Goal: Task Accomplishment & Management: Use online tool/utility

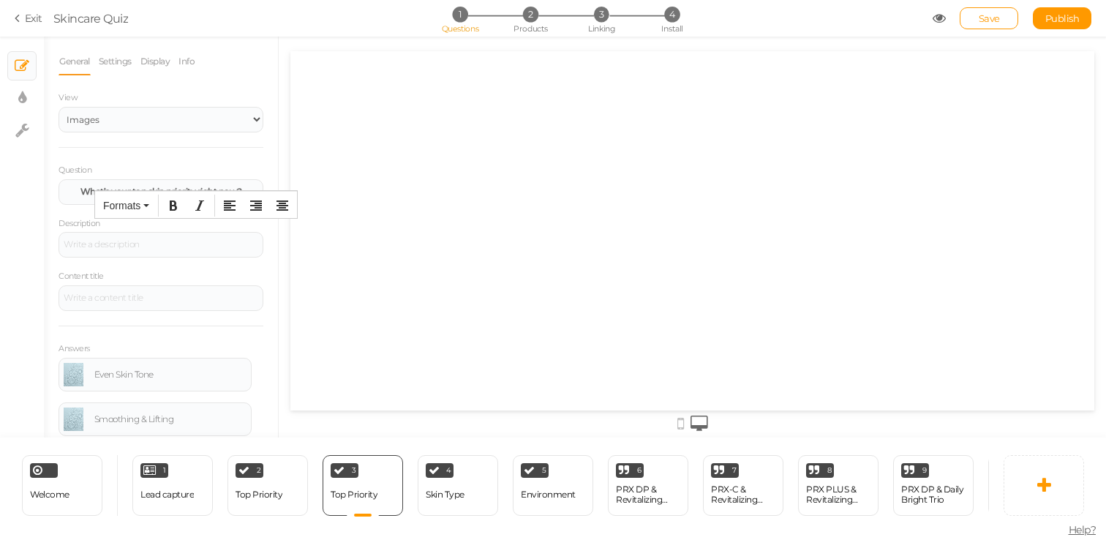
select select "2"
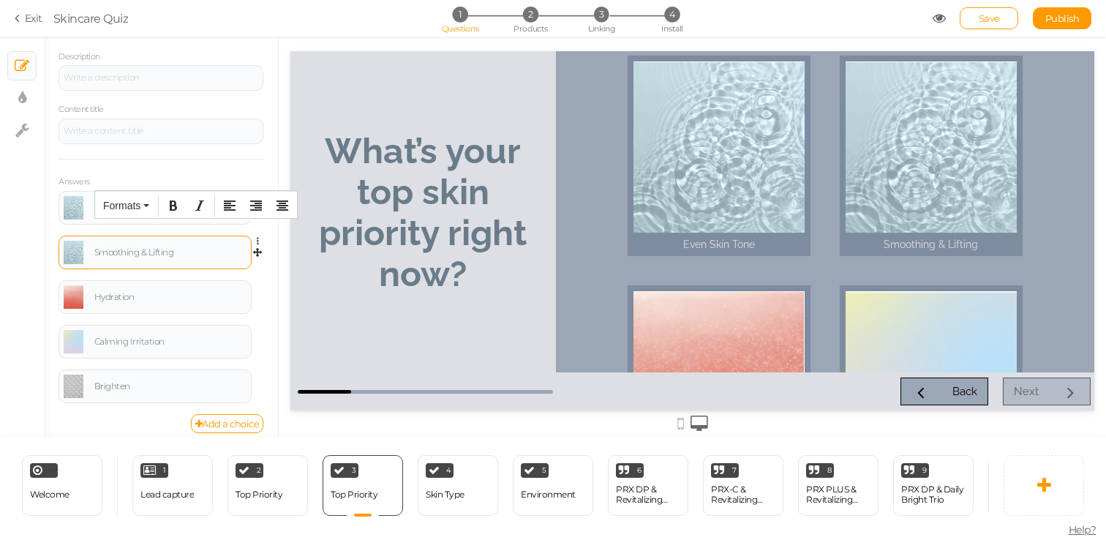
scroll to position [174, 0]
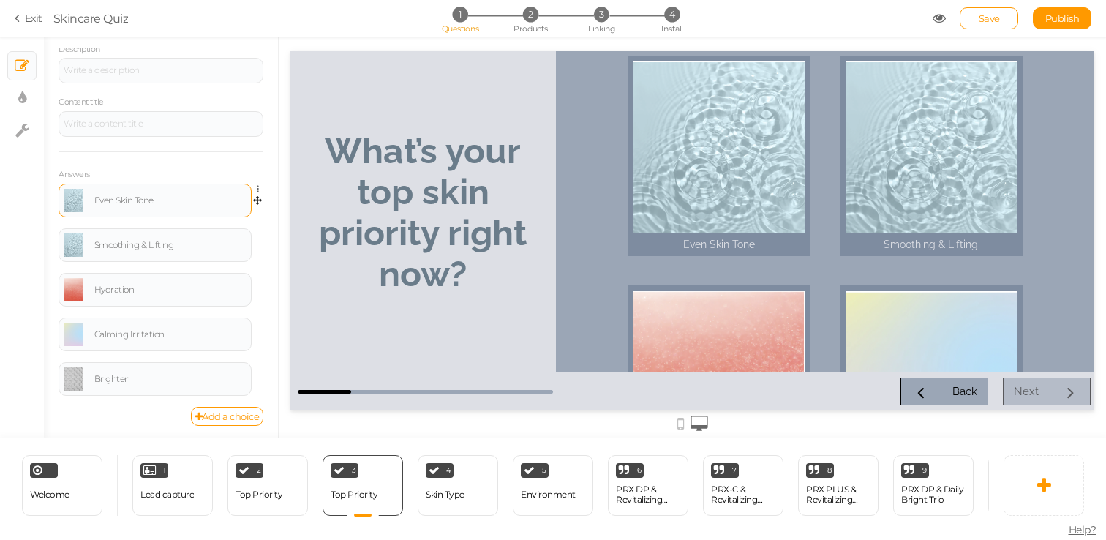
click at [77, 208] on link at bounding box center [74, 200] width 20 height 23
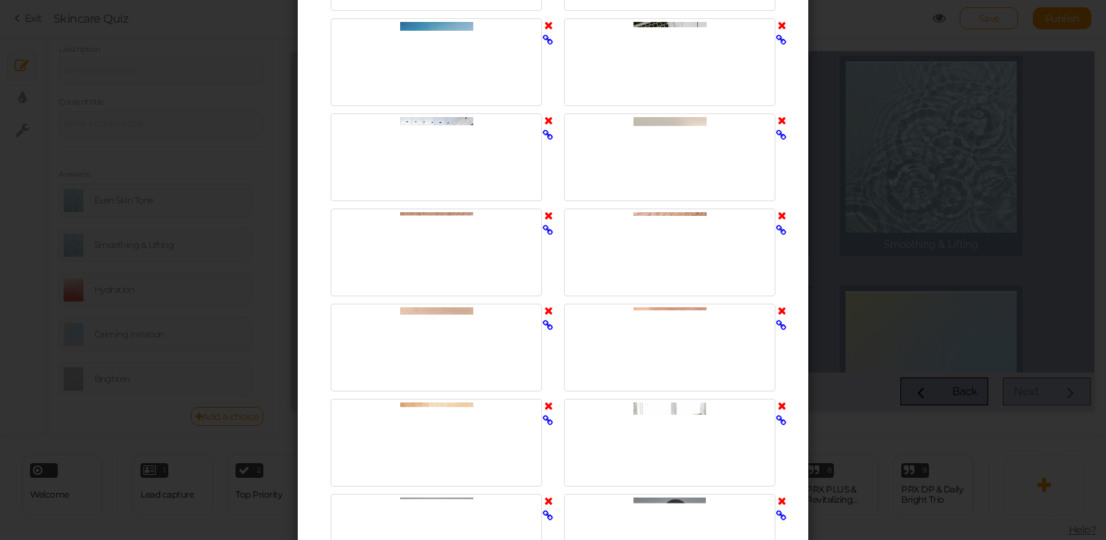
scroll to position [2151, 0]
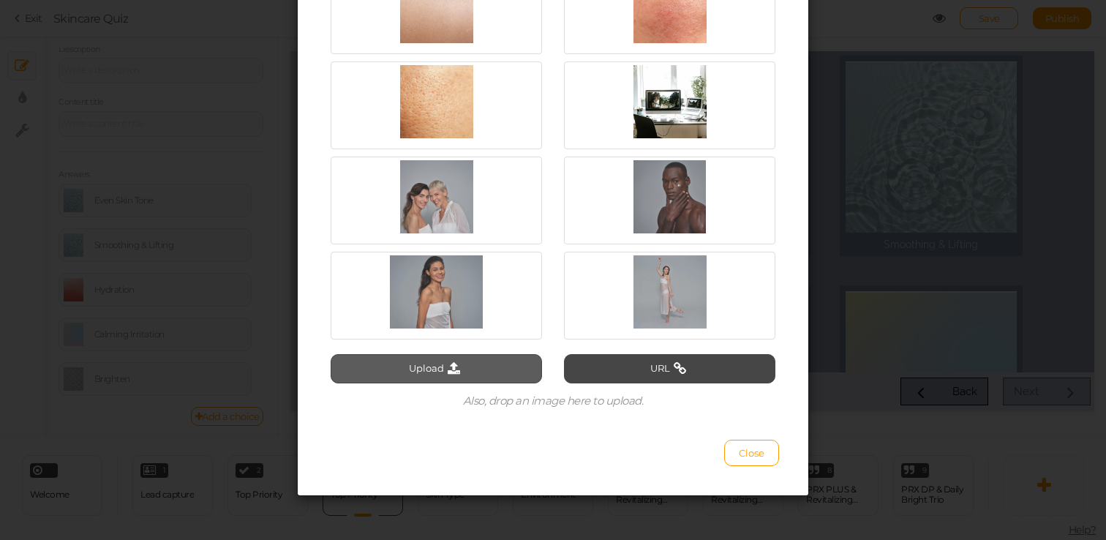
click at [440, 364] on button "Upload" at bounding box center [436, 368] width 211 height 29
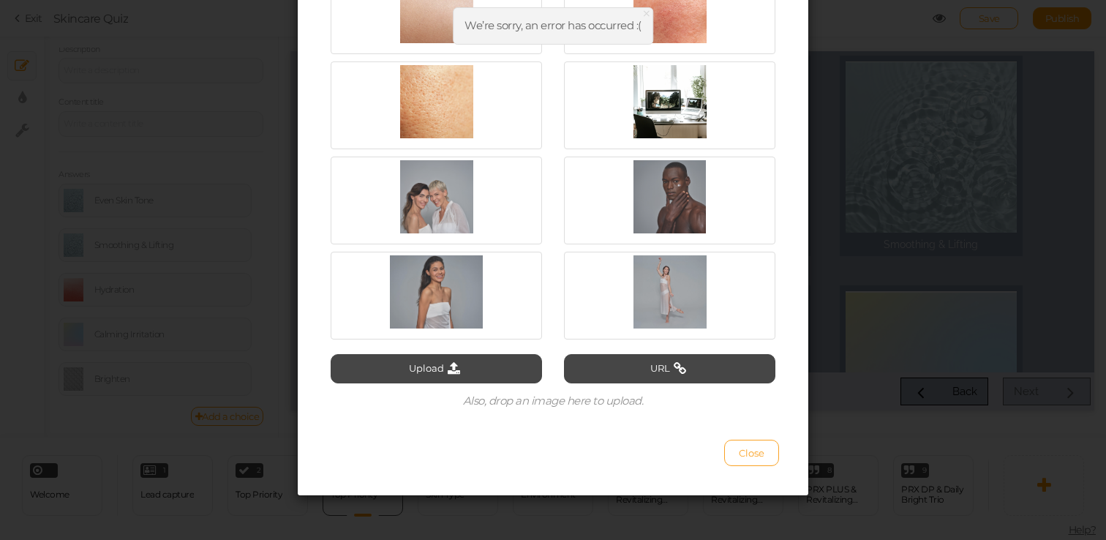
click at [739, 444] on button "Close" at bounding box center [751, 453] width 55 height 26
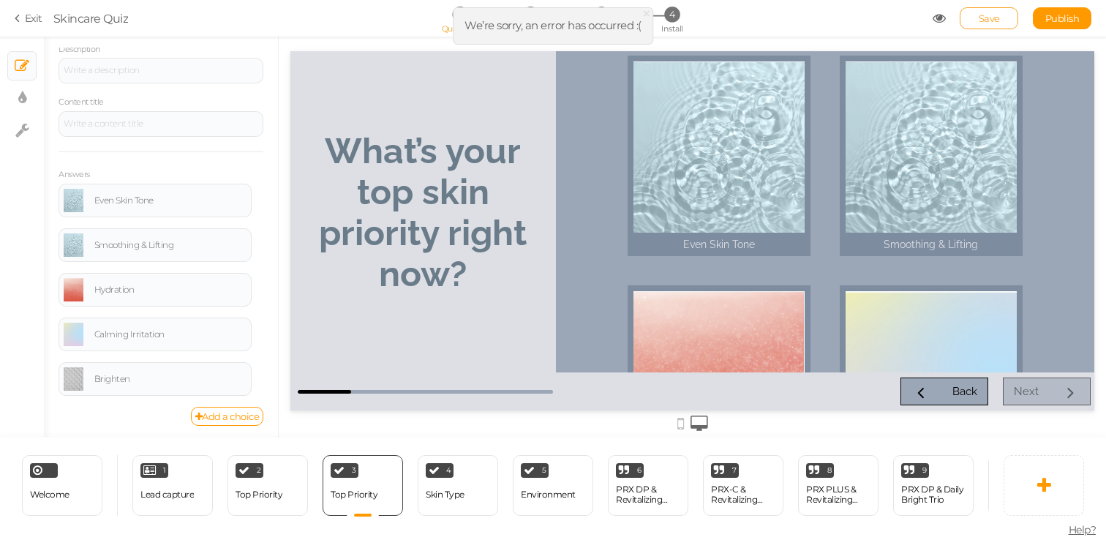
click at [991, 22] on span "Save" at bounding box center [989, 18] width 21 height 12
click at [999, 20] on span "Save" at bounding box center [989, 18] width 21 height 12
click at [938, 27] on div "Save Publish" at bounding box center [1013, 18] width 160 height 22
click at [938, 20] on icon at bounding box center [939, 18] width 13 height 13
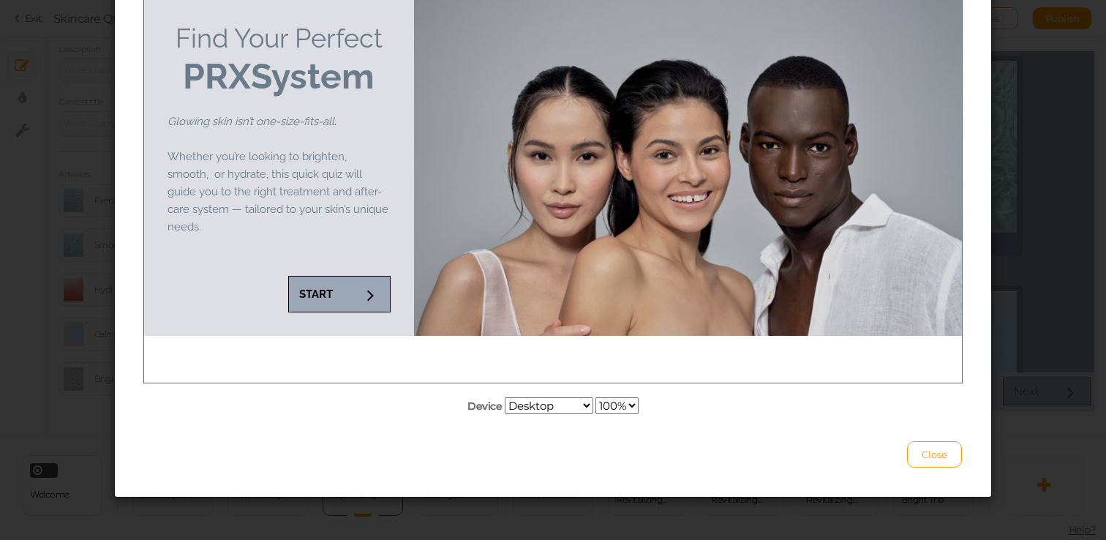
scroll to position [176, 0]
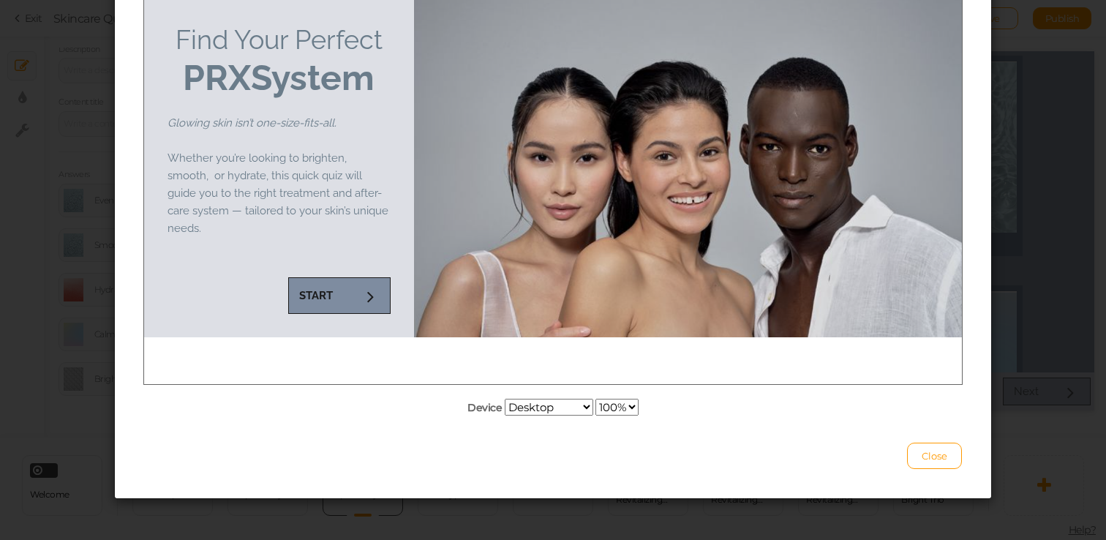
click at [322, 283] on link "START" at bounding box center [339, 295] width 102 height 37
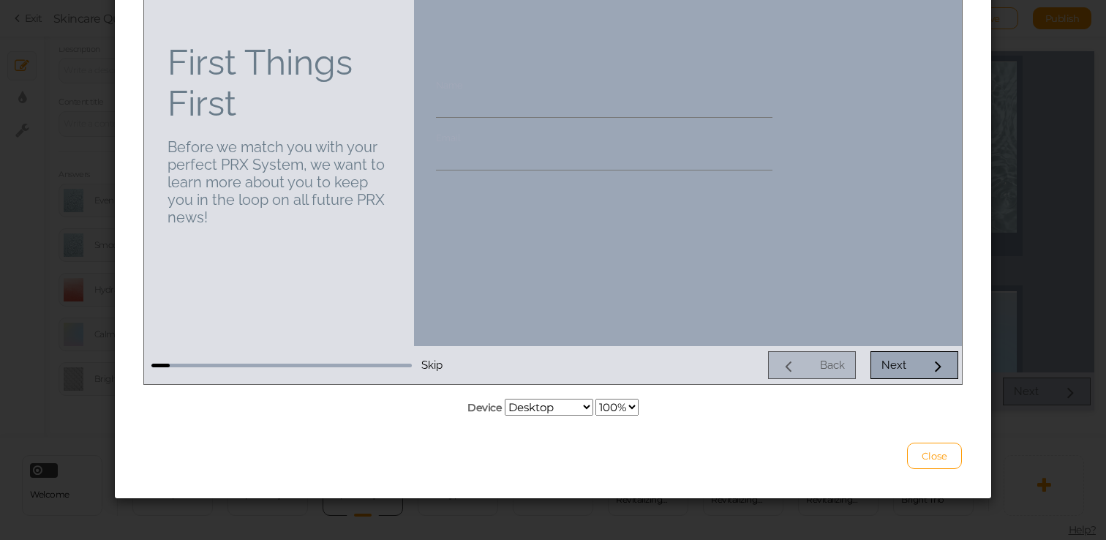
scroll to position [177, 0]
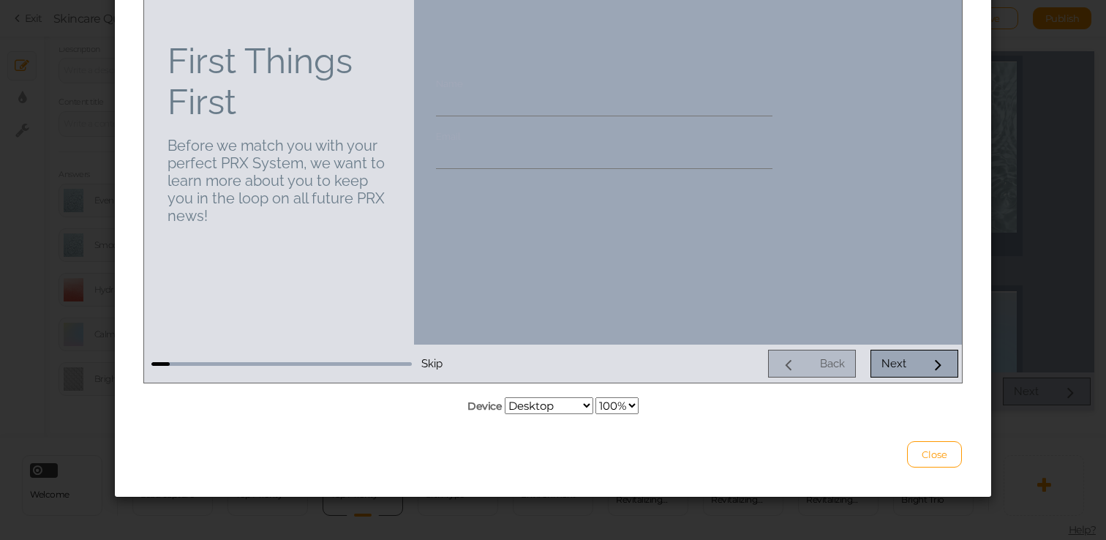
click at [544, 246] on div at bounding box center [688, 144] width 548 height 401
click at [918, 350] on link "Next" at bounding box center [915, 364] width 88 height 28
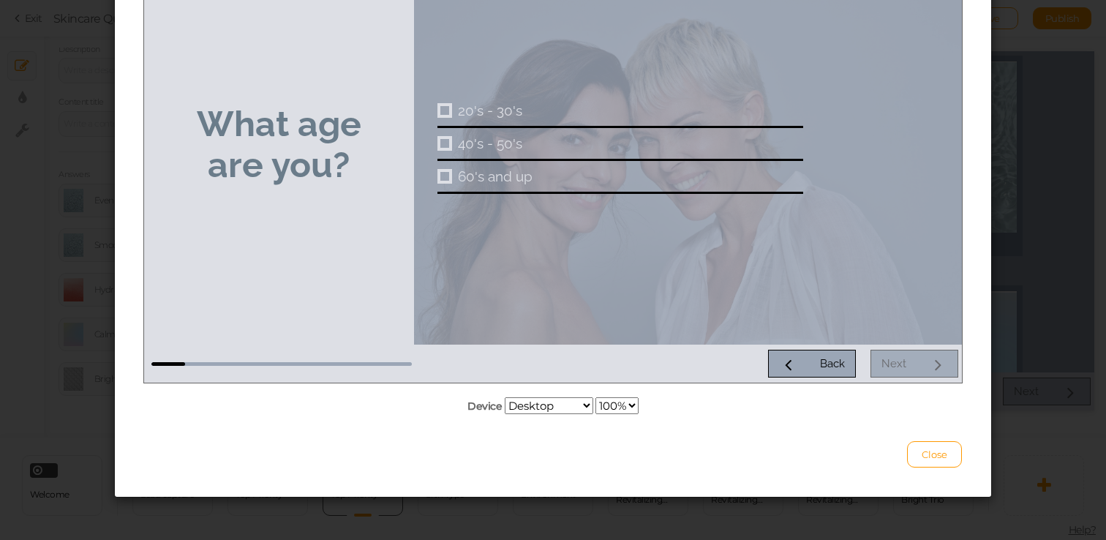
click at [918, 350] on div "Back Next" at bounding box center [687, 364] width 543 height 28
click at [915, 361] on div "Back Next" at bounding box center [687, 364] width 543 height 28
click at [1012, 331] on div "This is a preview of your pickzen Device Desktop Small mobile Large mobile 100%…" at bounding box center [553, 270] width 1106 height 540
click at [945, 457] on span "Close" at bounding box center [935, 455] width 26 height 12
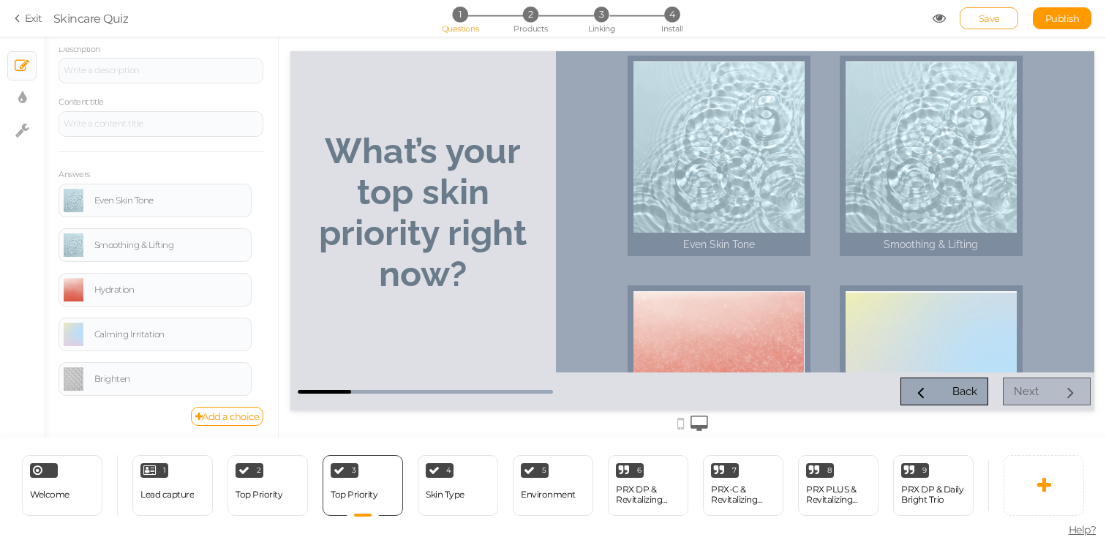
click at [1012, 26] on link "Save" at bounding box center [989, 18] width 59 height 22
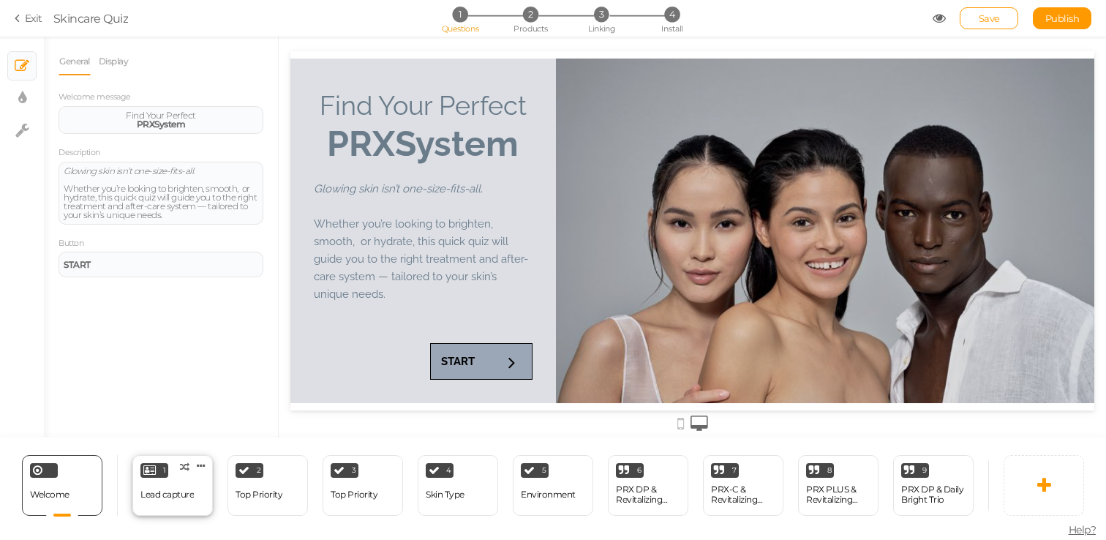
click at [179, 504] on div "Lead capture" at bounding box center [166, 495] width 53 height 26
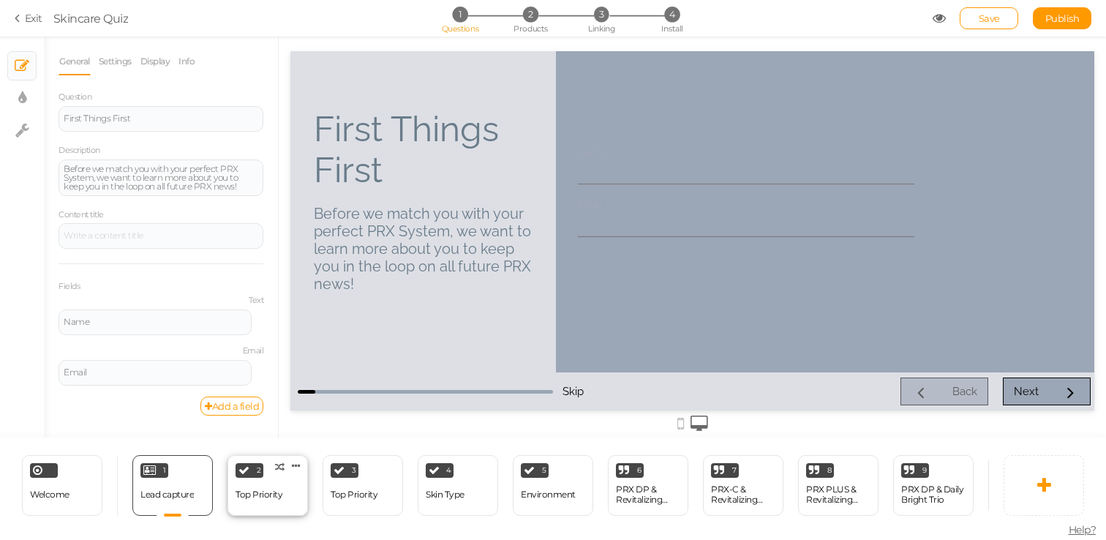
click at [228, 496] on div "2 Top Priority × Define the conditions to show this slide. Clone Change type De…" at bounding box center [268, 485] width 80 height 61
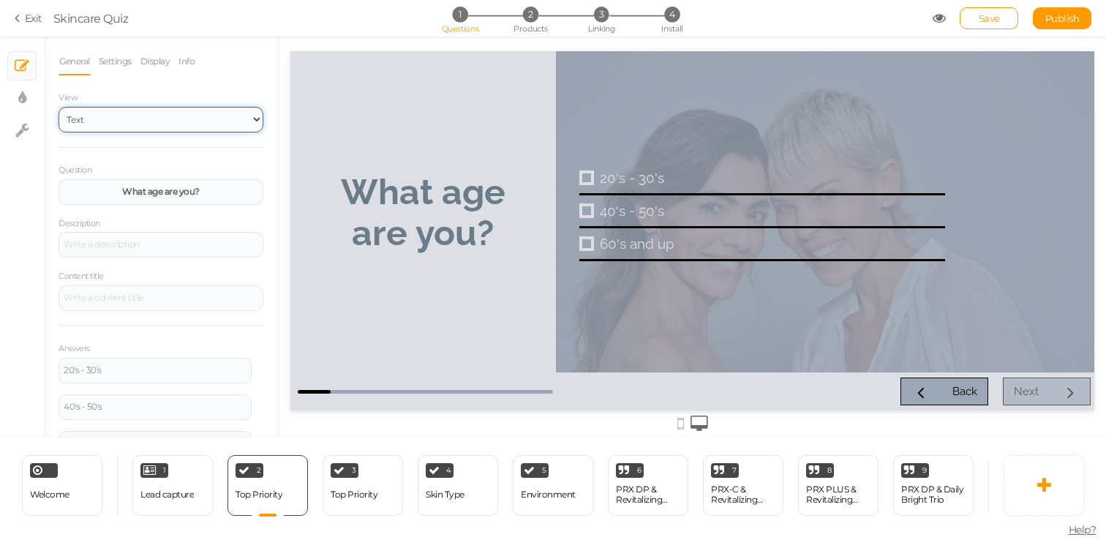
click at [174, 112] on select "Text Images" at bounding box center [161, 120] width 205 height 26
click at [266, 497] on div "Top Priority" at bounding box center [259, 495] width 47 height 10
click at [108, 59] on link "Settings" at bounding box center [115, 62] width 34 height 28
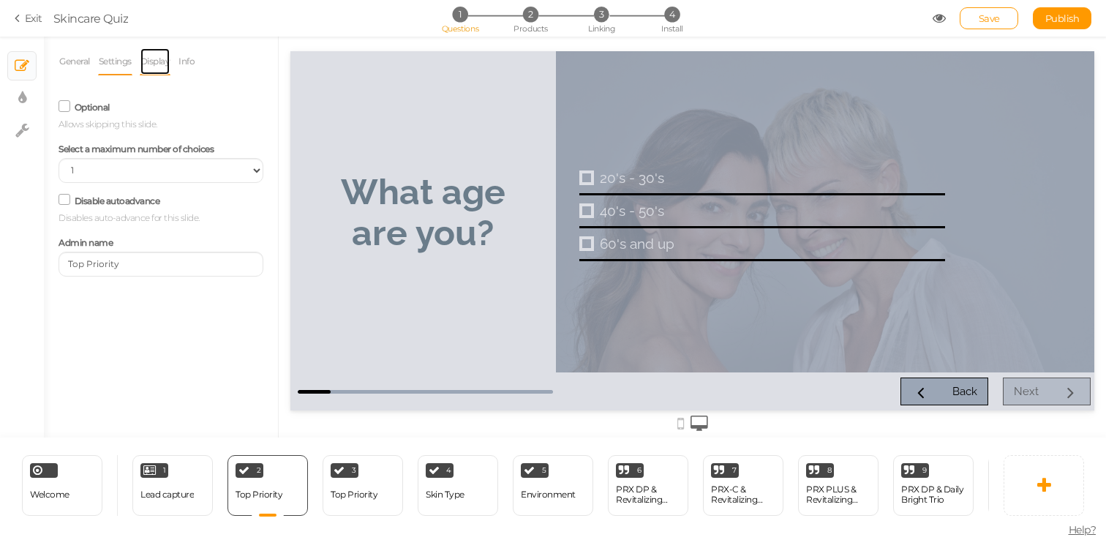
click at [149, 59] on link "Display" at bounding box center [155, 62] width 31 height 28
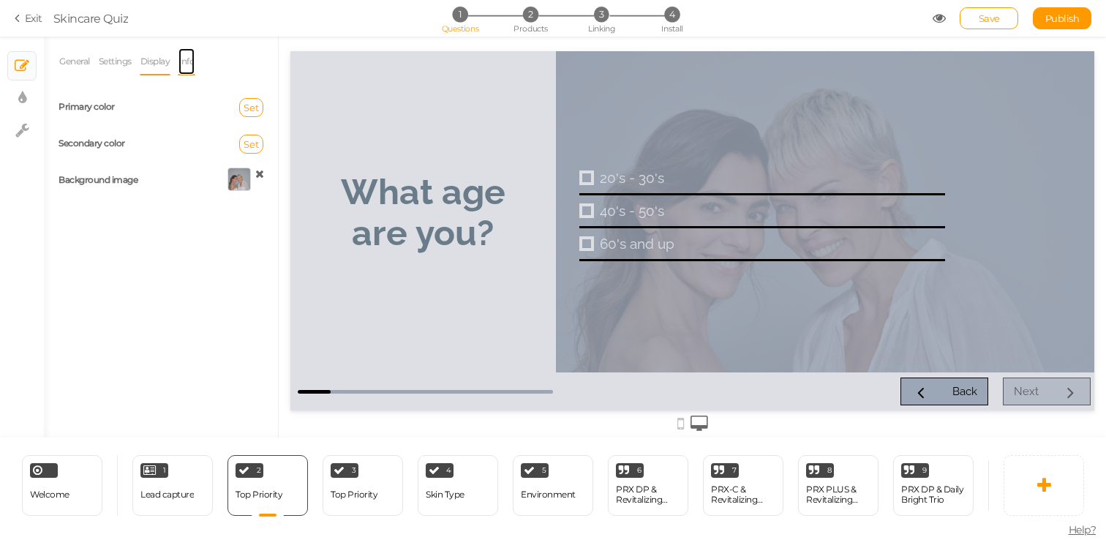
click at [183, 69] on link "Info" at bounding box center [187, 62] width 18 height 28
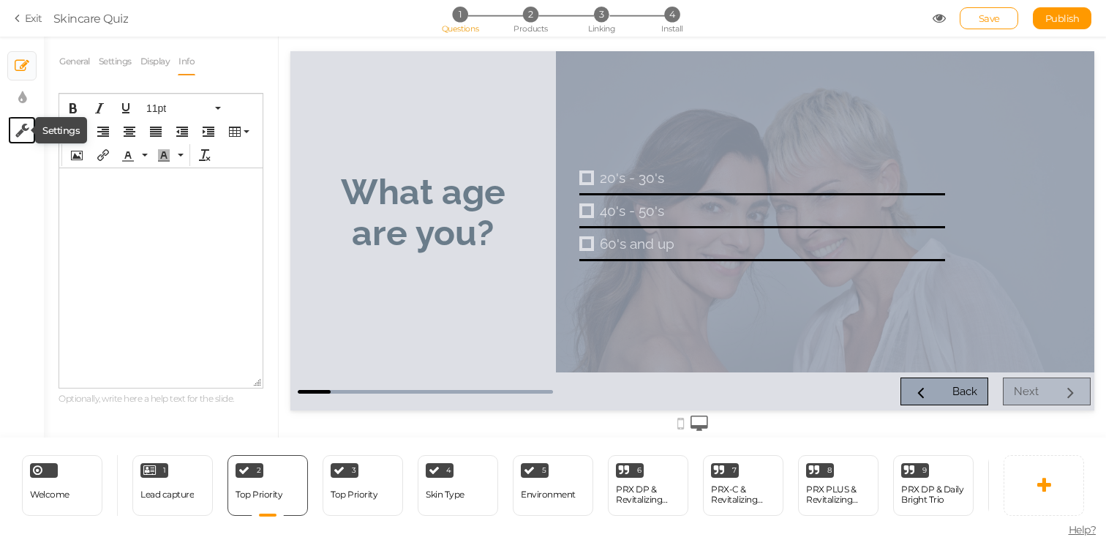
click at [23, 130] on icon at bounding box center [22, 130] width 14 height 15
select select "en"
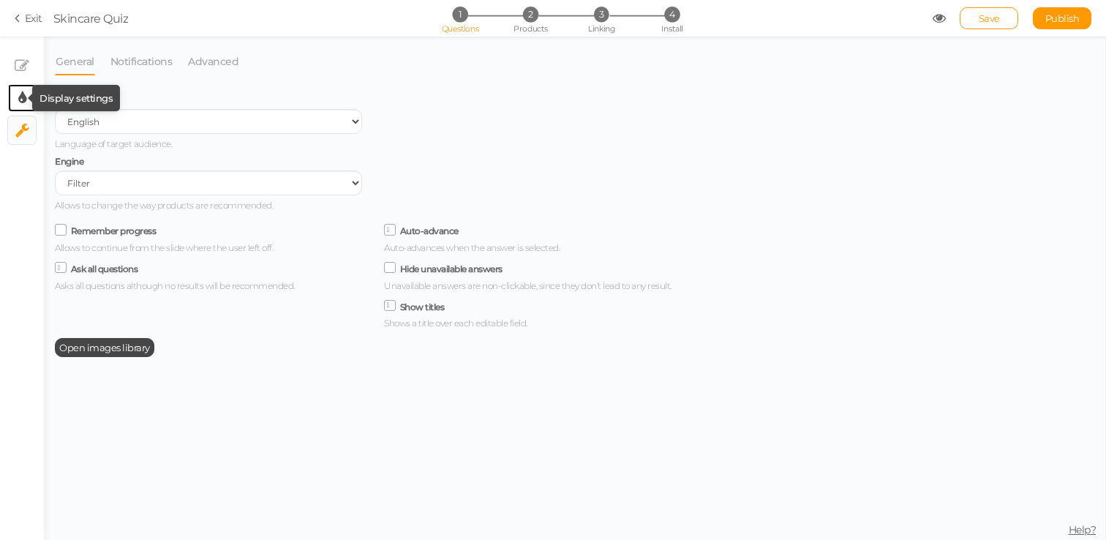
click at [20, 101] on icon at bounding box center [22, 98] width 8 height 15
select select "raleway"
select select "fade"
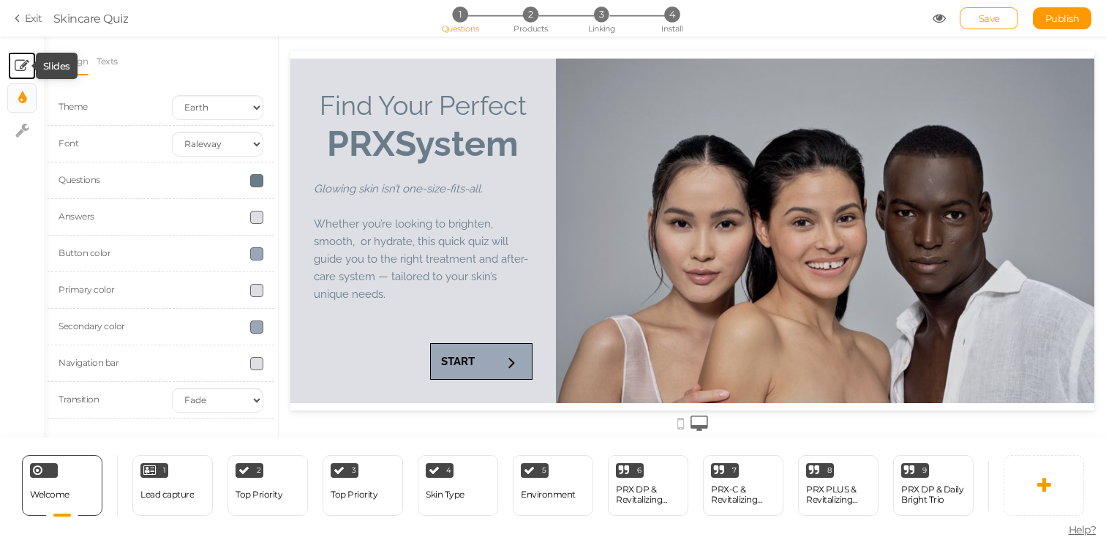
click at [26, 66] on icon at bounding box center [22, 66] width 15 height 15
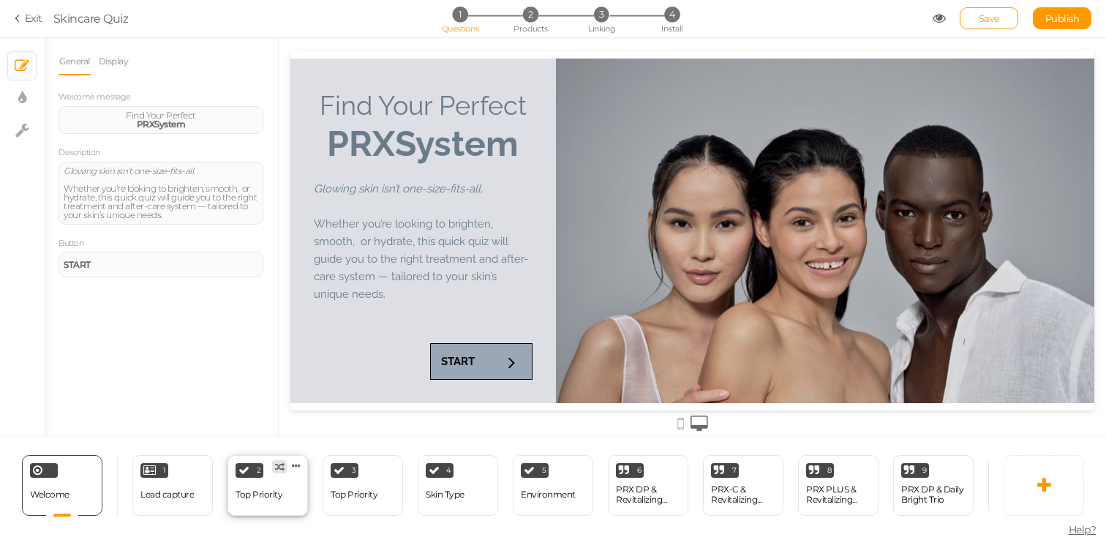
click at [274, 469] on tooltip "× Define the conditions to show this slide." at bounding box center [279, 467] width 13 height 12
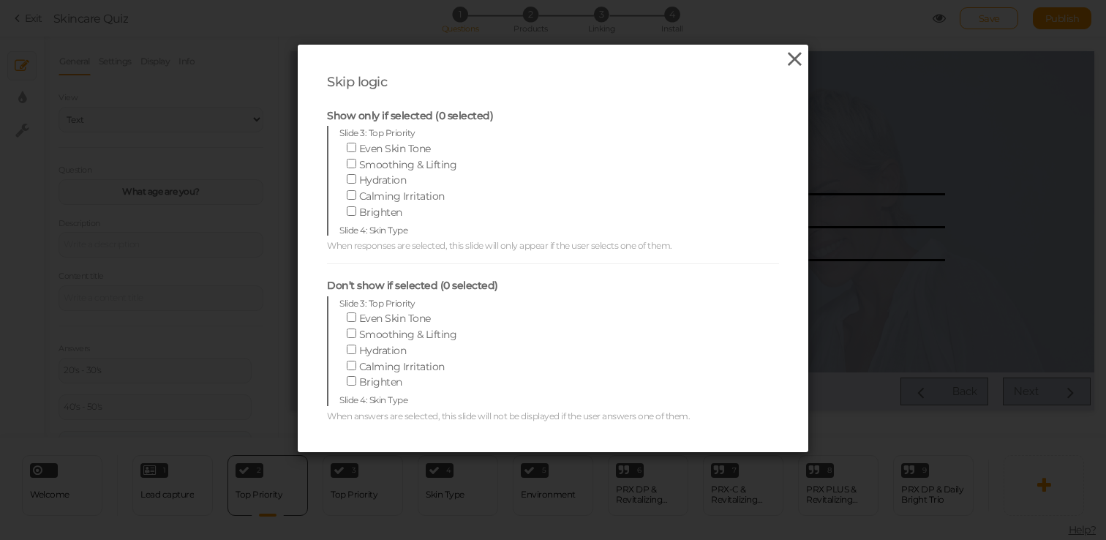
click at [790, 62] on icon at bounding box center [794, 59] width 21 height 22
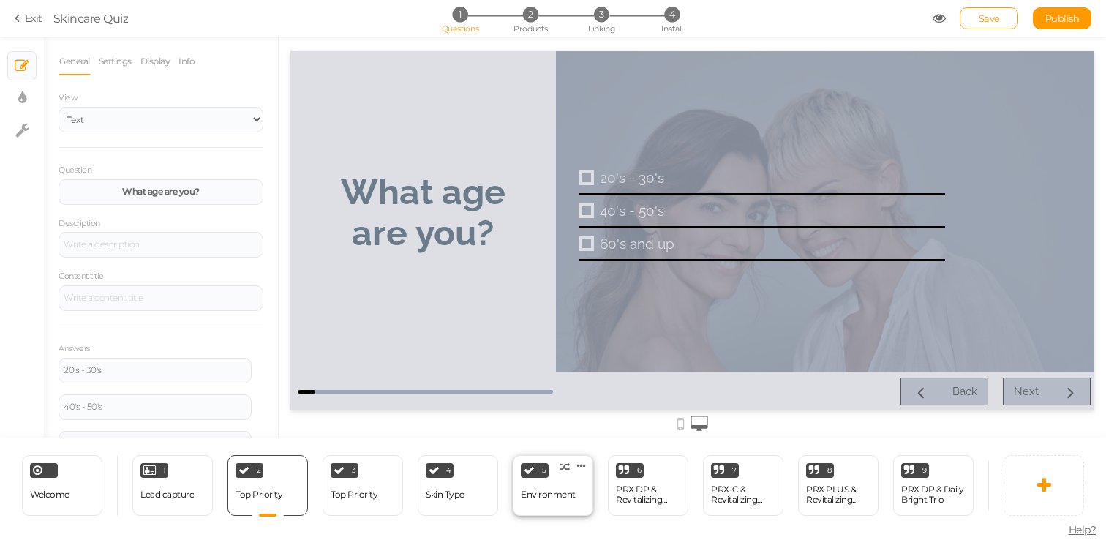
click at [556, 490] on div "Environment" at bounding box center [548, 495] width 55 height 10
select select "2"
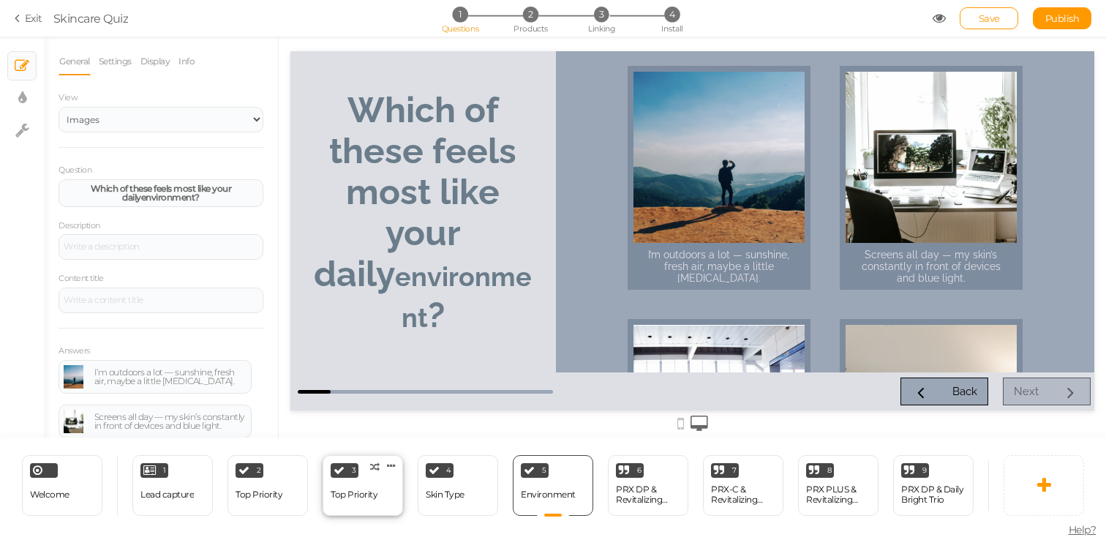
click at [347, 509] on div "3 Top Priority × Define the conditions to show this slide. Clone Change type De…" at bounding box center [363, 485] width 80 height 61
select select "2"
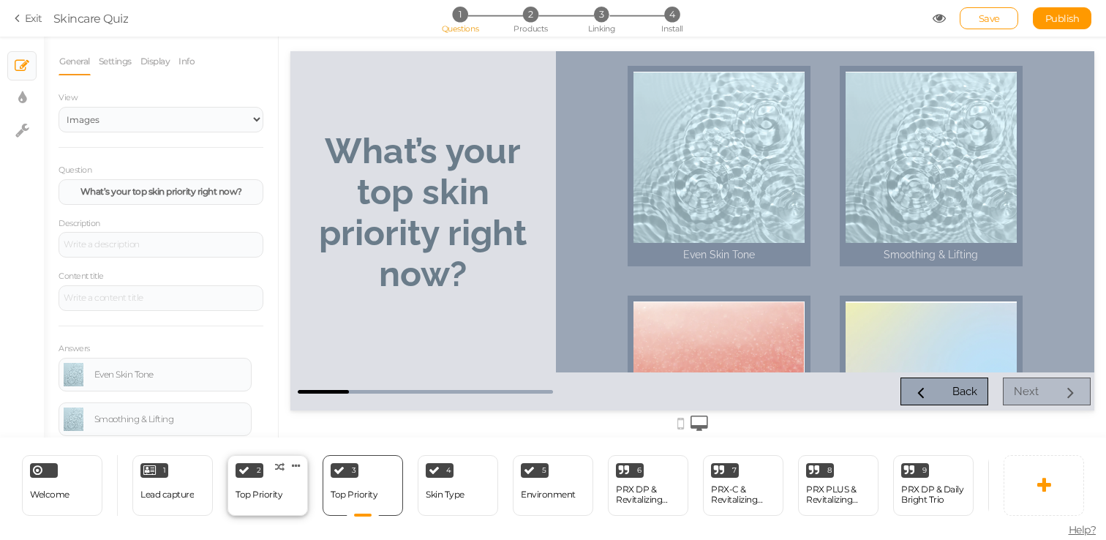
click at [290, 505] on div "2 Top Priority × Define the conditions to show this slide. Clone Change type De…" at bounding box center [268, 485] width 80 height 61
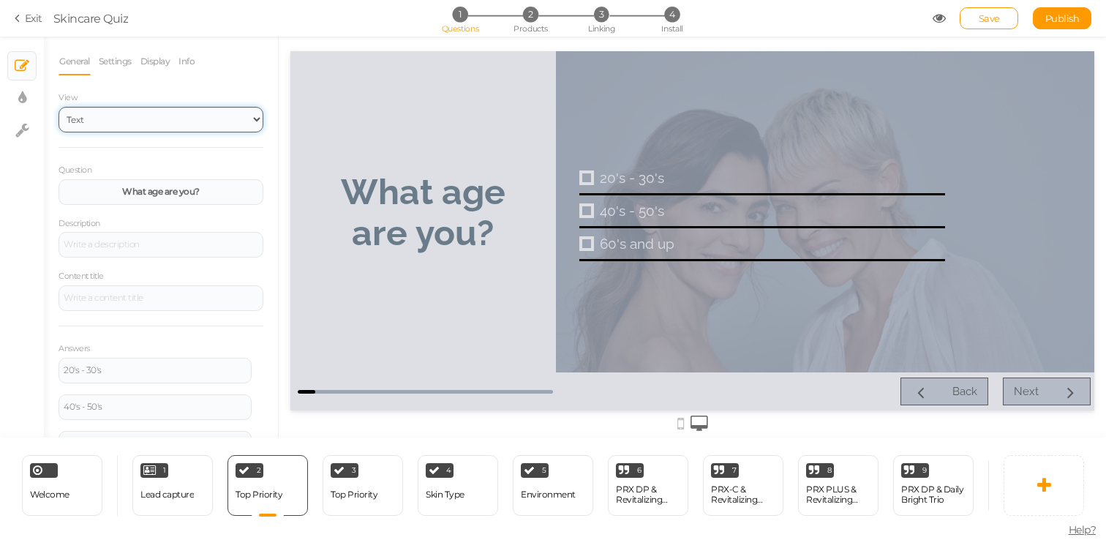
click at [182, 127] on select "Text Images" at bounding box center [161, 120] width 205 height 26
select select "2"
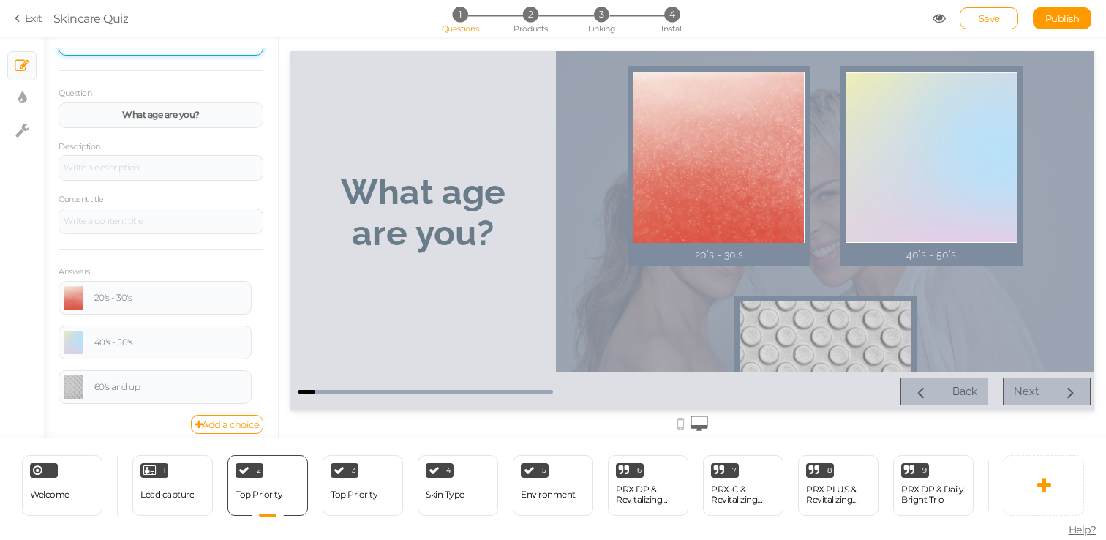
scroll to position [88, 0]
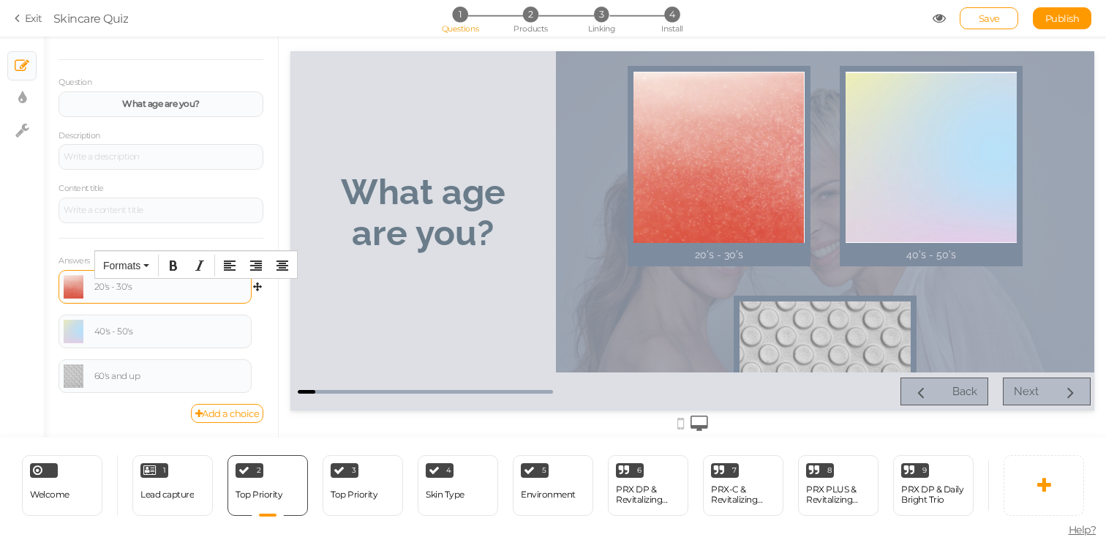
click at [182, 282] on div "20's - 30's" at bounding box center [170, 286] width 152 height 9
click at [73, 291] on link at bounding box center [74, 286] width 20 height 23
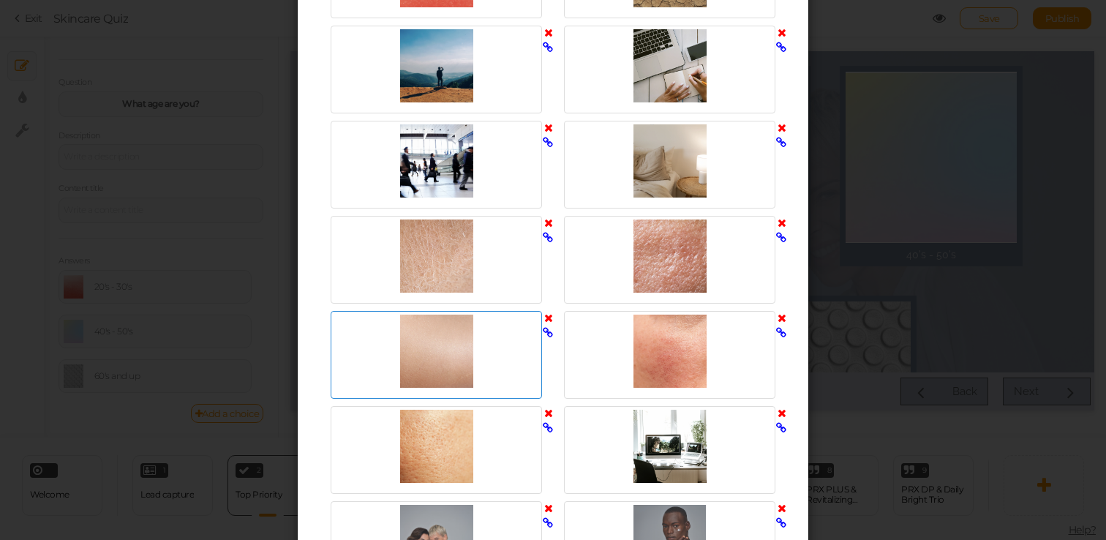
scroll to position [2151, 0]
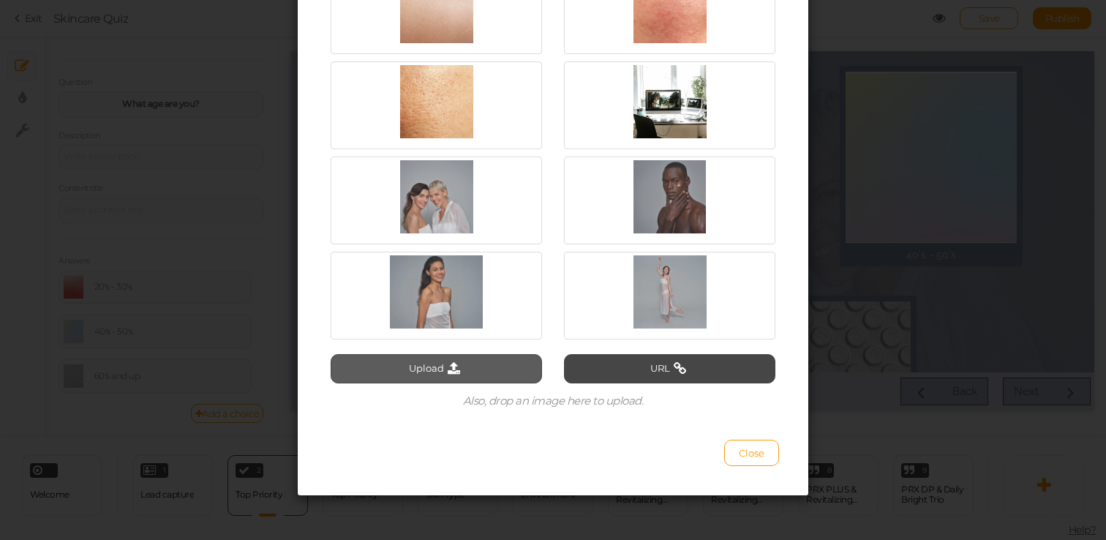
click at [476, 365] on button "Upload" at bounding box center [436, 368] width 211 height 29
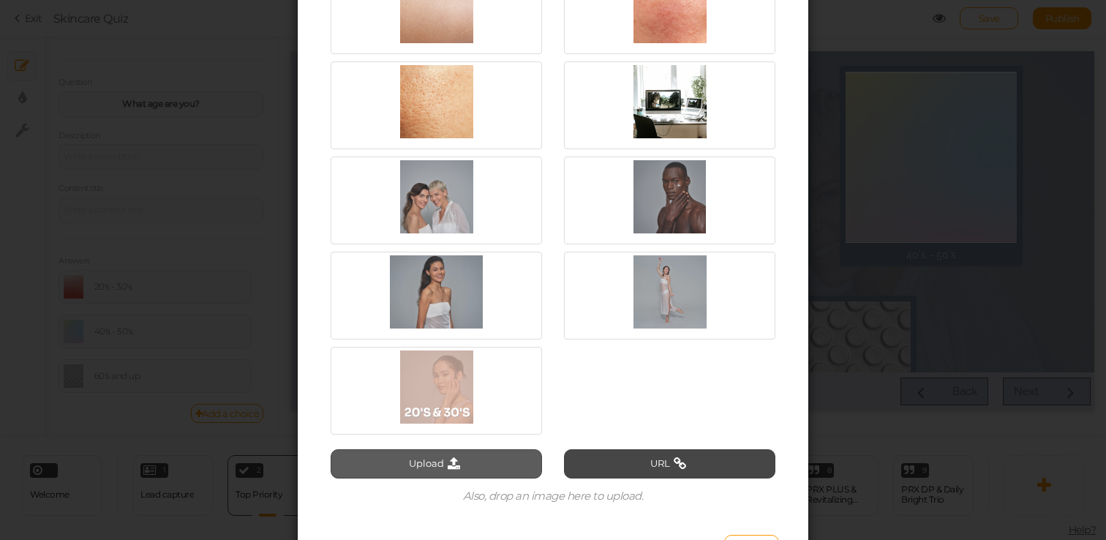
click at [500, 457] on button "Upload" at bounding box center [436, 463] width 211 height 29
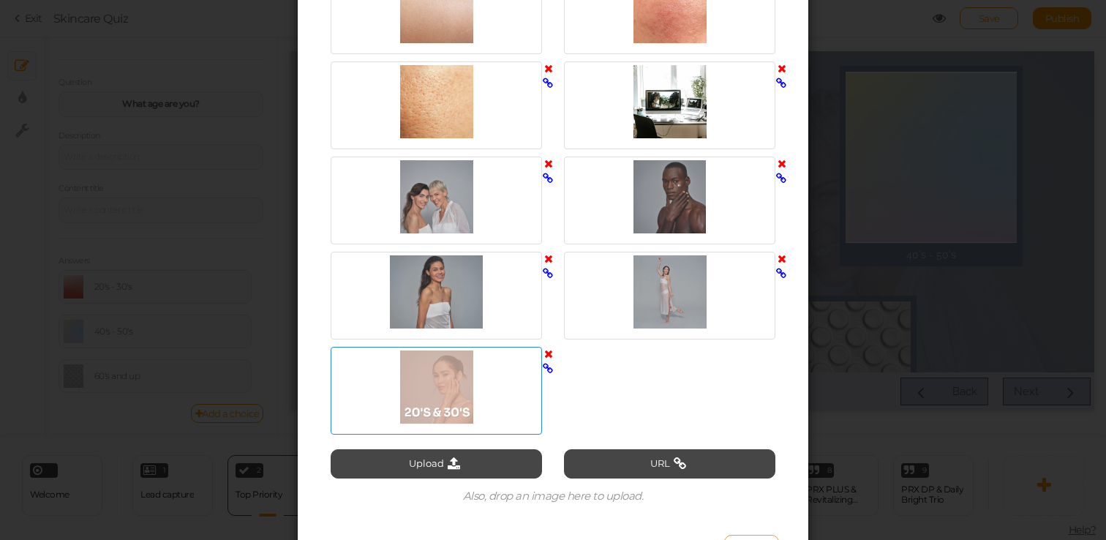
click at [430, 379] on div at bounding box center [436, 386] width 204 height 73
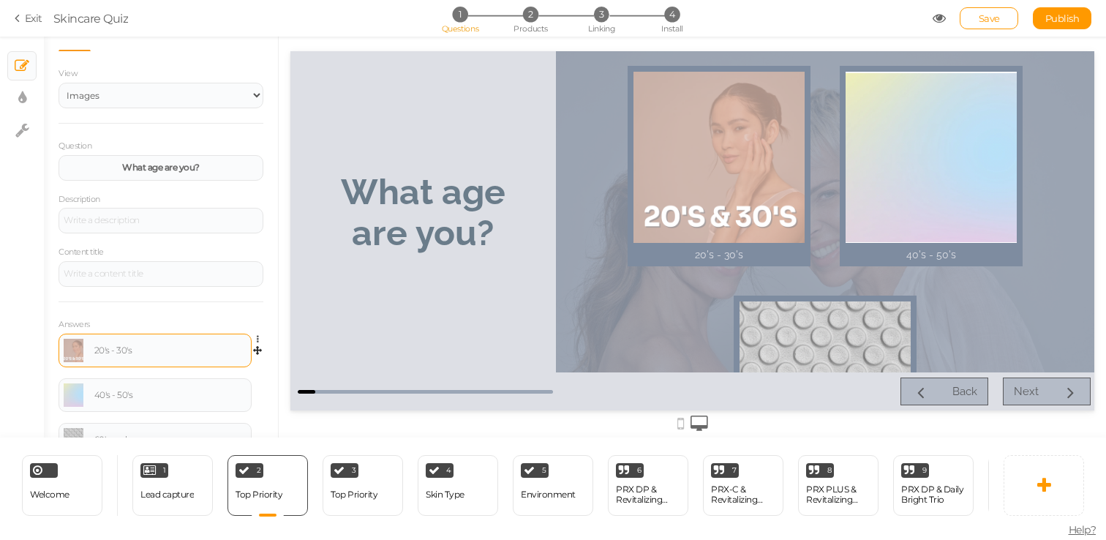
scroll to position [0, 0]
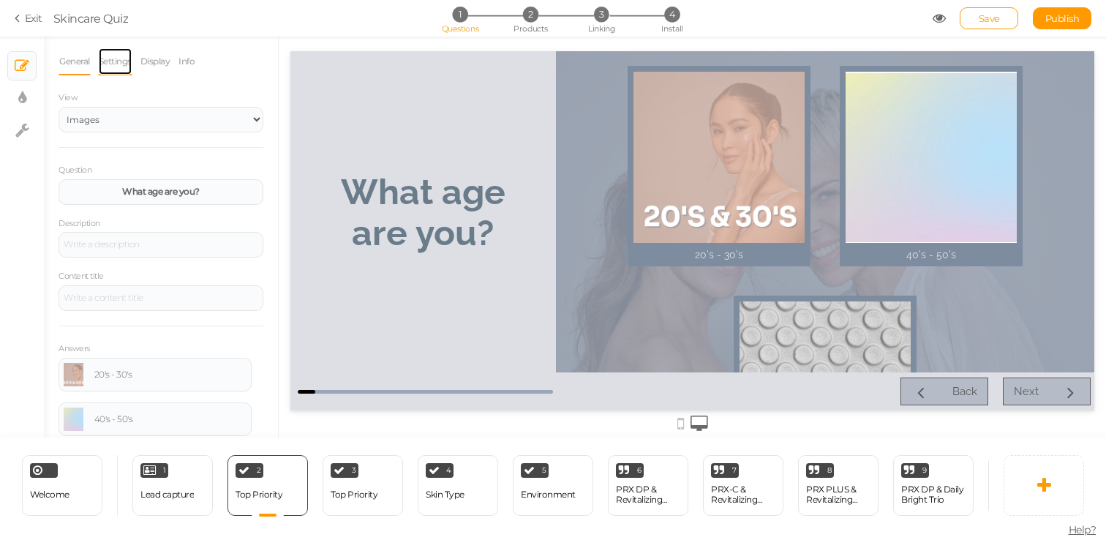
click at [117, 60] on link "Settings" at bounding box center [115, 62] width 34 height 28
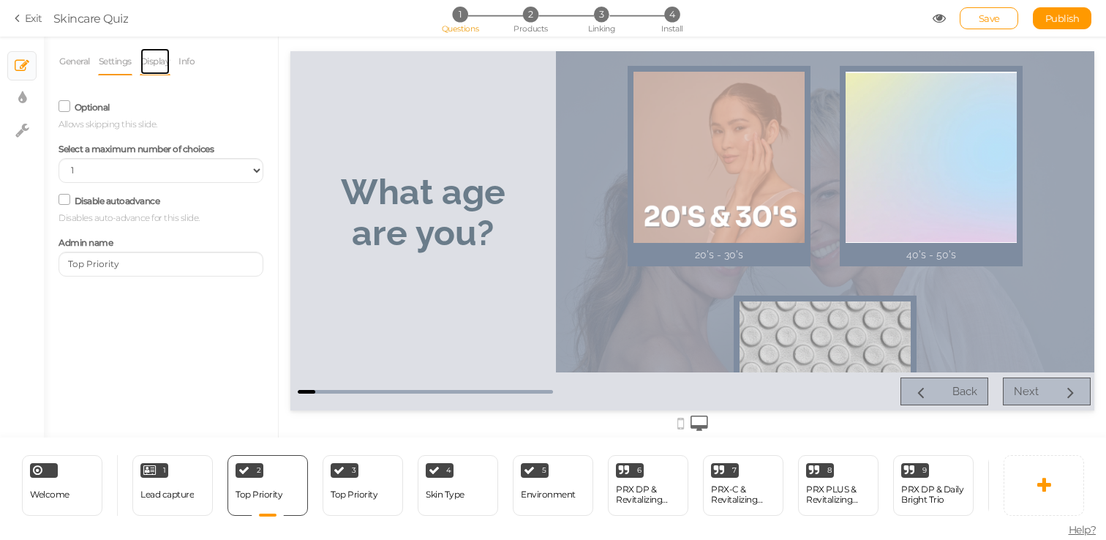
click at [150, 60] on link "Display" at bounding box center [155, 62] width 31 height 28
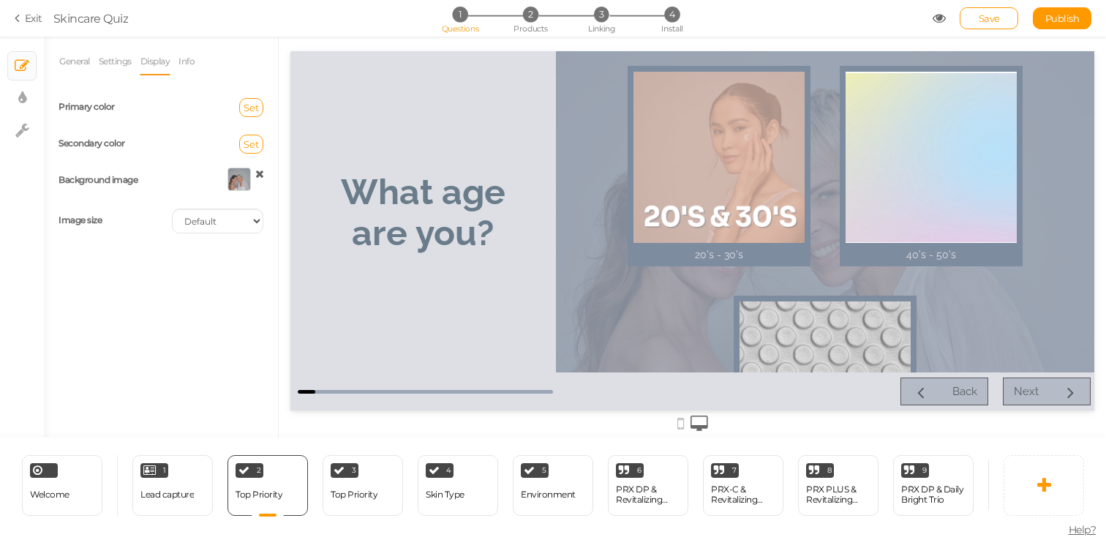
click at [259, 171] on icon at bounding box center [259, 173] width 9 height 11
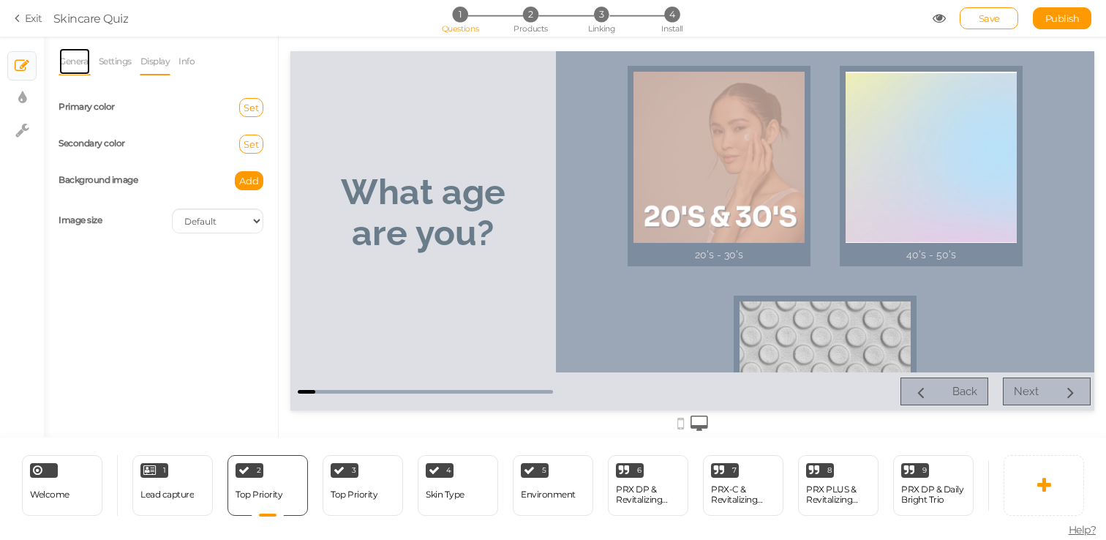
click at [73, 56] on link "General" at bounding box center [75, 62] width 32 height 28
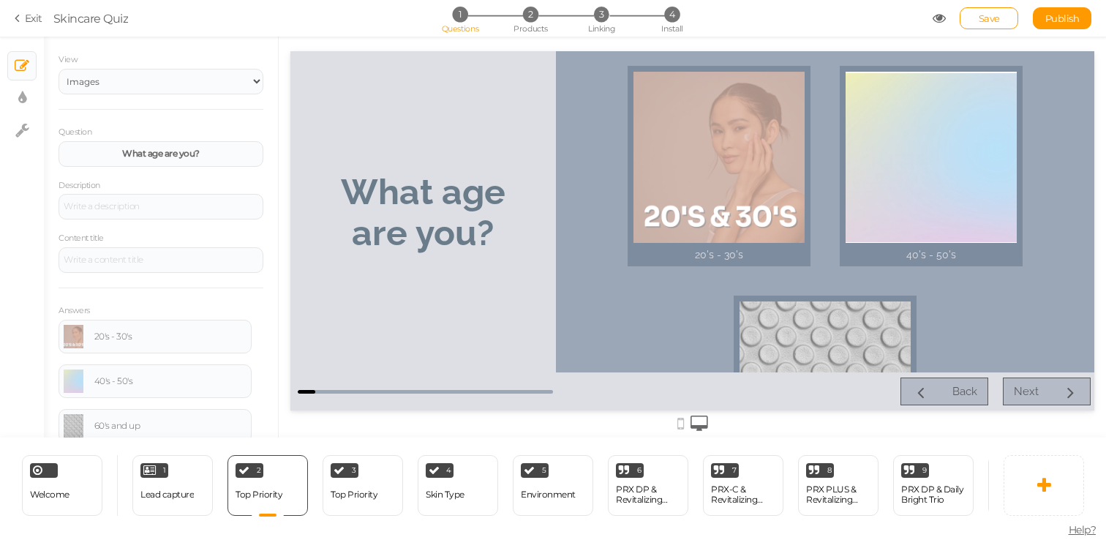
scroll to position [36, 0]
click at [73, 384] on link at bounding box center [74, 383] width 20 height 23
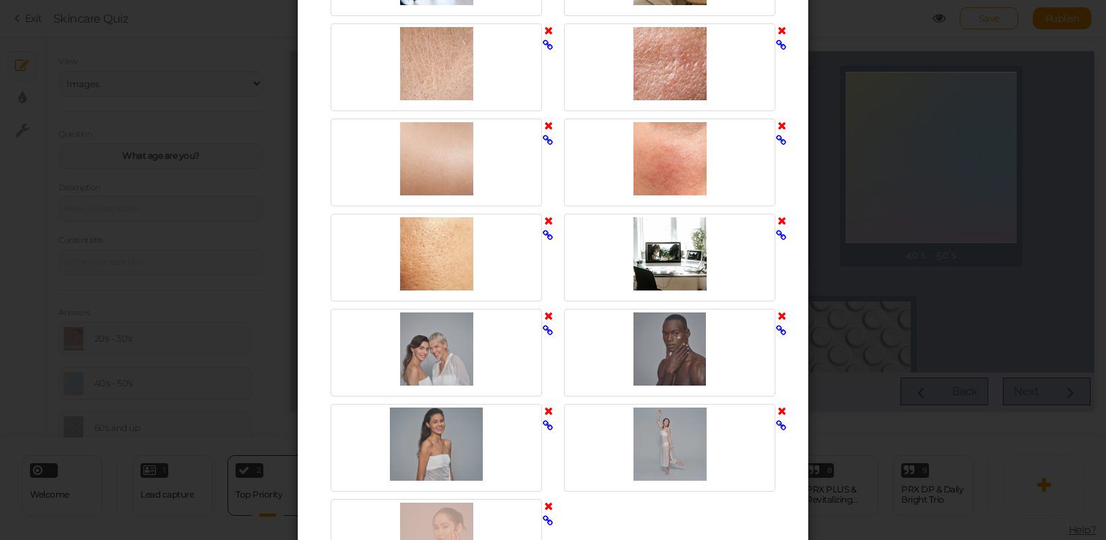
scroll to position [2246, 0]
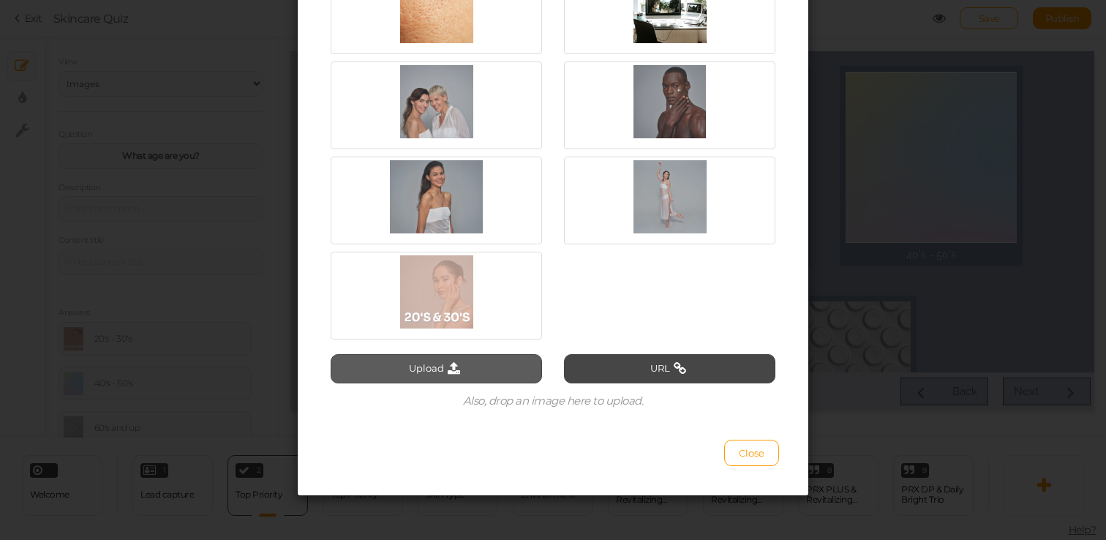
click at [454, 375] on button "Upload" at bounding box center [436, 368] width 211 height 29
type input "C:\fakepath\Screen Shot 2025-08-18 at 4.32.22 PM.png"
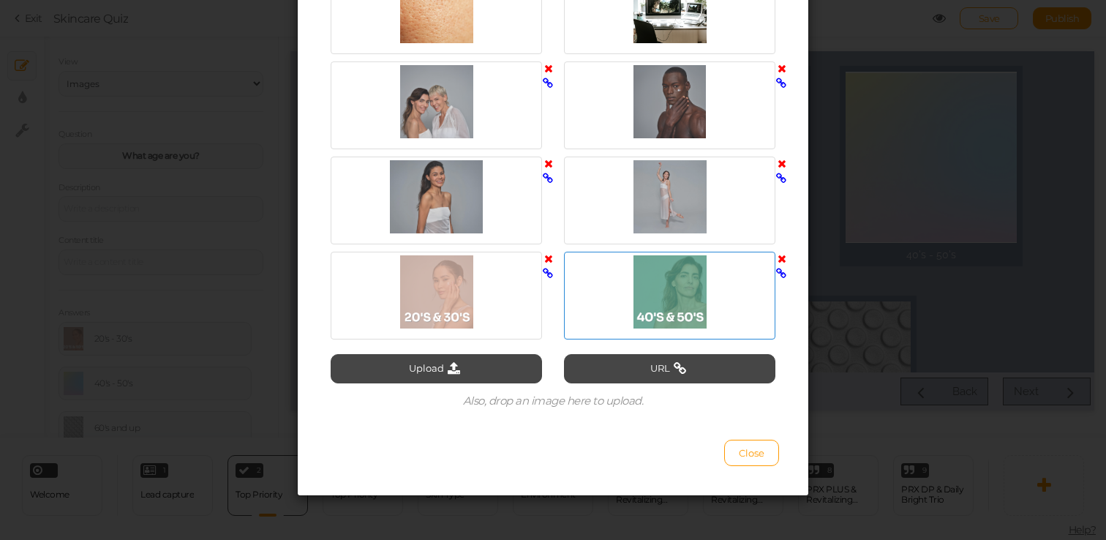
click at [659, 296] on div at bounding box center [670, 291] width 204 height 73
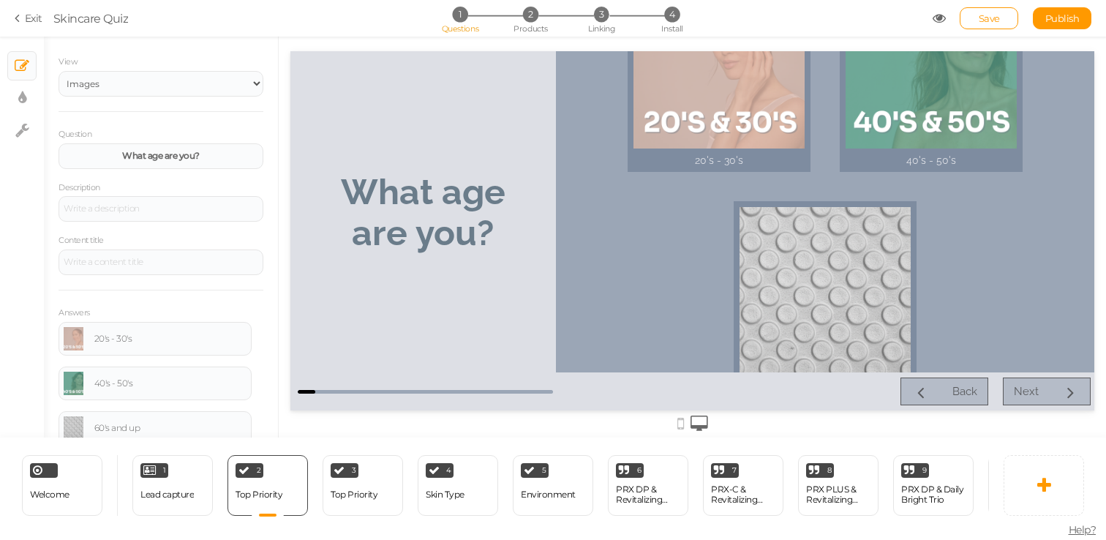
scroll to position [99, 0]
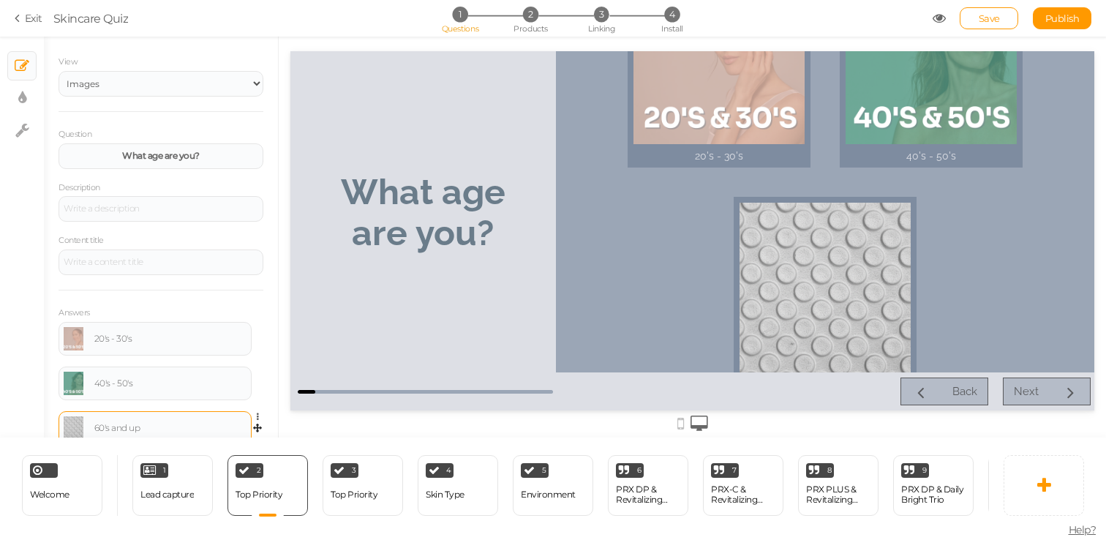
click at [74, 427] on link at bounding box center [74, 427] width 20 height 23
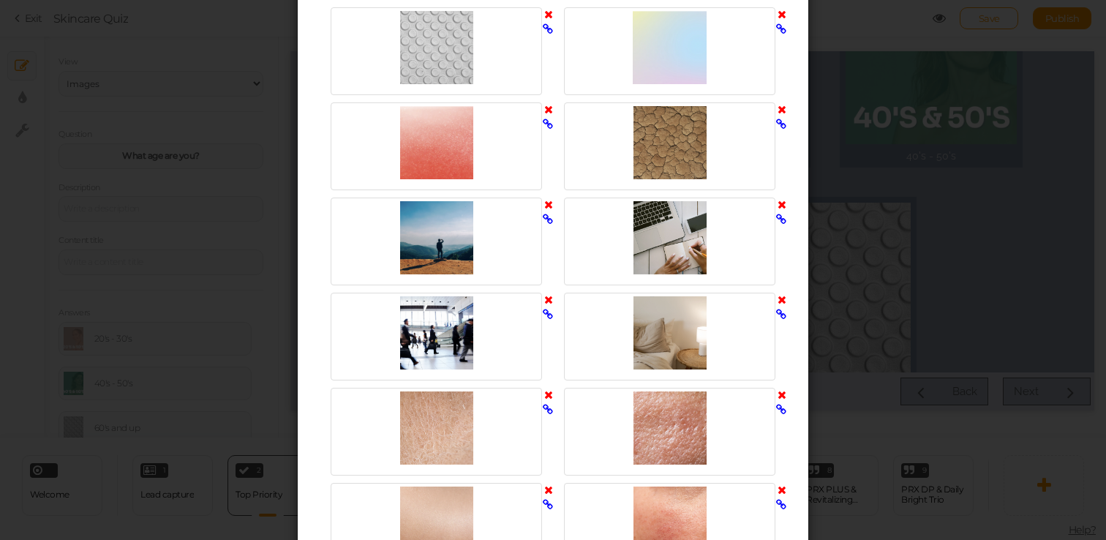
scroll to position [2246, 0]
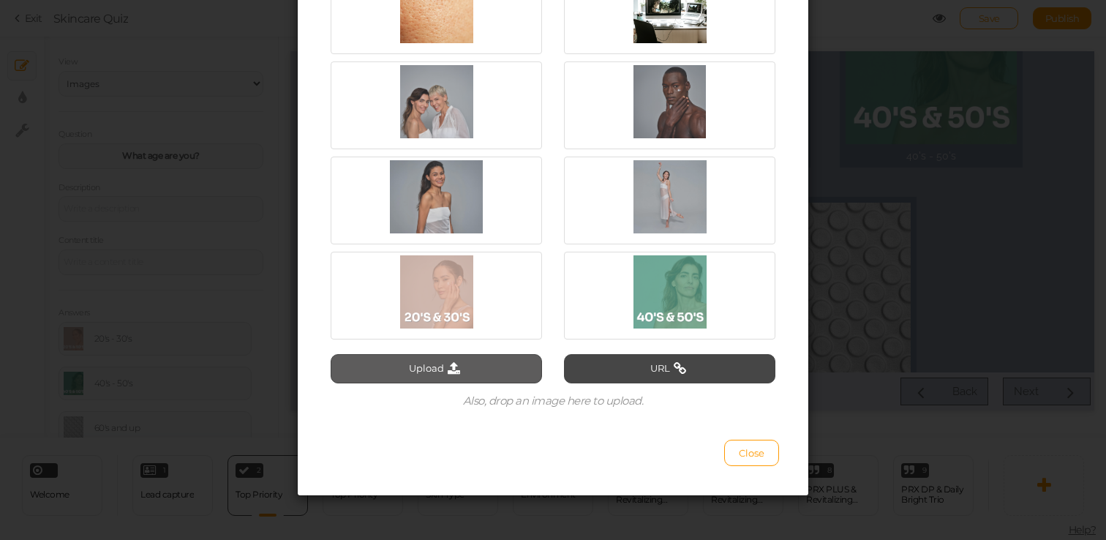
click at [449, 371] on icon at bounding box center [454, 368] width 20 height 13
type input "C:\fakepath\Screen Shot 2025-08-18 at 4.32.37 PM.png"
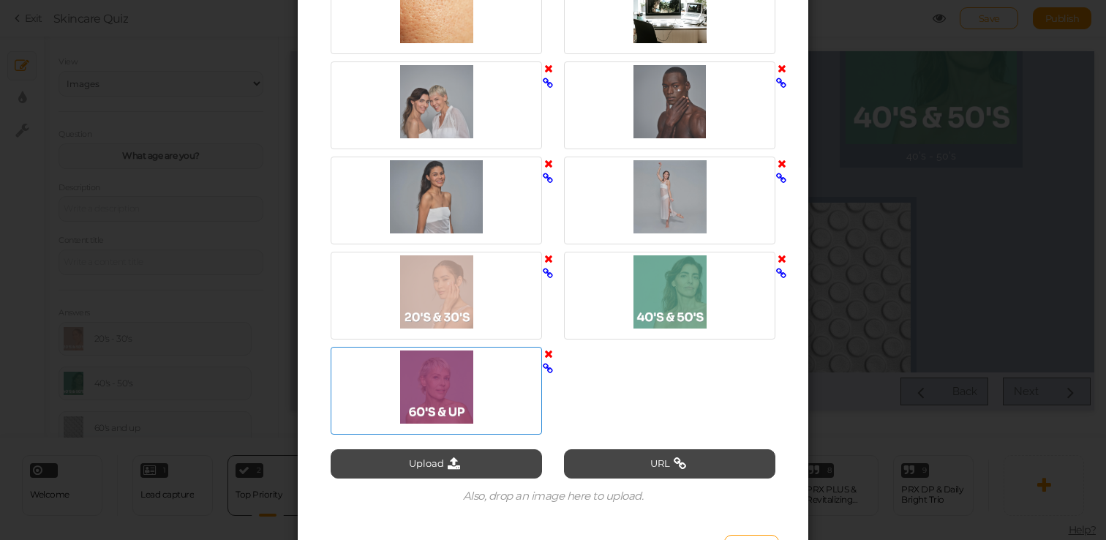
click at [452, 406] on div at bounding box center [436, 386] width 204 height 73
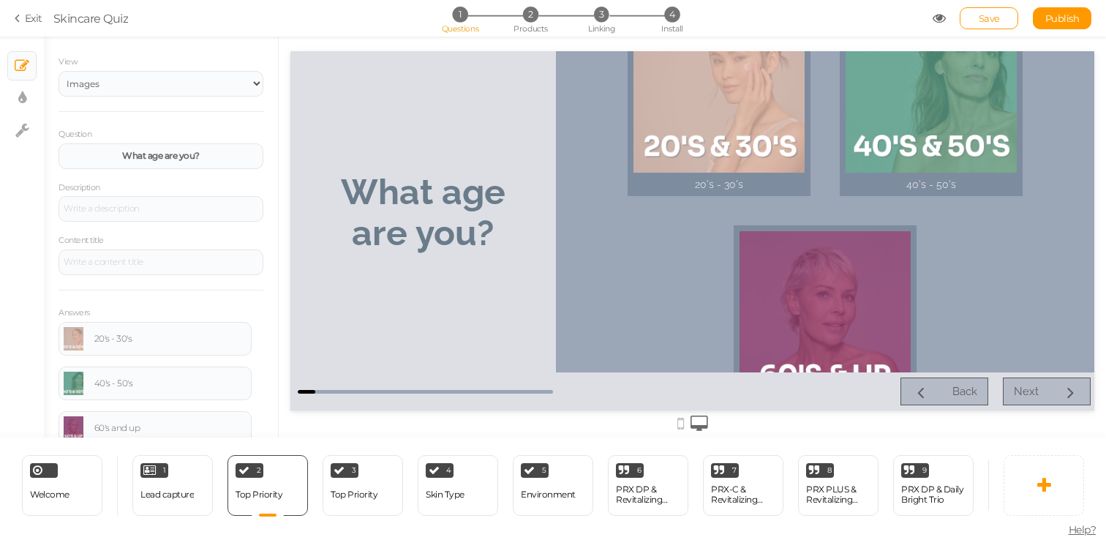
scroll to position [139, 0]
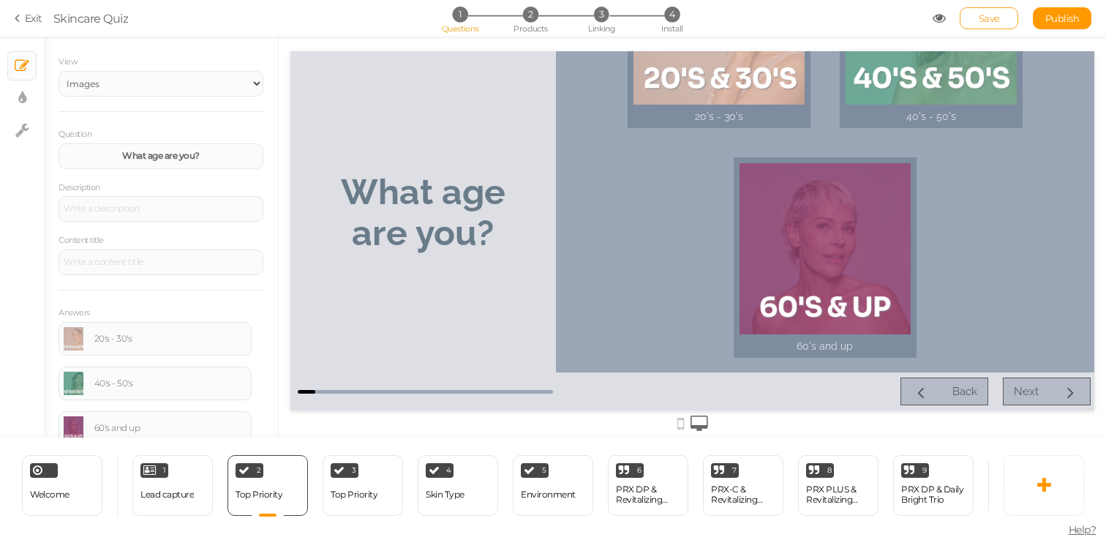
click at [1001, 23] on link "Save" at bounding box center [989, 18] width 59 height 22
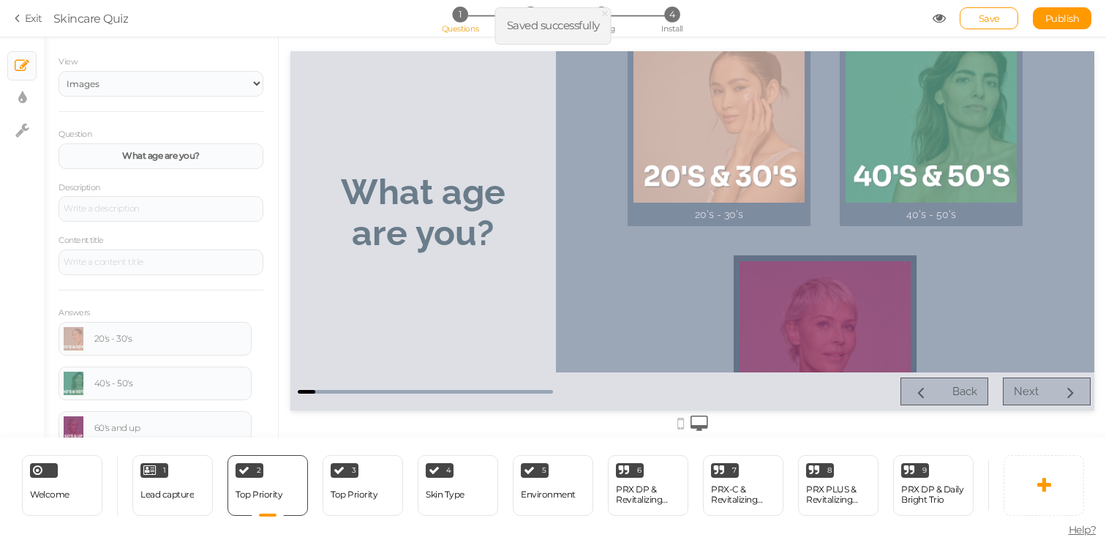
scroll to position [0, 0]
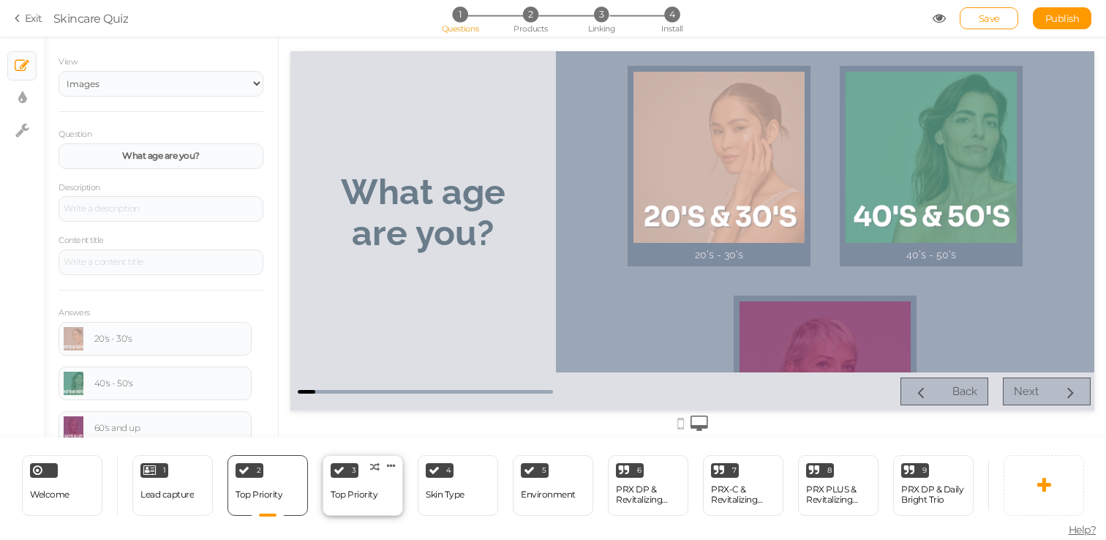
click at [371, 481] on div "3 Top Priority × Define the conditions to show this slide. Clone Change type De…" at bounding box center [363, 485] width 80 height 61
select select "2"
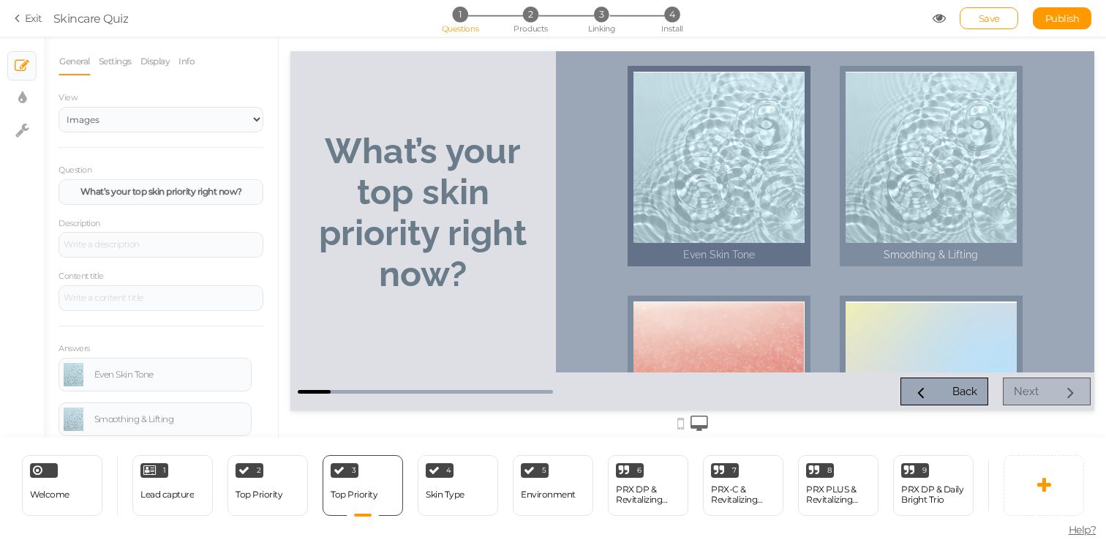
click at [651, 167] on div at bounding box center [719, 157] width 171 height 171
click at [718, 135] on div at bounding box center [719, 157] width 171 height 171
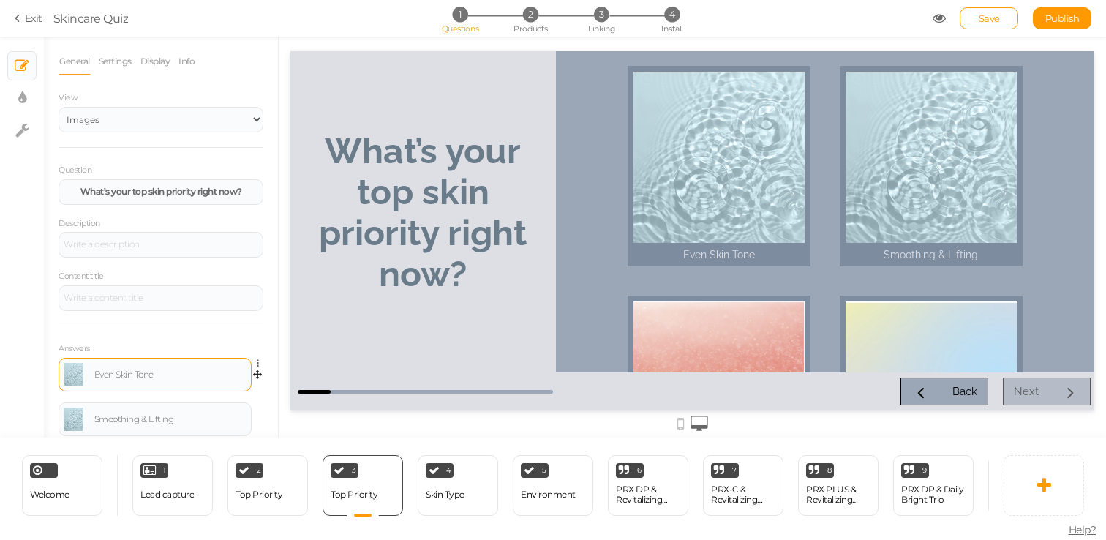
click at [64, 385] on link at bounding box center [74, 374] width 20 height 23
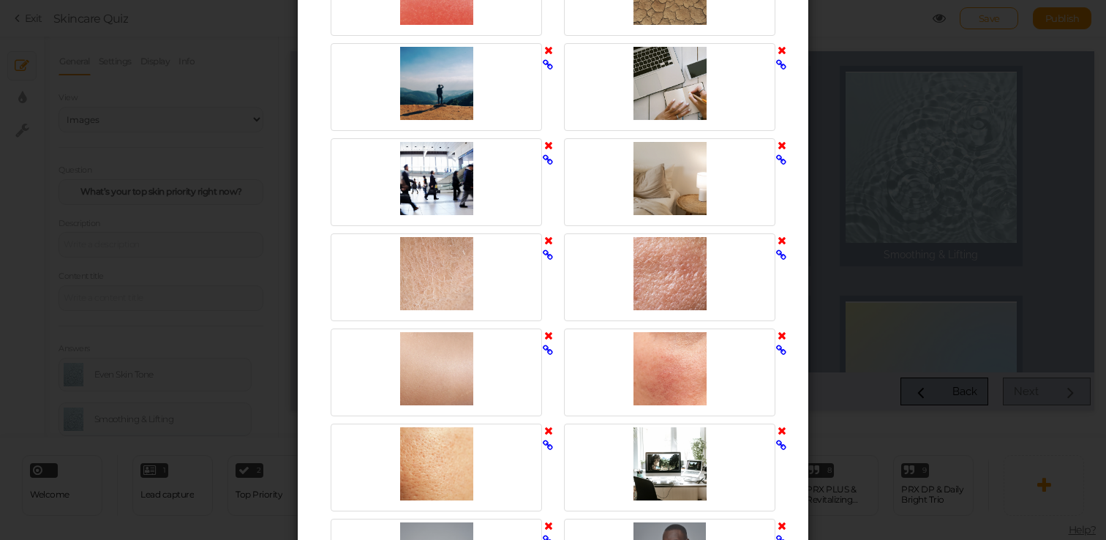
scroll to position [2342, 0]
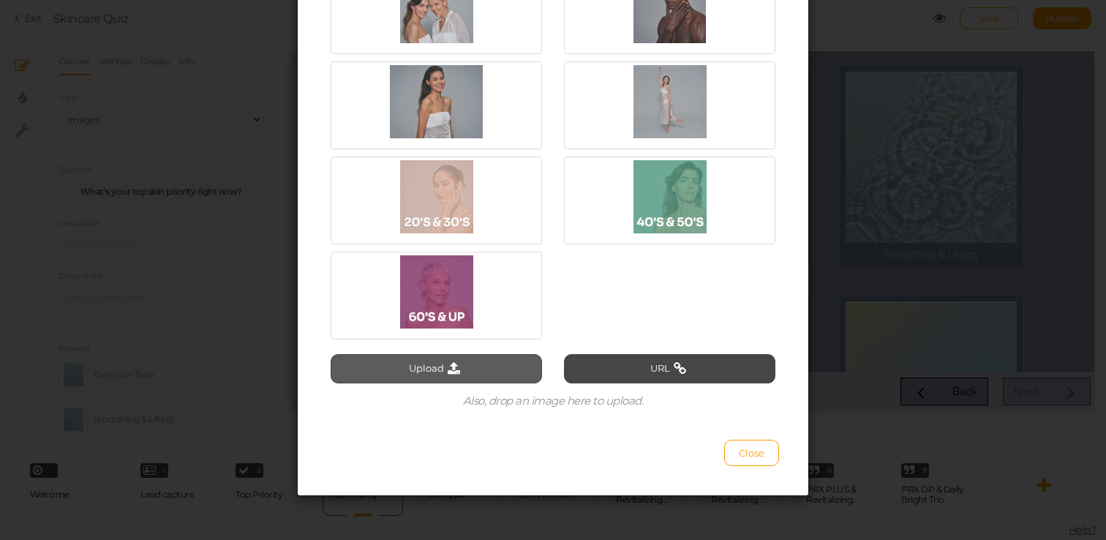
click at [451, 372] on icon at bounding box center [454, 368] width 20 height 13
type input "C:\fakepath\Screen Shot 2025-08-18 at 4.33.45 PM.png"
click at [462, 375] on button "Upload" at bounding box center [436, 368] width 211 height 29
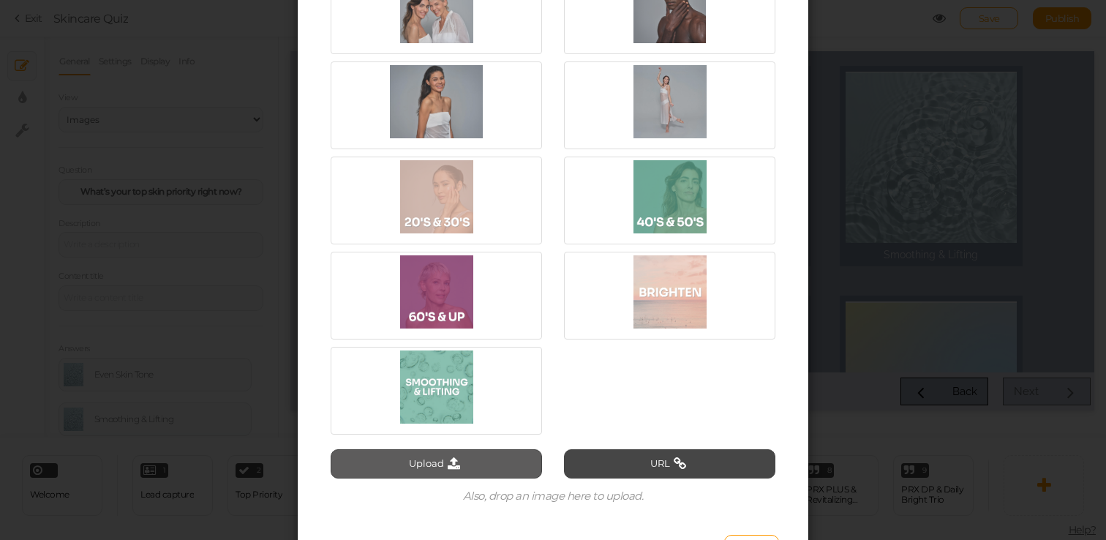
click at [446, 459] on icon at bounding box center [454, 463] width 20 height 13
type input "C:\fakepath\Screen Shot 2025-08-18 at 4.35.25 PM.png"
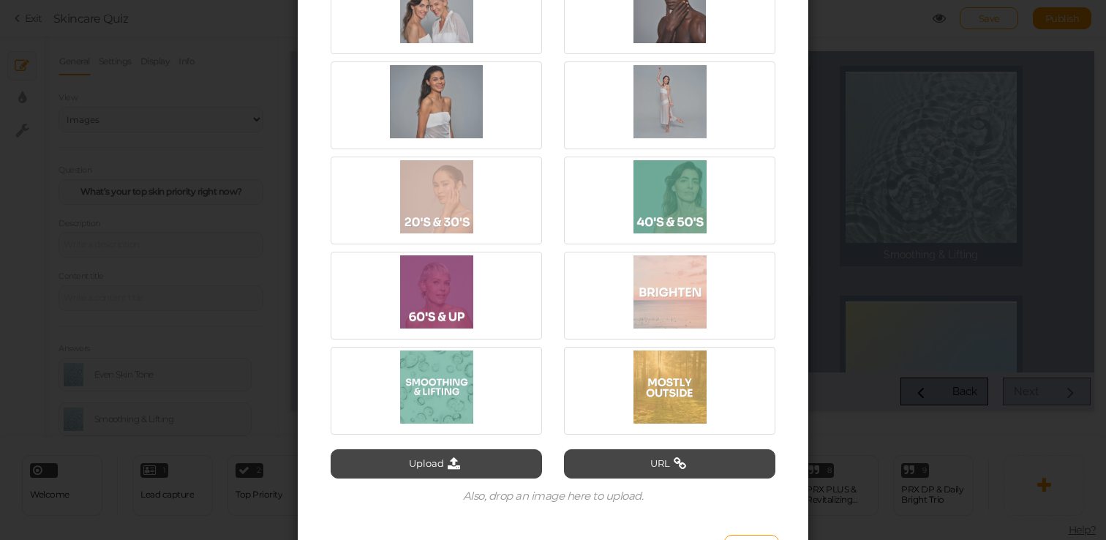
click at [447, 458] on icon at bounding box center [454, 463] width 20 height 13
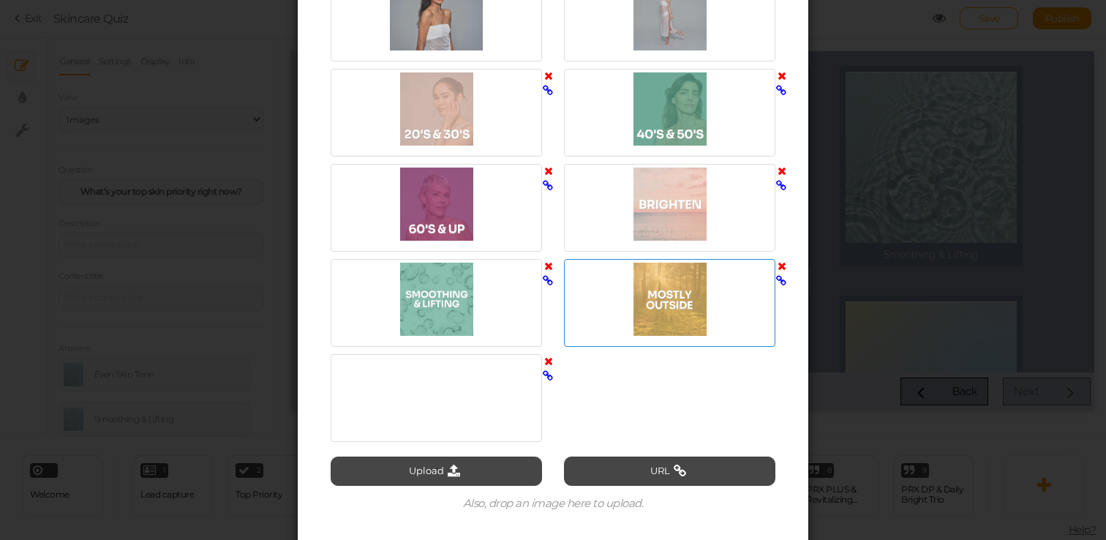
scroll to position [2486, 0]
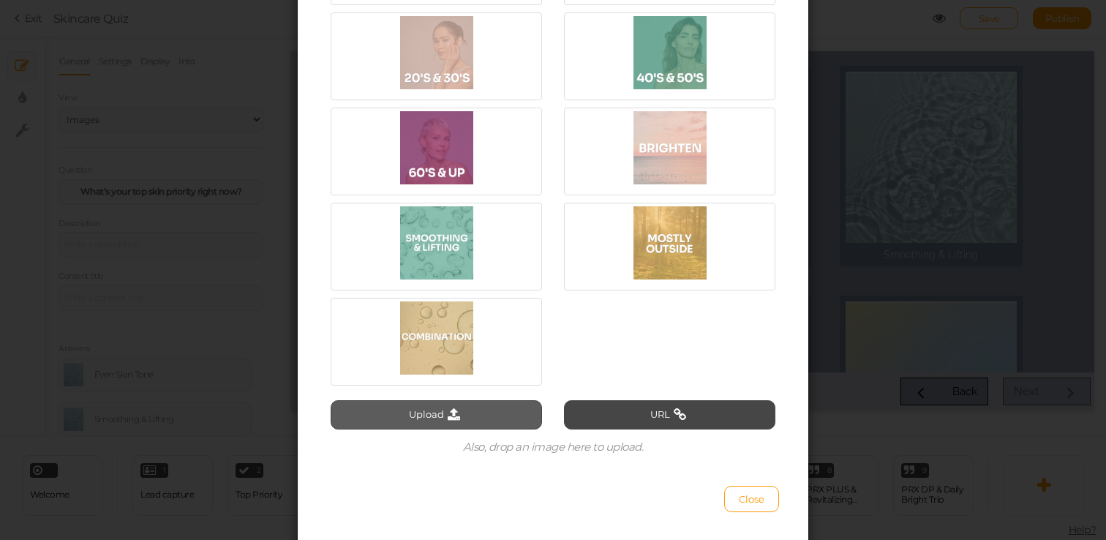
click at [443, 409] on button "Upload" at bounding box center [436, 414] width 211 height 29
type input "C:\fakepath\Screen Shot 2025-08-18 at 4.36.21 PM.png"
click at [457, 423] on button "Upload" at bounding box center [436, 414] width 211 height 29
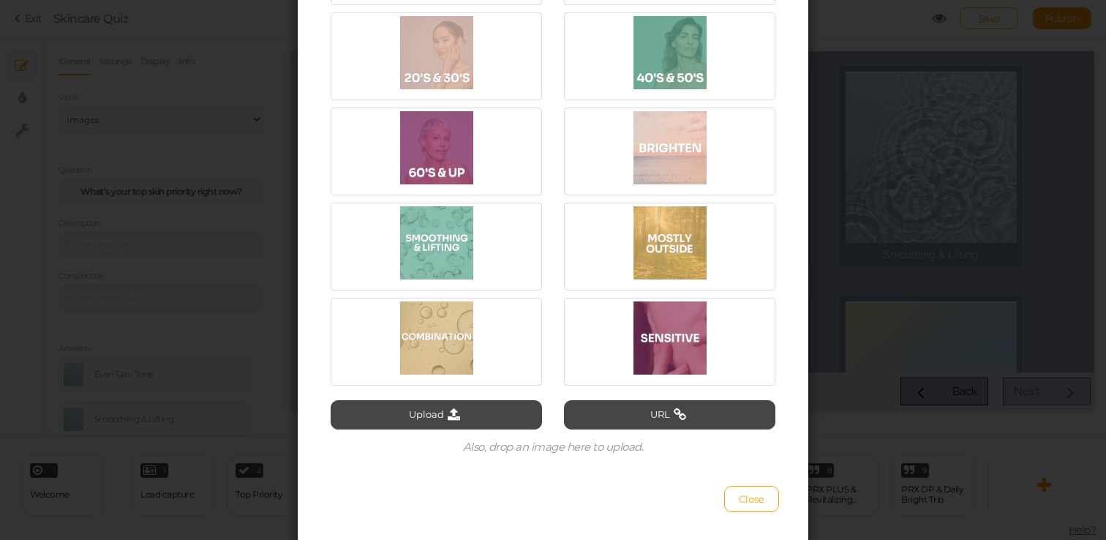
type input "C:\fakepath\Screen Shot 2025-08-18 at 4.34.13 PM.png"
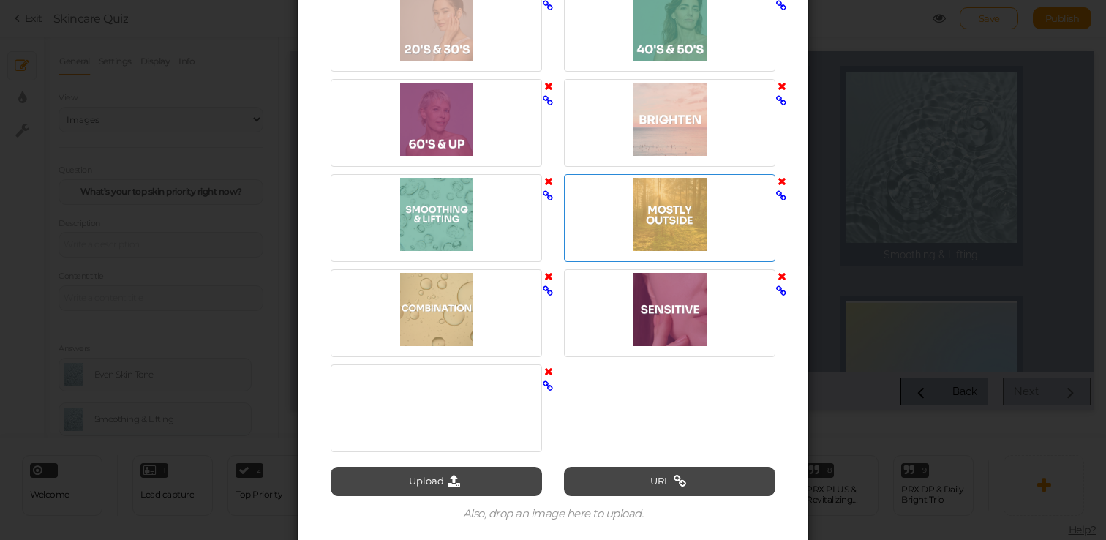
scroll to position [2517, 0]
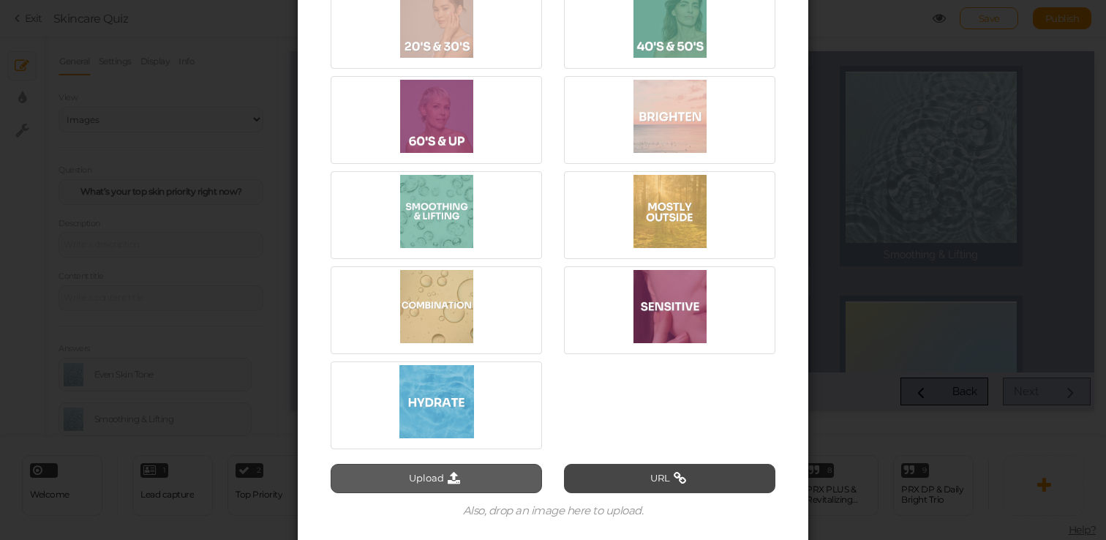
click at [478, 481] on button "Upload" at bounding box center [436, 478] width 211 height 29
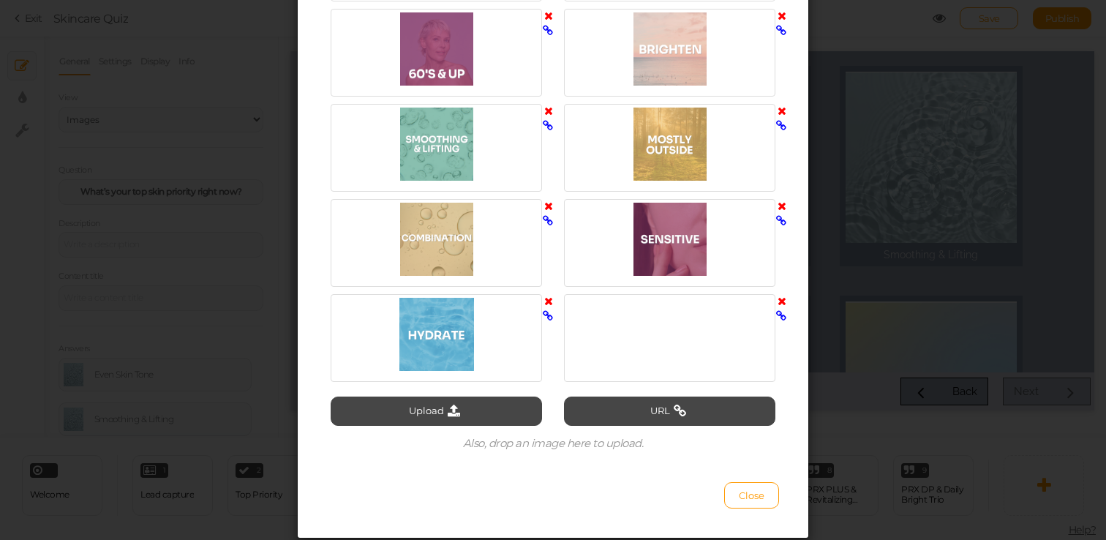
scroll to position [2603, 0]
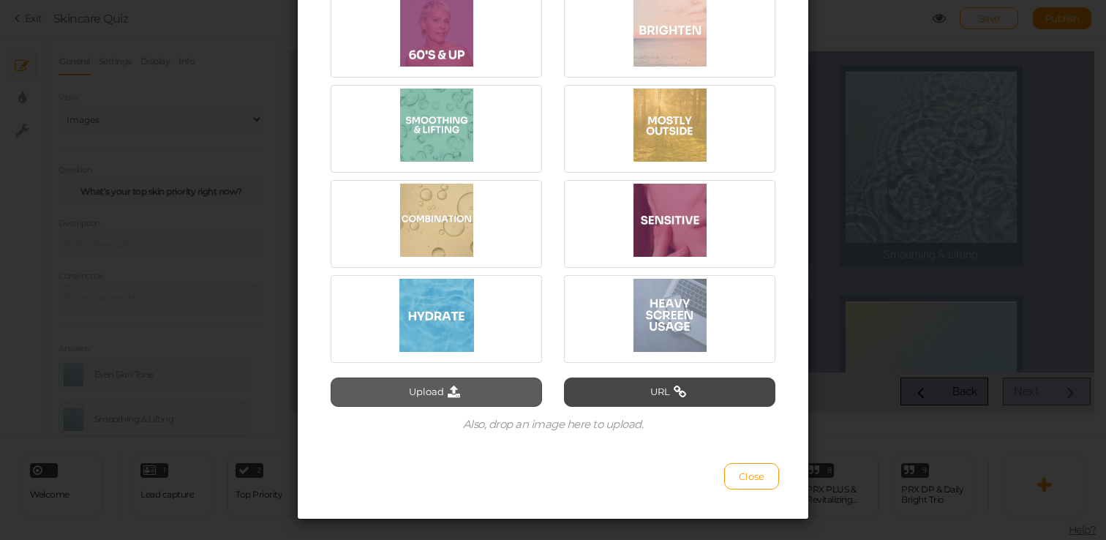
click at [495, 391] on button "Upload" at bounding box center [436, 392] width 211 height 29
type input "C:\fakepath\Screen Shot 2025-08-18 at 4.34.46 PM.png"
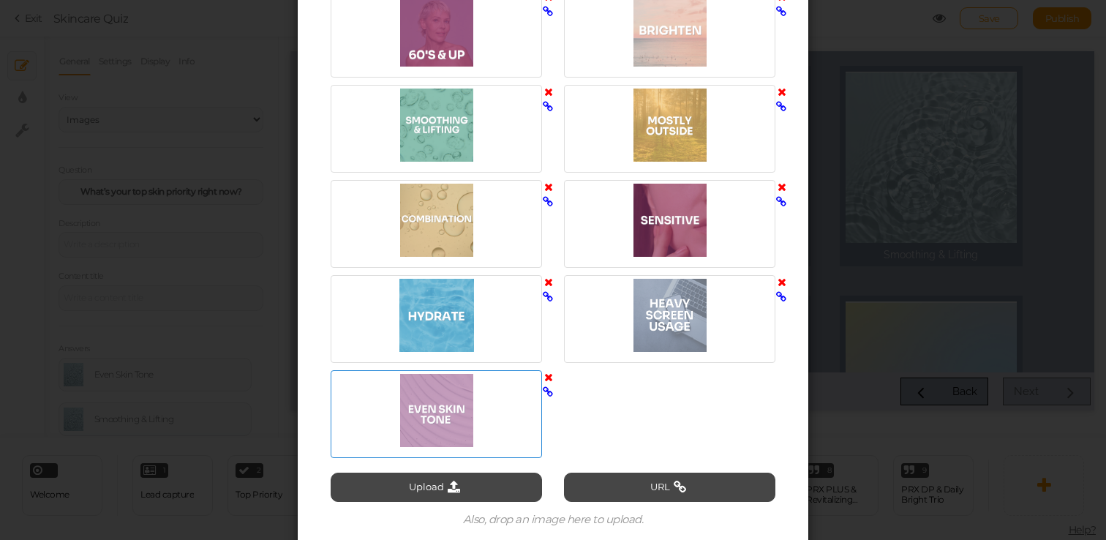
click at [480, 409] on div at bounding box center [436, 410] width 204 height 73
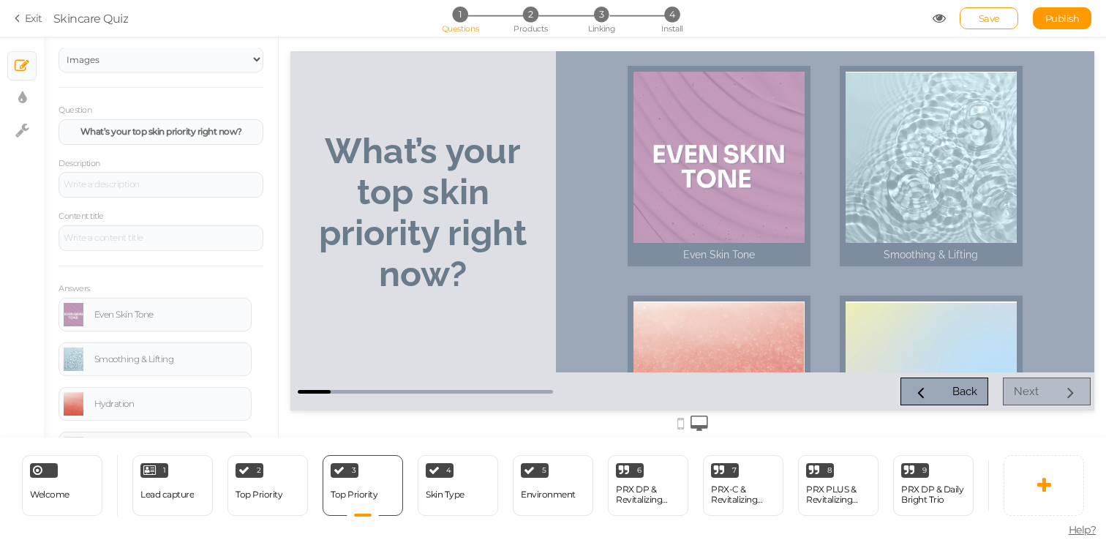
scroll to position [90, 0]
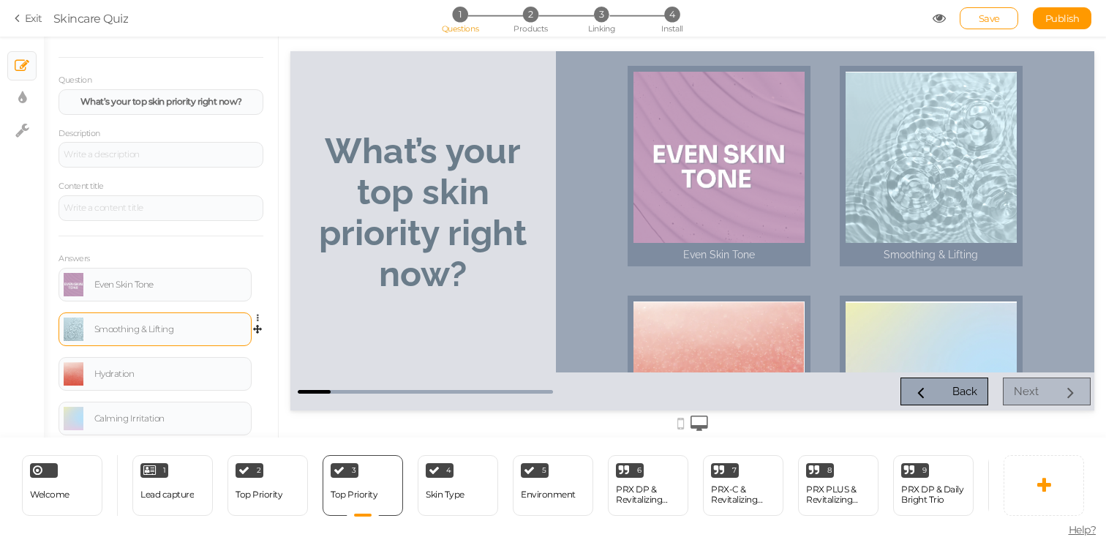
click at [68, 326] on link at bounding box center [74, 329] width 20 height 23
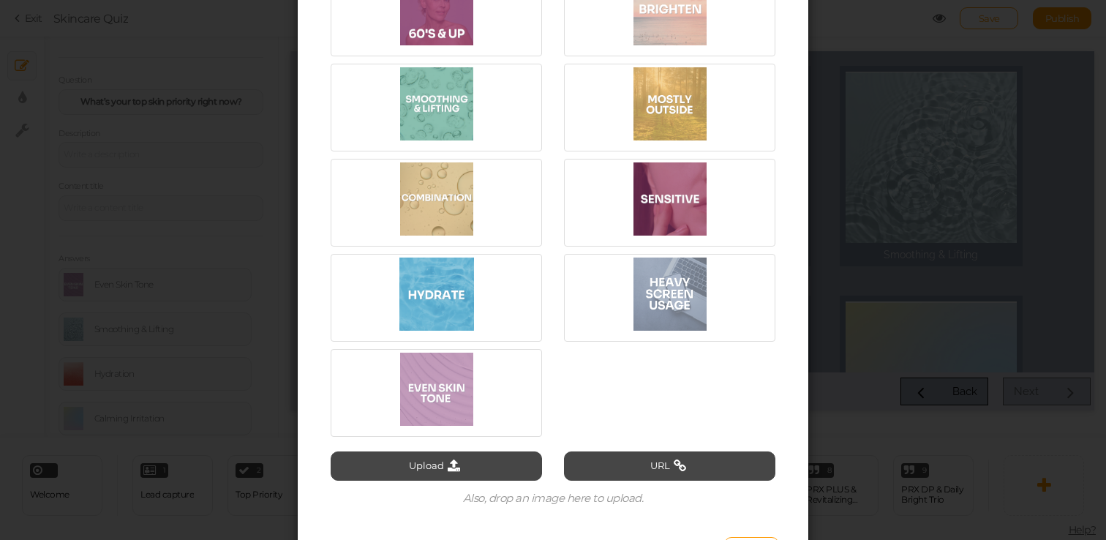
scroll to position [2620, 0]
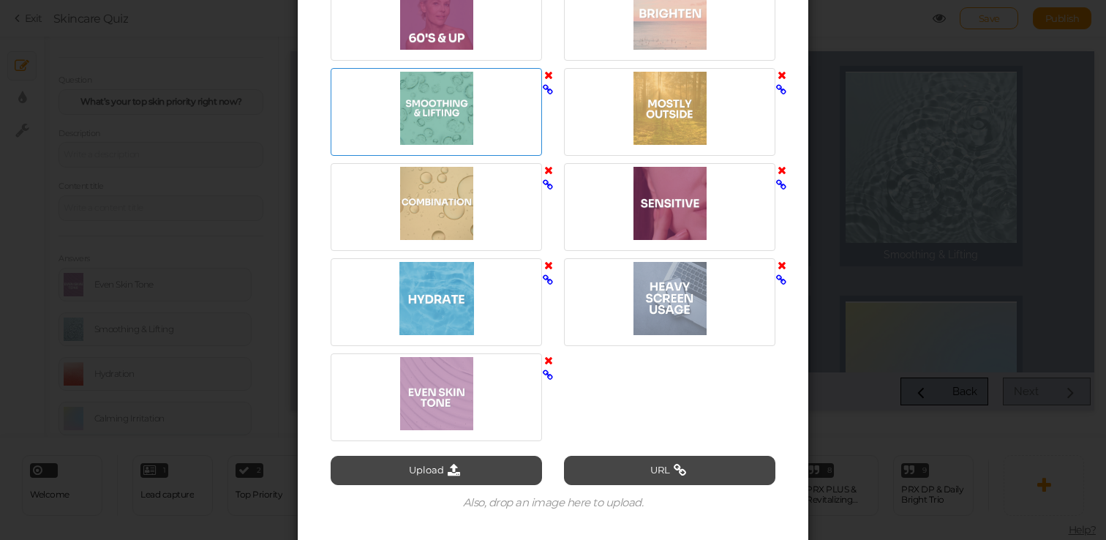
click at [459, 103] on div at bounding box center [436, 108] width 204 height 73
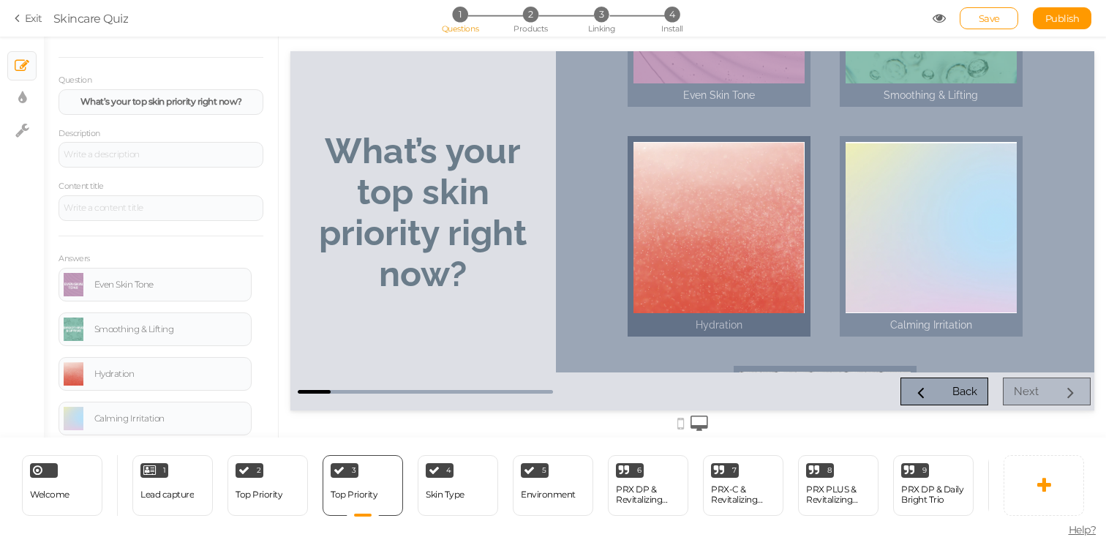
scroll to position [161, 0]
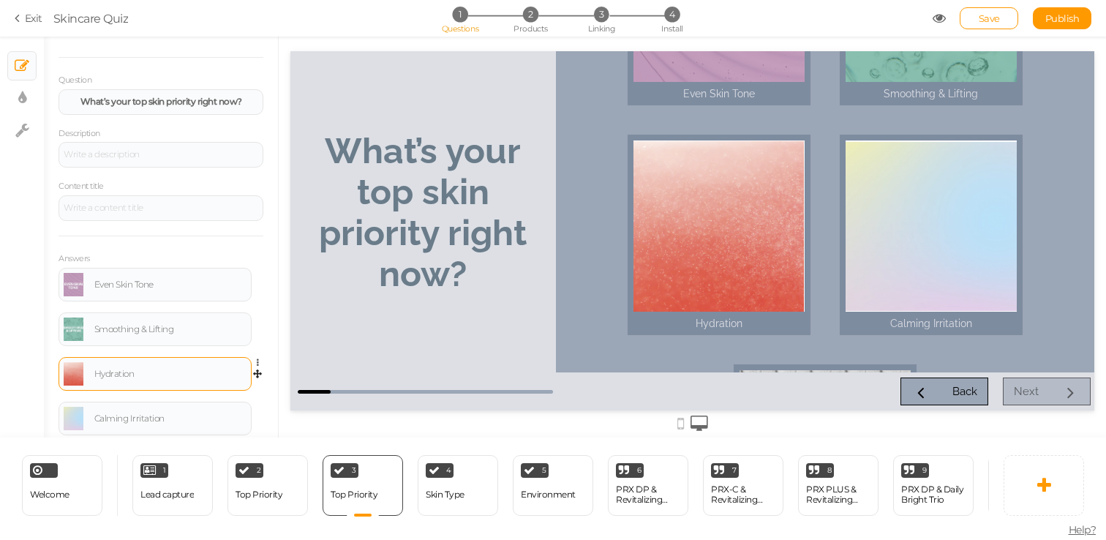
click at [75, 369] on link at bounding box center [74, 373] width 20 height 23
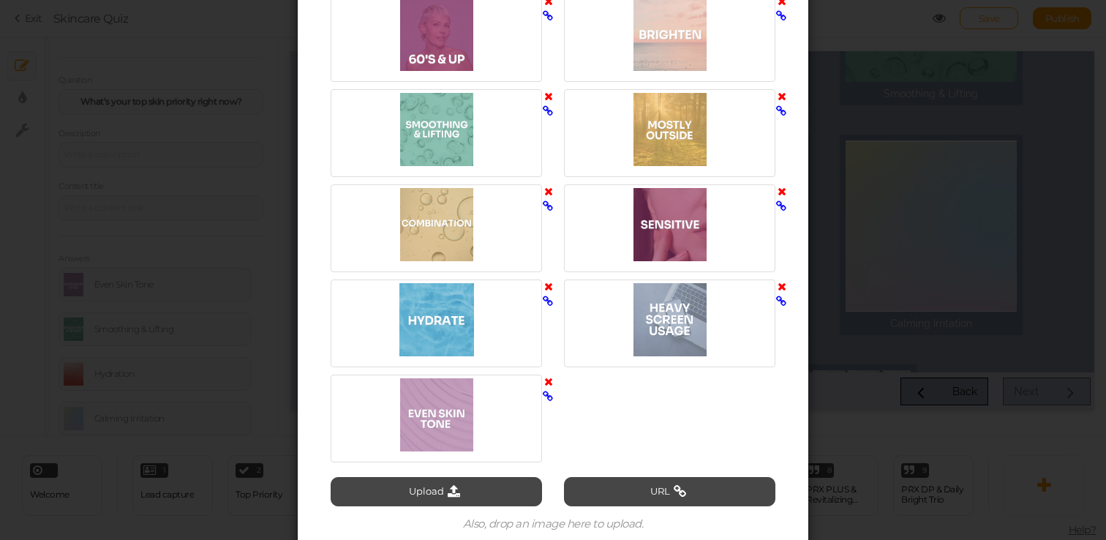
scroll to position [2722, 0]
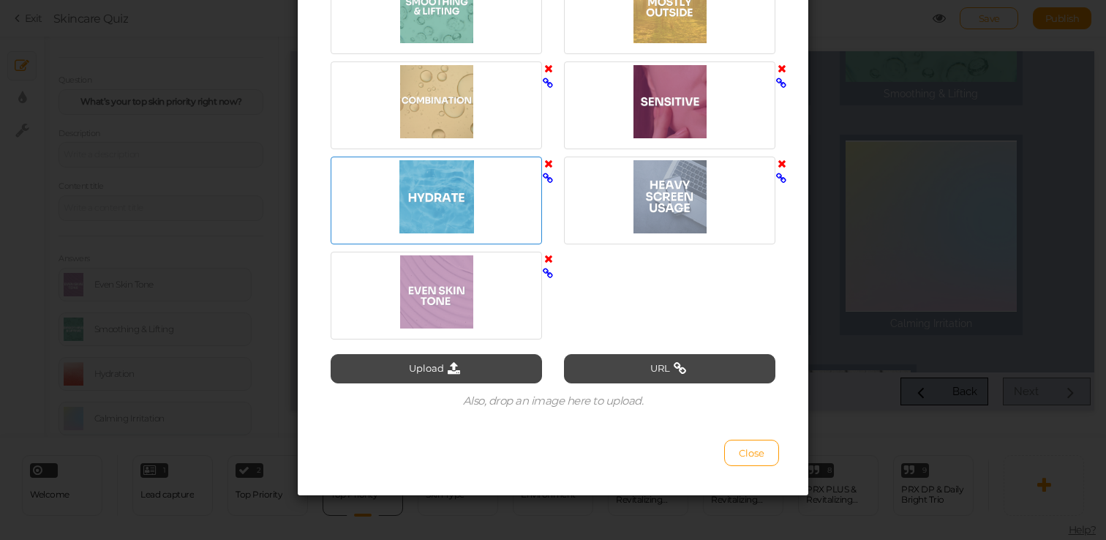
click at [446, 189] on div at bounding box center [436, 196] width 204 height 73
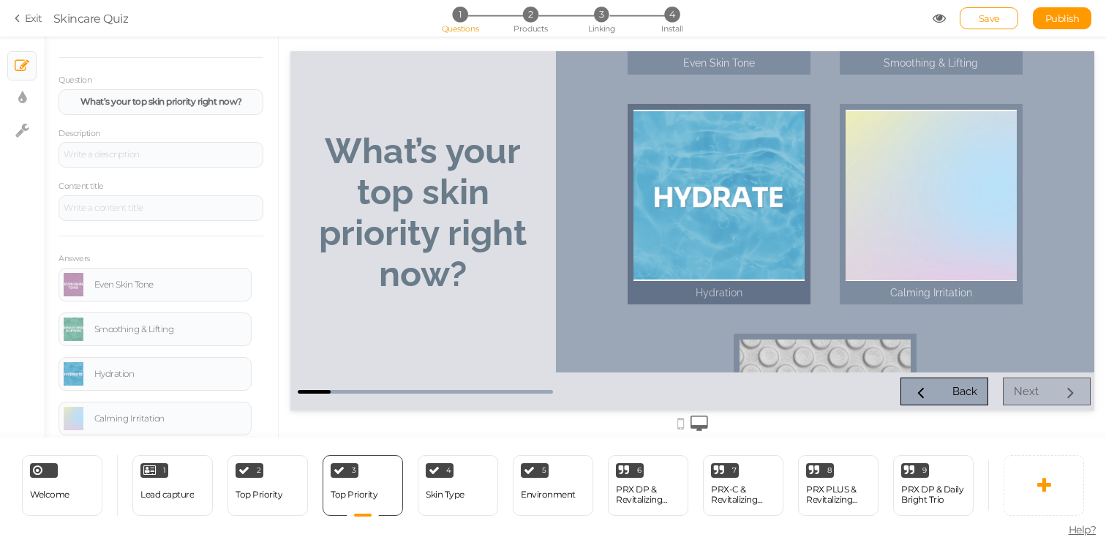
scroll to position [202, 0]
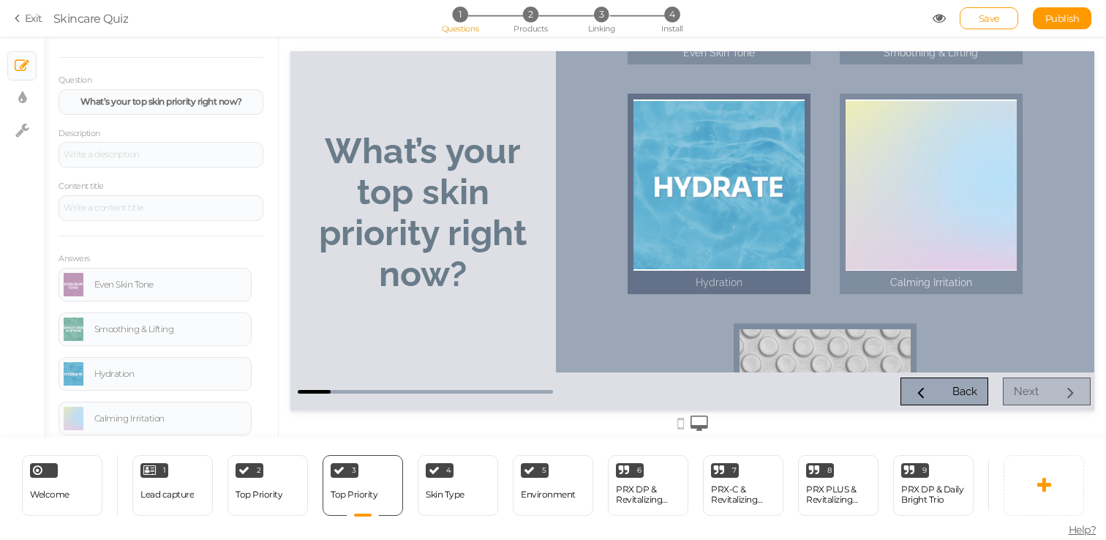
click at [713, 211] on div at bounding box center [719, 185] width 171 height 171
click at [658, 228] on div at bounding box center [719, 185] width 171 height 171
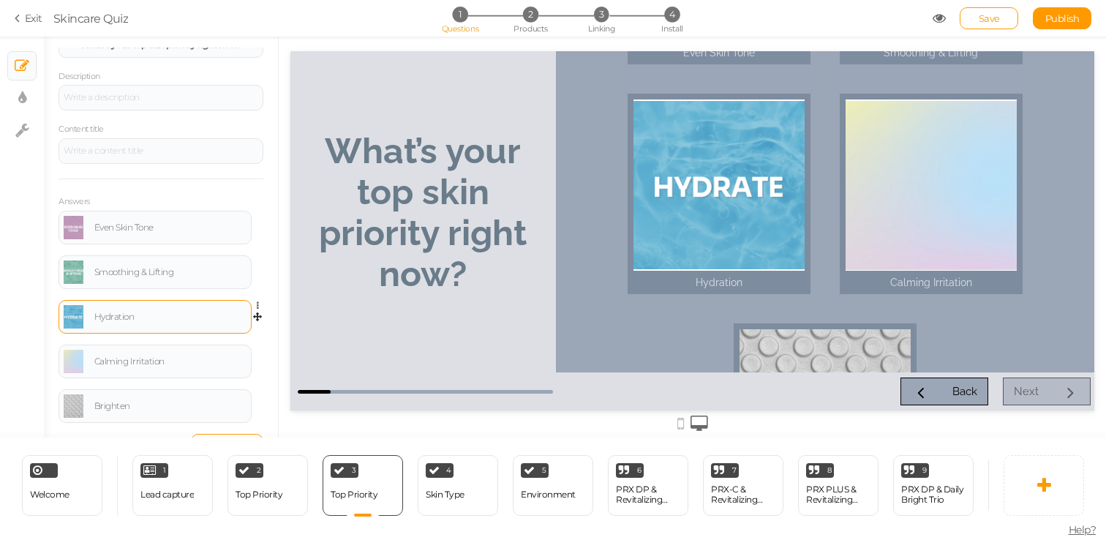
scroll to position [175, 0]
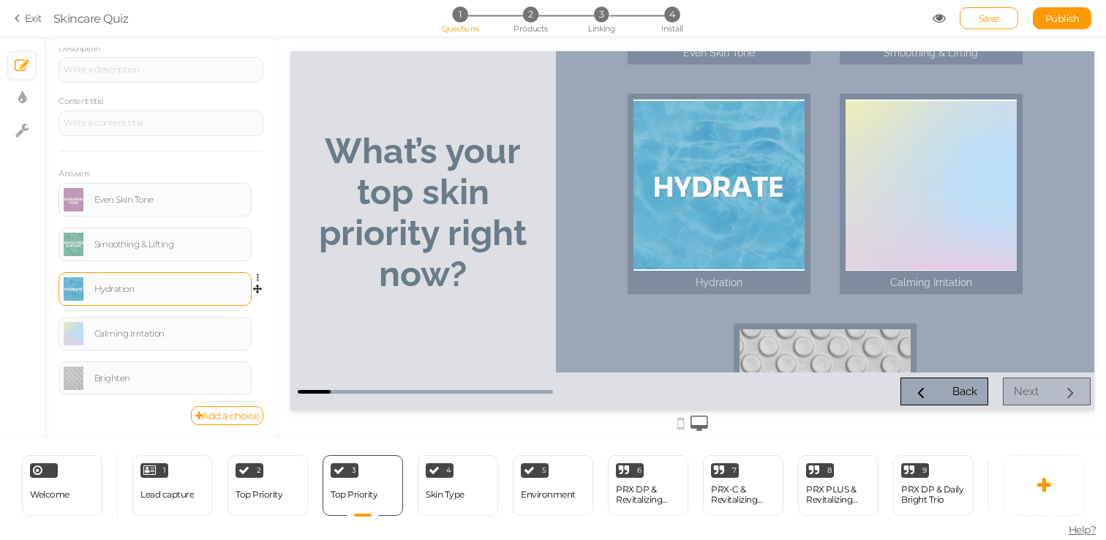
click at [70, 291] on link at bounding box center [74, 288] width 20 height 23
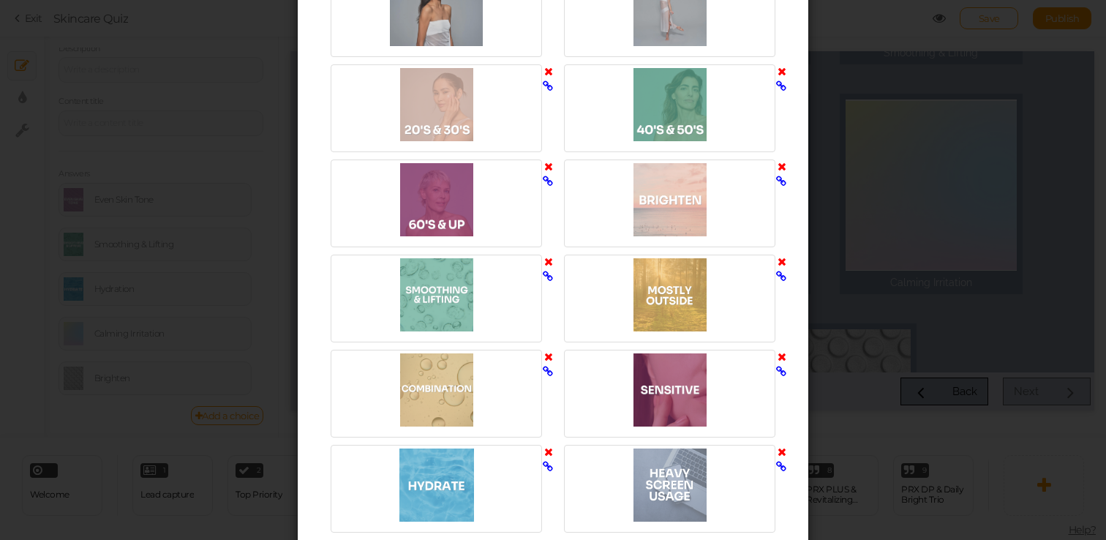
scroll to position [2722, 0]
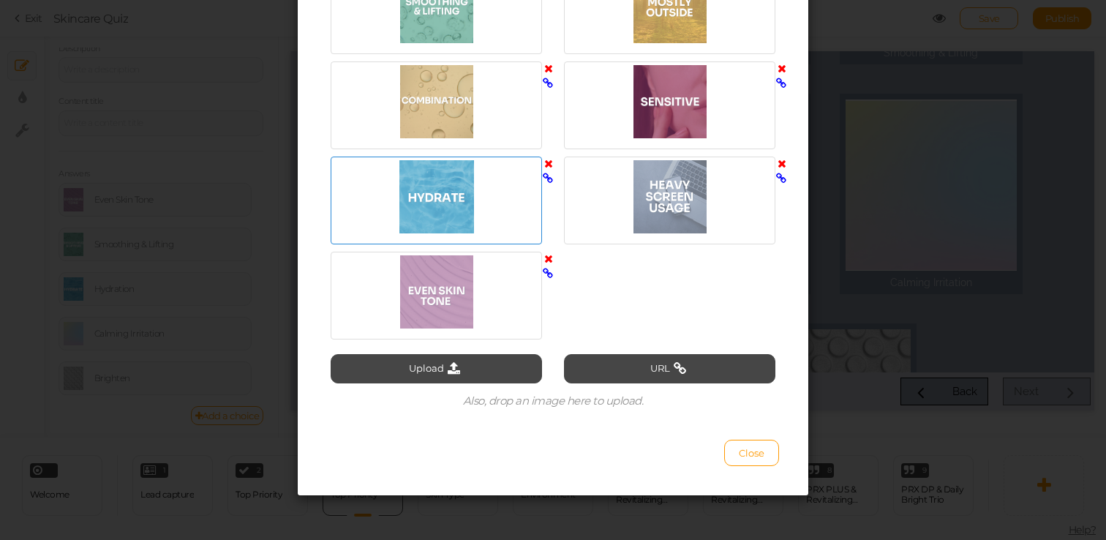
click at [549, 165] on icon at bounding box center [548, 163] width 9 height 11
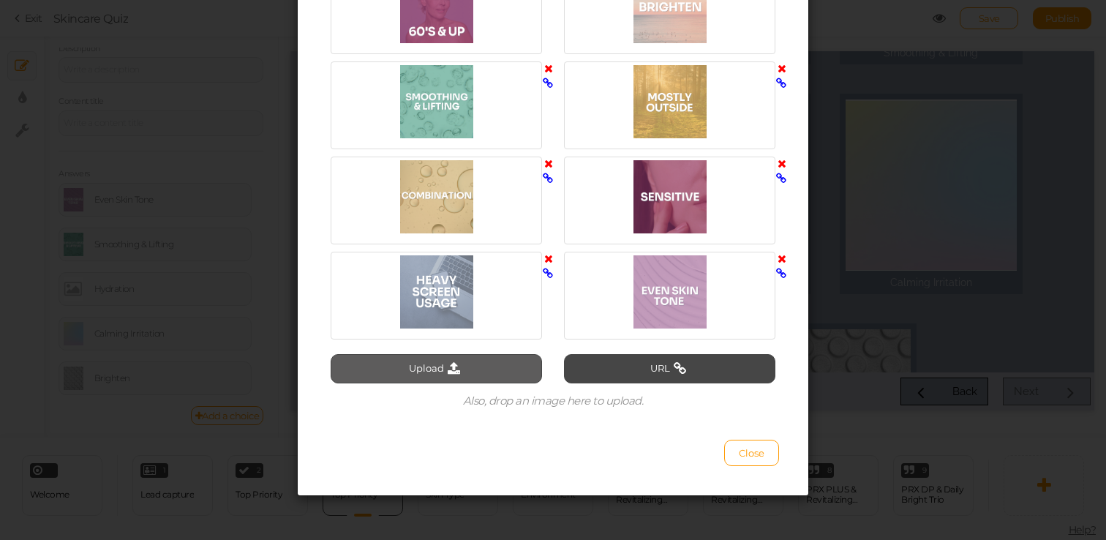
click at [486, 368] on button "Upload" at bounding box center [436, 368] width 211 height 29
click at [446, 367] on icon at bounding box center [454, 368] width 20 height 13
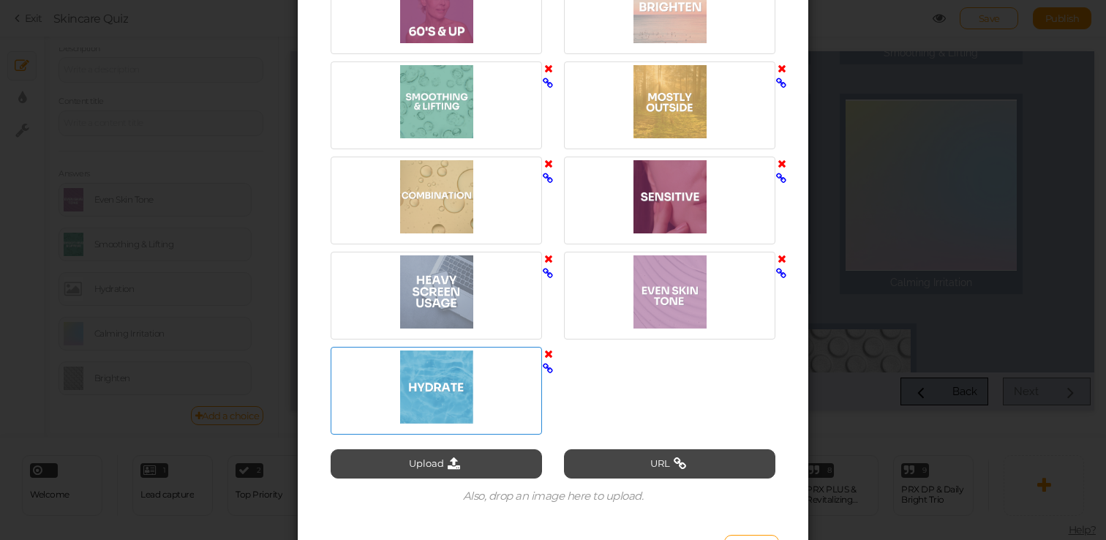
click at [457, 403] on div at bounding box center [436, 386] width 204 height 73
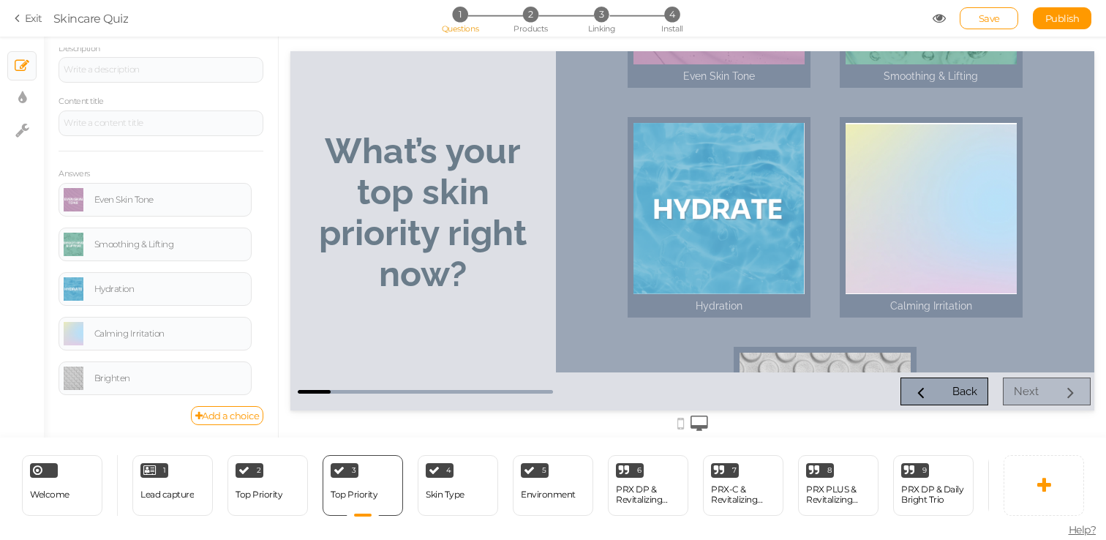
scroll to position [206, 0]
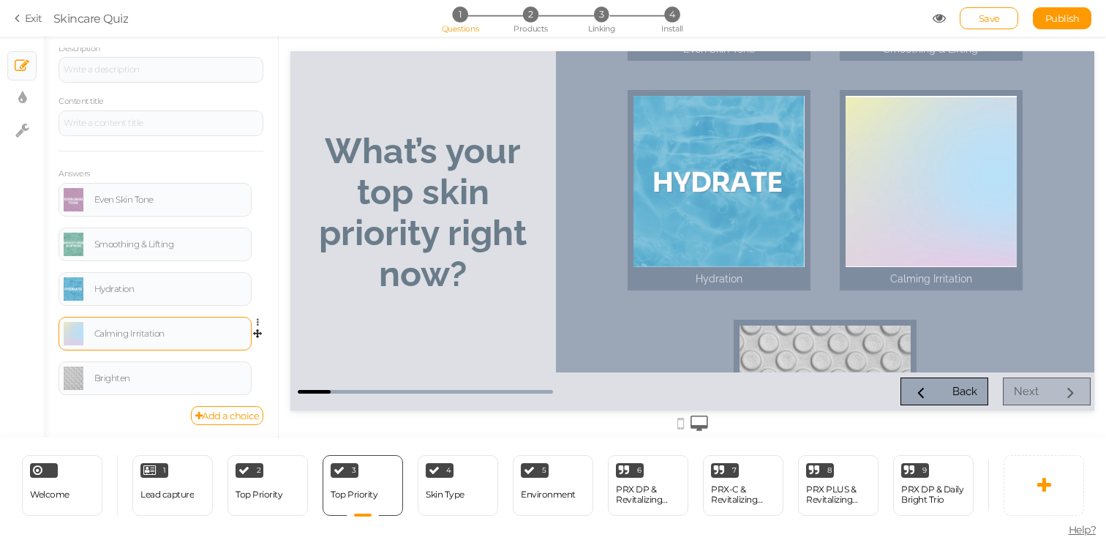
click at [117, 338] on div "Calming Irritation" at bounding box center [155, 333] width 183 height 23
click at [75, 343] on link at bounding box center [74, 333] width 20 height 23
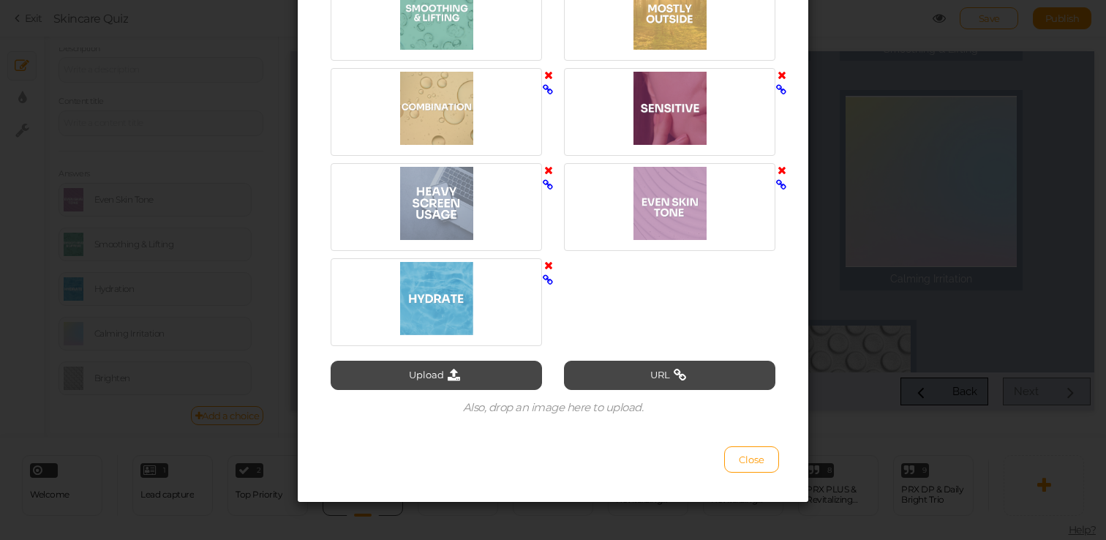
scroll to position [2722, 0]
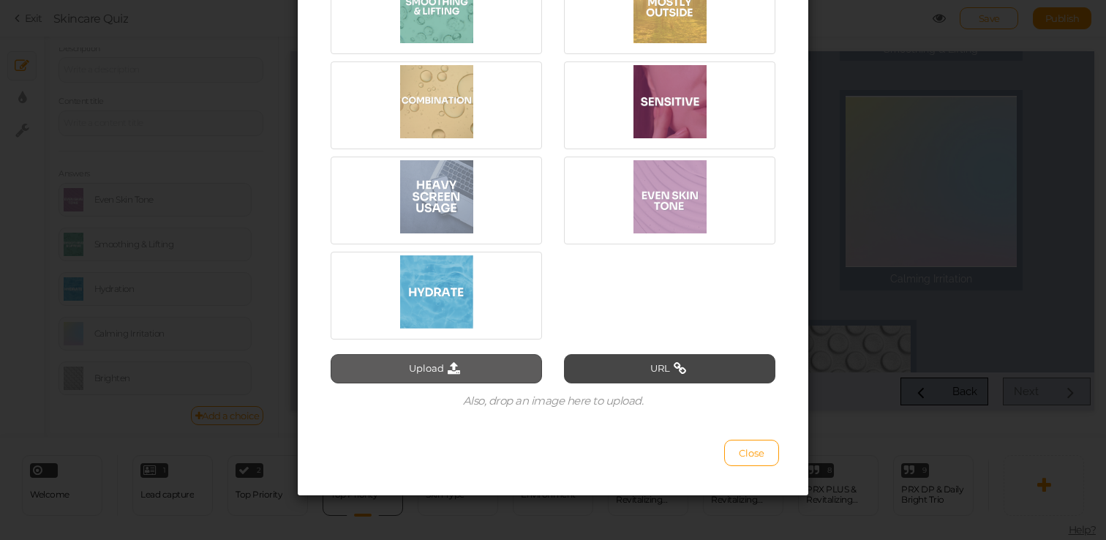
click at [509, 377] on button "Upload" at bounding box center [436, 368] width 211 height 29
type input "C:\fakepath\Screen Shot 2025-08-18 at 4.34.27 PM.png"
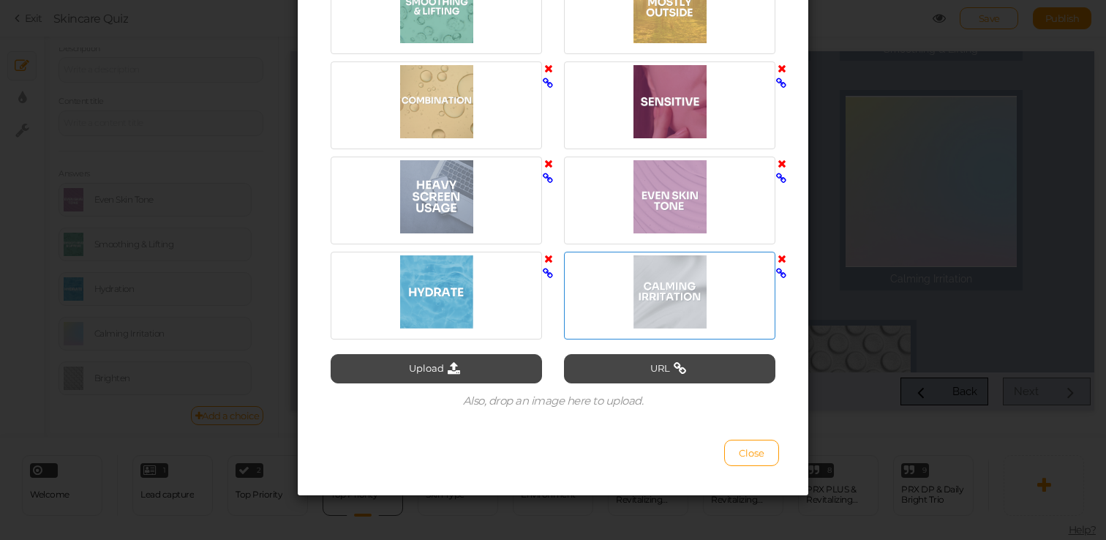
click at [677, 302] on div at bounding box center [670, 291] width 204 height 73
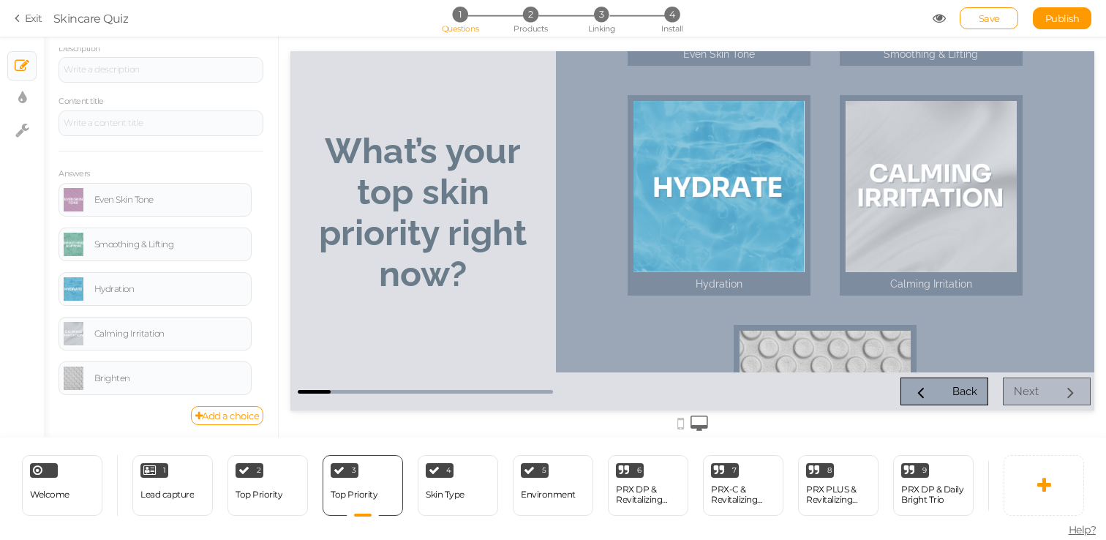
scroll to position [204, 0]
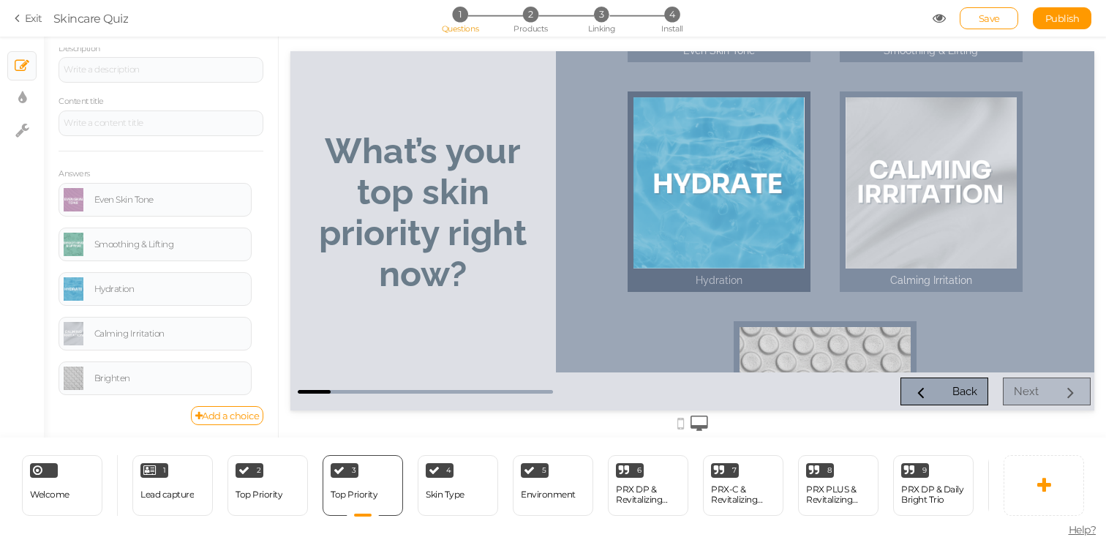
click at [730, 149] on div at bounding box center [719, 182] width 171 height 171
click at [730, 150] on div at bounding box center [719, 182] width 171 height 171
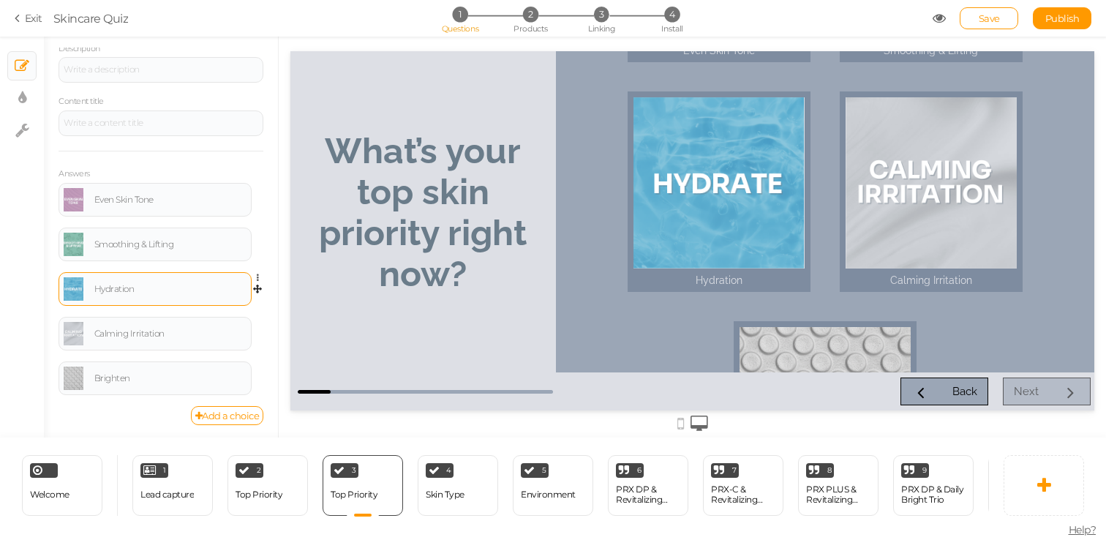
click at [70, 289] on link at bounding box center [74, 288] width 20 height 23
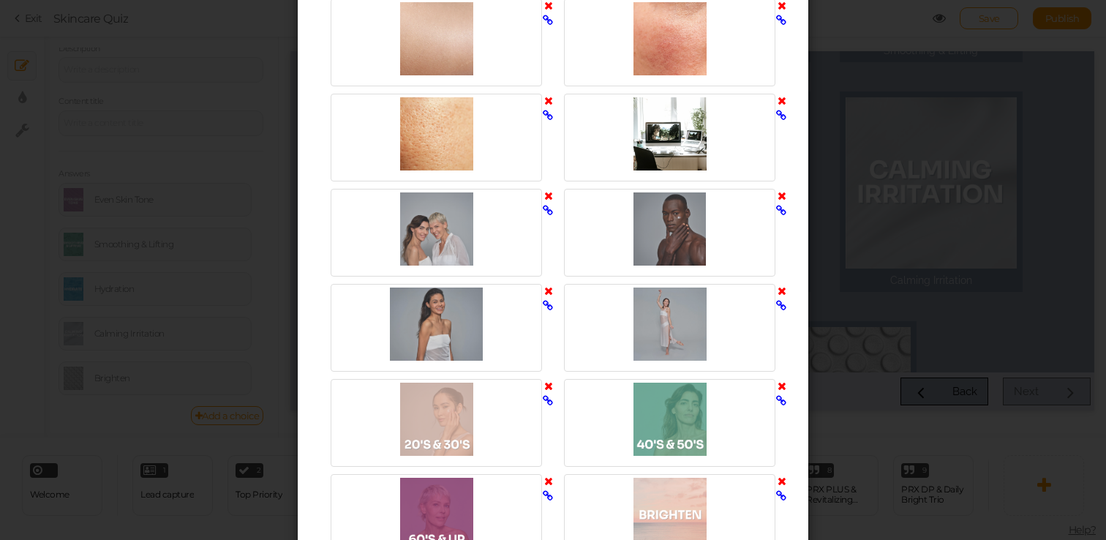
scroll to position [2722, 0]
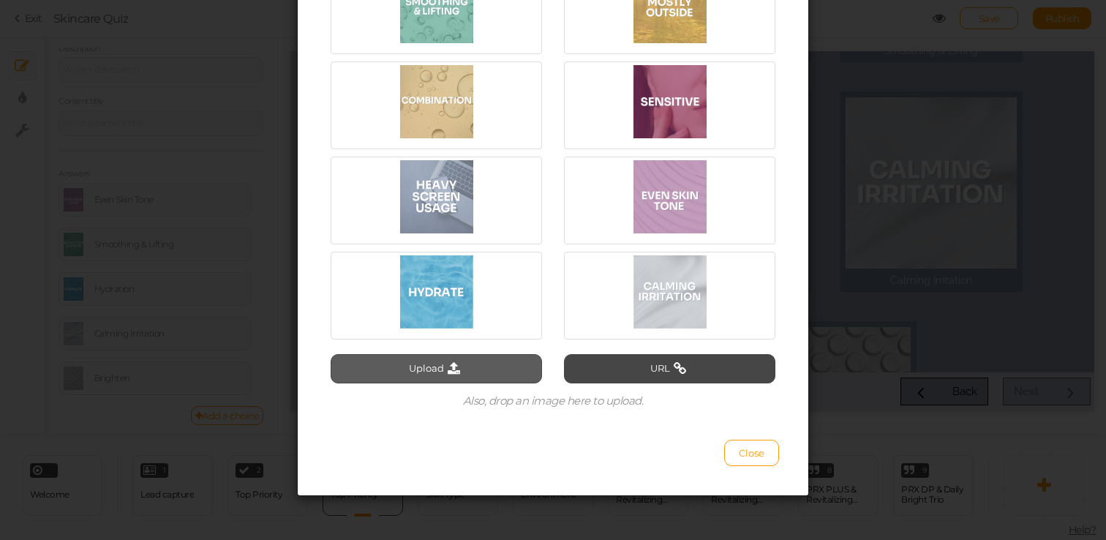
click at [448, 367] on icon at bounding box center [454, 368] width 20 height 13
type input "C:\fakepath\Screen Shot 2025-08-18 at 4.48.15 PM.png"
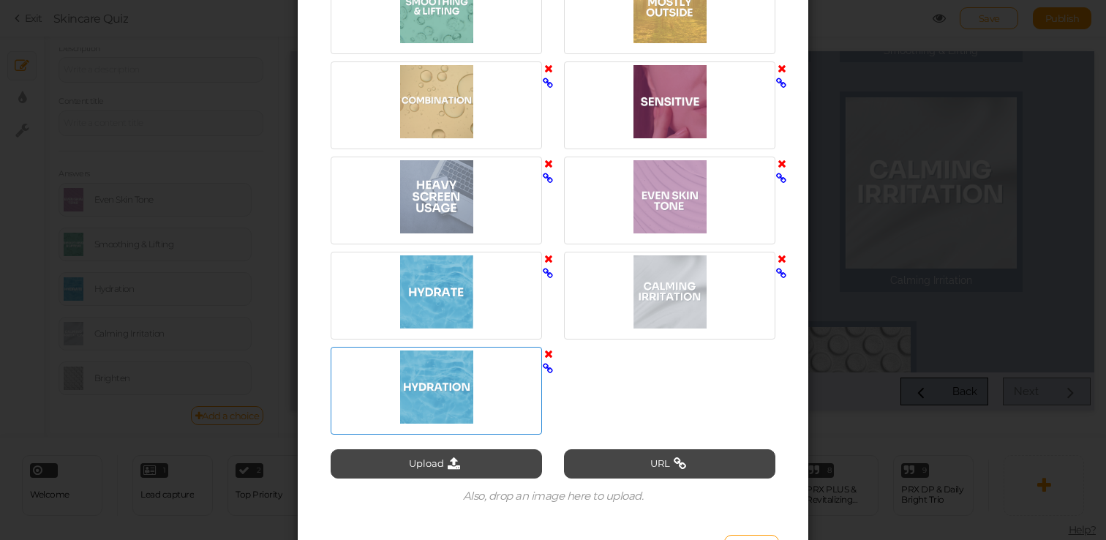
click at [435, 386] on div at bounding box center [436, 386] width 204 height 73
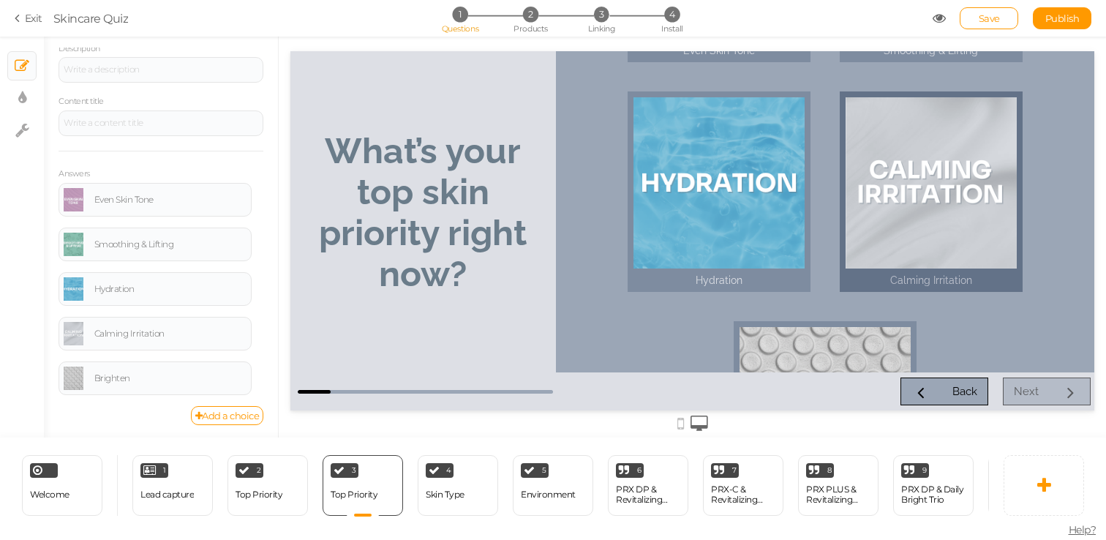
click at [956, 190] on div at bounding box center [931, 182] width 171 height 171
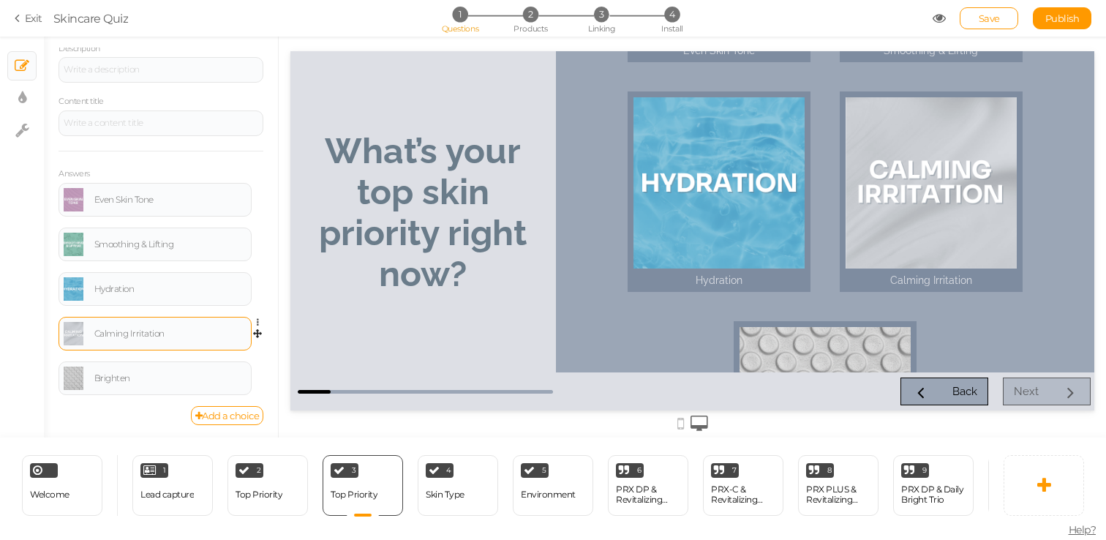
click at [62, 334] on div "Calming Irritation" at bounding box center [155, 334] width 193 height 34
click at [78, 337] on link at bounding box center [74, 333] width 20 height 23
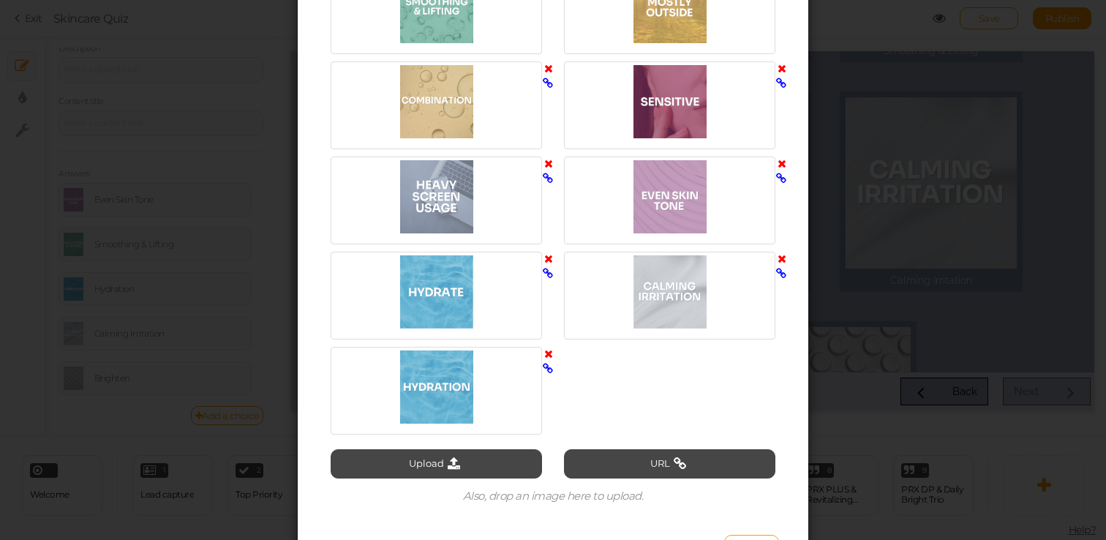
scroll to position [2719, 0]
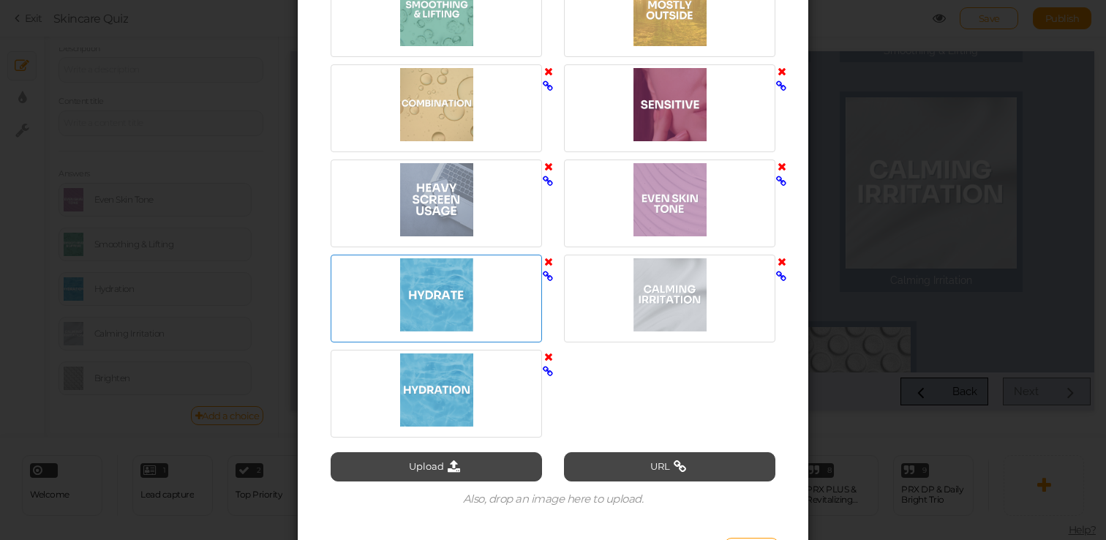
click at [550, 261] on icon at bounding box center [548, 261] width 9 height 11
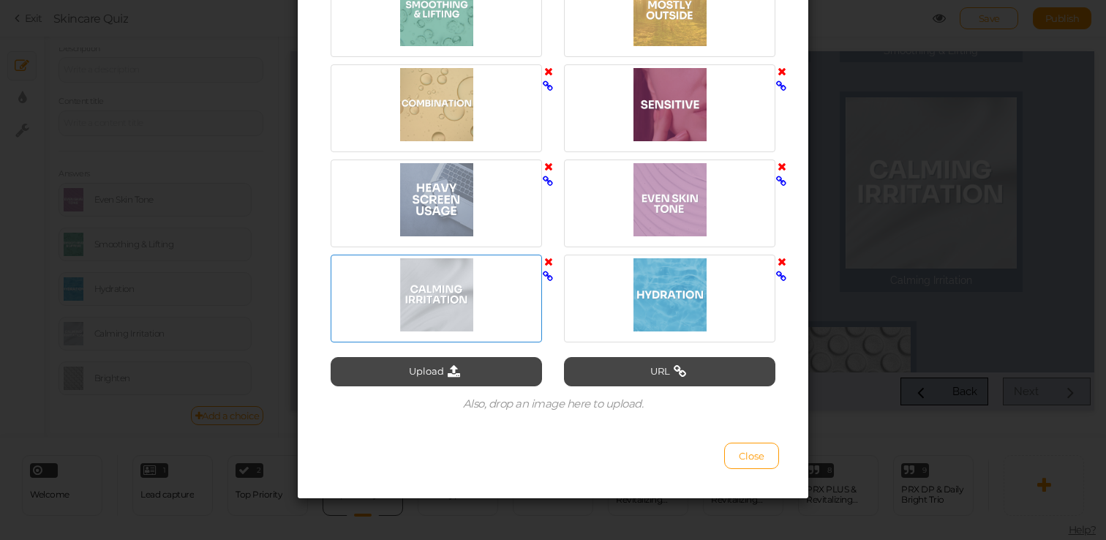
click at [548, 258] on icon at bounding box center [548, 261] width 9 height 11
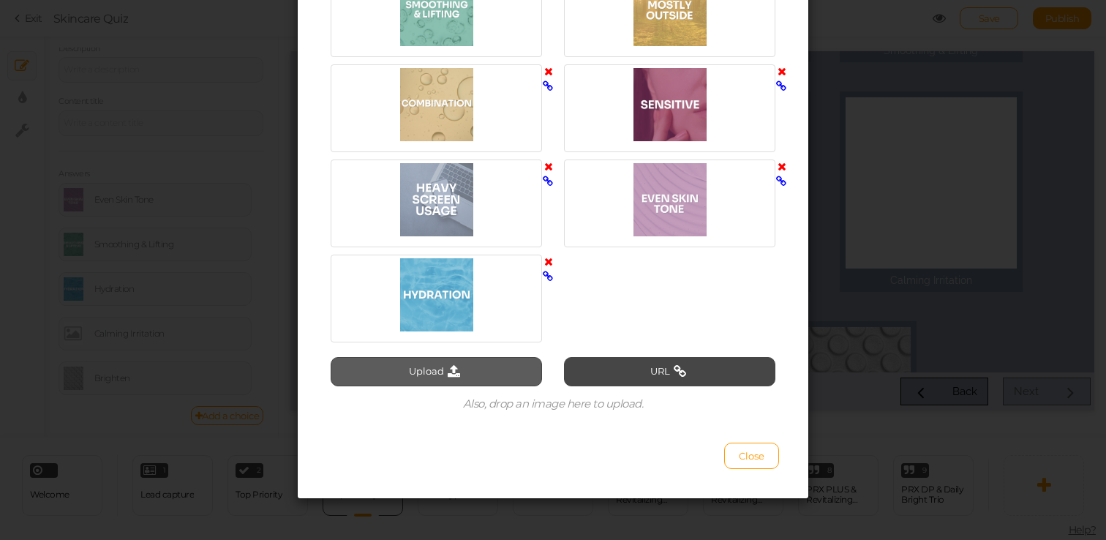
click at [468, 373] on button "Upload" at bounding box center [436, 371] width 211 height 29
type input "C:\fakepath\Screen Shot 2025-08-18 at 4.47.56 PM.png"
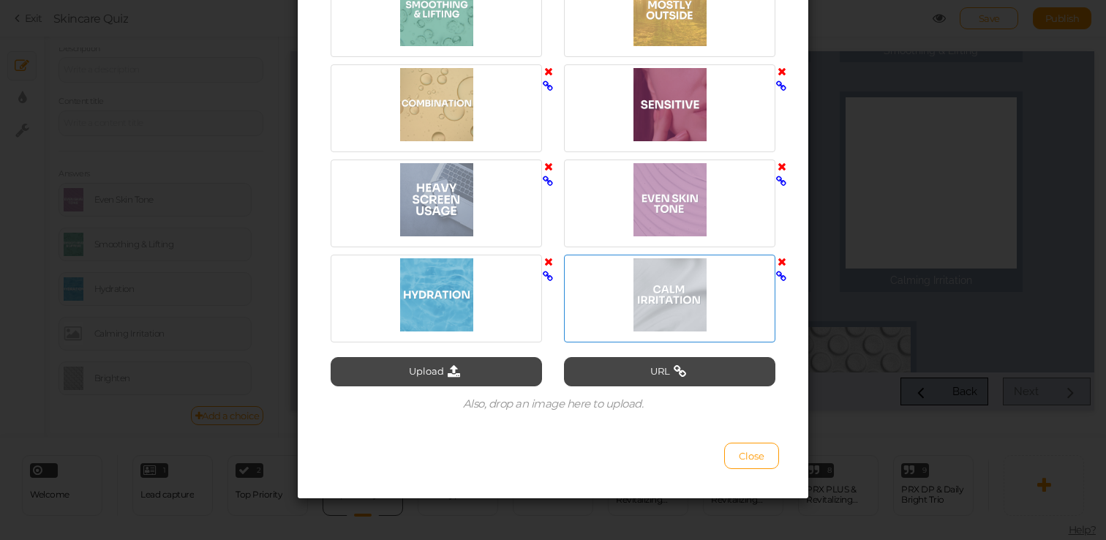
click at [654, 280] on div at bounding box center [670, 294] width 204 height 73
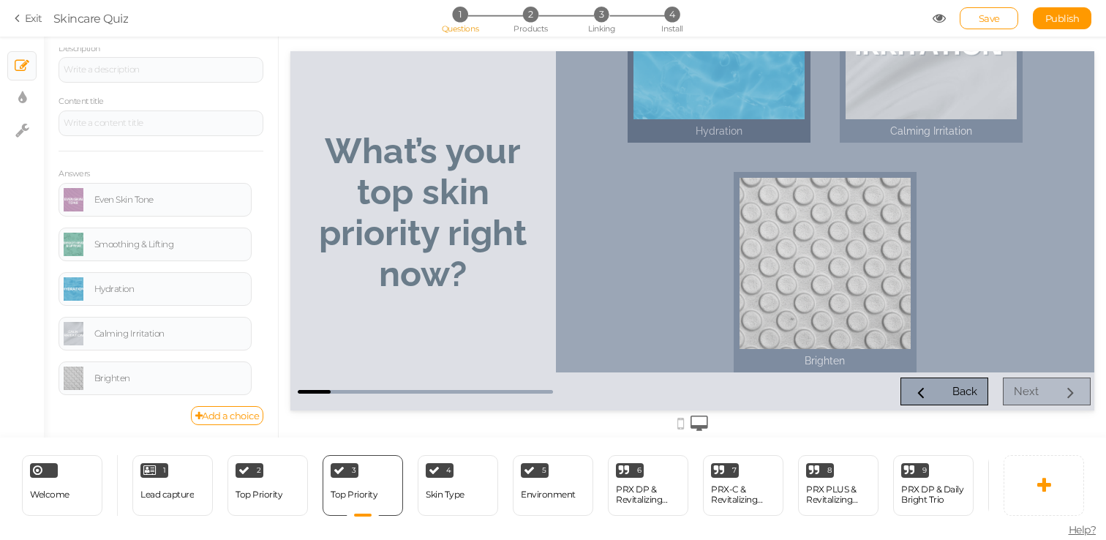
scroll to position [370, 0]
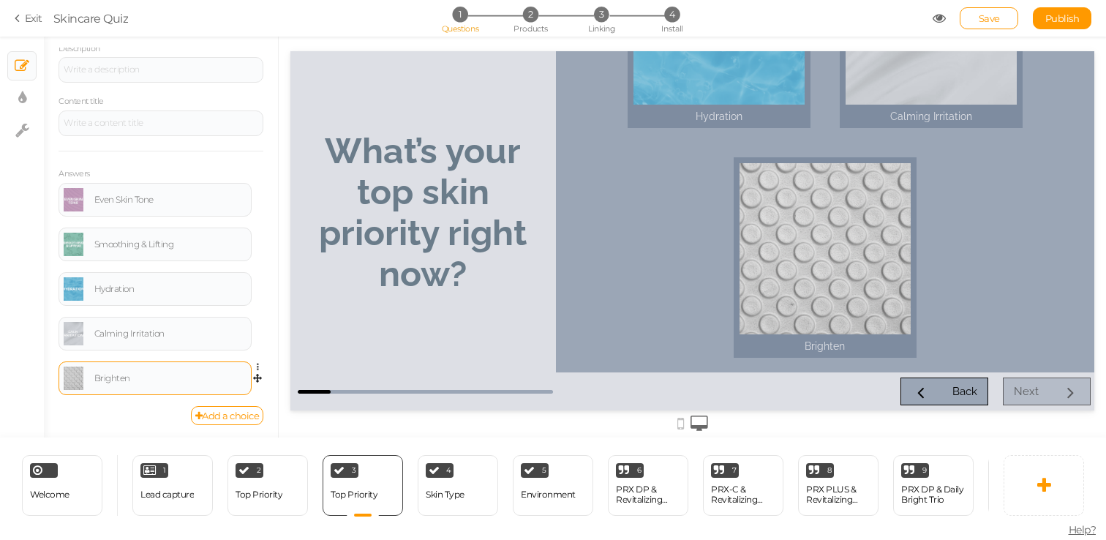
click at [69, 388] on link at bounding box center [74, 378] width 20 height 23
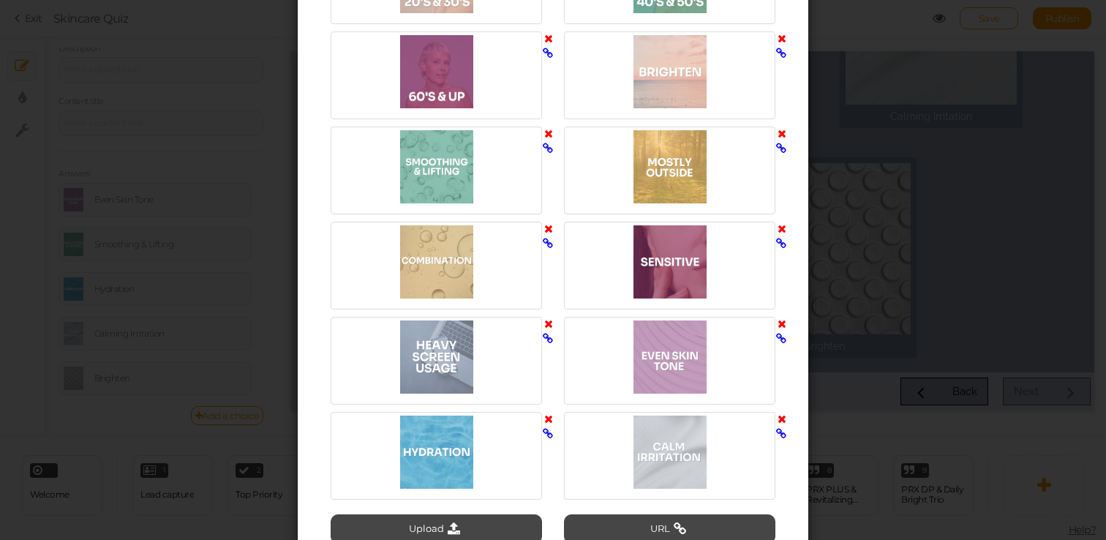
scroll to position [2563, 0]
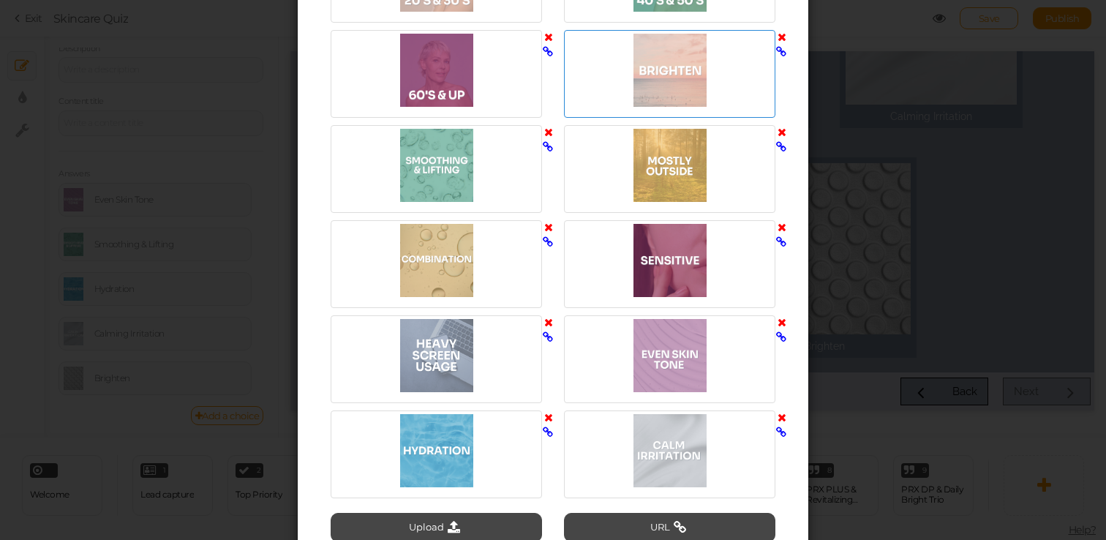
click at [685, 50] on div at bounding box center [670, 70] width 204 height 73
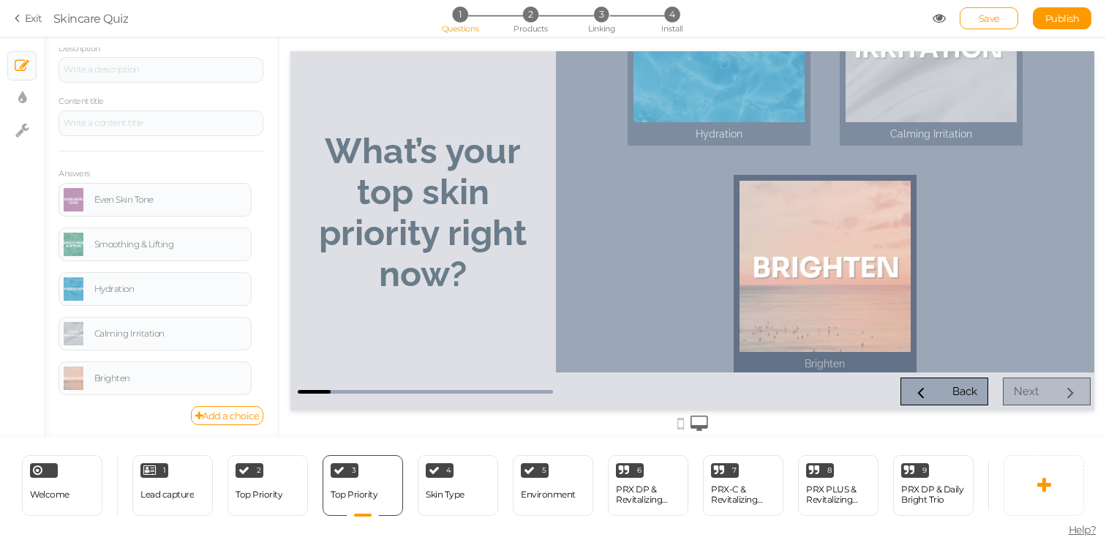
scroll to position [351, 0]
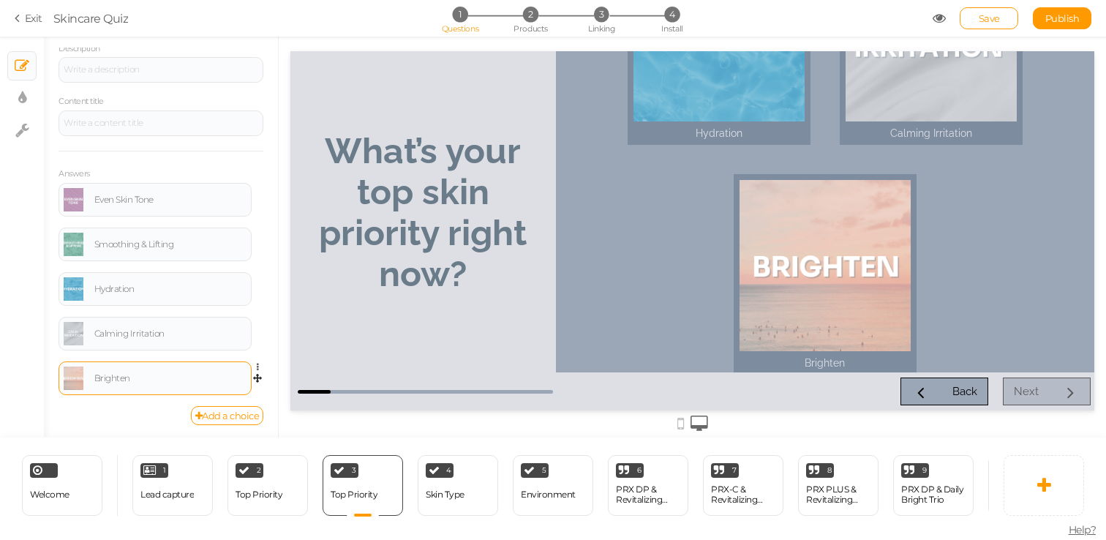
click at [75, 379] on link at bounding box center [74, 378] width 20 height 23
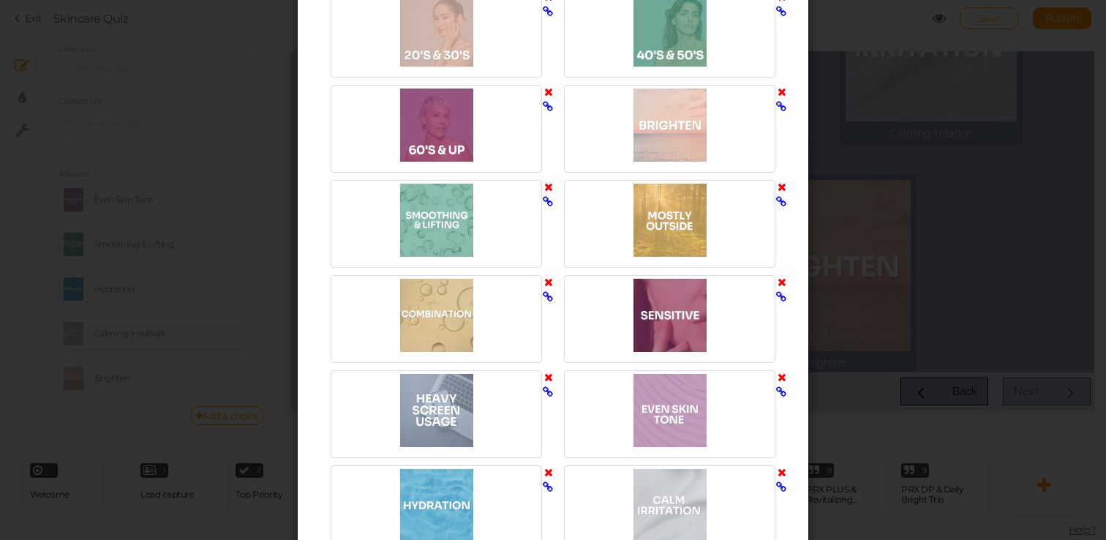
scroll to position [2510, 0]
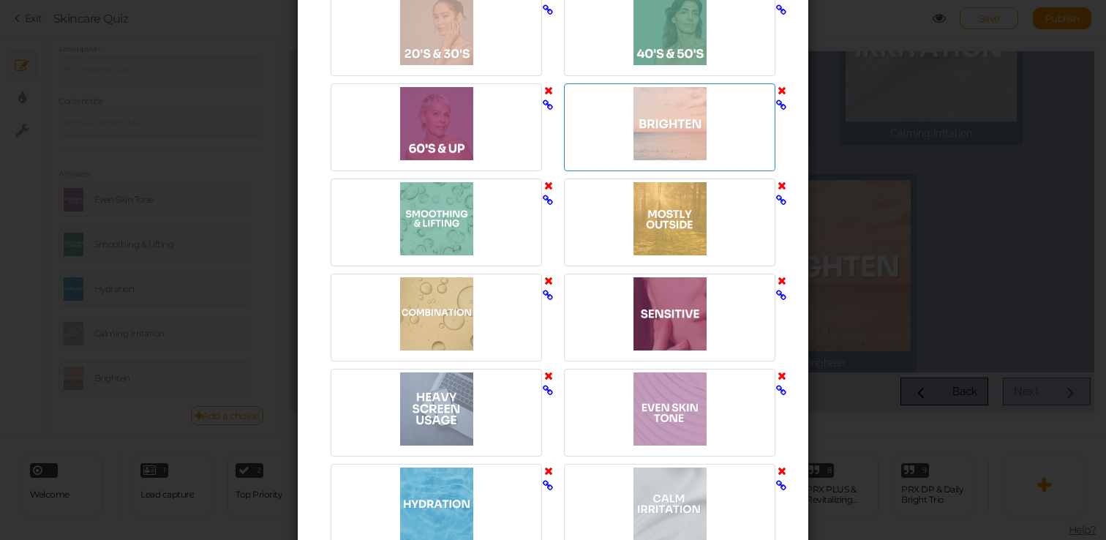
click at [781, 91] on icon at bounding box center [782, 90] width 9 height 11
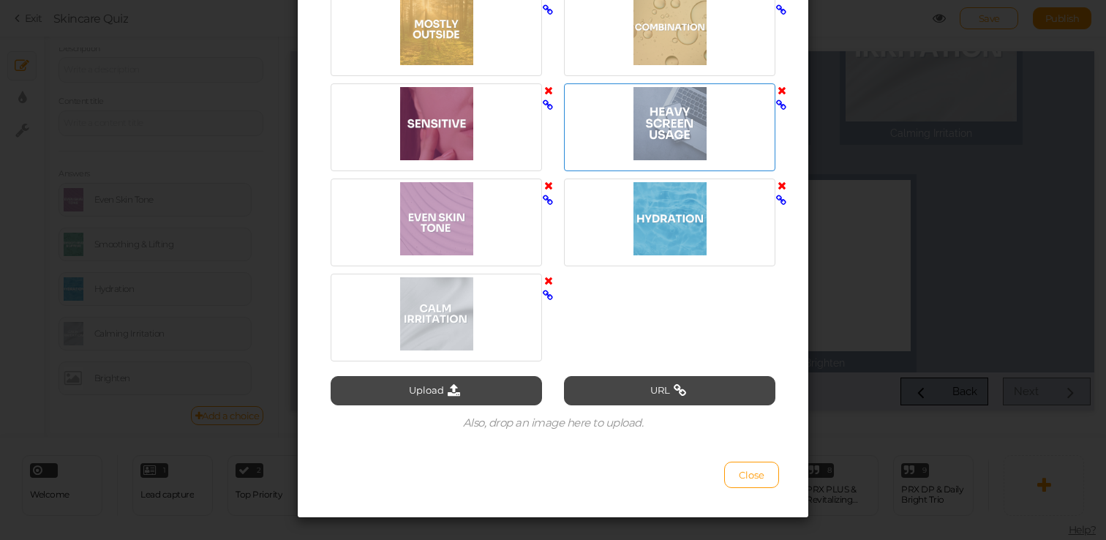
scroll to position [2722, 0]
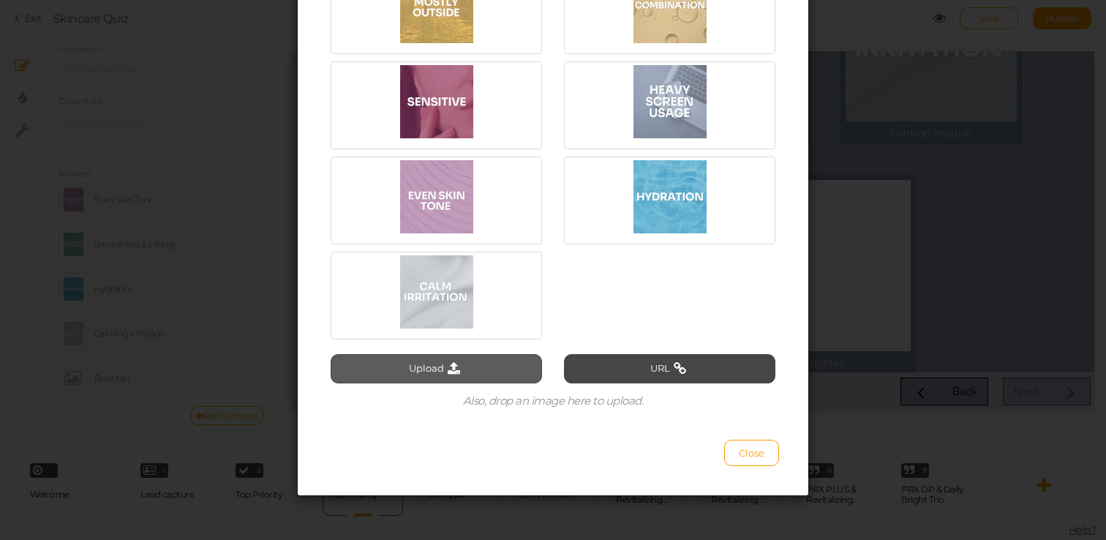
click at [453, 376] on button "Upload" at bounding box center [436, 368] width 211 height 29
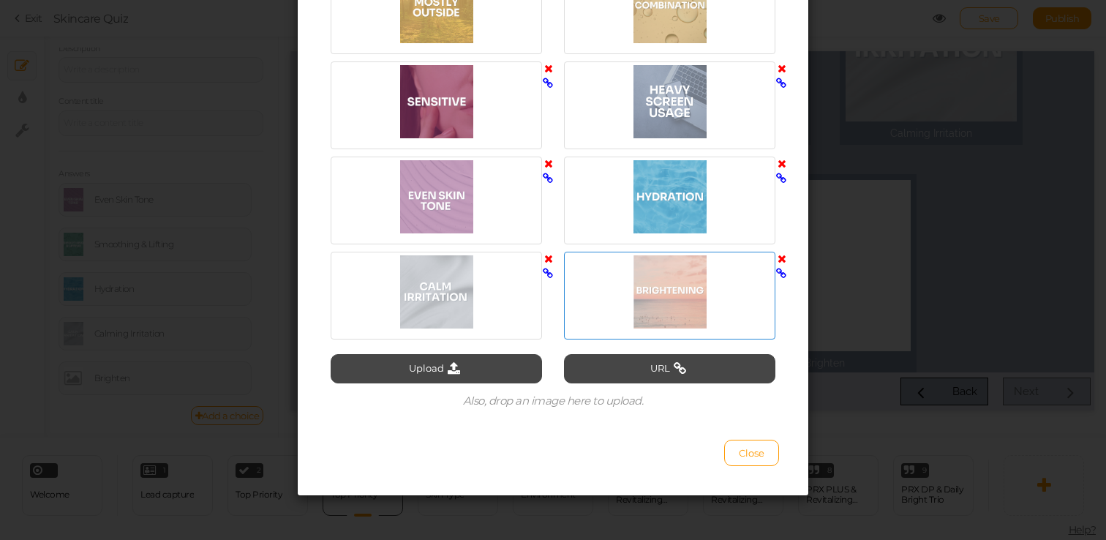
click at [684, 304] on div at bounding box center [670, 291] width 204 height 73
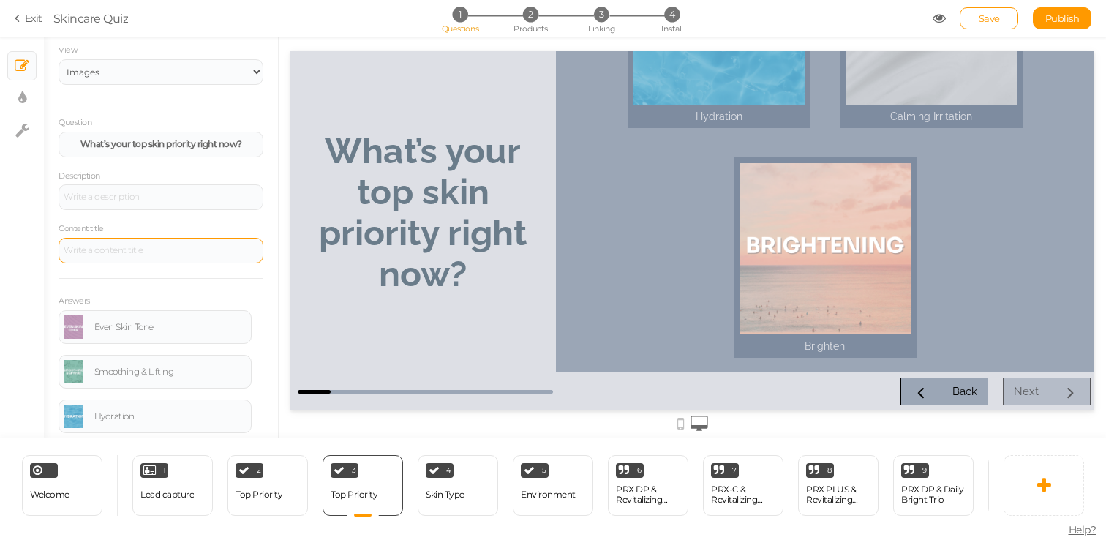
scroll to position [31, 0]
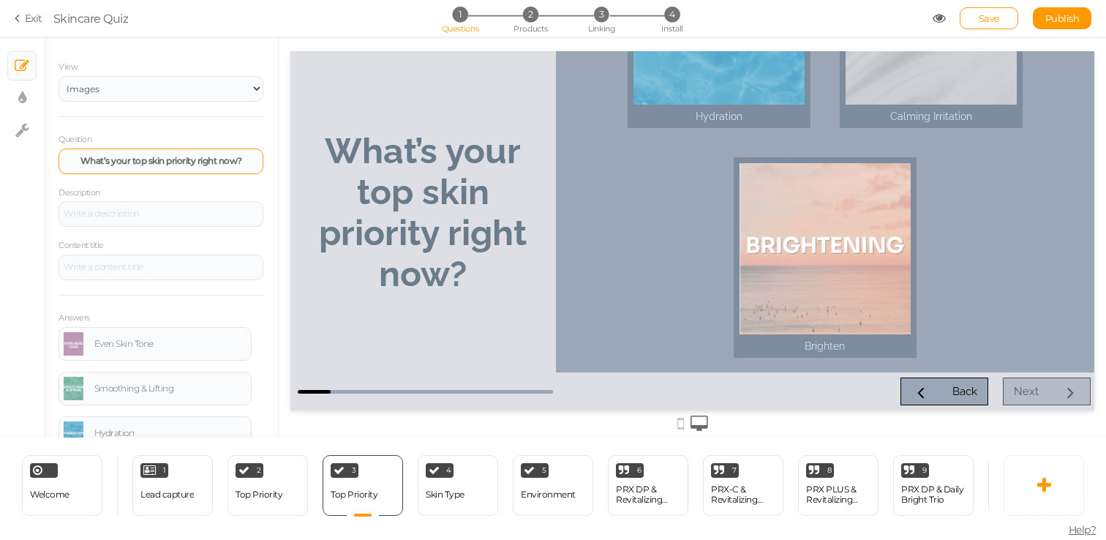
click at [191, 154] on div "What’s your top skin priority right now?" at bounding box center [161, 162] width 205 height 26
drag, startPoint x: 132, startPoint y: 162, endPoint x: 194, endPoint y: 162, distance: 62.2
click at [194, 162] on strong "What’s your top skin priority right now?" at bounding box center [161, 160] width 162 height 11
drag, startPoint x: 241, startPoint y: 162, endPoint x: 77, endPoint y: 160, distance: 164.6
click at [77, 160] on div "What’s your top skin priority right now?" at bounding box center [161, 161] width 195 height 9
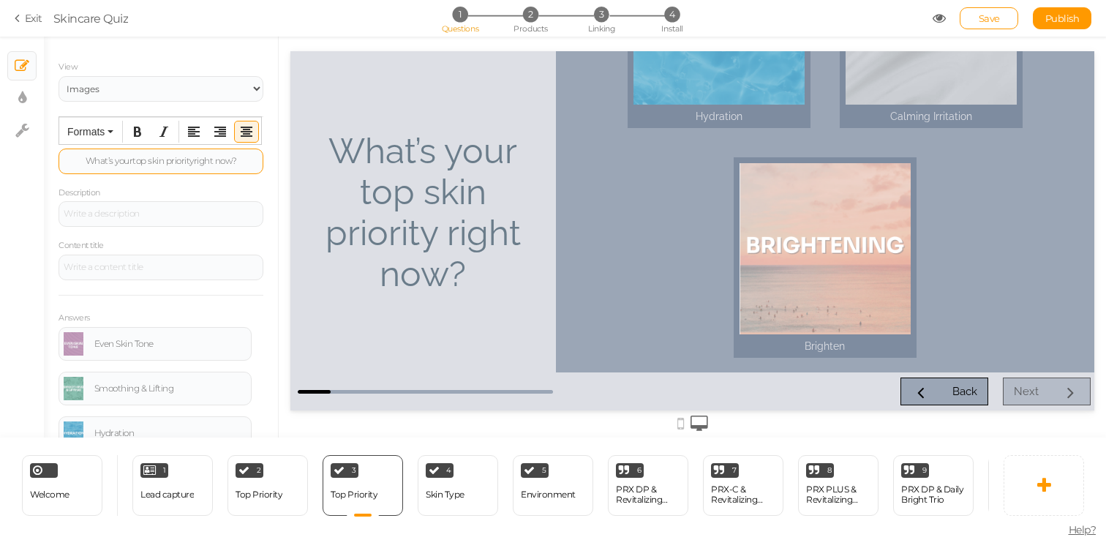
click at [181, 161] on div "What’s your top skin priority right now?" at bounding box center [161, 161] width 195 height 9
drag, startPoint x: 195, startPoint y: 163, endPoint x: 132, endPoint y: 162, distance: 62.9
click at [132, 162] on div "What’s your top skin priority right now?" at bounding box center [161, 161] width 195 height 9
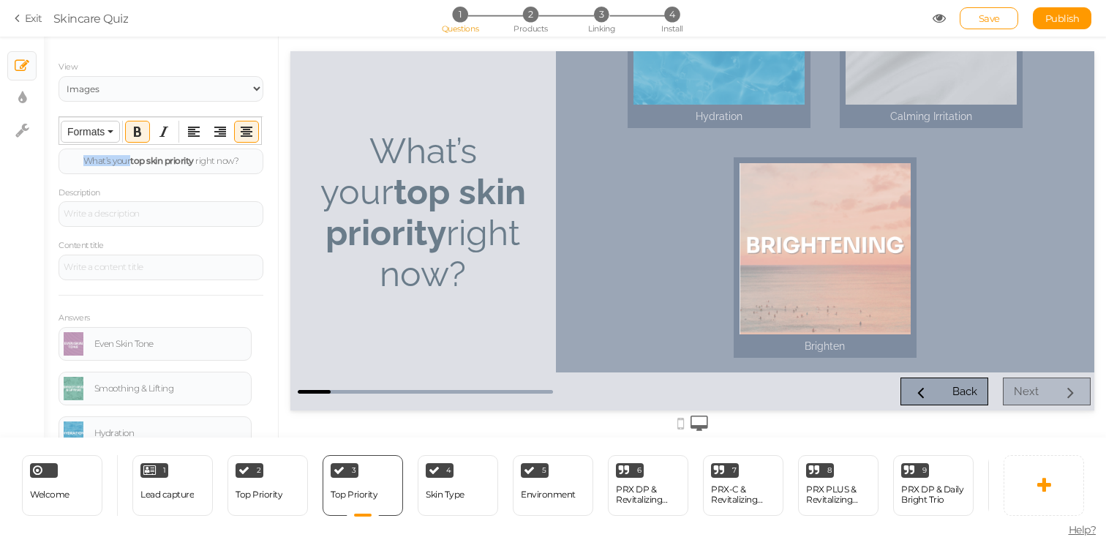
click at [105, 128] on button "Formats" at bounding box center [90, 131] width 58 height 20
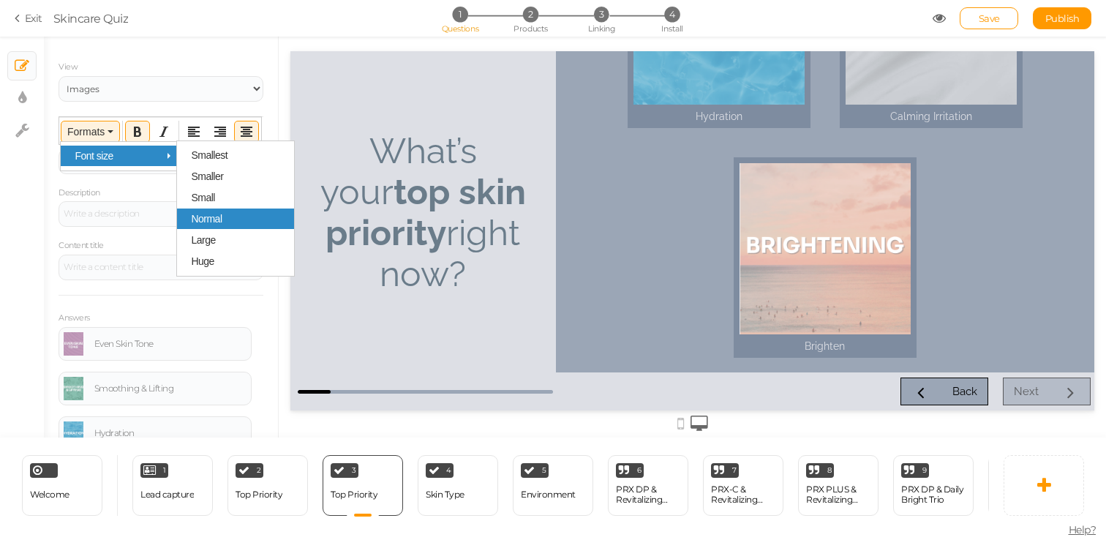
click at [217, 214] on div "Normal" at bounding box center [235, 219] width 117 height 20
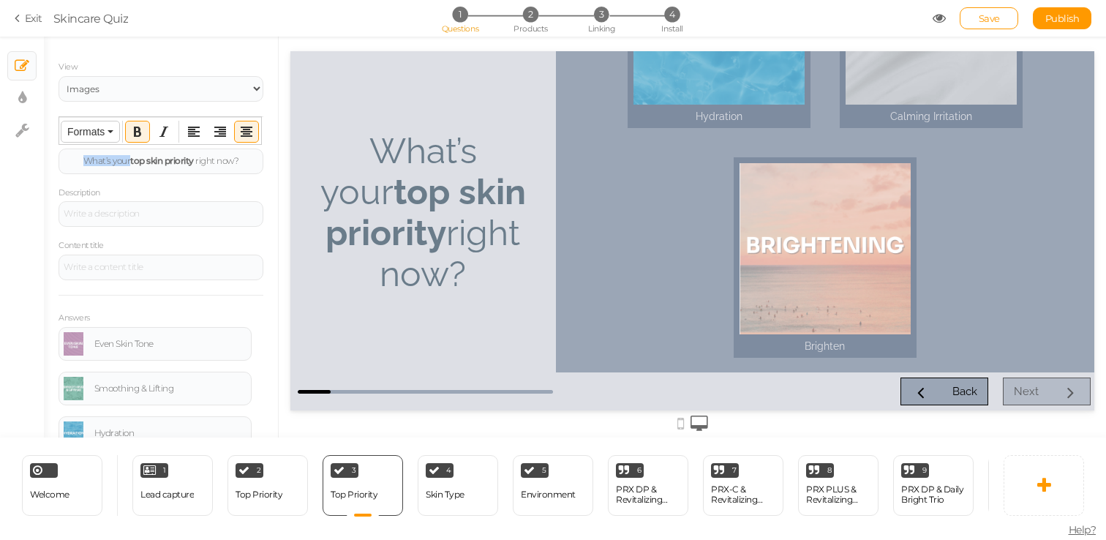
click at [89, 129] on span "Formats" at bounding box center [85, 132] width 37 height 12
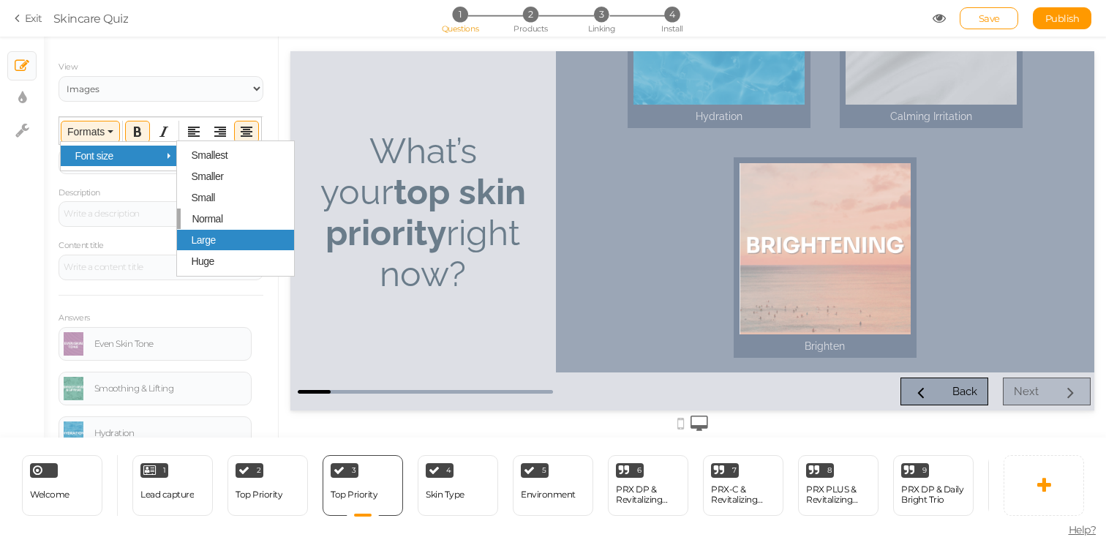
click at [216, 237] on div "Large" at bounding box center [235, 240] width 117 height 20
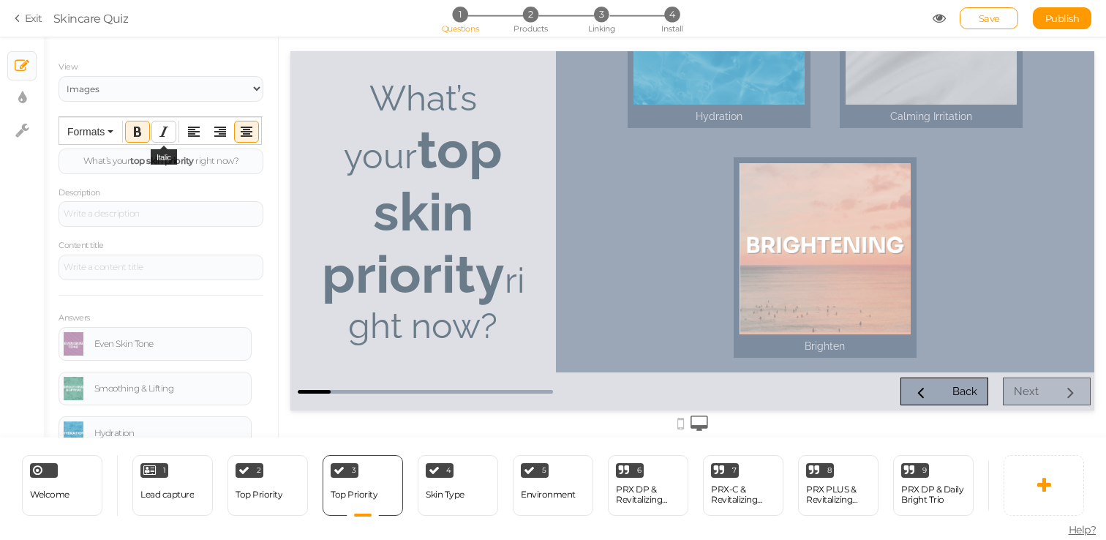
click at [162, 129] on icon "Italic" at bounding box center [164, 132] width 12 height 12
click at [170, 135] on button "Italic" at bounding box center [163, 131] width 23 height 20
click at [268, 182] on div "General Settings Display Info View Text Images Question What’s your top skin pr…" at bounding box center [161, 243] width 234 height 390
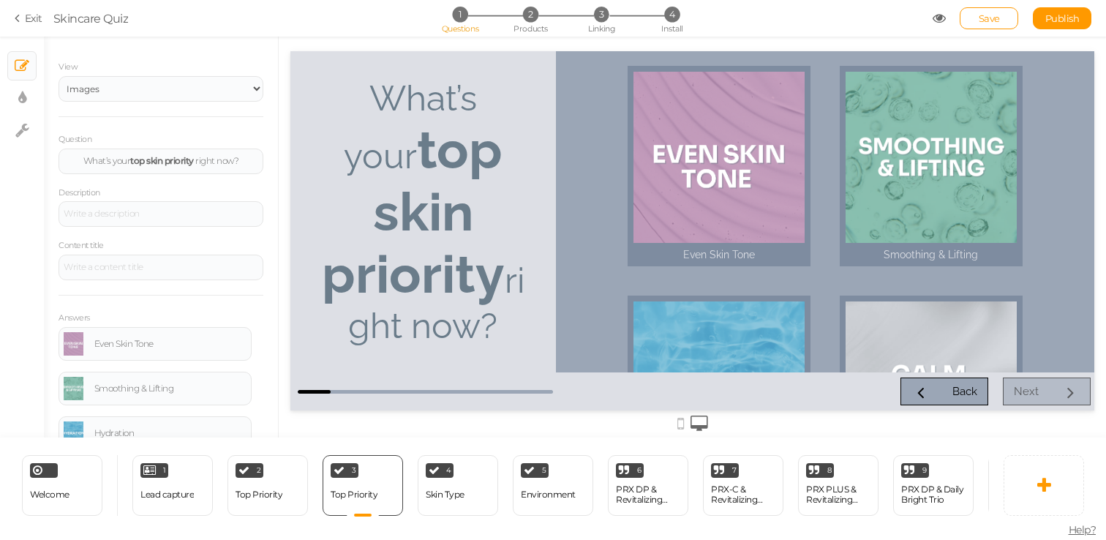
scroll to position [370, 0]
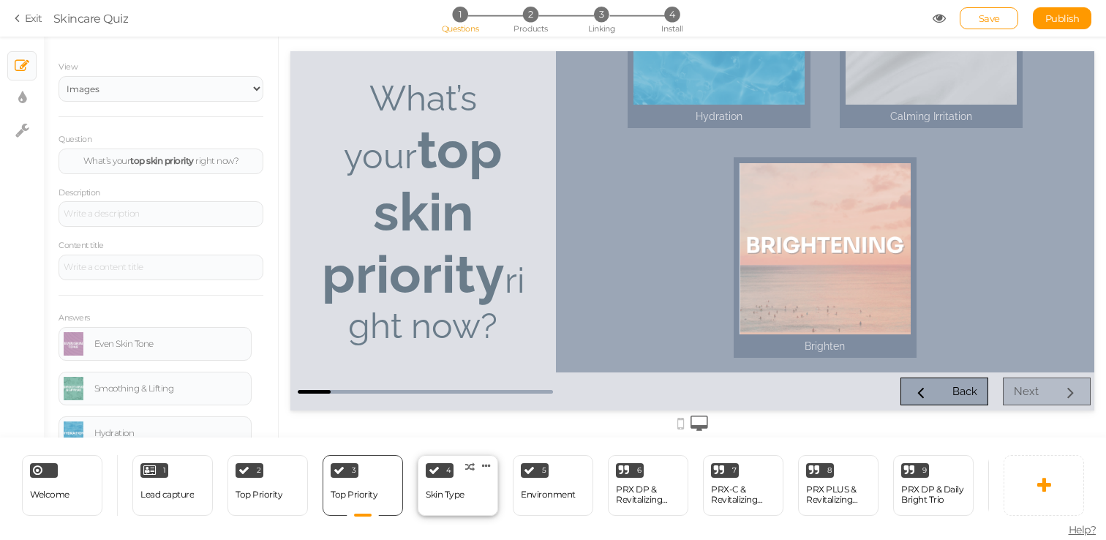
click at [453, 504] on div "Skin Type" at bounding box center [445, 495] width 39 height 26
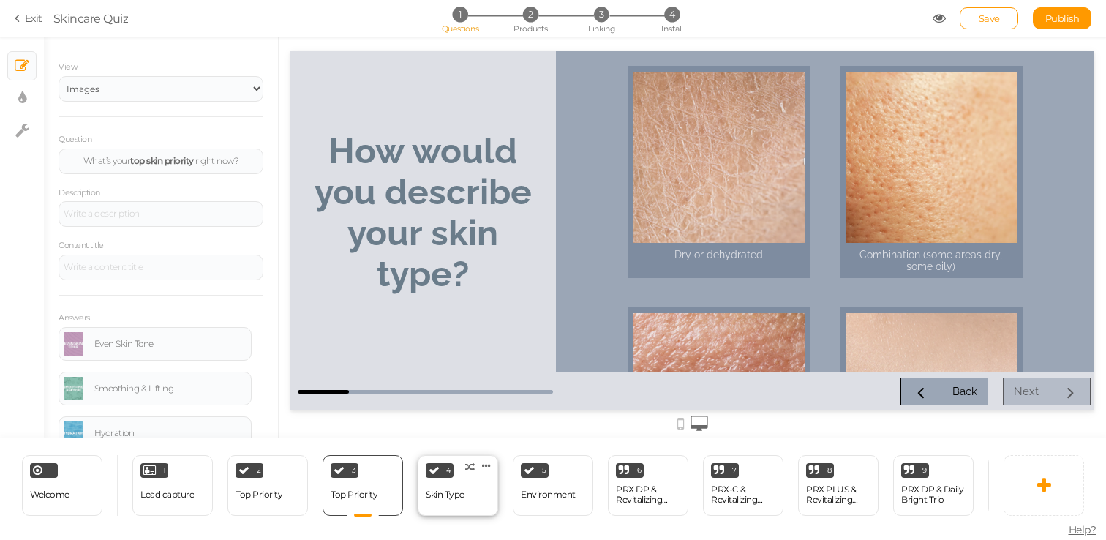
select select "2"
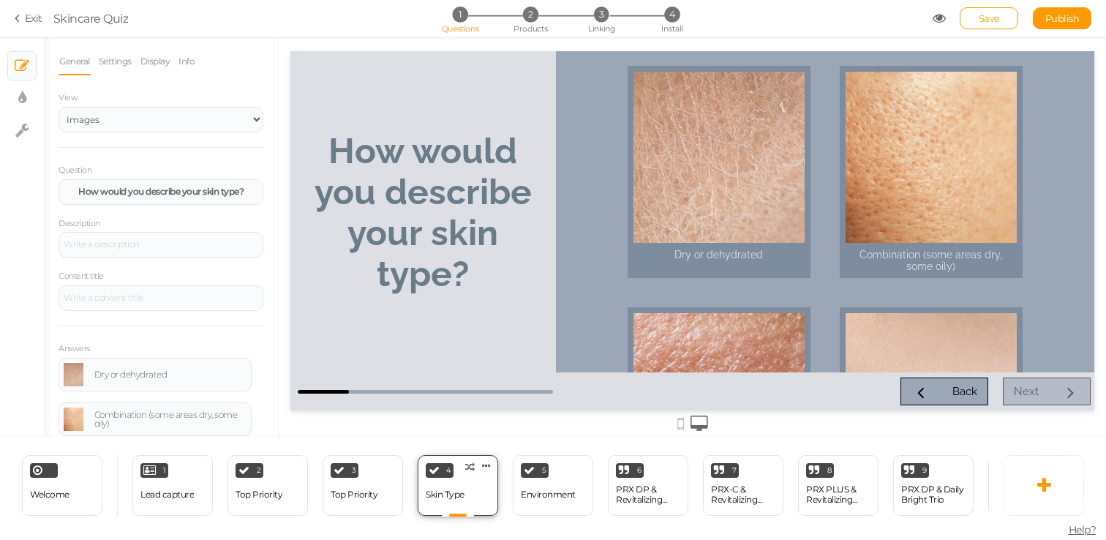
scroll to position [0, 0]
click at [225, 192] on strong "How would you describe your skin type?" at bounding box center [160, 191] width 165 height 11
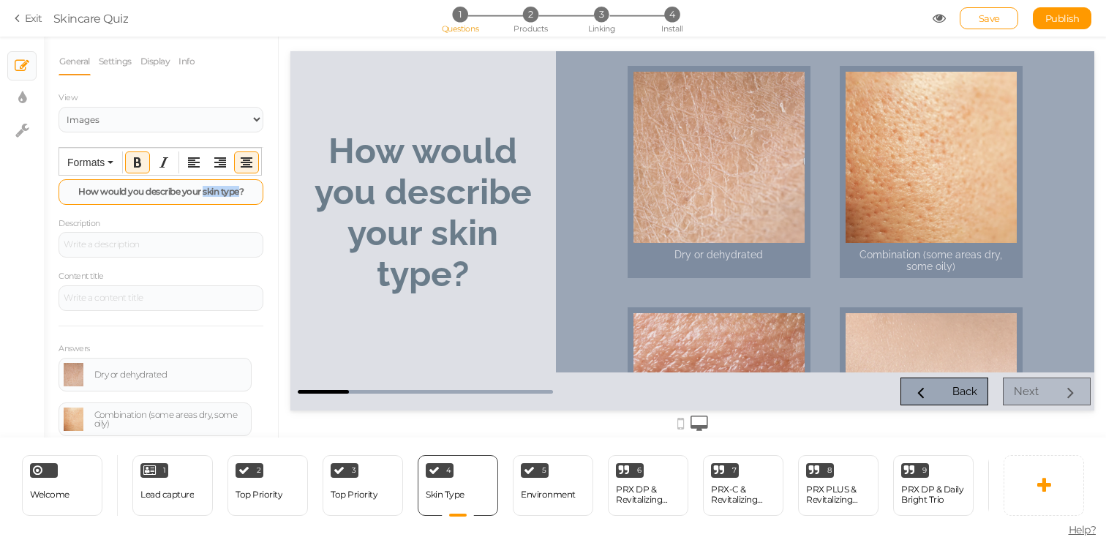
drag, startPoint x: 202, startPoint y: 192, endPoint x: 240, endPoint y: 192, distance: 38.1
click at [240, 192] on strong "How would you describe your skin type?" at bounding box center [160, 191] width 165 height 11
drag, startPoint x: 261, startPoint y: 192, endPoint x: 64, endPoint y: 190, distance: 197.6
click at [64, 190] on div "How would you describe your skin type?" at bounding box center [161, 192] width 205 height 26
click at [135, 166] on icon "Bold" at bounding box center [138, 163] width 12 height 12
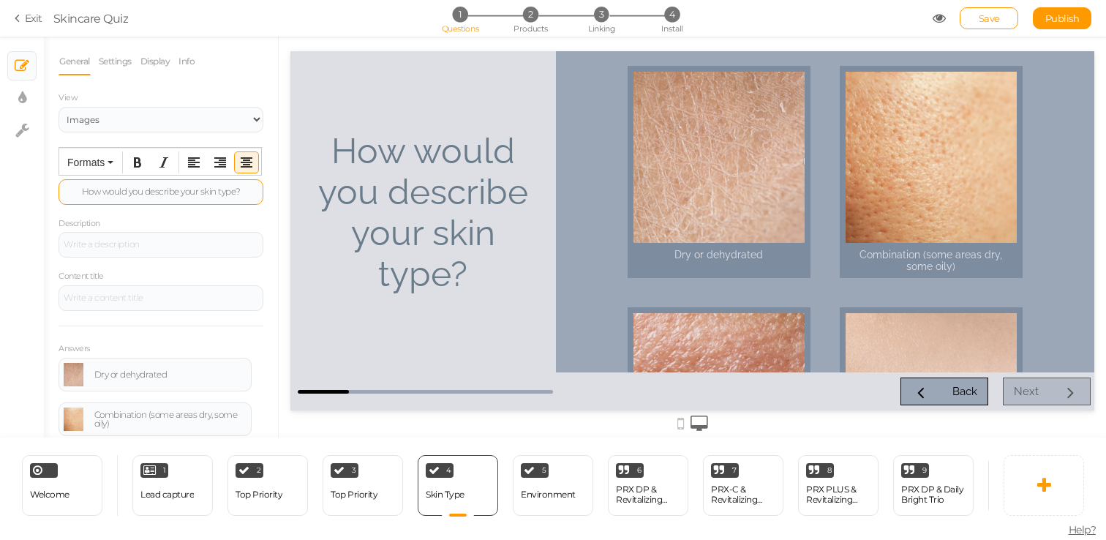
click at [248, 200] on div "How would you describe your skin type?" at bounding box center [161, 192] width 205 height 26
drag, startPoint x: 248, startPoint y: 192, endPoint x: 206, endPoint y: 195, distance: 42.6
click at [206, 195] on div "How would you describe your skin type?" at bounding box center [161, 191] width 195 height 9
drag, startPoint x: 147, startPoint y: 192, endPoint x: 237, endPoint y: 190, distance: 90.0
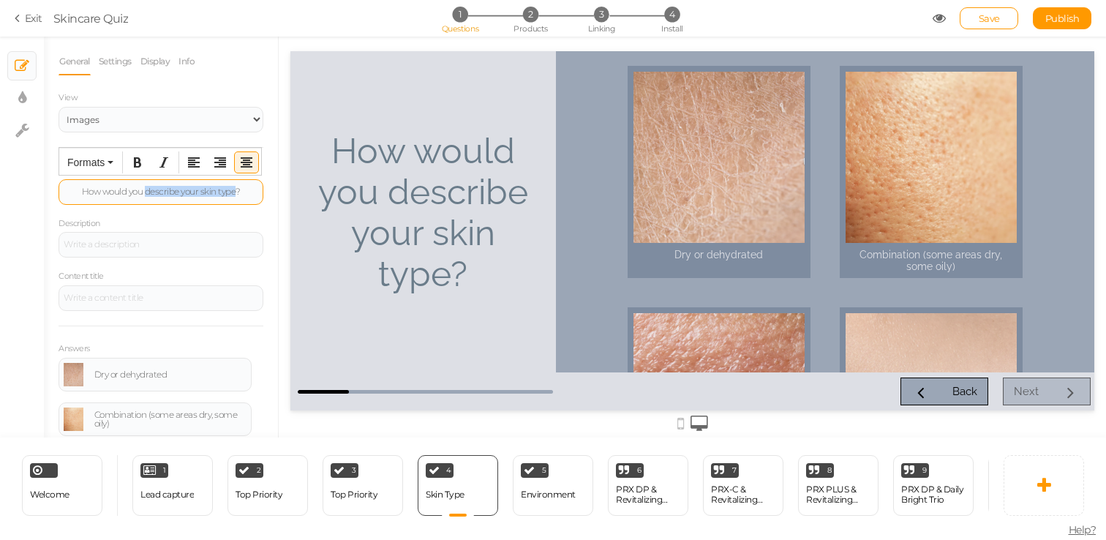
click at [237, 190] on div "How would you describe your skin type?" at bounding box center [161, 191] width 195 height 9
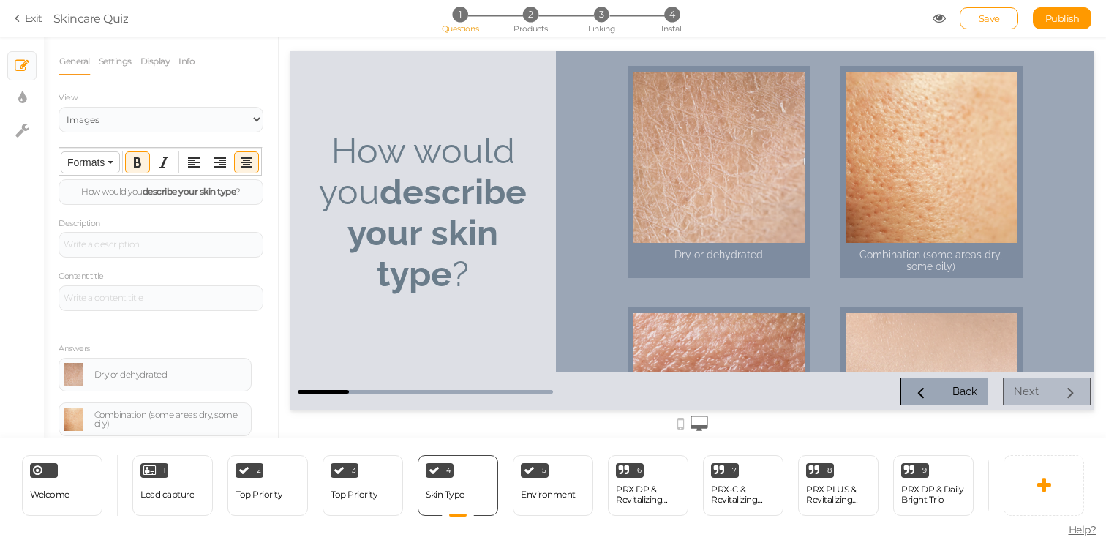
click at [107, 165] on button "Formats" at bounding box center [90, 162] width 58 height 20
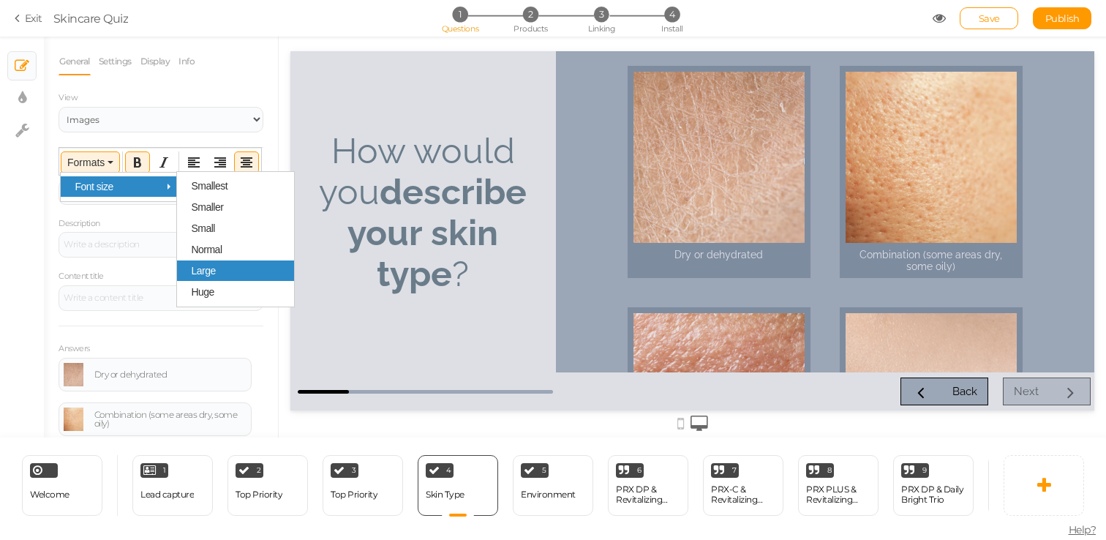
click at [228, 269] on div "Large" at bounding box center [235, 270] width 117 height 20
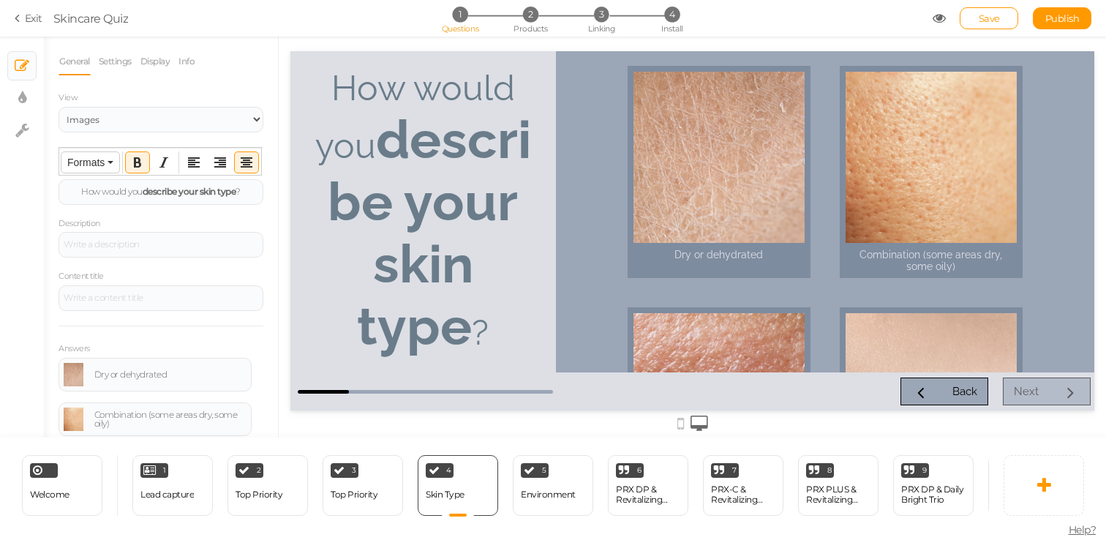
click at [98, 157] on span "Formats" at bounding box center [85, 163] width 37 height 12
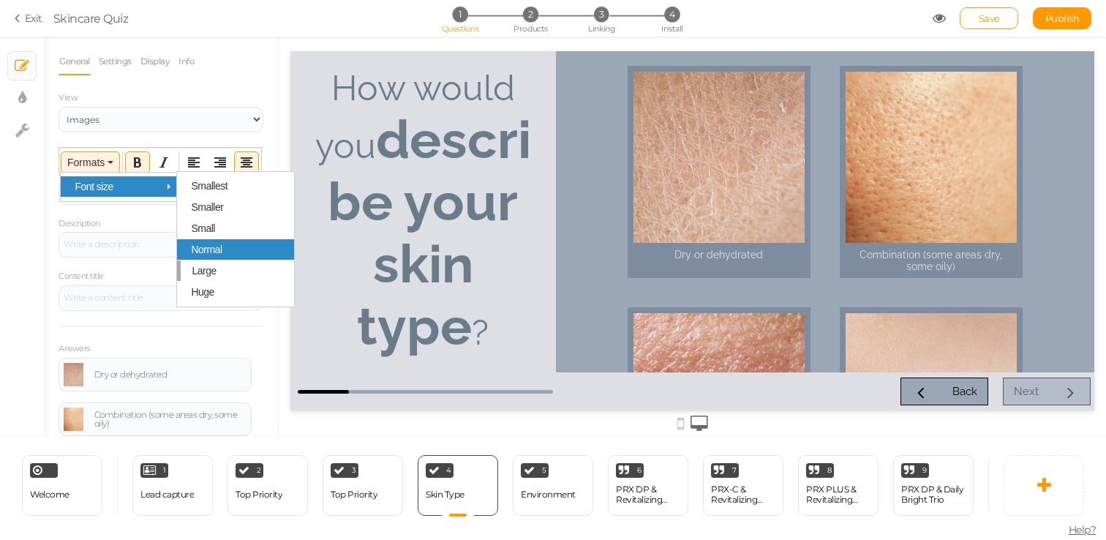
click at [225, 252] on div "Normal" at bounding box center [235, 249] width 117 height 20
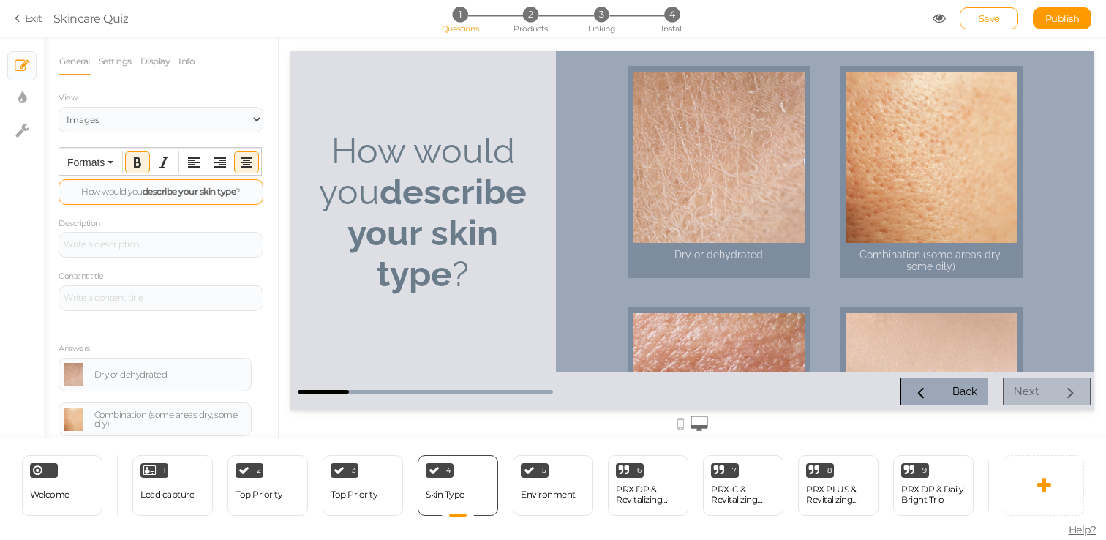
click at [176, 187] on strong "describe your skin type" at bounding box center [190, 191] width 94 height 11
drag, startPoint x: 202, startPoint y: 193, endPoint x: 237, endPoint y: 191, distance: 35.2
click at [236, 191] on strong "describe your skin type" at bounding box center [190, 191] width 94 height 11
click at [91, 159] on span "Formats" at bounding box center [85, 163] width 37 height 12
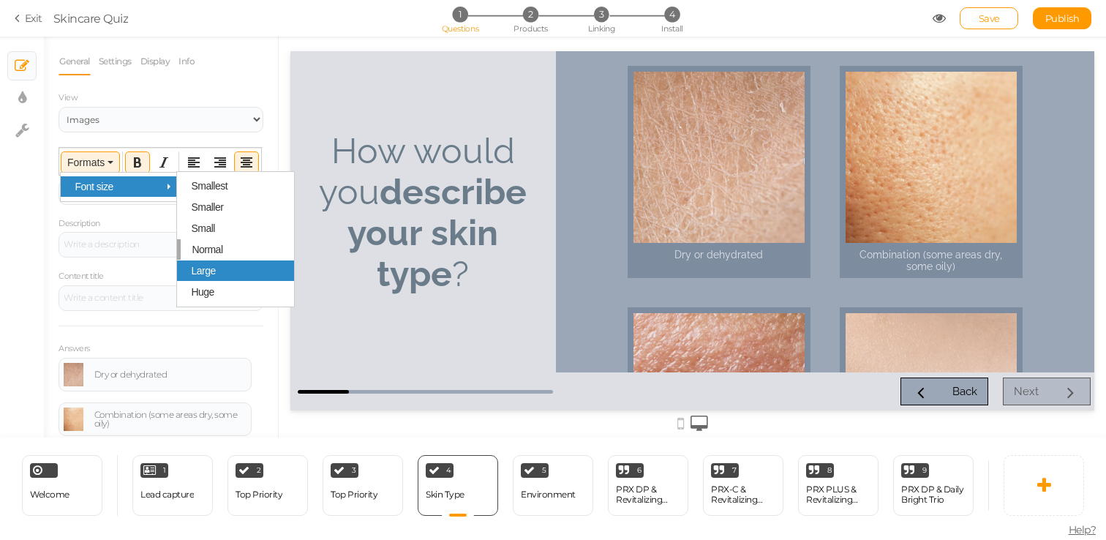
click at [196, 277] on span "Large" at bounding box center [203, 271] width 24 height 12
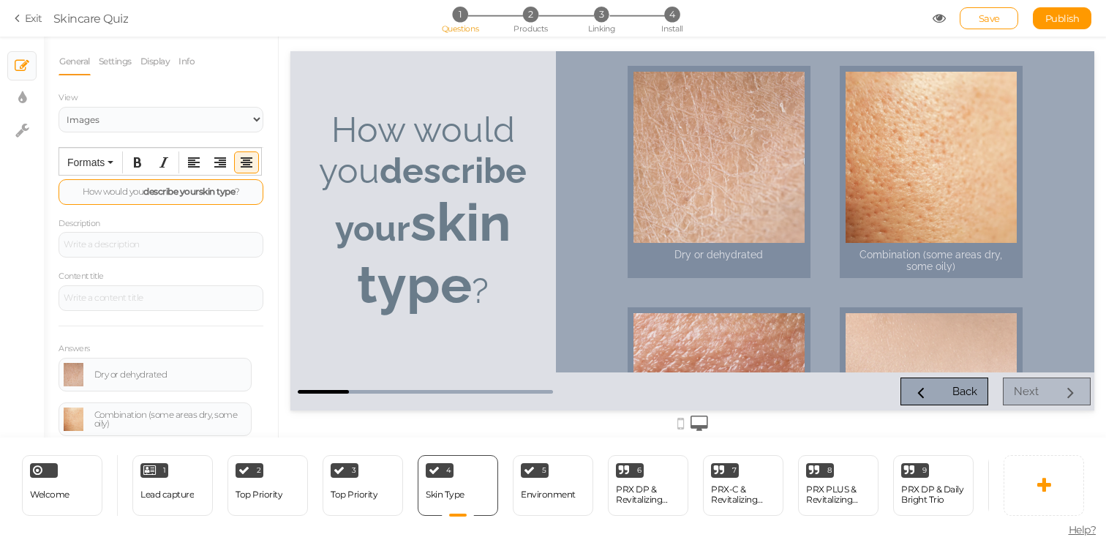
click at [141, 202] on div "How would you describe your skin type ?" at bounding box center [161, 192] width 205 height 26
drag, startPoint x: 200, startPoint y: 193, endPoint x: 146, endPoint y: 190, distance: 53.5
click at [146, 190] on strong "describe your" at bounding box center [171, 191] width 56 height 11
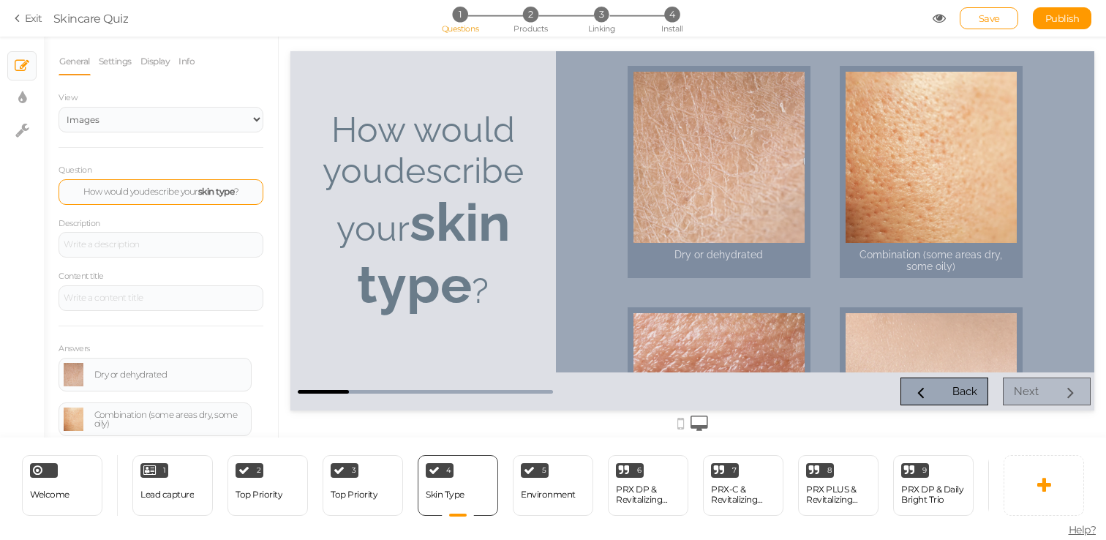
click at [541, 280] on div "How would you describe your skin type ?" at bounding box center [423, 211] width 266 height 321
click at [441, 200] on strong "skin type" at bounding box center [433, 253] width 153 height 124
click at [198, 194] on span "describe your" at bounding box center [171, 191] width 54 height 11
click at [203, 192] on strong "skin type" at bounding box center [216, 191] width 37 height 11
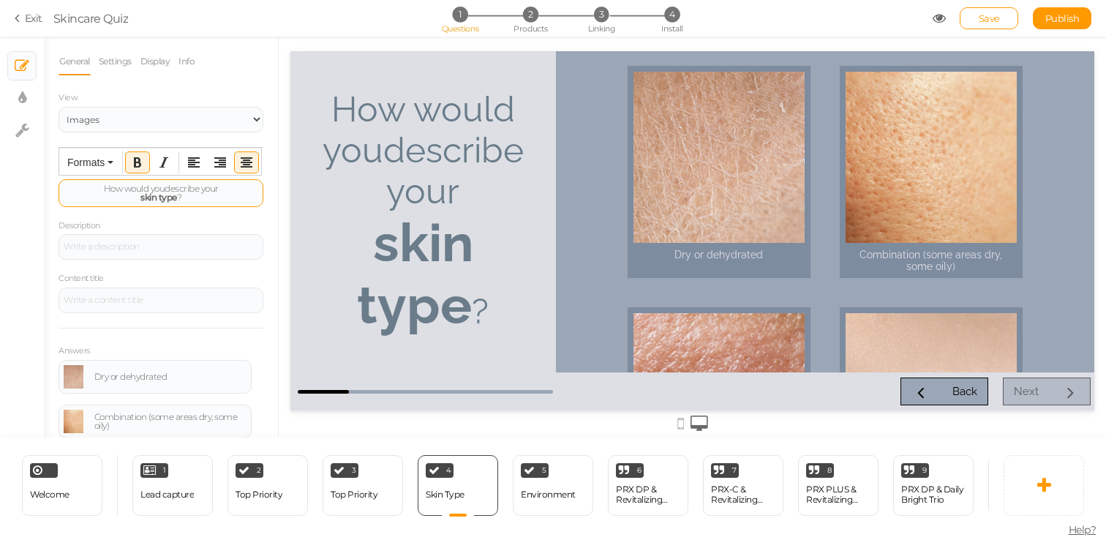
click at [228, 200] on div "skin type ?" at bounding box center [161, 197] width 195 height 9
click at [130, 198] on div "skin type ?" at bounding box center [161, 197] width 195 height 9
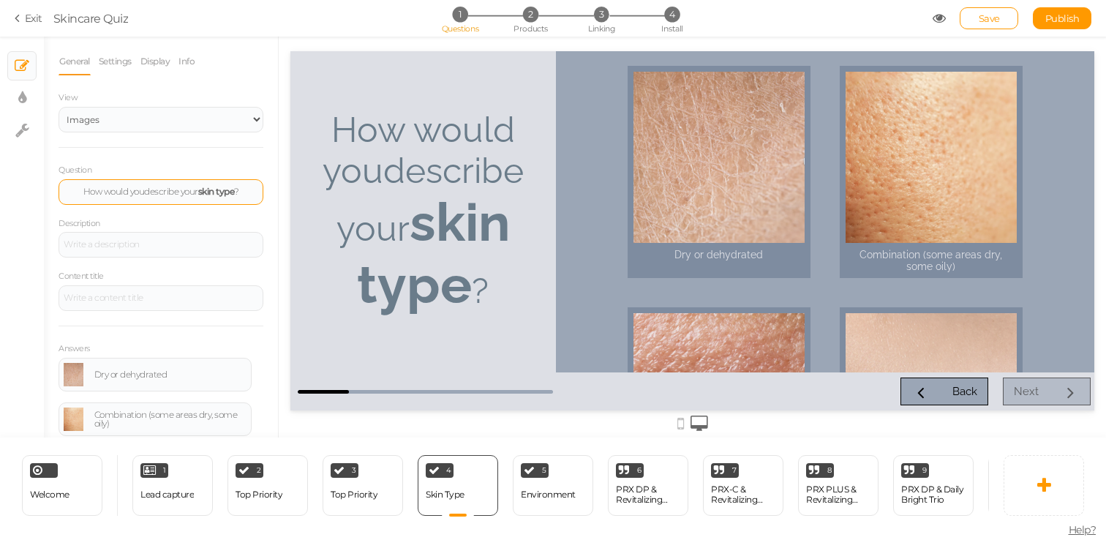
click at [578, 247] on div "Dry or dehydrated Combination (some areas dry, some oily) Oily or prone to cong…" at bounding box center [825, 211] width 539 height 321
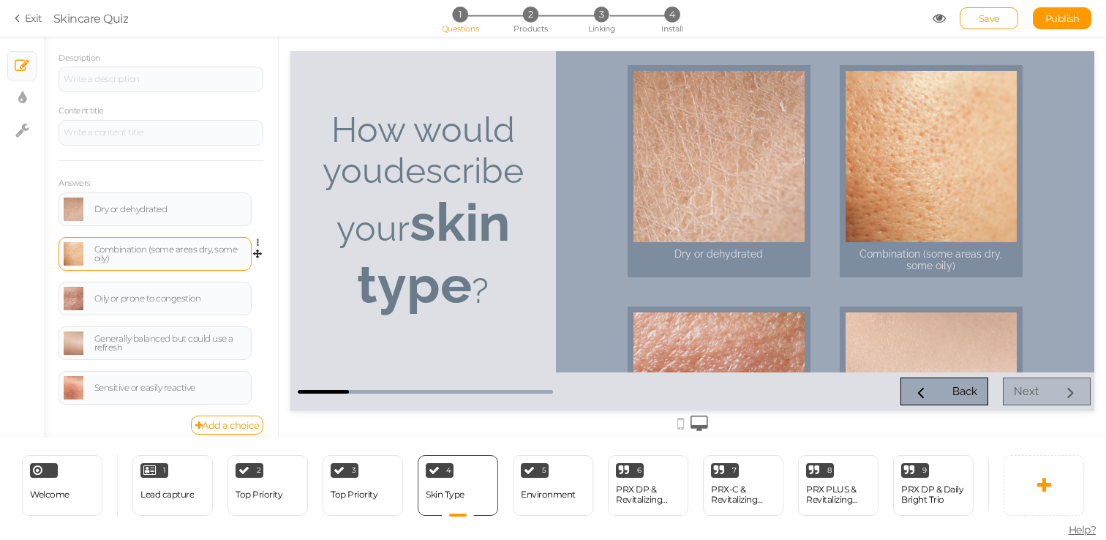
scroll to position [177, 0]
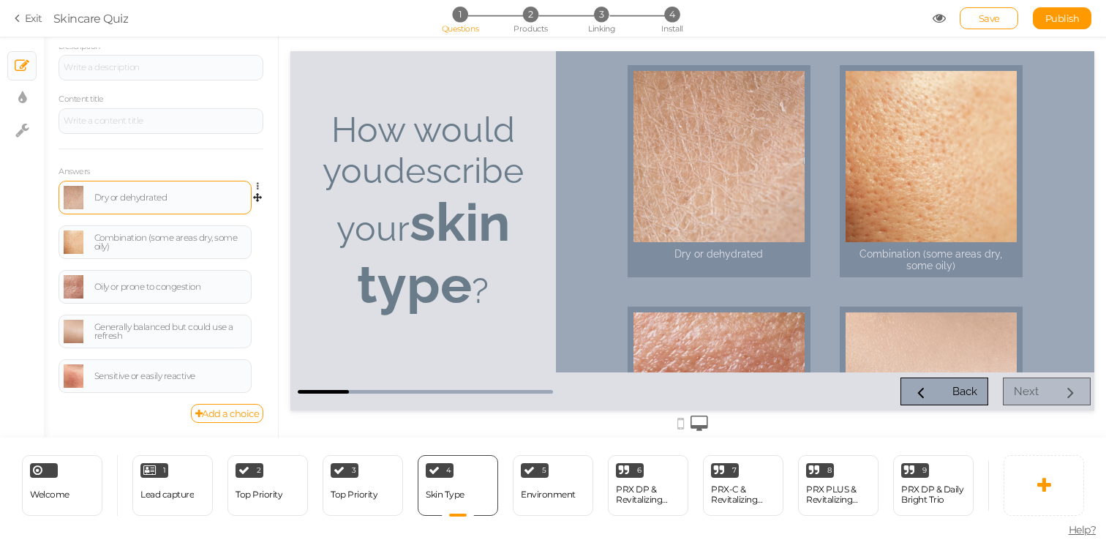
click at [70, 201] on link at bounding box center [74, 197] width 20 height 23
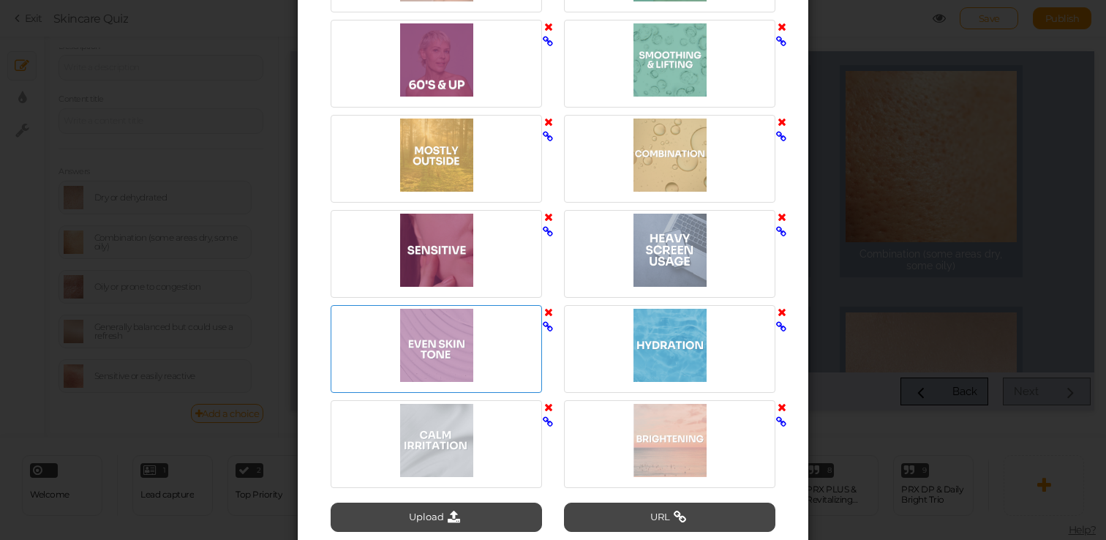
scroll to position [2586, 0]
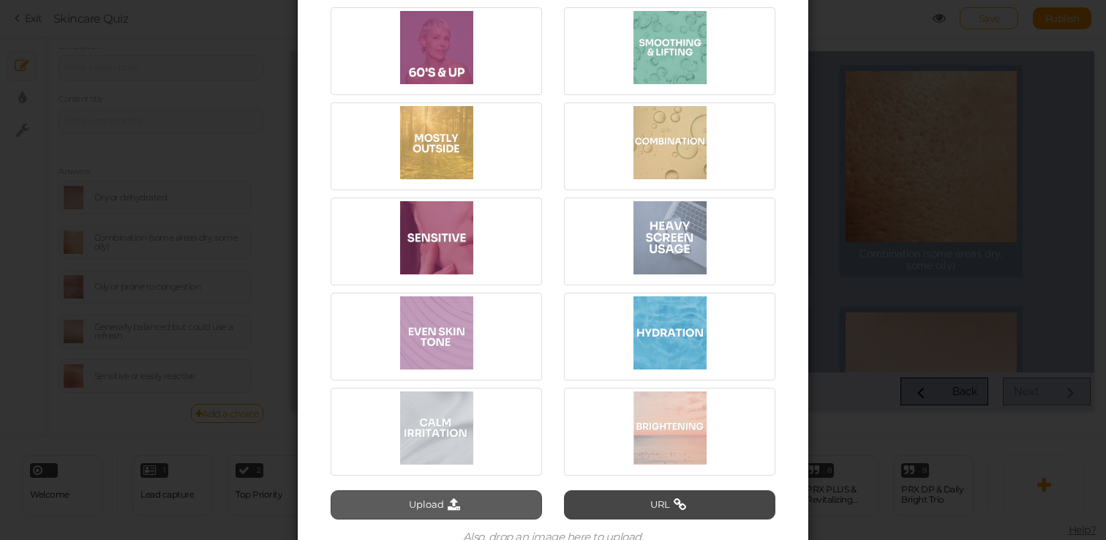
click at [470, 503] on button "Upload" at bounding box center [436, 504] width 211 height 29
type input "C:\fakepath\Screen Shot 2025-08-18 at 4.36.13 PM.png"
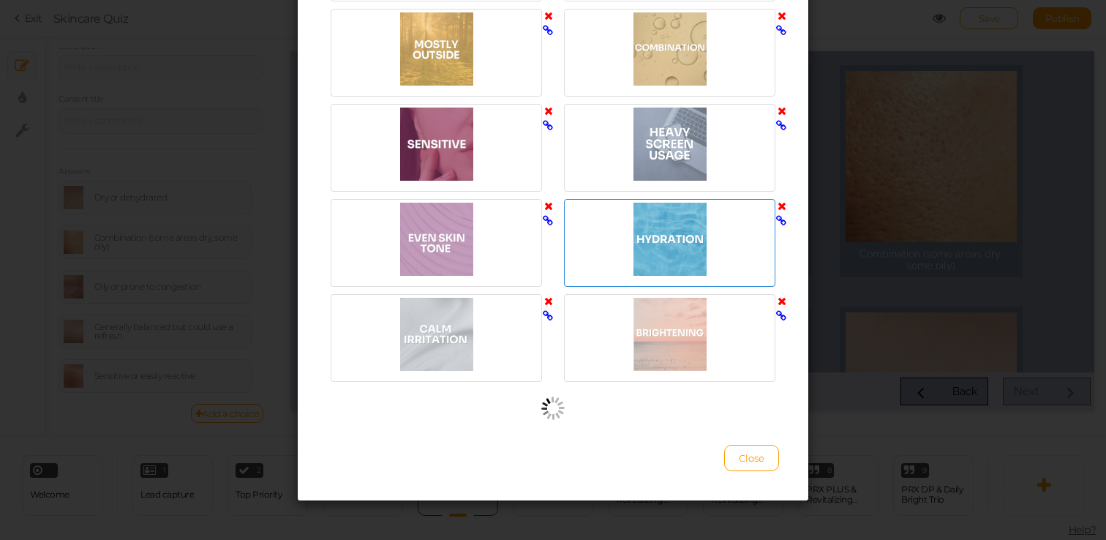
scroll to position [2684, 0]
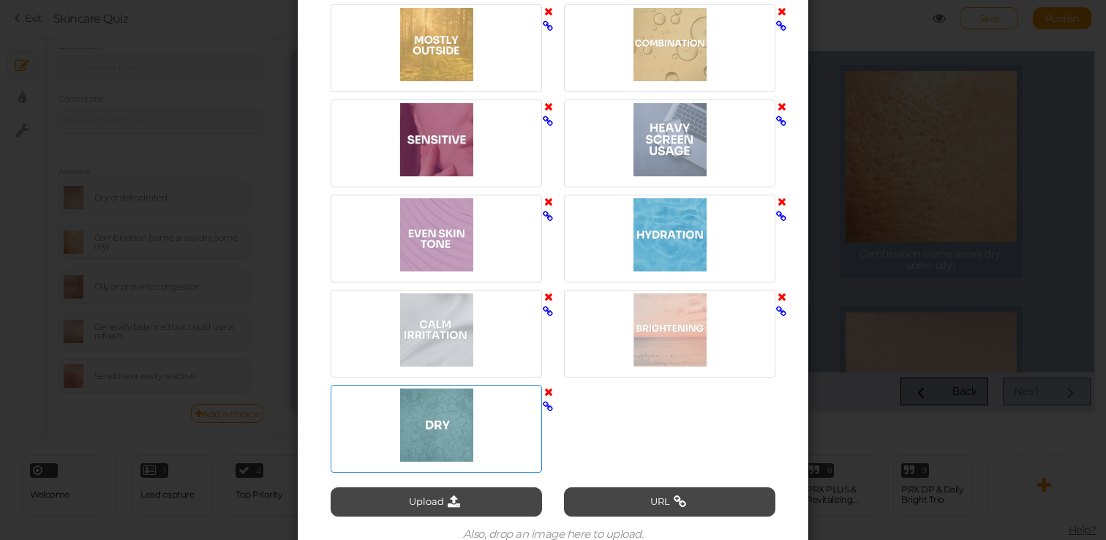
click at [470, 430] on div at bounding box center [436, 425] width 204 height 73
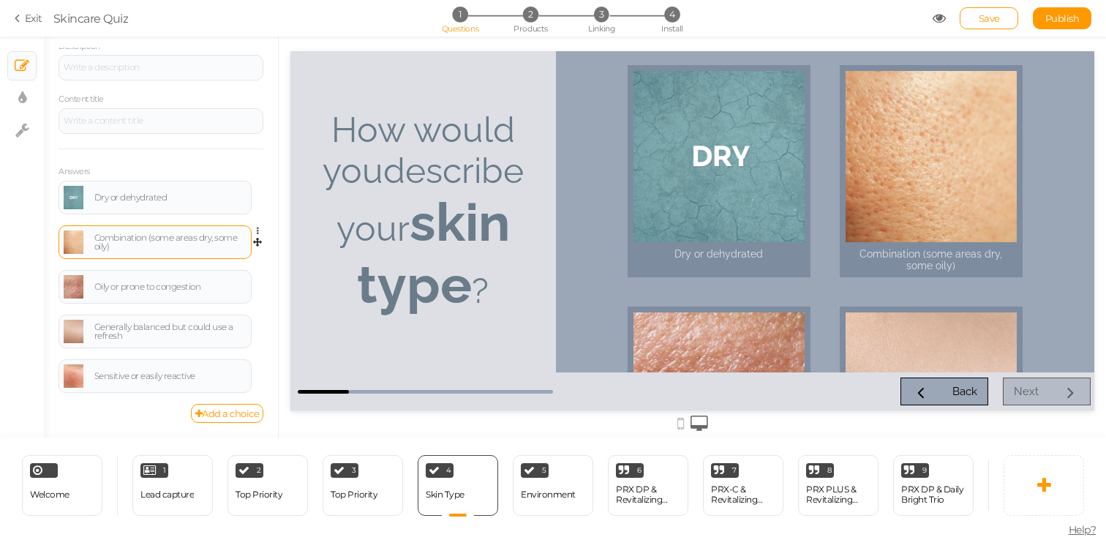
click at [77, 243] on link at bounding box center [74, 241] width 20 height 23
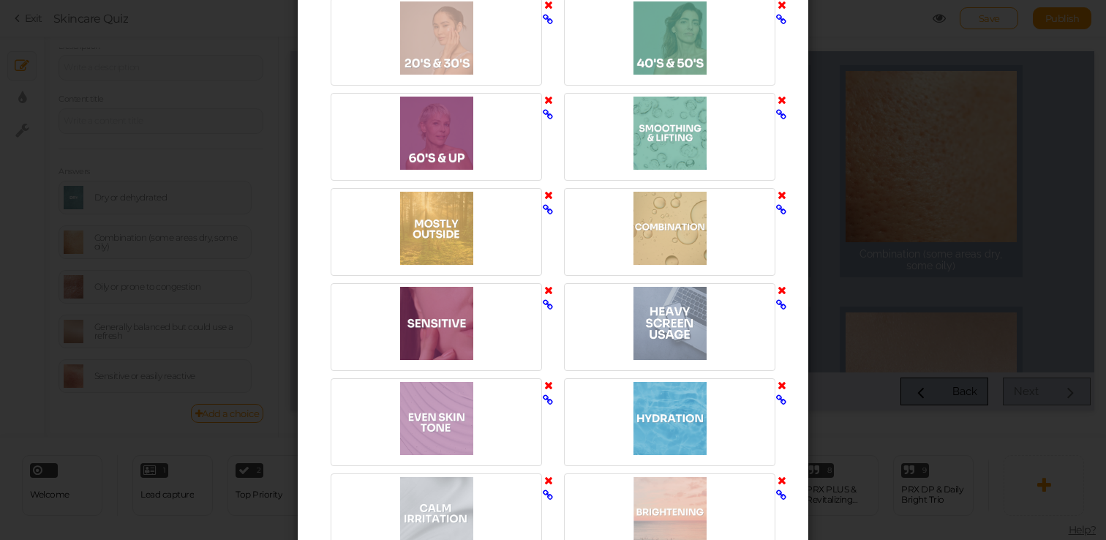
scroll to position [2817, 0]
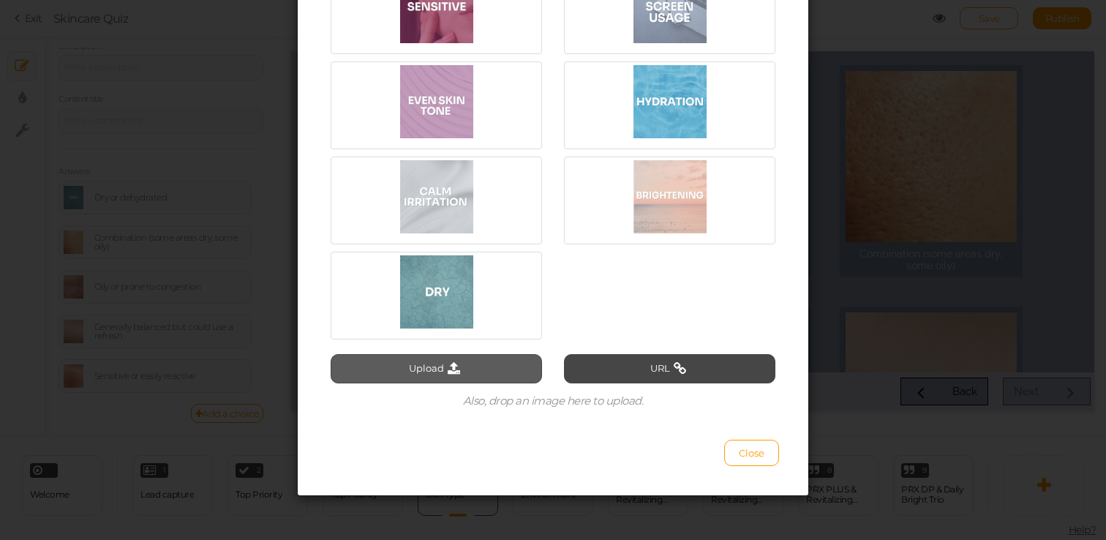
click at [430, 367] on button "Upload" at bounding box center [436, 368] width 211 height 29
type input "C:\fakepath\Screen Shot 2025-08-18 at 4.36.36 PM.png"
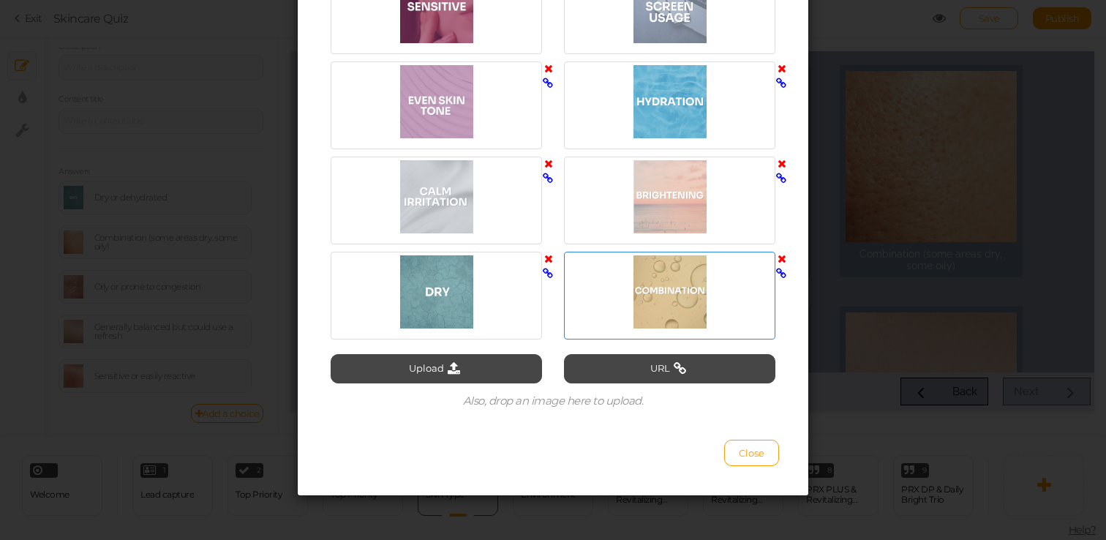
click at [677, 307] on div at bounding box center [670, 291] width 204 height 73
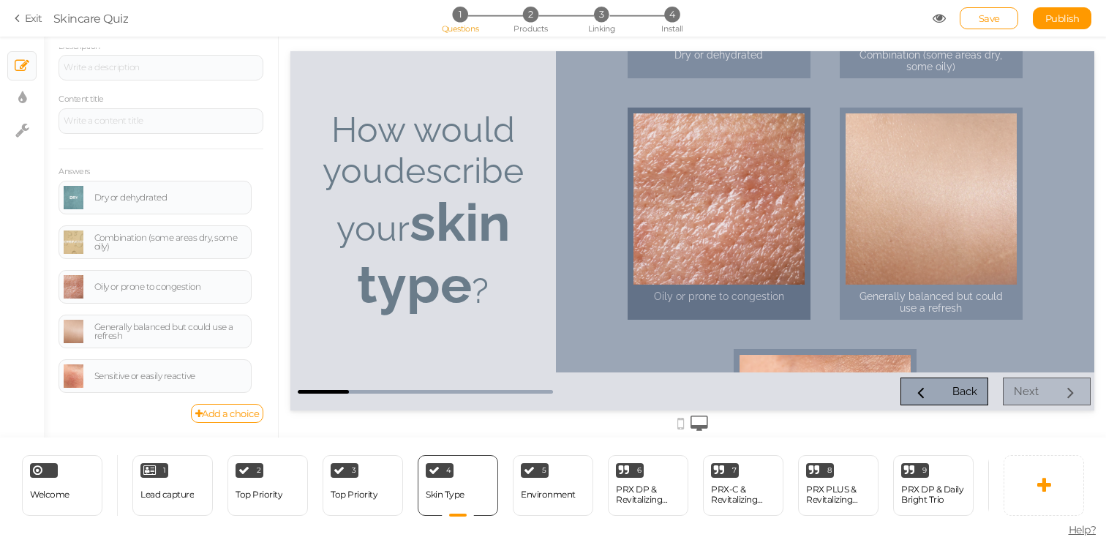
scroll to position [202, 0]
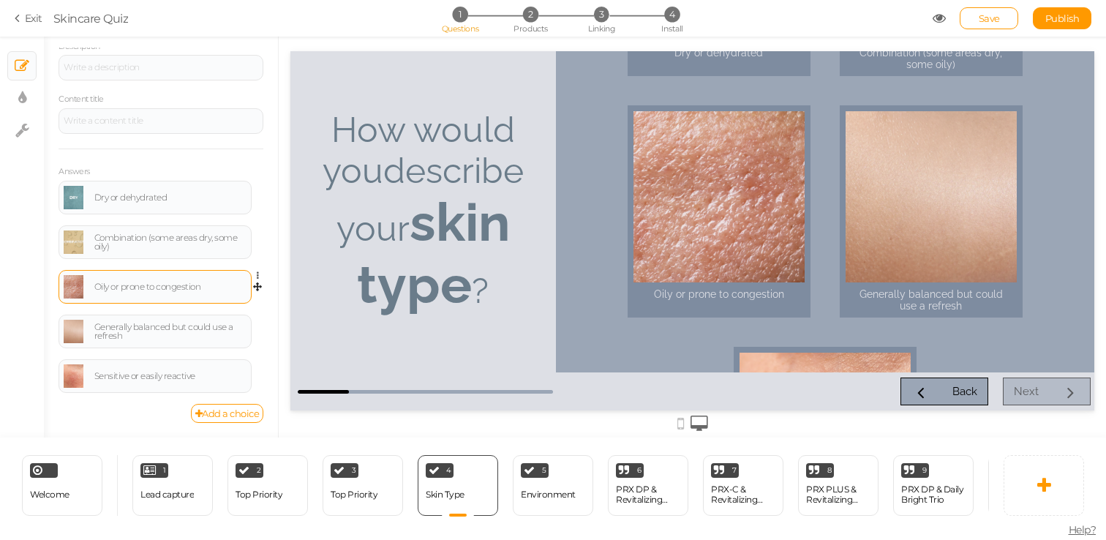
click at [67, 289] on link at bounding box center [74, 286] width 20 height 23
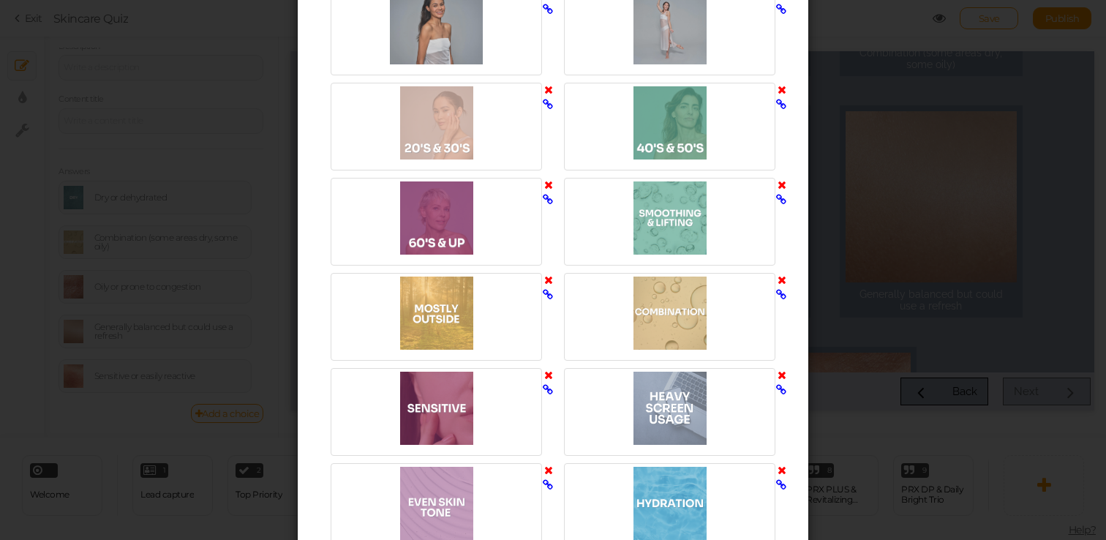
scroll to position [2817, 0]
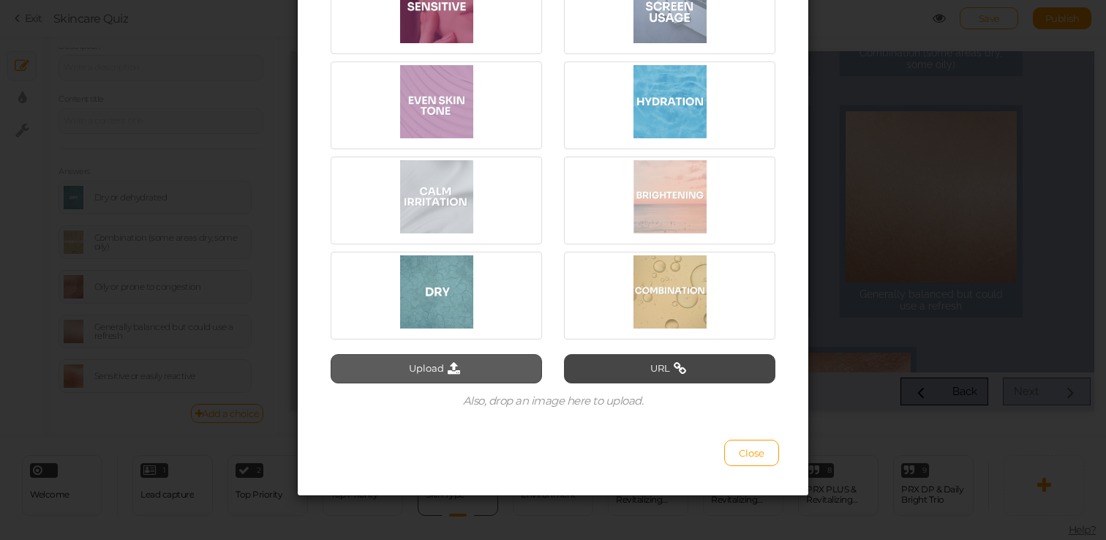
click at [490, 369] on button "Upload" at bounding box center [436, 368] width 211 height 29
type input "C:\fakepath\Screen Shot 2025-08-18 at 4.36.00 PM.png"
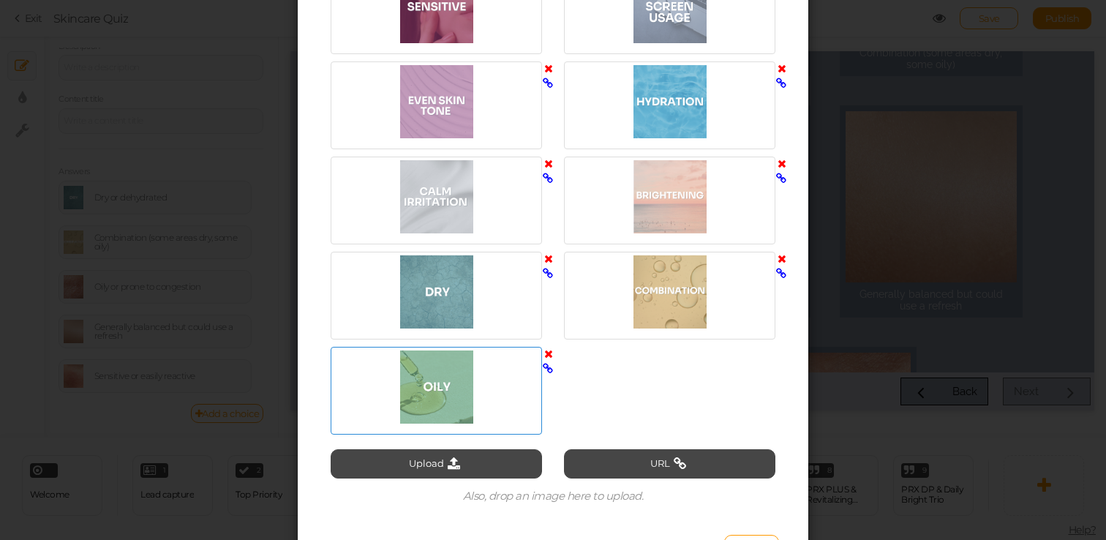
click at [465, 407] on div at bounding box center [436, 386] width 204 height 73
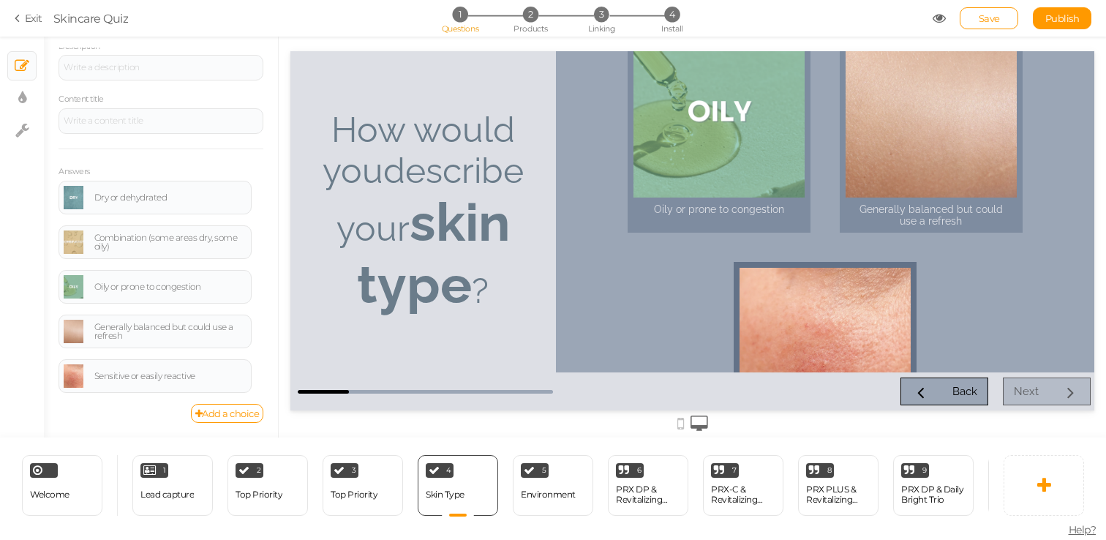
scroll to position [299, 0]
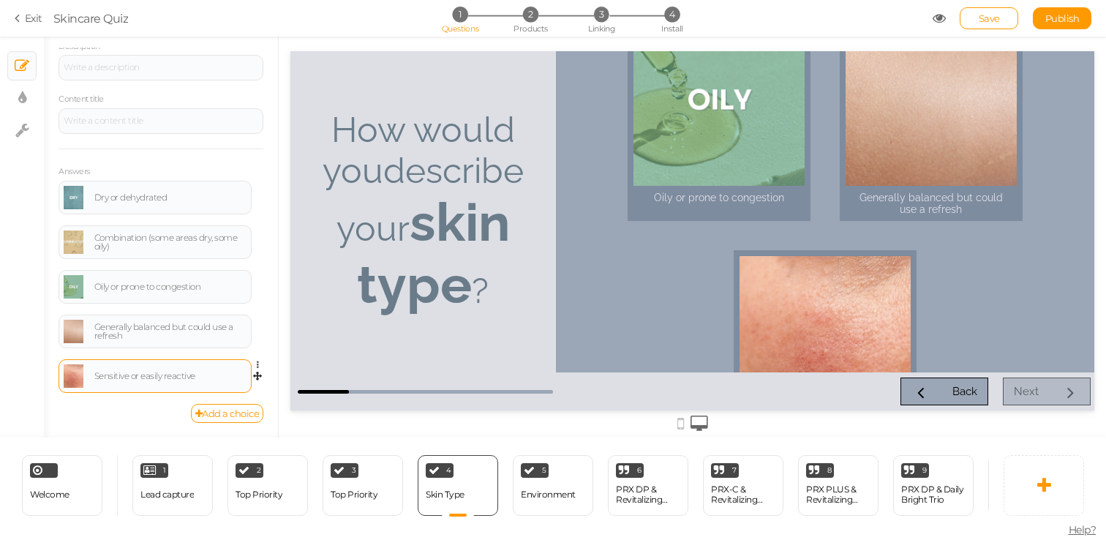
click at [191, 380] on div "Sensitive or easily reactive" at bounding box center [170, 376] width 152 height 9
click at [70, 383] on link at bounding box center [74, 375] width 20 height 23
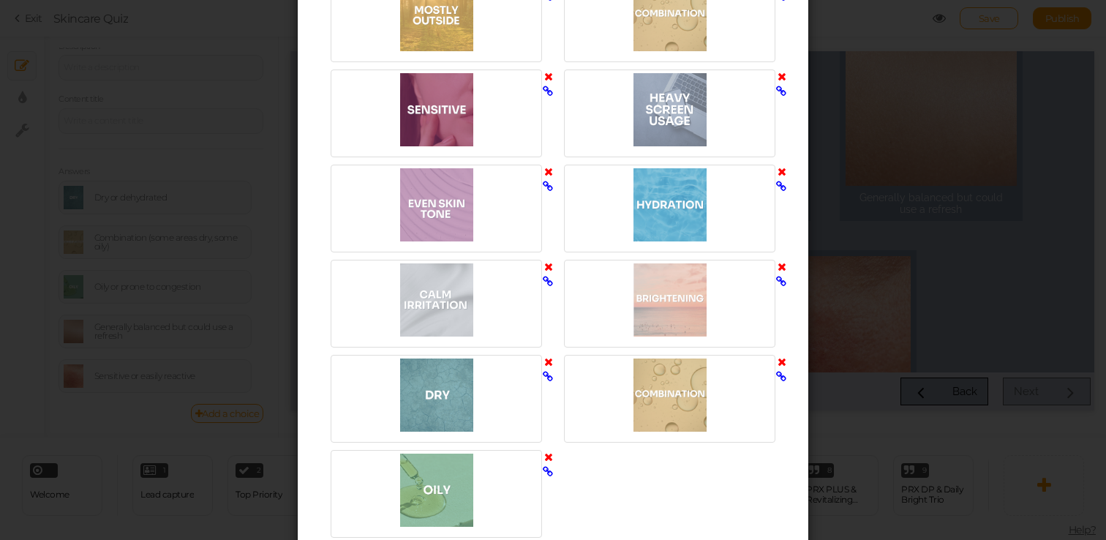
scroll to position [2713, 0]
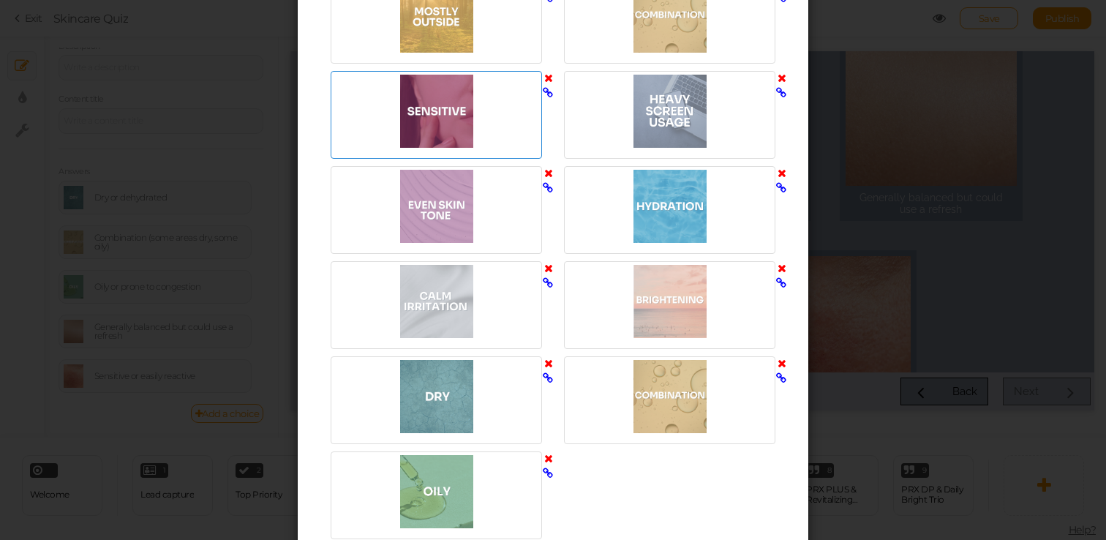
click at [443, 125] on div at bounding box center [436, 111] width 204 height 73
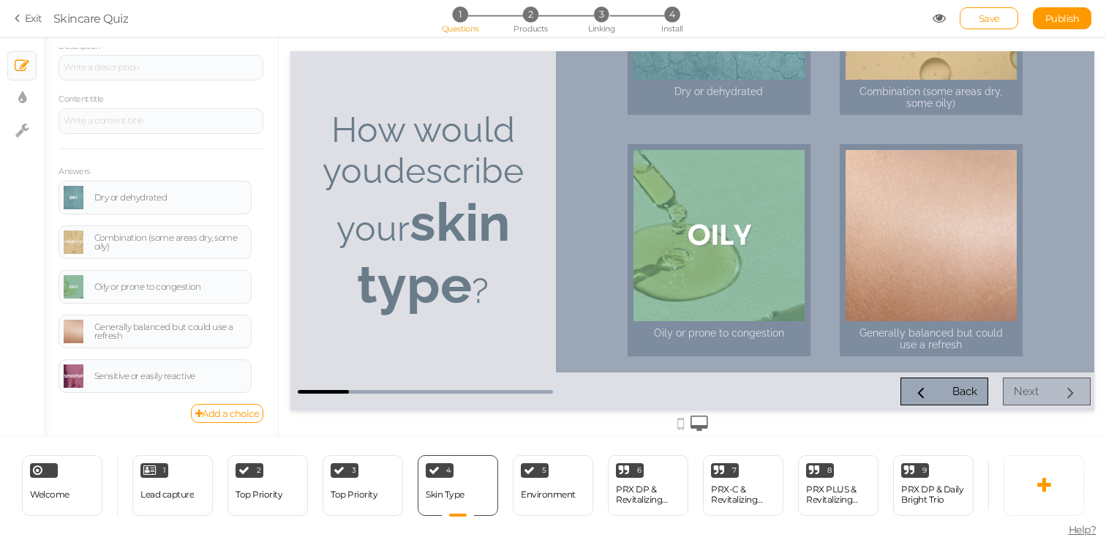
scroll to position [167, 0]
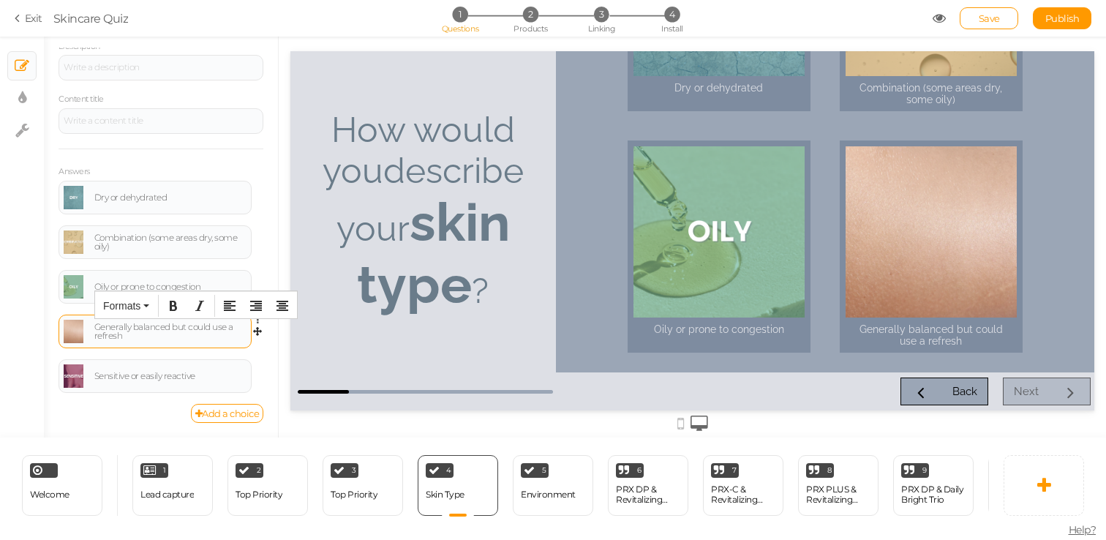
click at [143, 336] on div "Generally balanced but could use a refresh" at bounding box center [170, 332] width 152 height 18
drag, startPoint x: 143, startPoint y: 336, endPoint x: 82, endPoint y: 328, distance: 62.0
click at [82, 328] on div "Generally balanced but could use a refresh" at bounding box center [155, 331] width 183 height 23
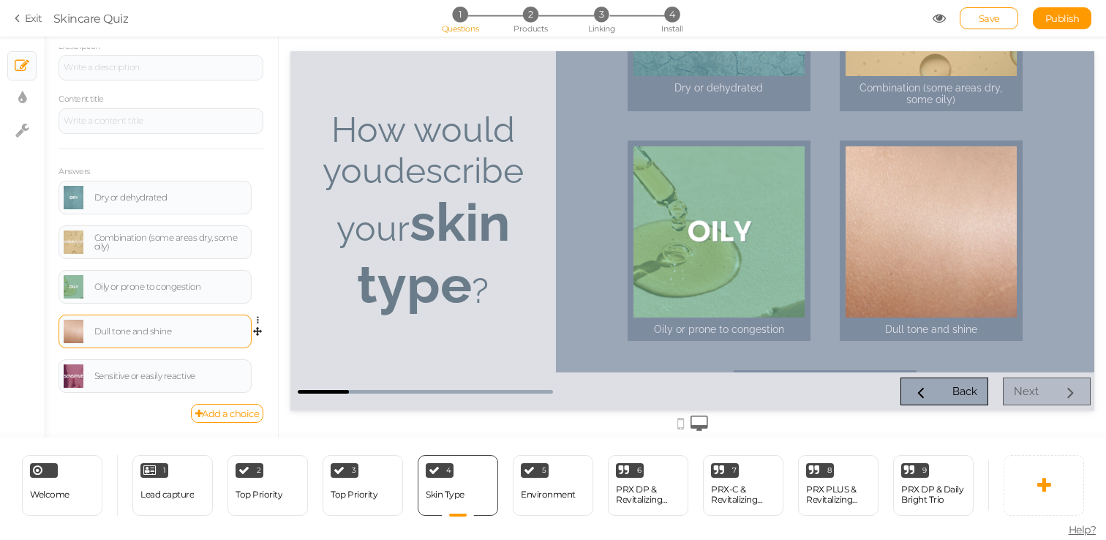
click at [72, 337] on link at bounding box center [74, 331] width 20 height 23
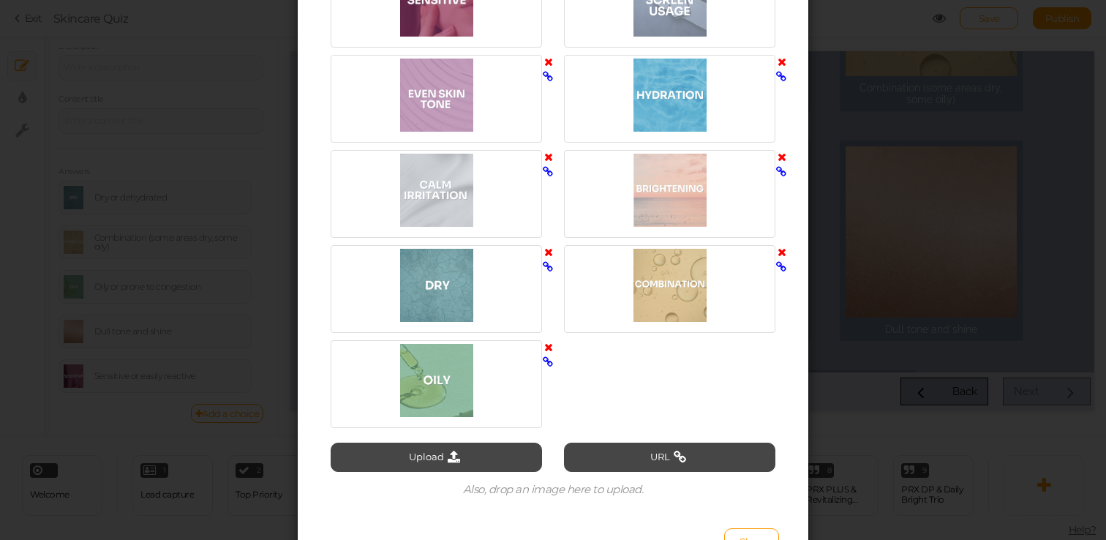
scroll to position [2860, 0]
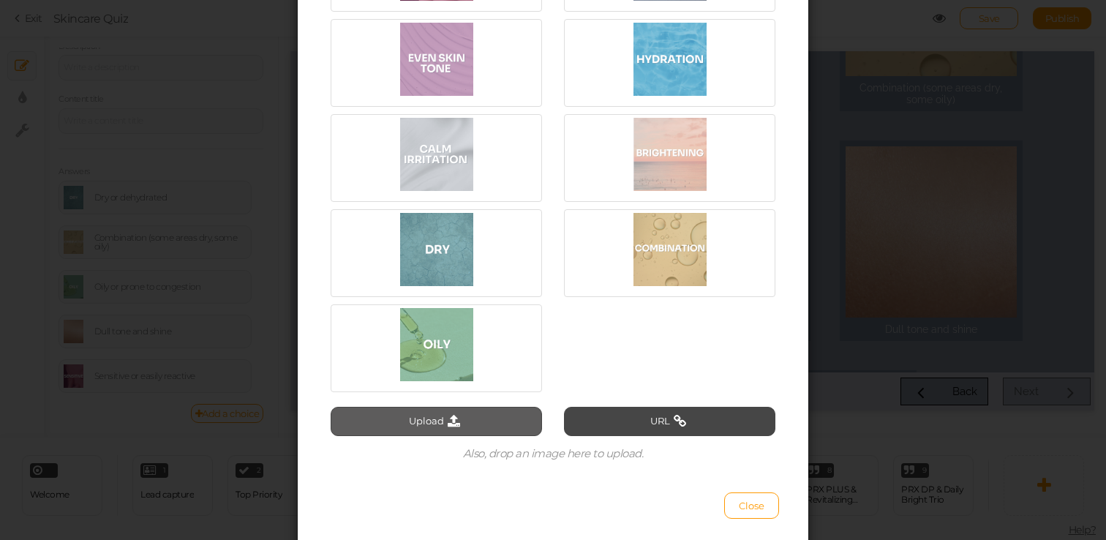
click at [442, 431] on button "Upload" at bounding box center [436, 421] width 211 height 29
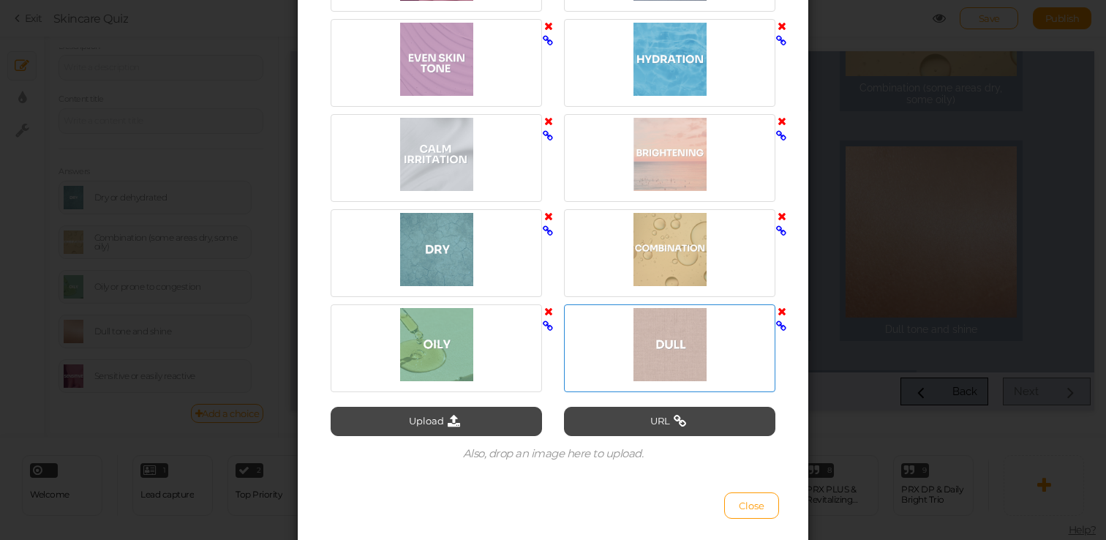
click at [657, 342] on div at bounding box center [670, 344] width 204 height 73
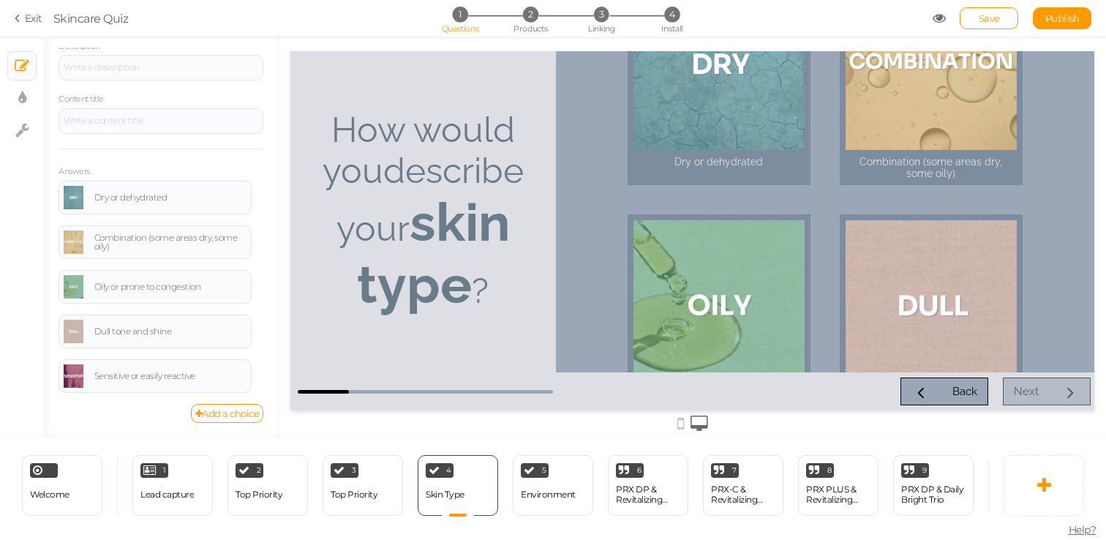
scroll to position [105, 0]
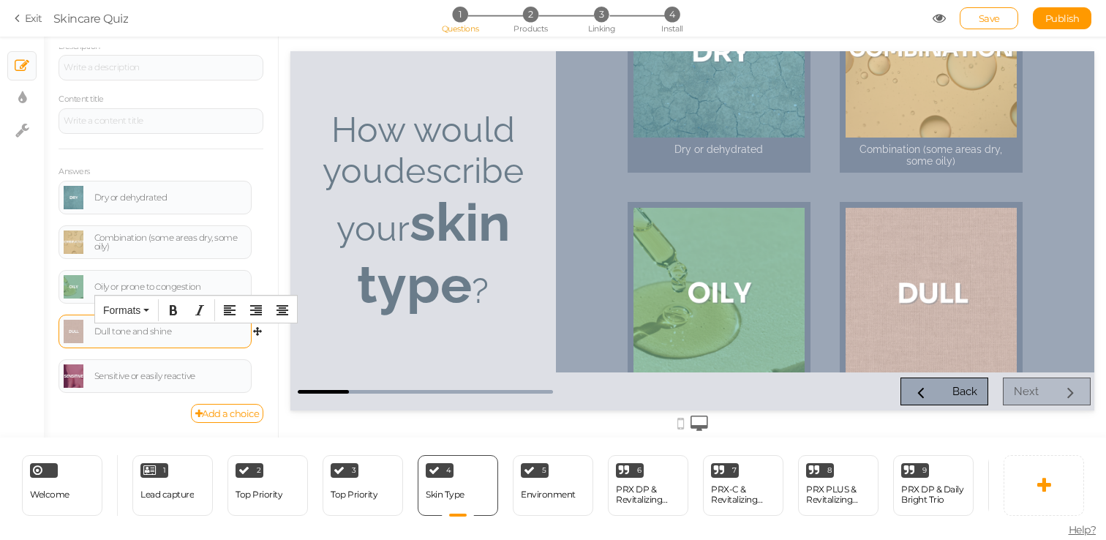
click at [171, 329] on div "Dull tone and shine" at bounding box center [170, 331] width 152 height 9
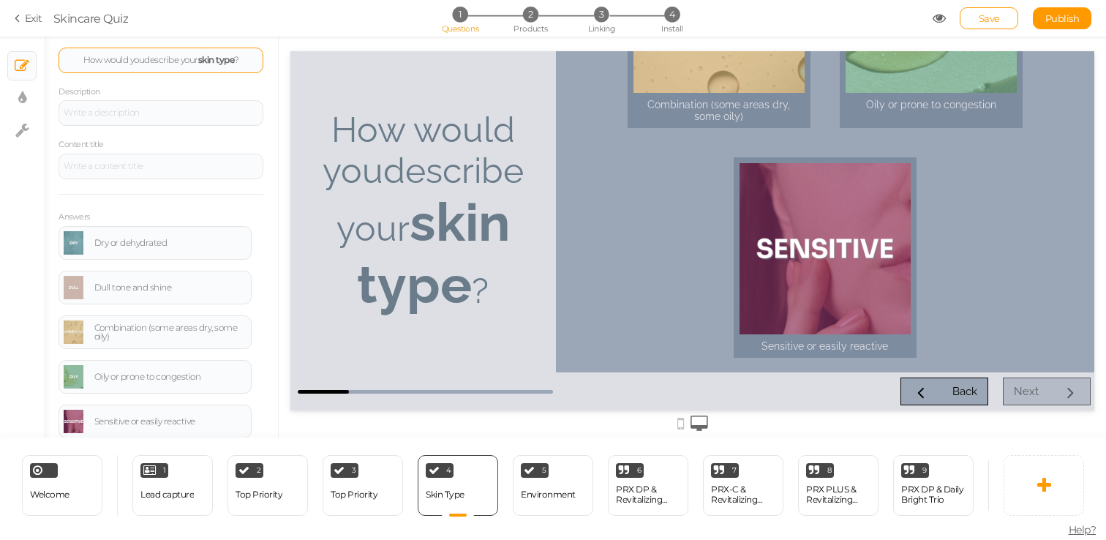
scroll to position [0, 0]
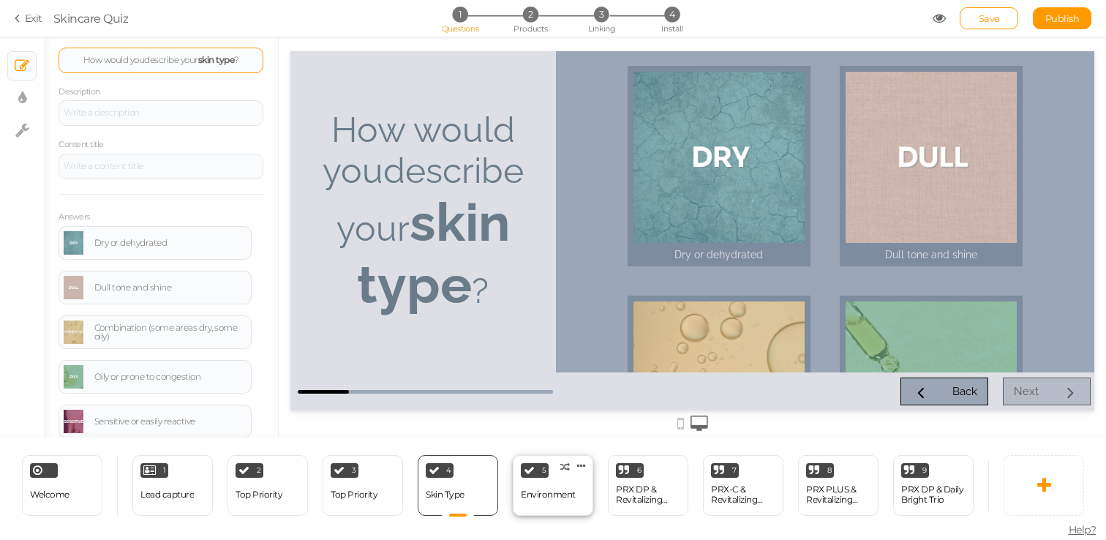
click at [553, 498] on div "Environment" at bounding box center [548, 495] width 55 height 10
select select "2"
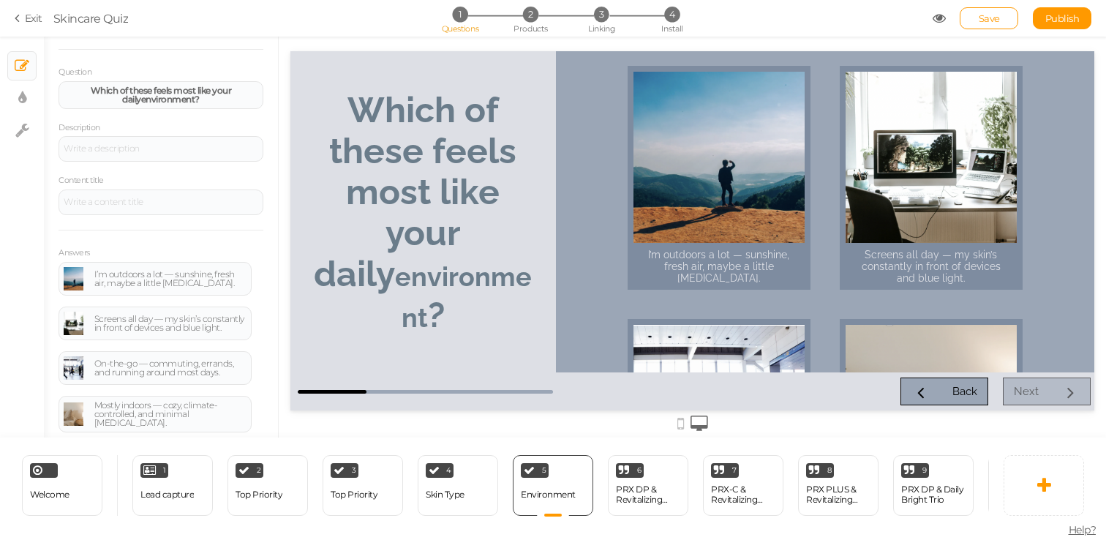
scroll to position [99, 0]
click at [62, 282] on div "I’m outdoors a lot — sunshine, fresh air, maybe a little windburn." at bounding box center [155, 278] width 193 height 34
click at [70, 281] on link at bounding box center [74, 277] width 20 height 23
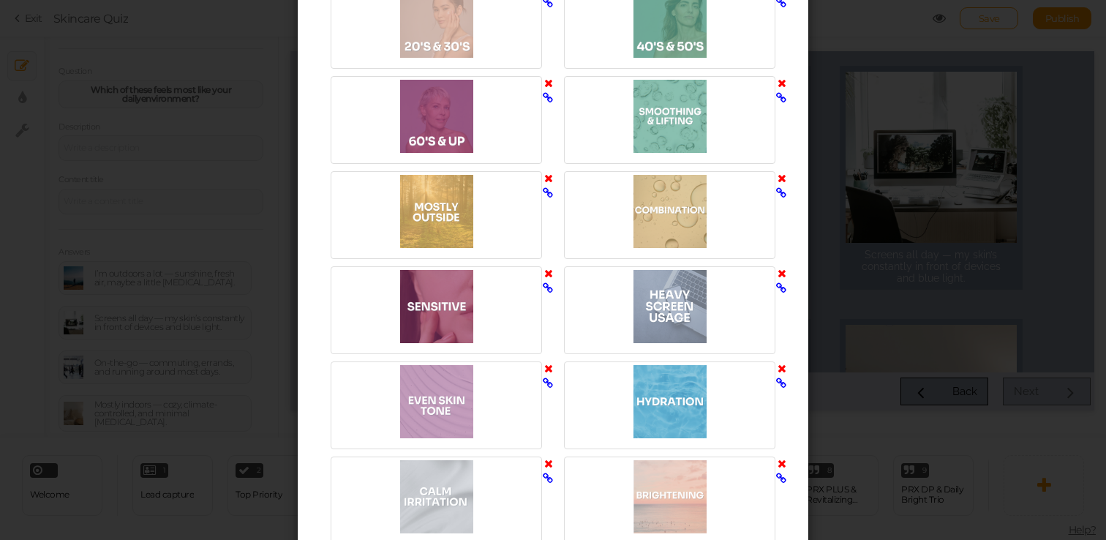
scroll to position [2418, 0]
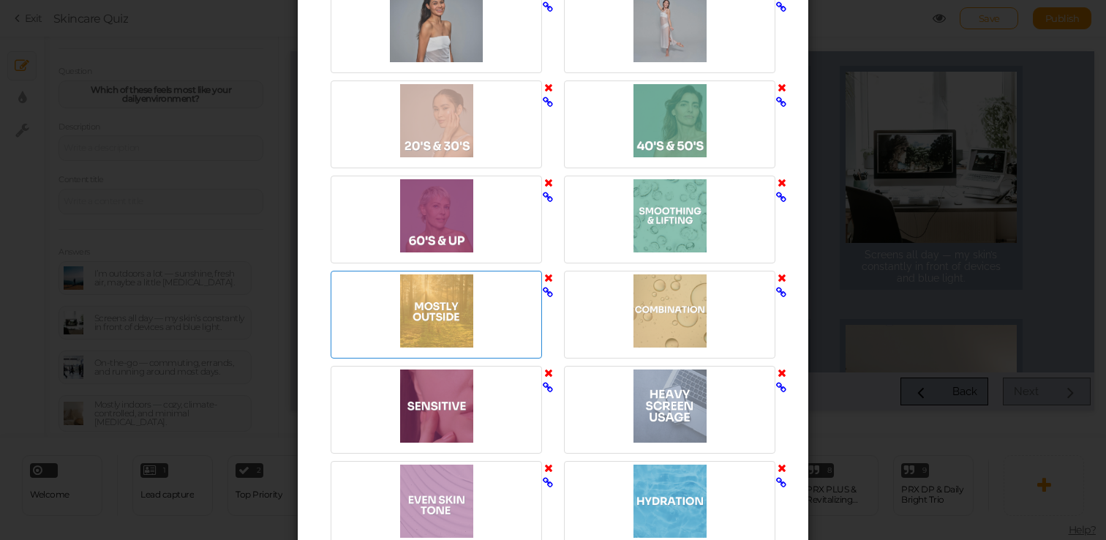
click at [458, 318] on div at bounding box center [436, 310] width 204 height 73
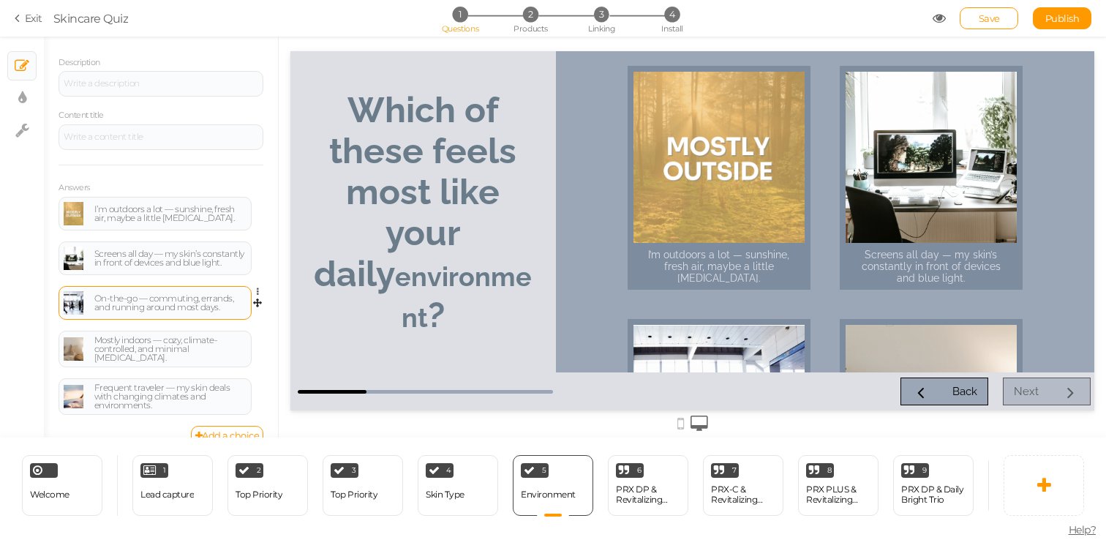
scroll to position [165, 0]
click at [259, 383] on icon at bounding box center [262, 382] width 10 height 9
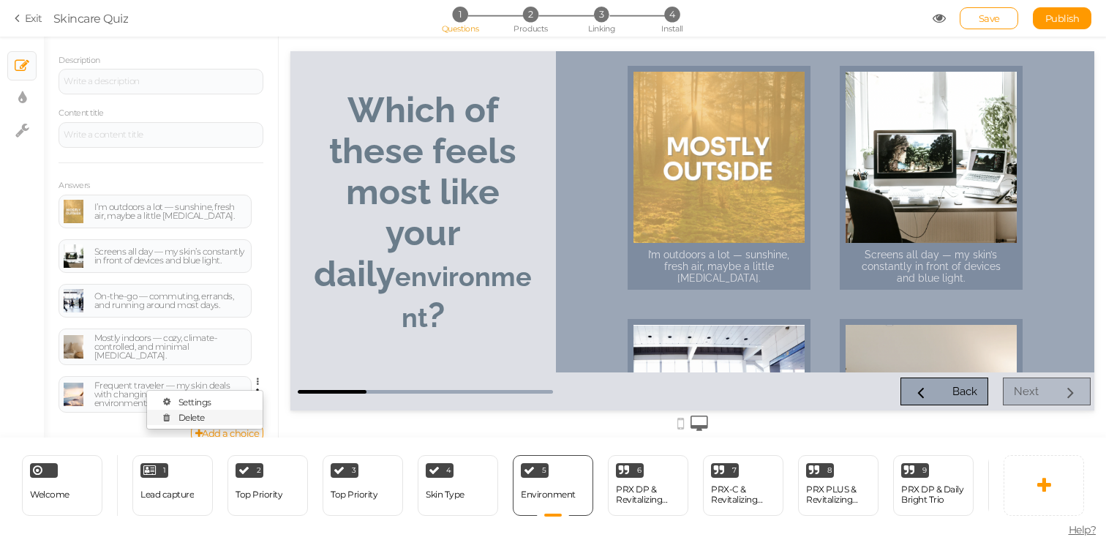
click at [222, 415] on link "Delete" at bounding box center [205, 417] width 116 height 15
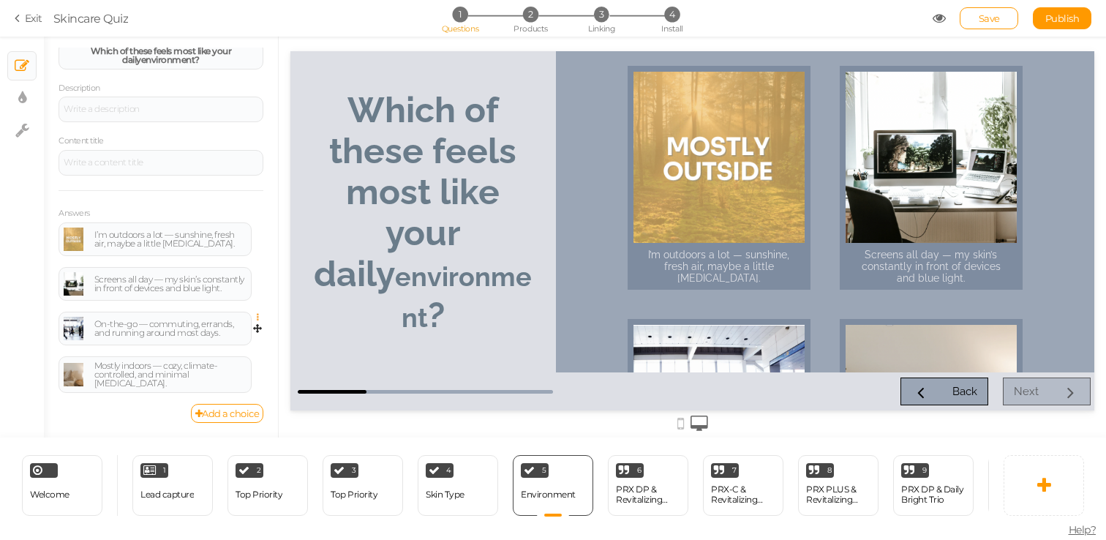
click at [258, 318] on icon at bounding box center [262, 317] width 10 height 9
click at [236, 354] on link "Delete" at bounding box center [205, 352] width 116 height 15
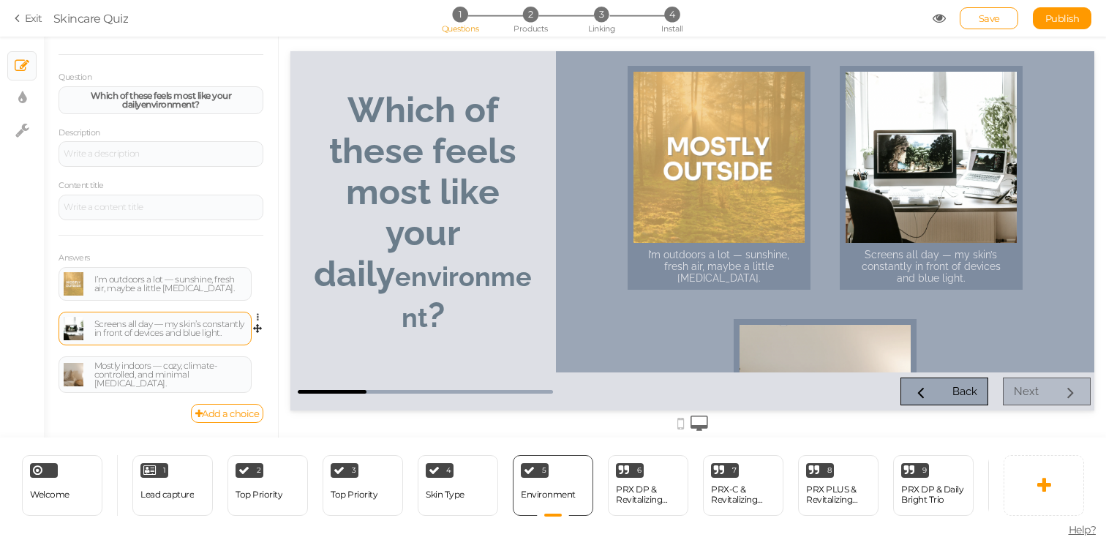
click at [75, 331] on link at bounding box center [74, 328] width 20 height 23
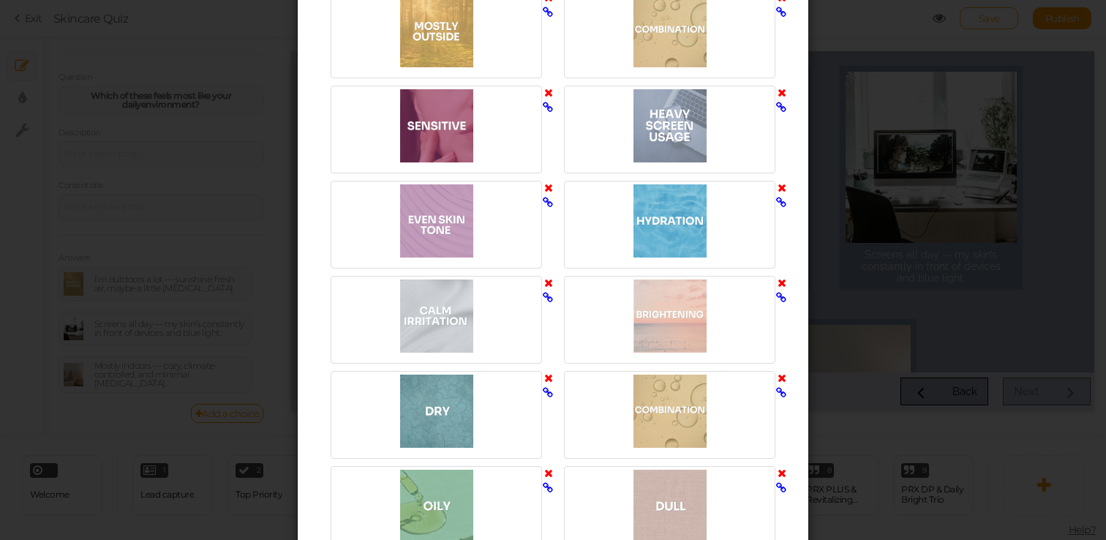
scroll to position [2667, 0]
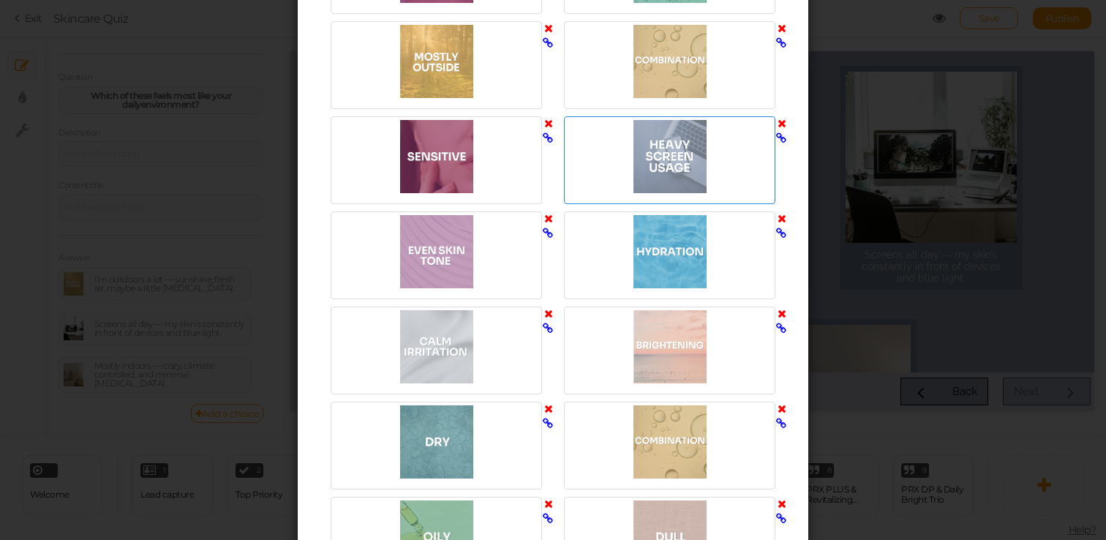
click at [678, 152] on div at bounding box center [670, 156] width 204 height 73
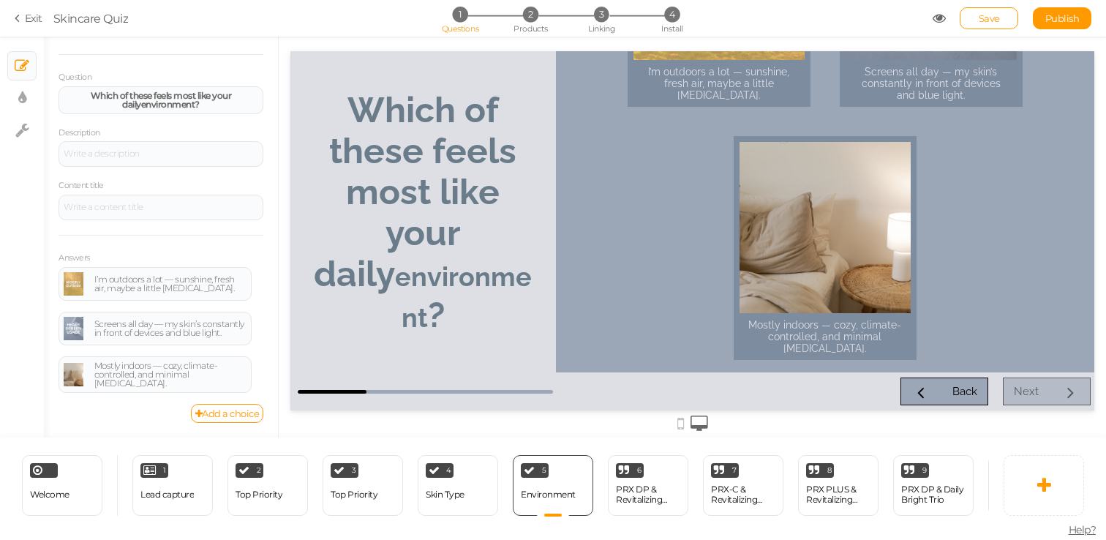
scroll to position [187, 0]
click at [72, 382] on link at bounding box center [74, 374] width 20 height 23
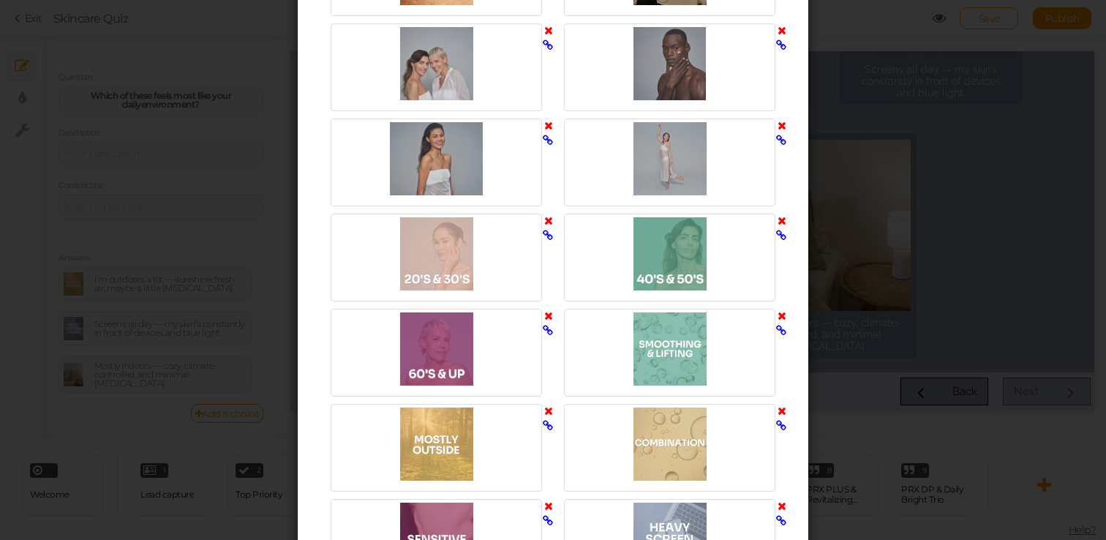
scroll to position [2912, 0]
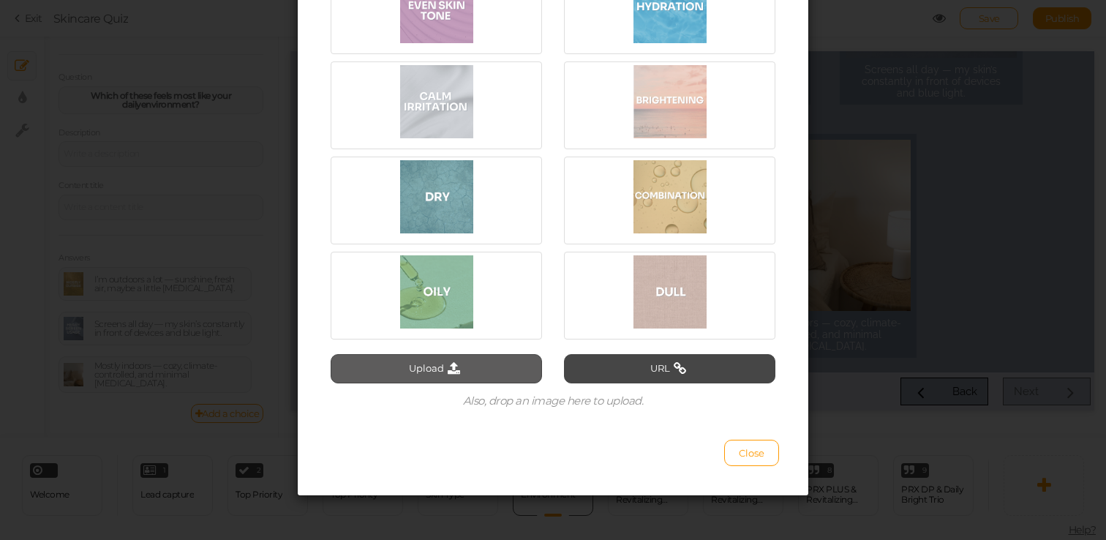
click at [484, 371] on button "Upload" at bounding box center [436, 368] width 211 height 29
click at [907, 307] on div "Select image Upload URL Also, drop an image here to upload. Close" at bounding box center [553, 270] width 1106 height 540
click at [437, 378] on button "Upload" at bounding box center [436, 368] width 211 height 29
type input "C:\fakepath\Screen Shot 2025-08-18 at 4.35.18 PM.png"
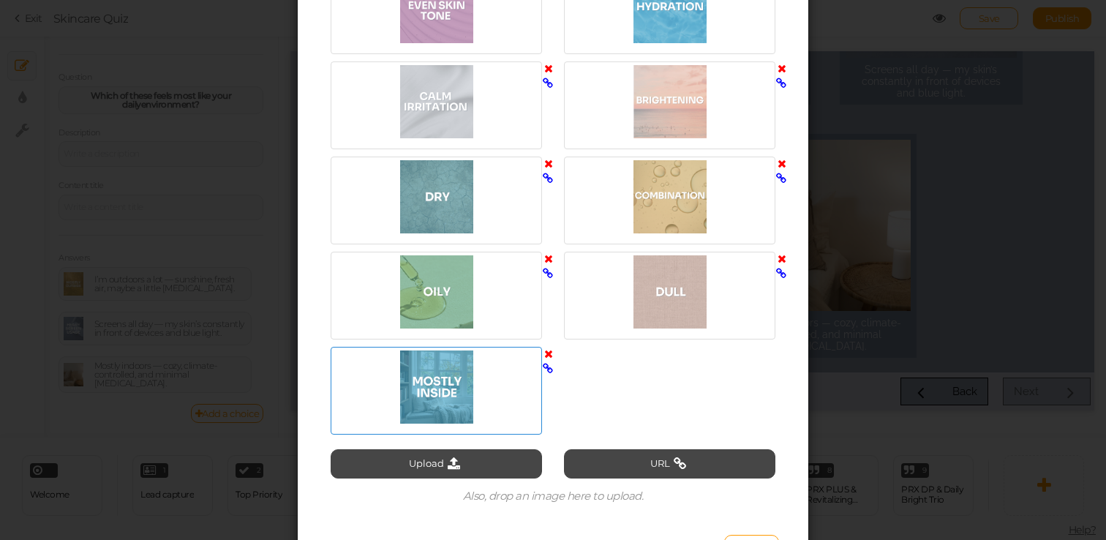
click at [479, 395] on div at bounding box center [436, 386] width 204 height 73
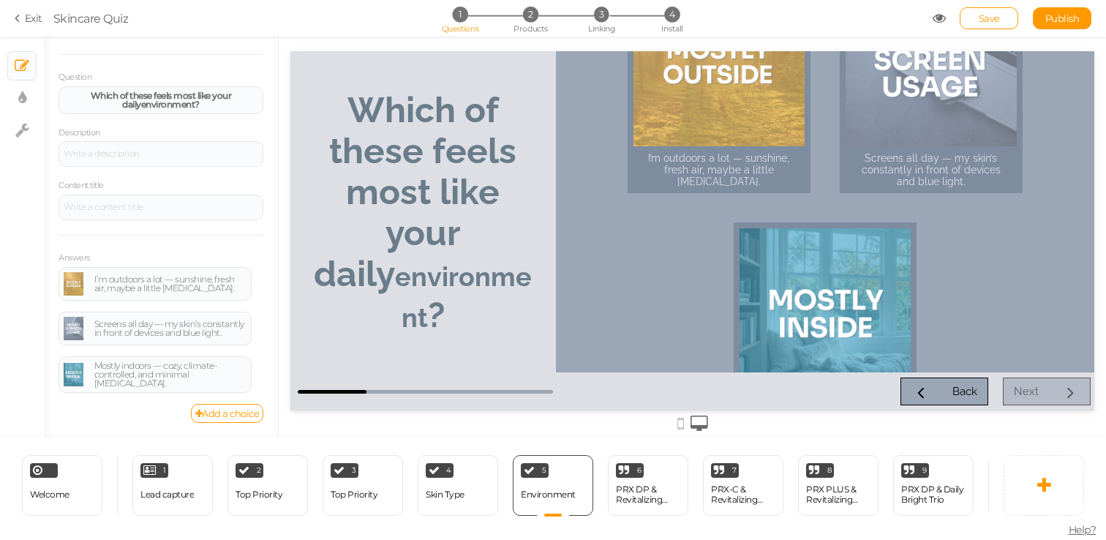
scroll to position [72, 0]
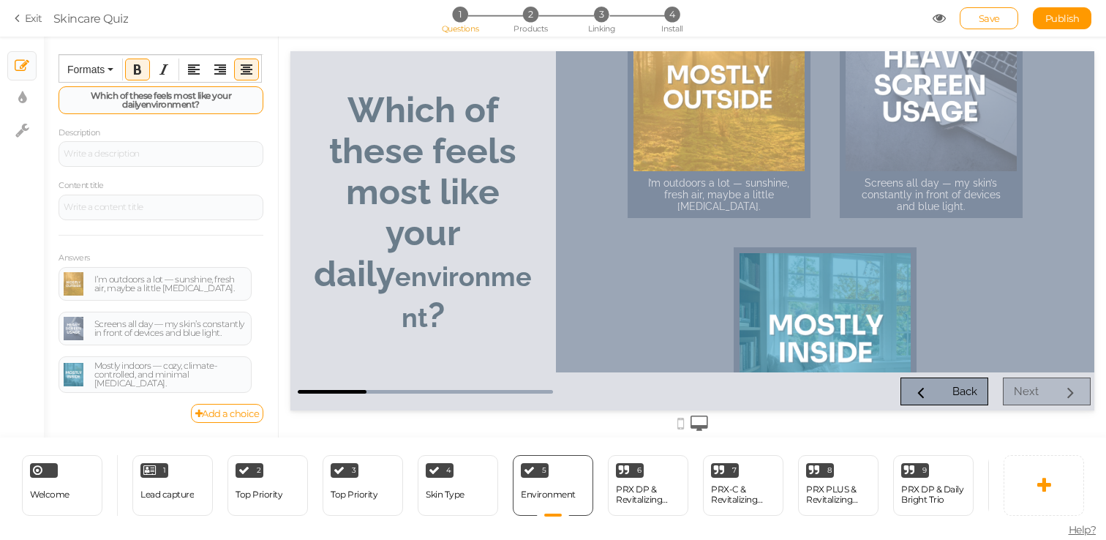
click at [228, 91] on strong "Which of these feels most like your daily environment ?" at bounding box center [161, 100] width 141 height 20
click at [213, 96] on strong "Which of these feels most like your daily environment ?" at bounding box center [161, 100] width 141 height 20
click at [224, 98] on strong "Which of these feels most like your daily environment ?" at bounding box center [161, 100] width 141 height 20
click at [176, 105] on span "environment" at bounding box center [168, 104] width 54 height 11
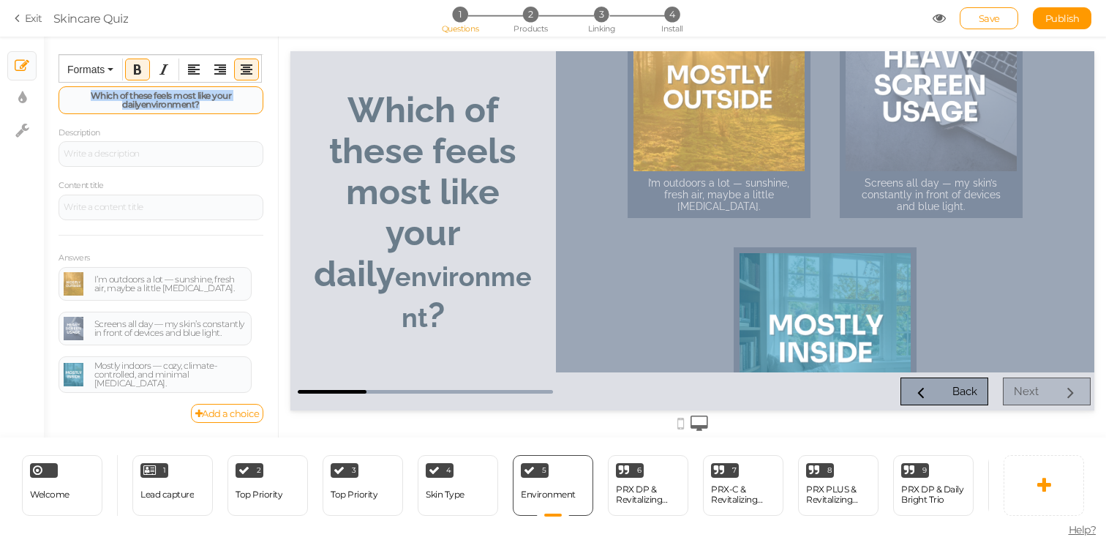
click at [176, 105] on span "environment" at bounding box center [168, 104] width 54 height 11
click at [131, 65] on button "Bold" at bounding box center [137, 69] width 23 height 20
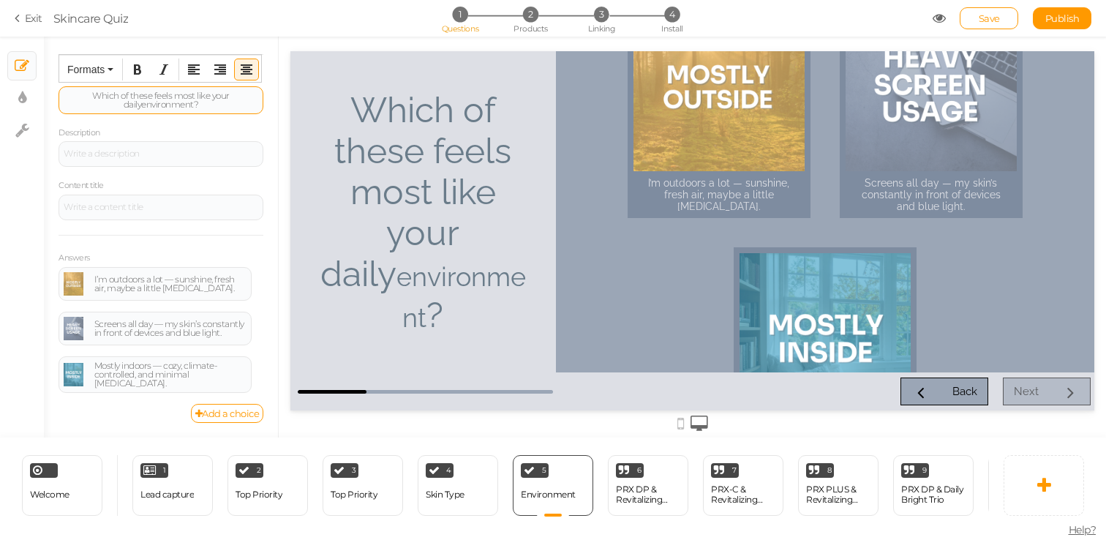
click at [160, 96] on div "Which of these feels most like your daily environment ?" at bounding box center [161, 100] width 195 height 18
click at [173, 92] on div "Which of these feels most like your daily environment ?" at bounding box center [161, 100] width 195 height 18
drag, startPoint x: 144, startPoint y: 94, endPoint x: 240, endPoint y: 92, distance: 95.9
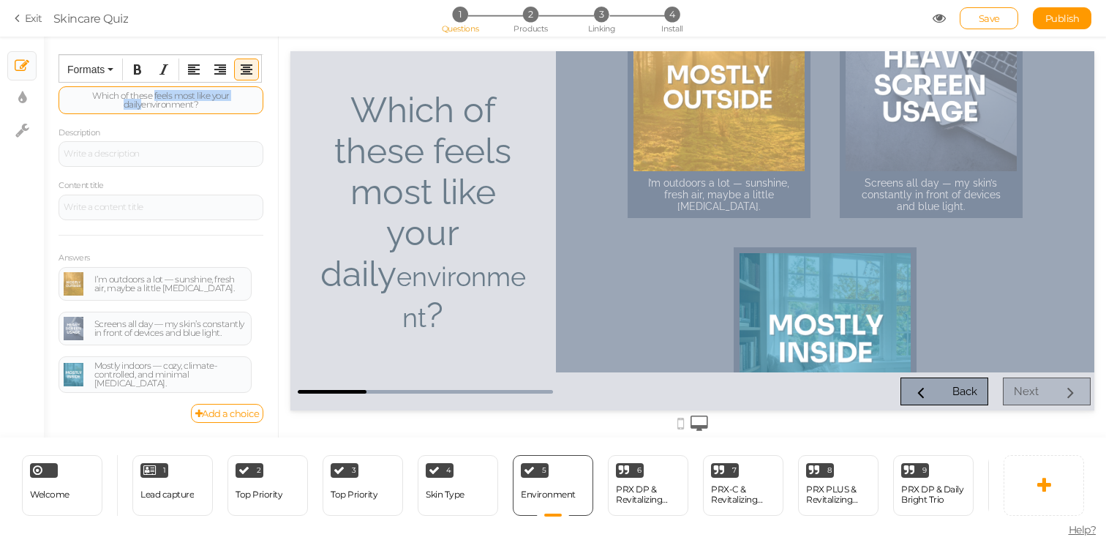
click at [240, 92] on div "Which of these feels most like your daily environment ?" at bounding box center [161, 100] width 195 height 18
click at [140, 66] on icon "Bold" at bounding box center [138, 70] width 12 height 12
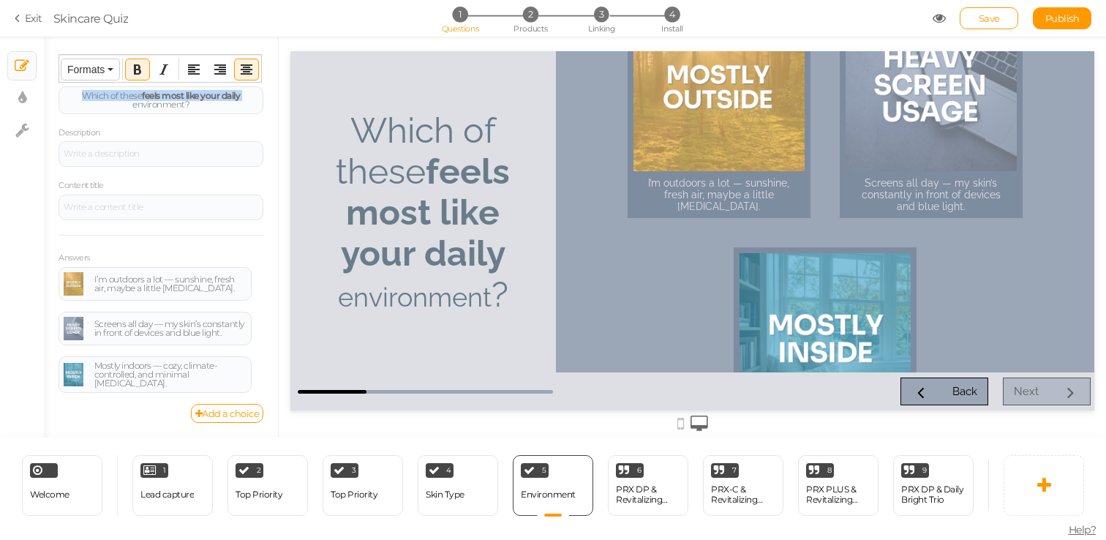
click at [108, 72] on button "Formats" at bounding box center [90, 69] width 58 height 20
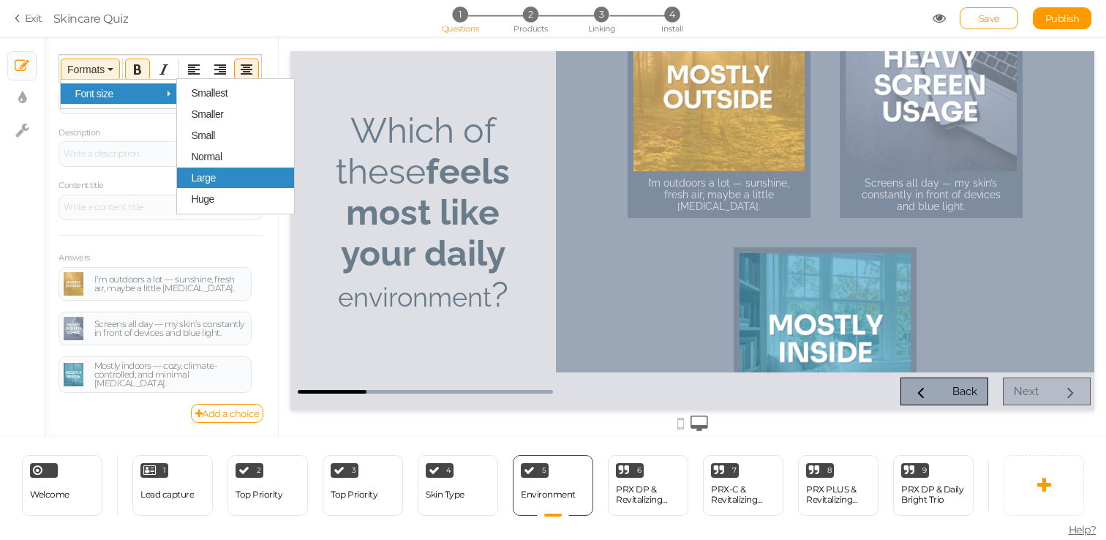
click at [211, 171] on div "Large" at bounding box center [235, 178] width 117 height 20
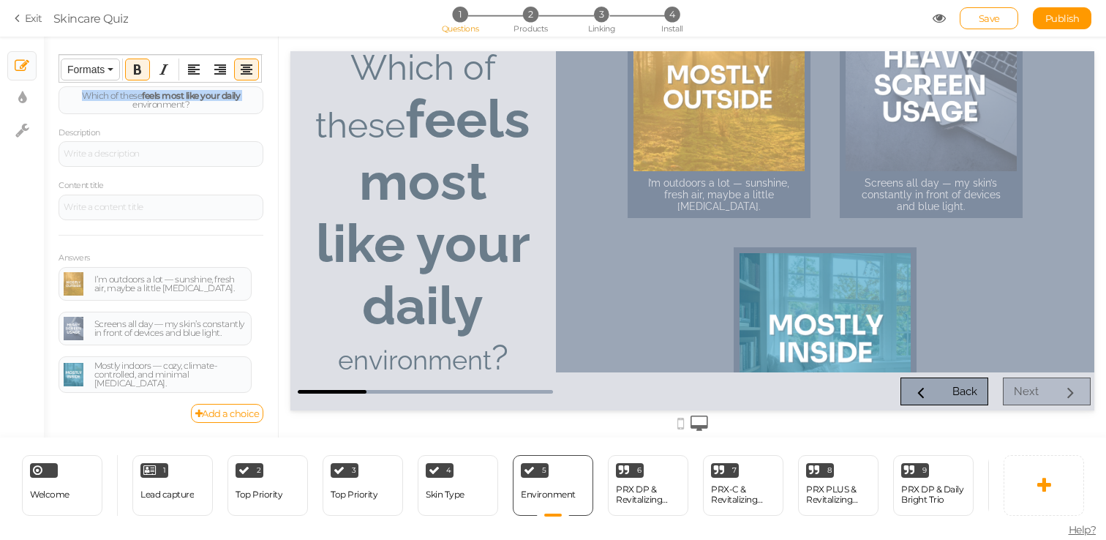
click at [94, 72] on span "Formats" at bounding box center [85, 70] width 37 height 12
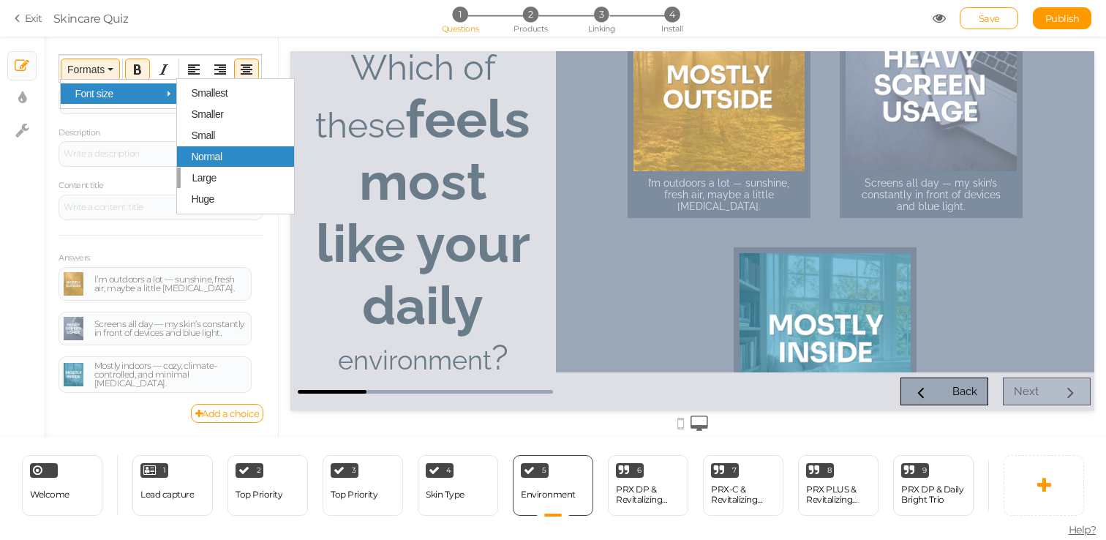
click at [226, 161] on div "Normal" at bounding box center [235, 156] width 117 height 20
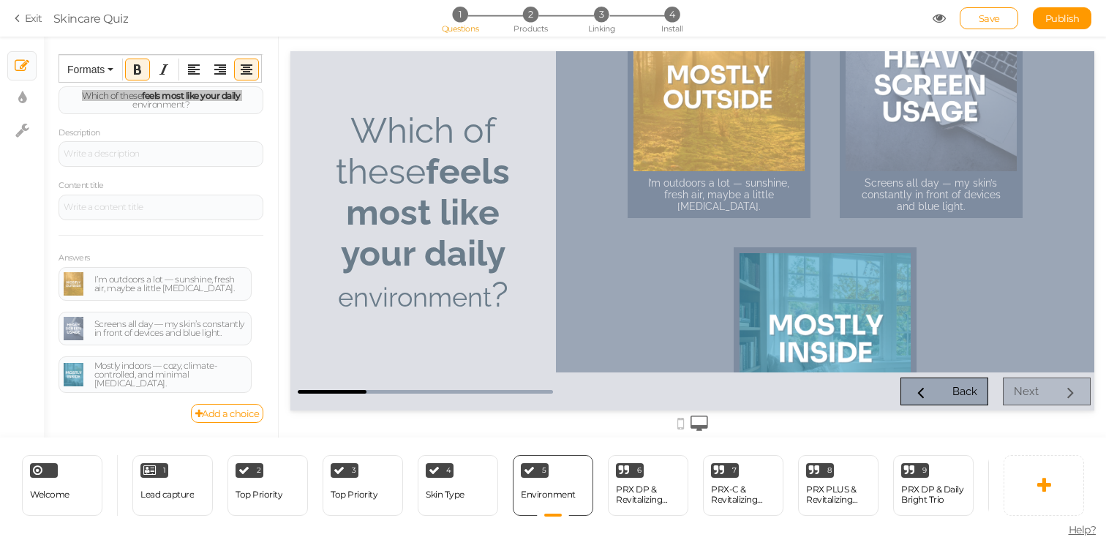
click at [671, 277] on div "I’m outdoors a lot — sunshine, fresh air, maybe a little windburn. Screens all …" at bounding box center [826, 233] width 492 height 506
click at [467, 229] on strong "feels most like your daily" at bounding box center [426, 212] width 170 height 123
click at [202, 84] on div "Question Which of these feels most like your daily environment ?" at bounding box center [161, 92] width 205 height 45
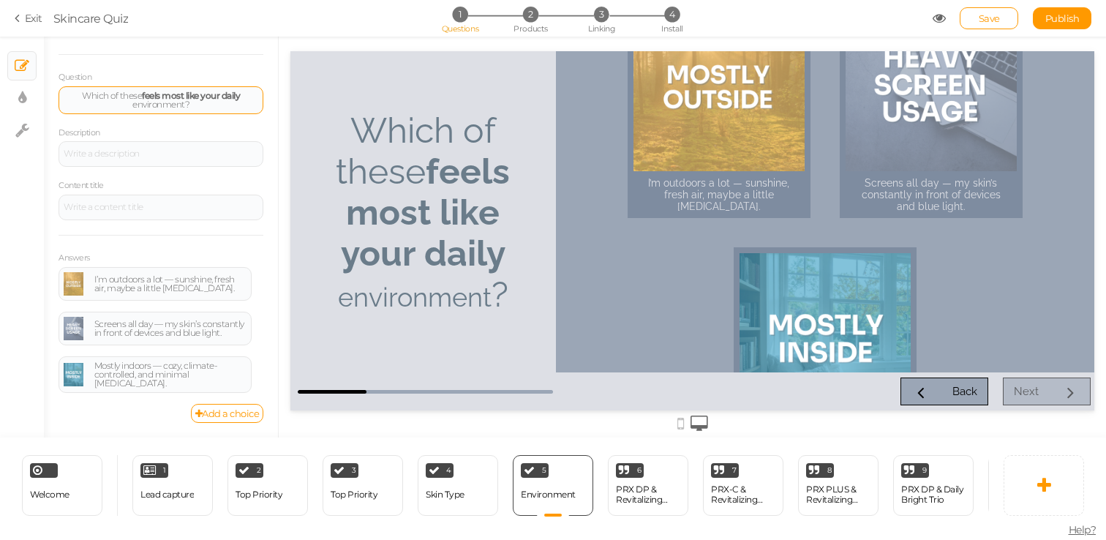
click at [152, 98] on strong "feels most like your daily" at bounding box center [191, 95] width 98 height 11
click at [141, 68] on icon "Bold" at bounding box center [138, 70] width 12 height 12
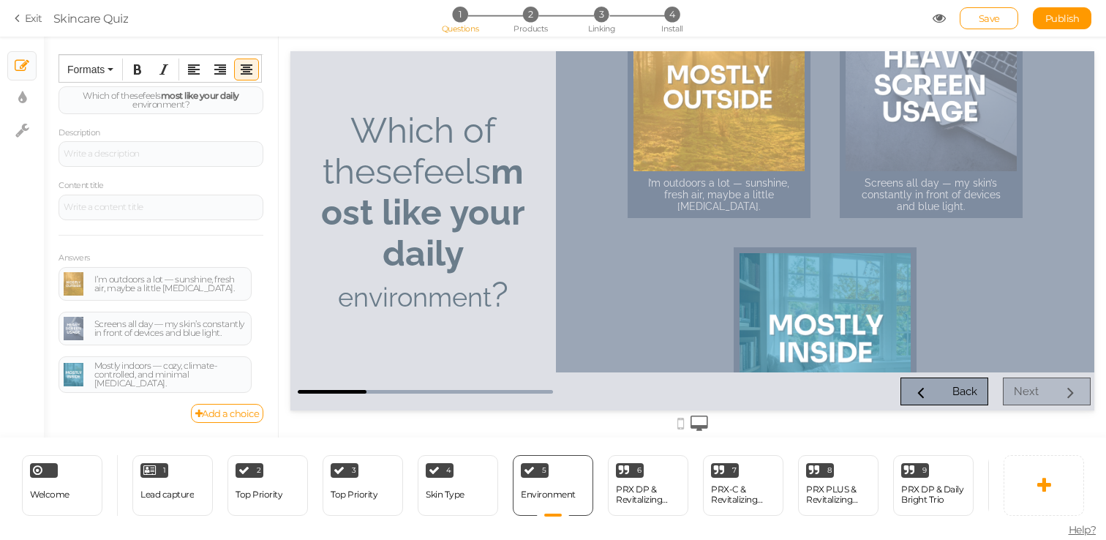
click at [612, 282] on div "I’m outdoors a lot — sunshine, fresh air, maybe a little windburn. Screens all …" at bounding box center [826, 233] width 492 height 506
click at [193, 100] on strong "most like your daily" at bounding box center [200, 95] width 78 height 11
drag, startPoint x: 161, startPoint y: 94, endPoint x: 59, endPoint y: 95, distance: 102.5
click at [59, 95] on div "Which of these feels most like your daily environment ?" at bounding box center [161, 100] width 205 height 28
click at [105, 69] on button "Formats" at bounding box center [90, 69] width 58 height 20
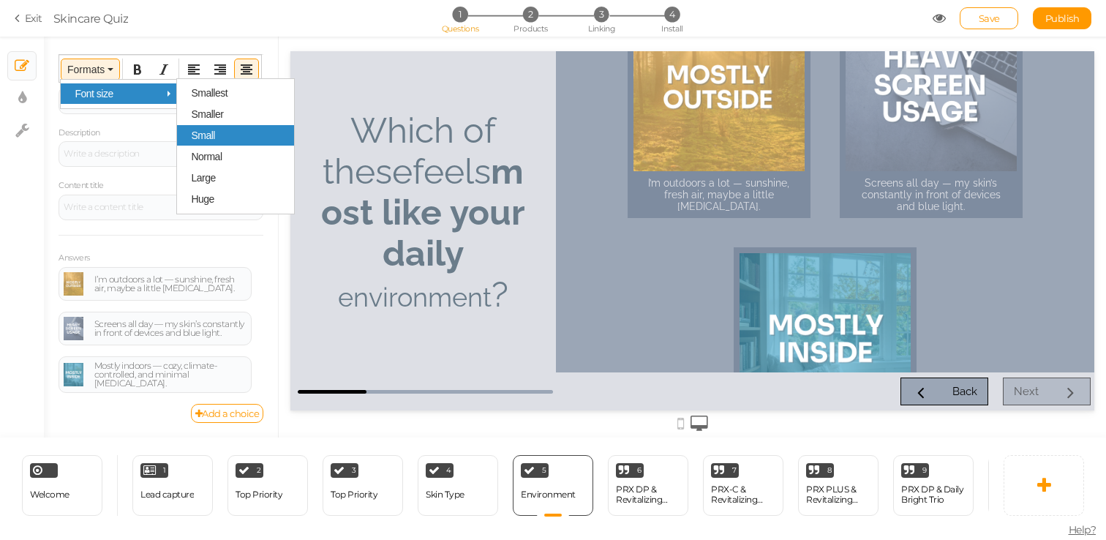
click at [209, 140] on span "Small" at bounding box center [203, 136] width 24 height 12
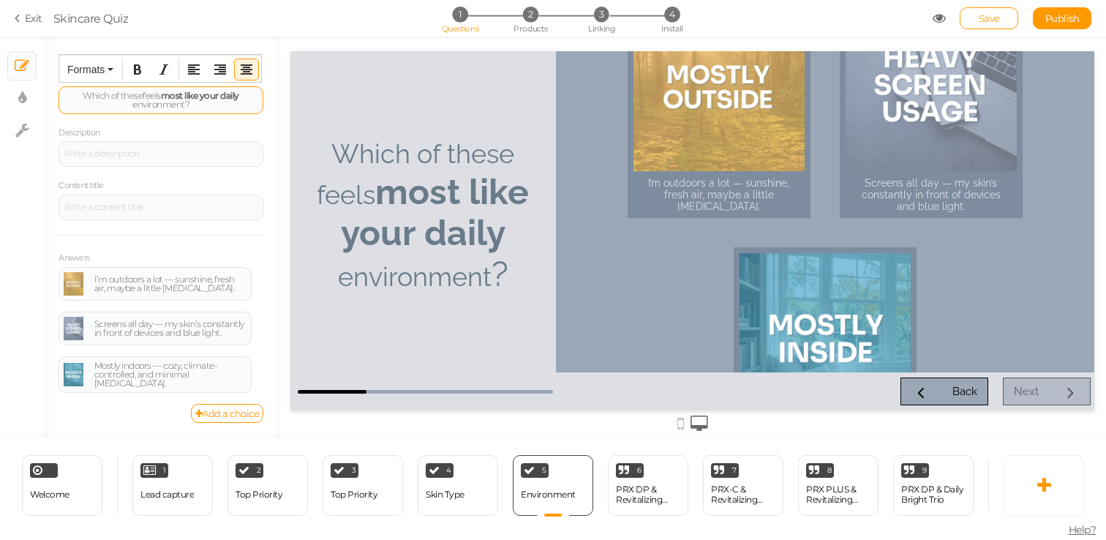
click at [146, 91] on span "Which of these feels" at bounding box center [122, 95] width 78 height 11
click at [108, 68] on icon "button" at bounding box center [111, 69] width 6 height 3
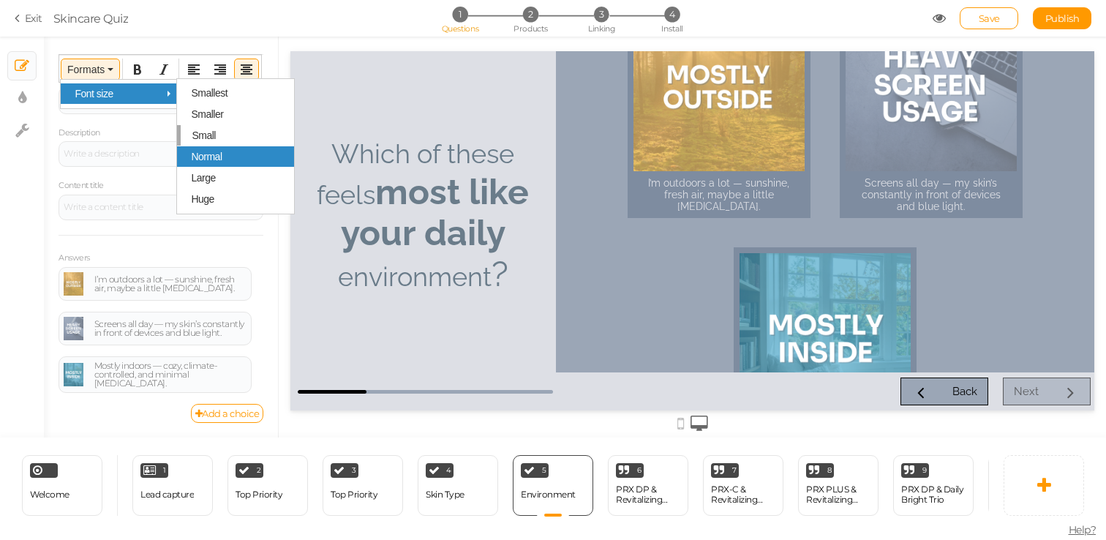
click at [247, 165] on div "Normal" at bounding box center [235, 156] width 117 height 20
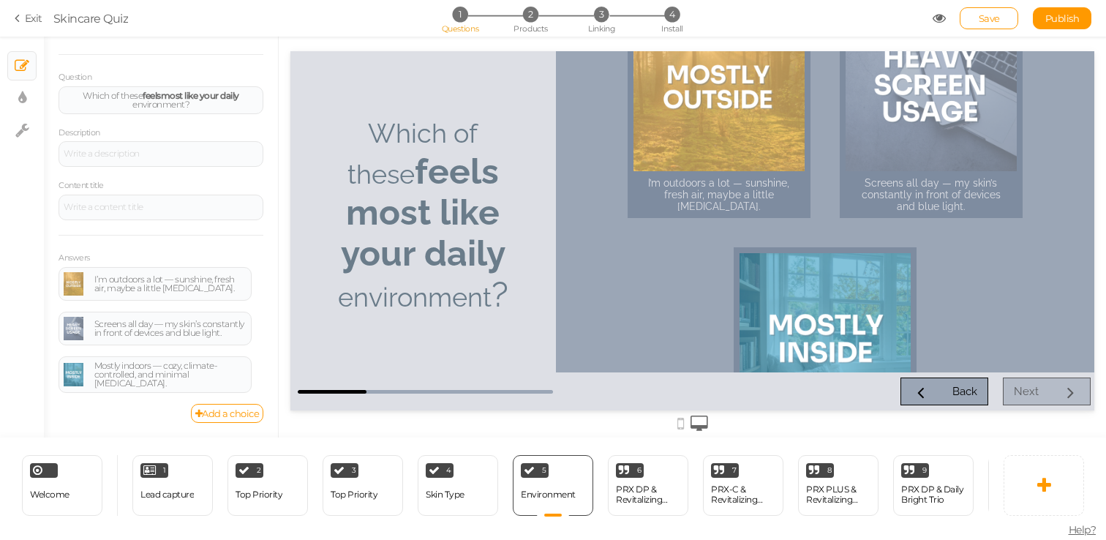
click at [495, 230] on div "Which of these feels most like your daily environment ?" at bounding box center [423, 212] width 219 height 205
click at [192, 91] on strong "feels most like your daily" at bounding box center [191, 95] width 97 height 11
click at [169, 93] on strong "feels most like your daily" at bounding box center [191, 95] width 97 height 11
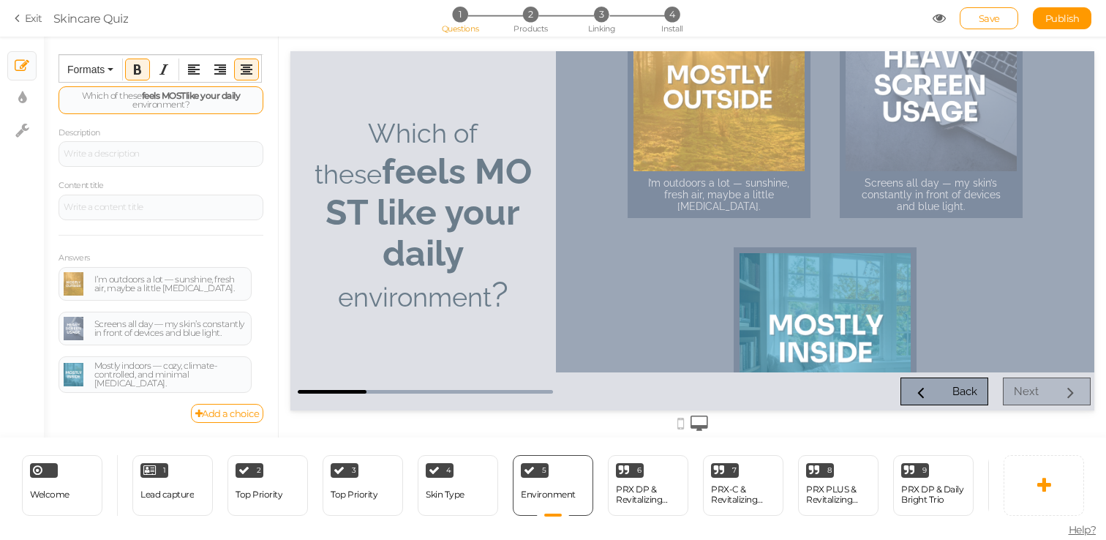
click at [214, 95] on strong "feels MOST like your daily" at bounding box center [191, 95] width 99 height 11
drag, startPoint x: 184, startPoint y: 105, endPoint x: 233, endPoint y: 98, distance: 50.2
click at [233, 98] on div "Which of these feels MOST like your daily environment ?" at bounding box center [161, 100] width 195 height 18
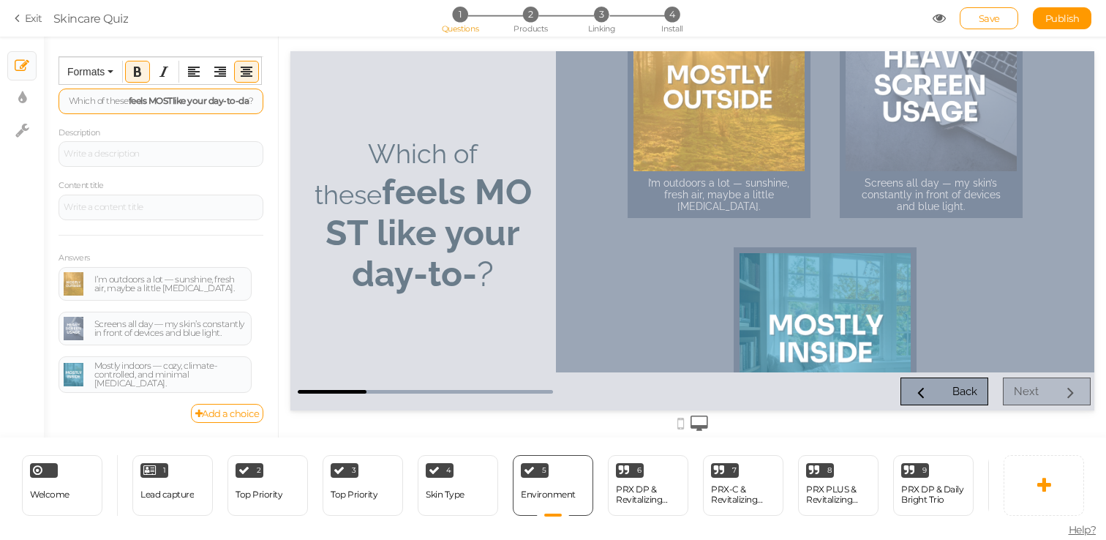
scroll to position [93, 0]
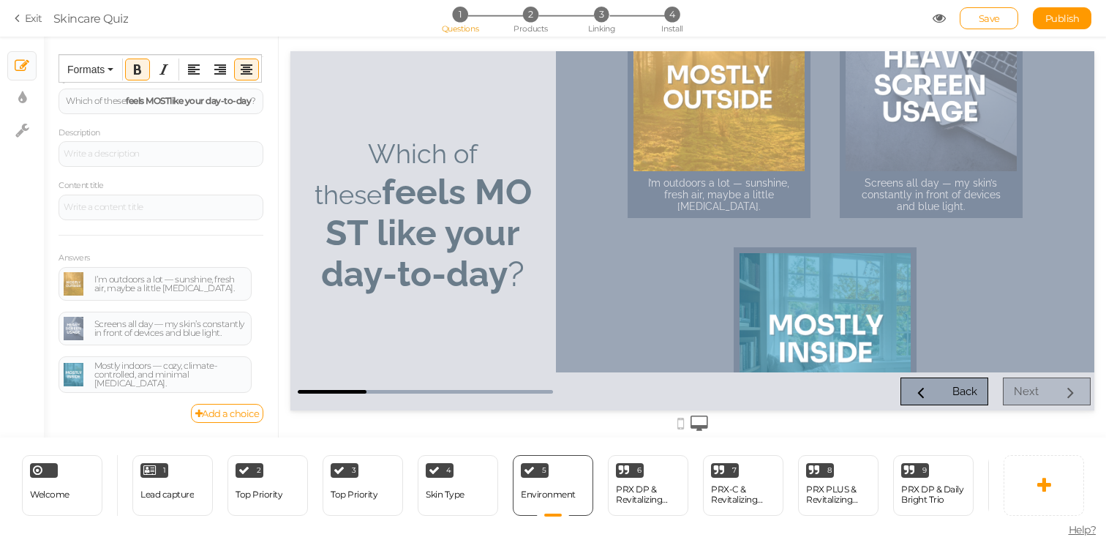
click at [561, 260] on div "I’m outdoors a lot — sunshine, fresh air, maybe a little windburn. Screens all …" at bounding box center [825, 211] width 539 height 321
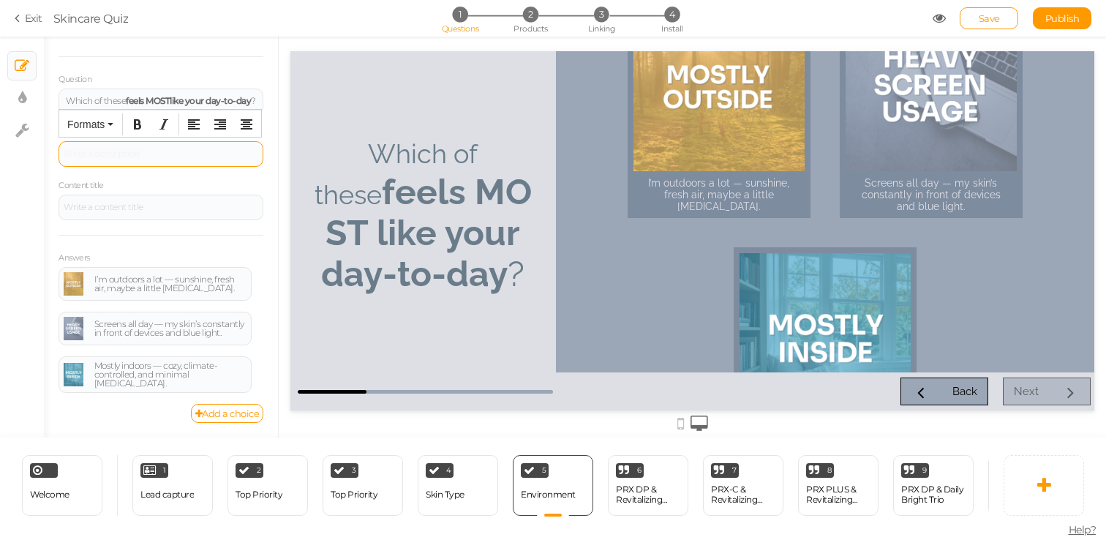
click at [182, 152] on div at bounding box center [161, 154] width 195 height 9
click at [225, 95] on strong "feels MOST like your da y-to-day" at bounding box center [188, 100] width 125 height 11
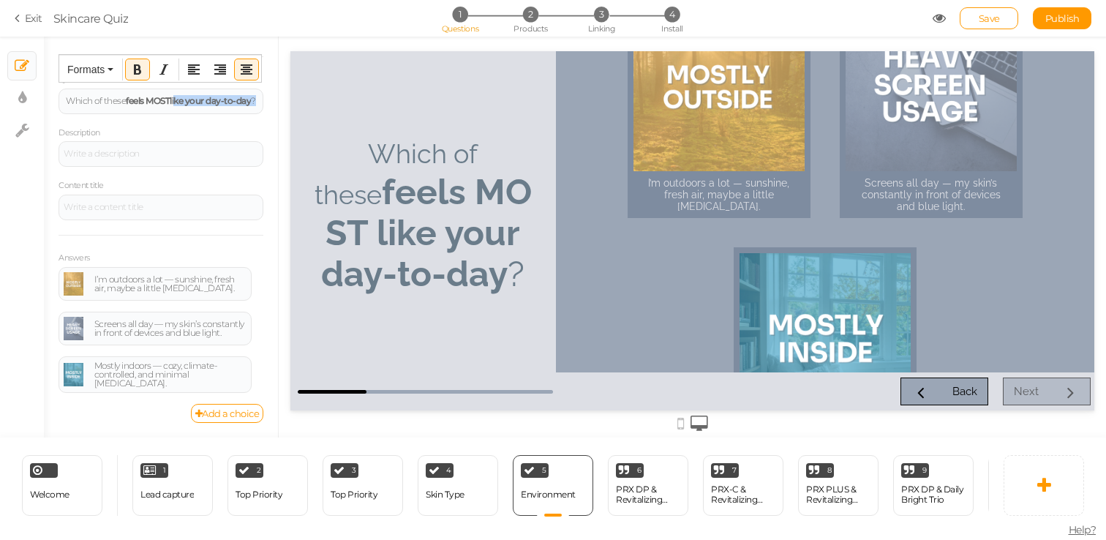
drag, startPoint x: 184, startPoint y: 91, endPoint x: 234, endPoint y: 119, distance: 56.6
click at [234, 119] on div "Question Which of these feels MOST like your da y-to-day ? Description Content …" at bounding box center [161, 238] width 205 height 332
click at [201, 102] on div "Which of these feels MOST like your da y-to-day ?" at bounding box center [161, 101] width 195 height 9
drag, startPoint x: 203, startPoint y: 107, endPoint x: 182, endPoint y: 94, distance: 25.0
click at [182, 97] on div "Which of these feels MOST like your da y-to-day ?" at bounding box center [161, 101] width 195 height 9
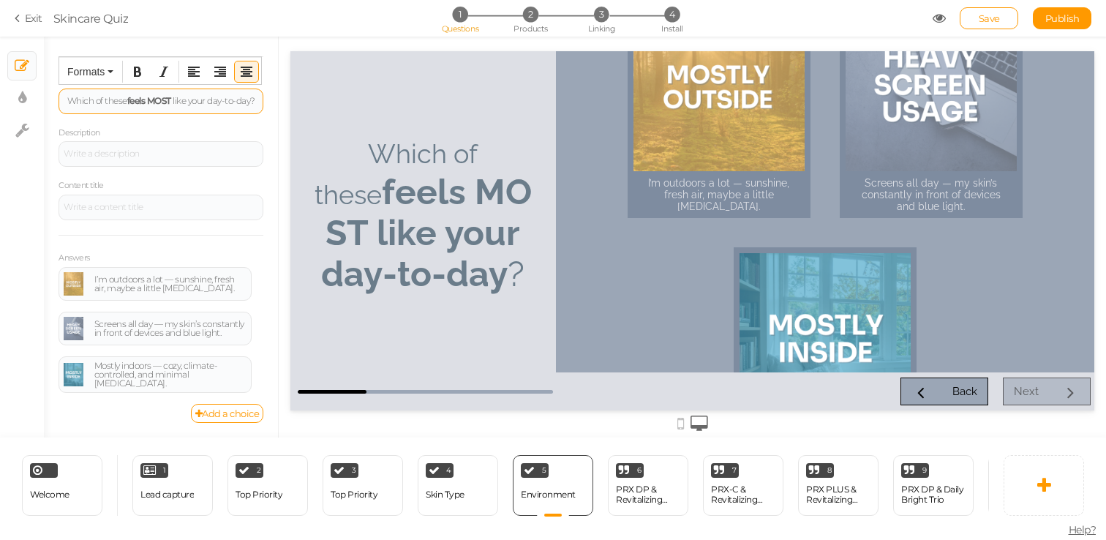
scroll to position [91, 0]
click at [222, 102] on span "feels MOST like your da y-to-day" at bounding box center [189, 100] width 124 height 11
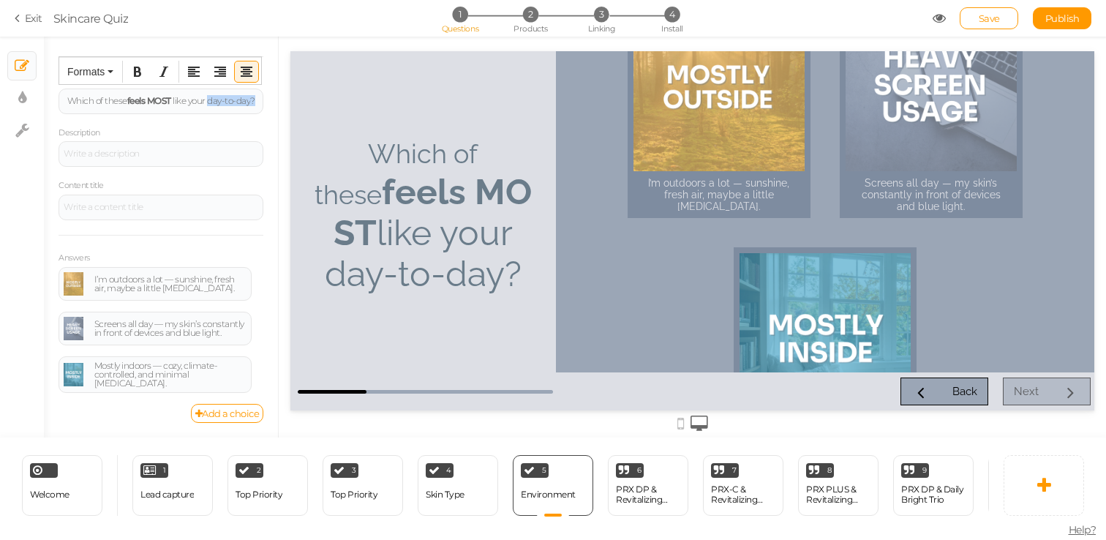
drag, startPoint x: 209, startPoint y: 102, endPoint x: 289, endPoint y: 104, distance: 79.8
click at [289, 104] on div "× Slides × Display settings × Settings General Settings Display Info View Text …" at bounding box center [553, 237] width 1106 height 401
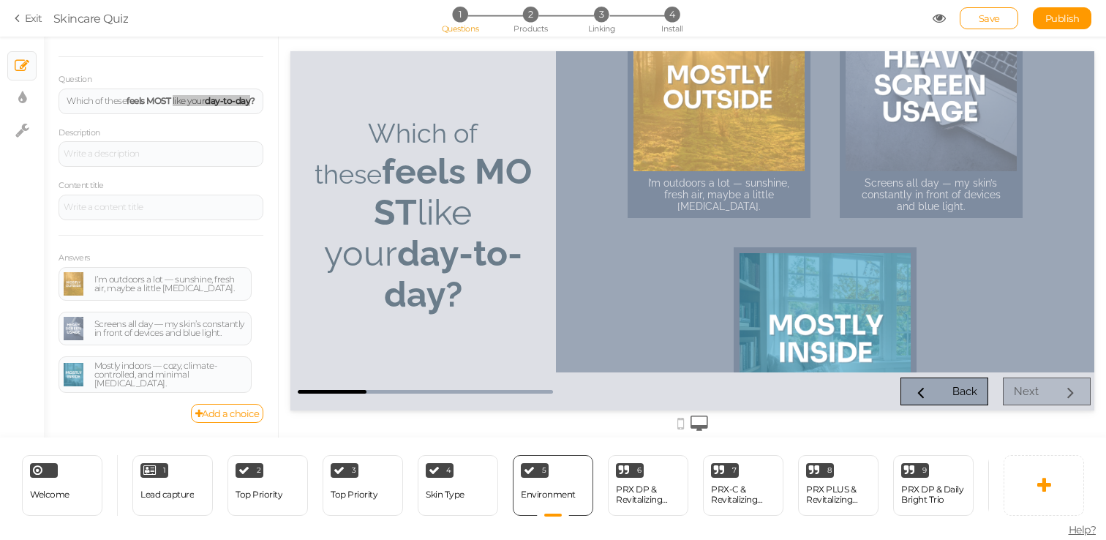
click at [570, 276] on div "I’m outdoors a lot — sunshine, fresh air, maybe a little windburn. Screens all …" at bounding box center [825, 211] width 539 height 321
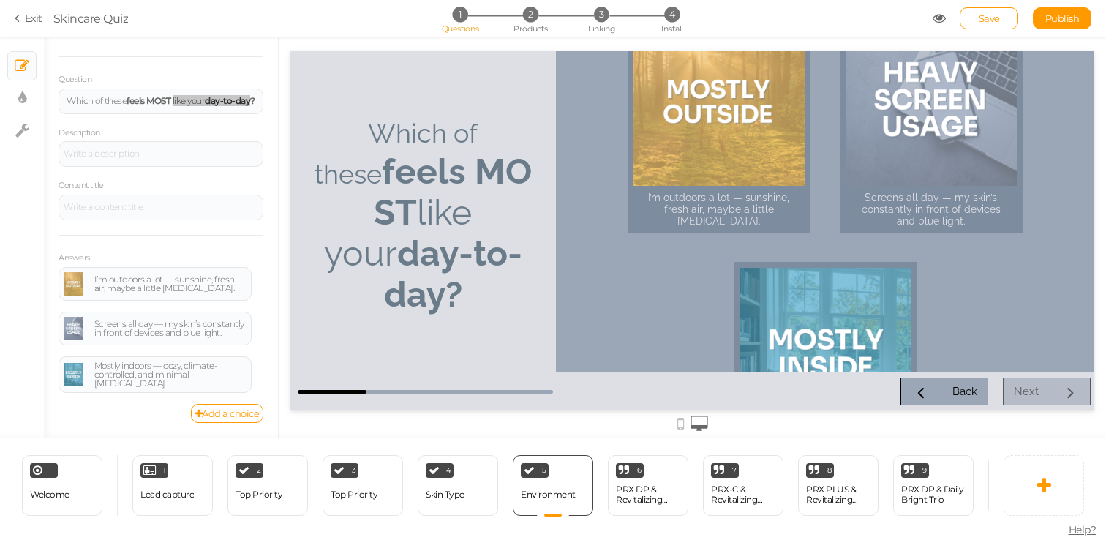
scroll to position [58, 0]
click at [184, 496] on div "Lead capture" at bounding box center [166, 495] width 53 height 10
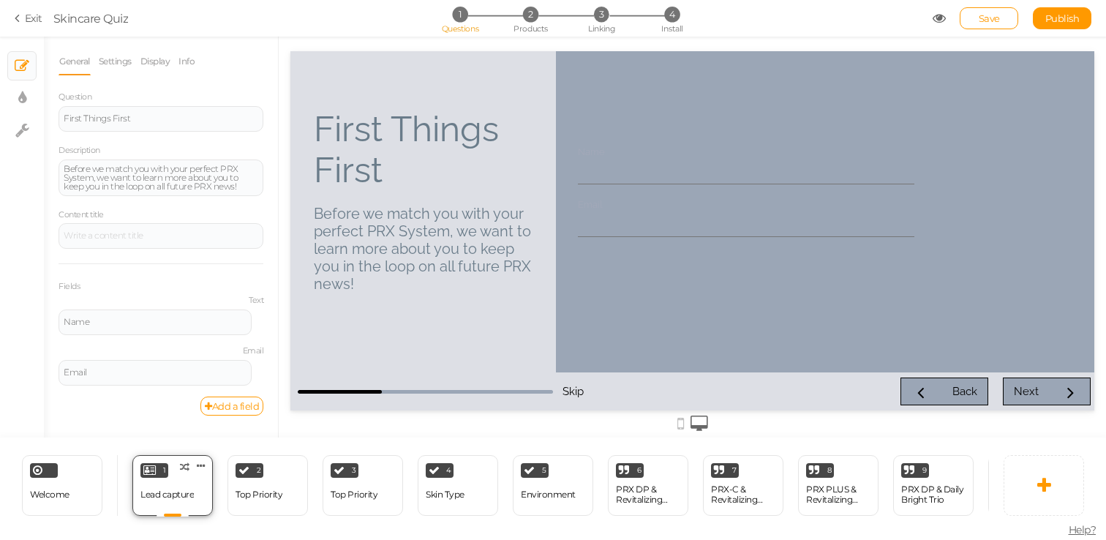
scroll to position [0, 0]
click at [187, 318] on div "Name" at bounding box center [155, 322] width 183 height 9
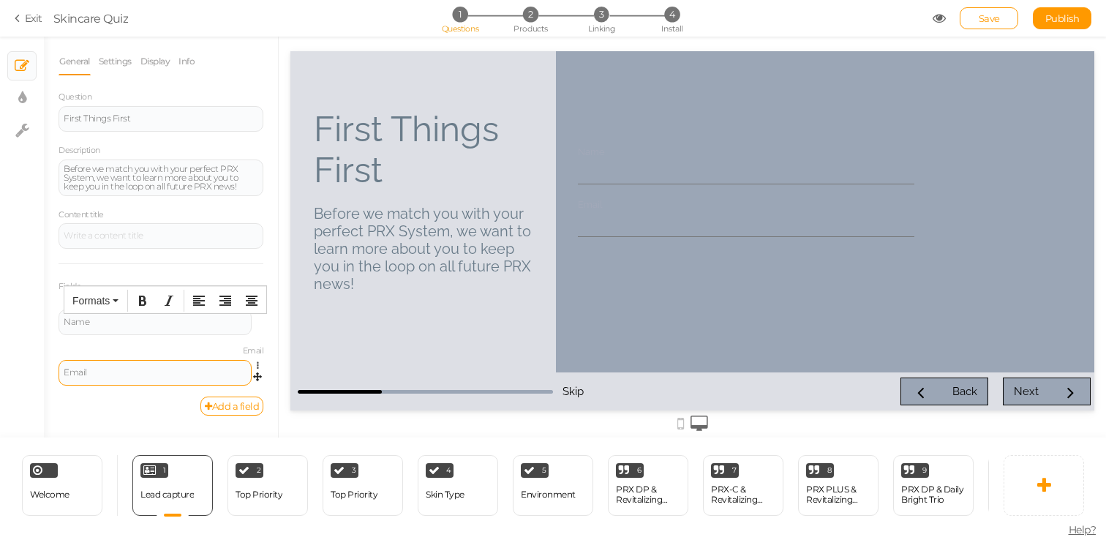
click at [163, 365] on div "Email" at bounding box center [155, 373] width 193 height 26
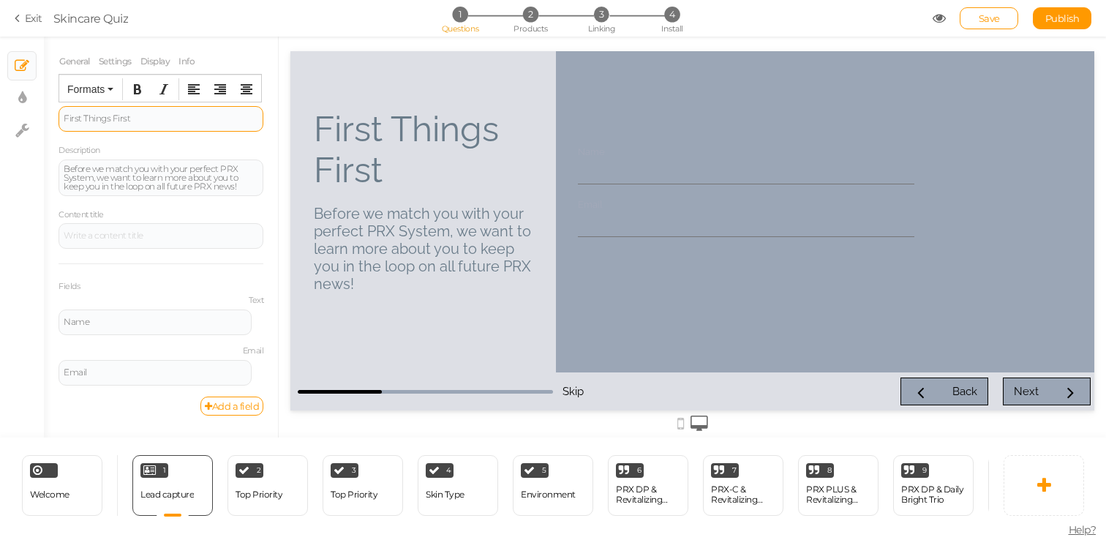
click at [136, 112] on div "First Things First" at bounding box center [161, 119] width 205 height 26
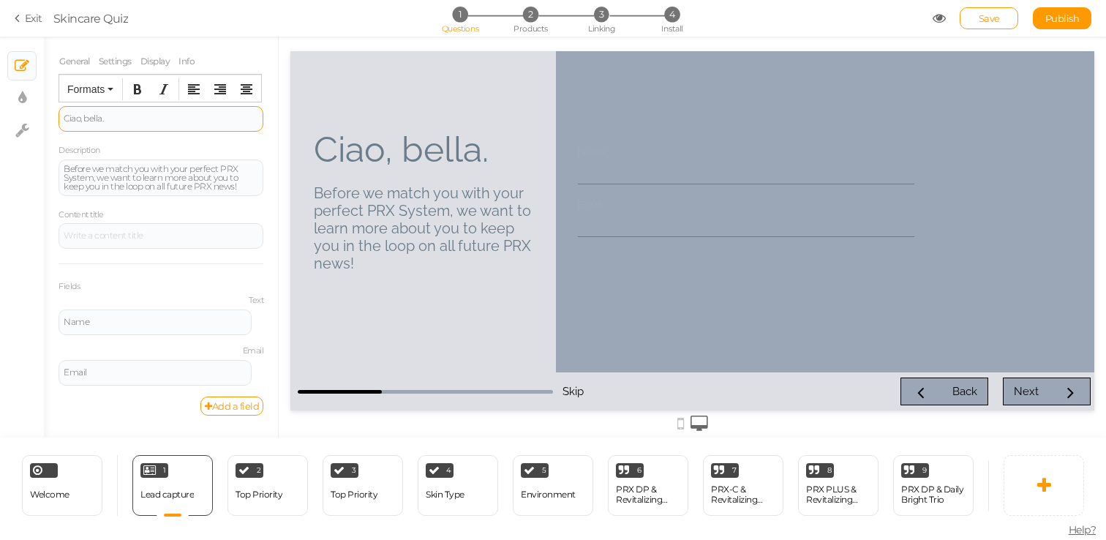
click at [133, 113] on div "Ciao, bella." at bounding box center [161, 119] width 205 height 26
click at [133, 83] on icon "Bold" at bounding box center [138, 89] width 12 height 12
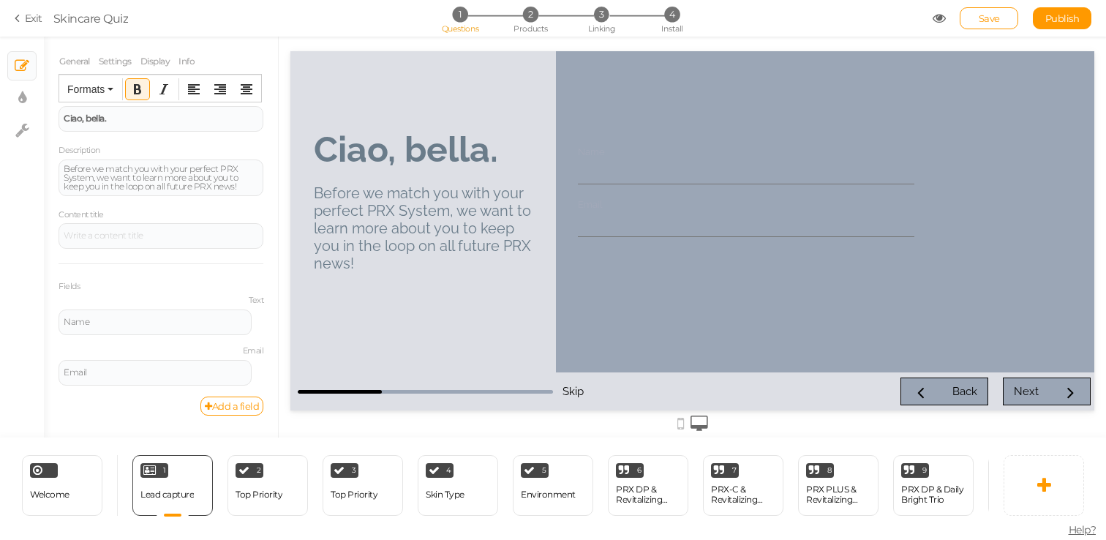
click at [596, 233] on input "Email" at bounding box center [746, 223] width 337 height 27
click at [580, 136] on div "Name Email" at bounding box center [746, 212] width 366 height 161
click at [629, 172] on input "Name" at bounding box center [746, 170] width 337 height 27
click at [201, 298] on label "Text" at bounding box center [161, 301] width 205 height 10
click at [127, 301] on label "Text" at bounding box center [161, 301] width 205 height 10
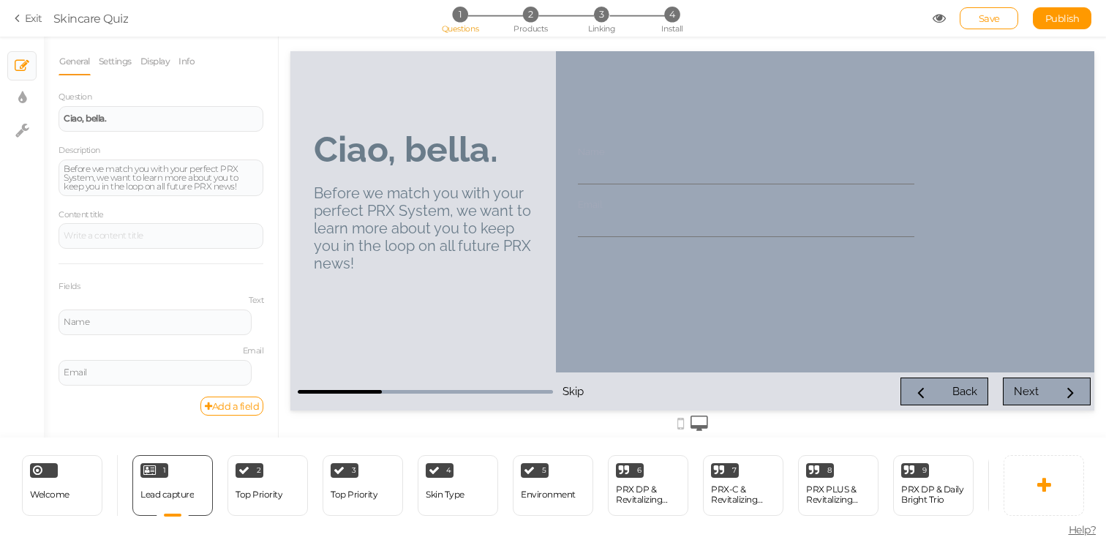
click at [256, 301] on label "Text" at bounding box center [161, 301] width 205 height 10
click at [154, 67] on link "Display" at bounding box center [155, 62] width 31 height 28
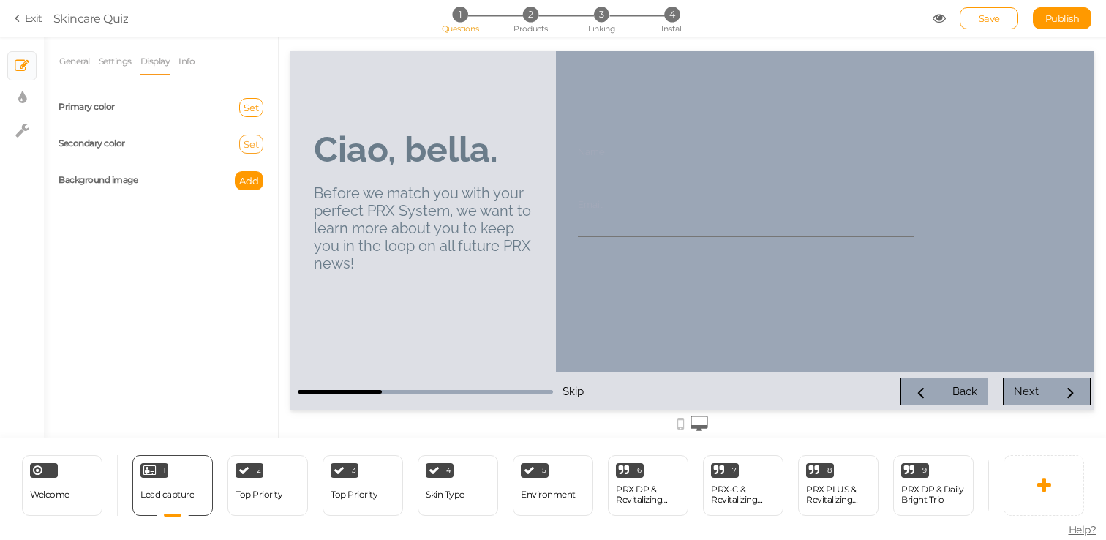
click at [250, 150] on button "Set" at bounding box center [251, 144] width 24 height 19
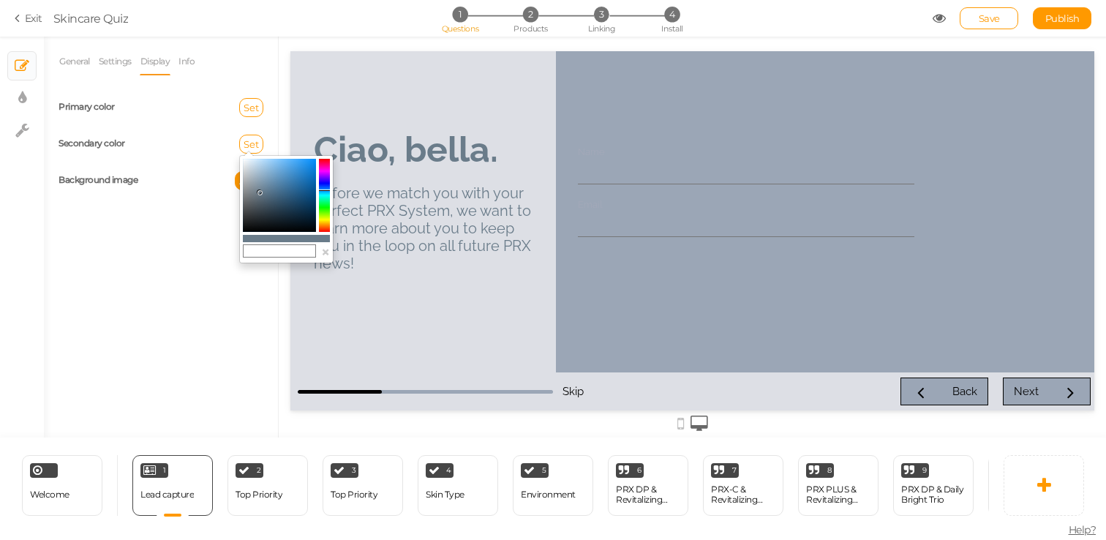
click at [260, 192] on icon at bounding box center [259, 192] width 5 height 5
type input "#6a7c8a"
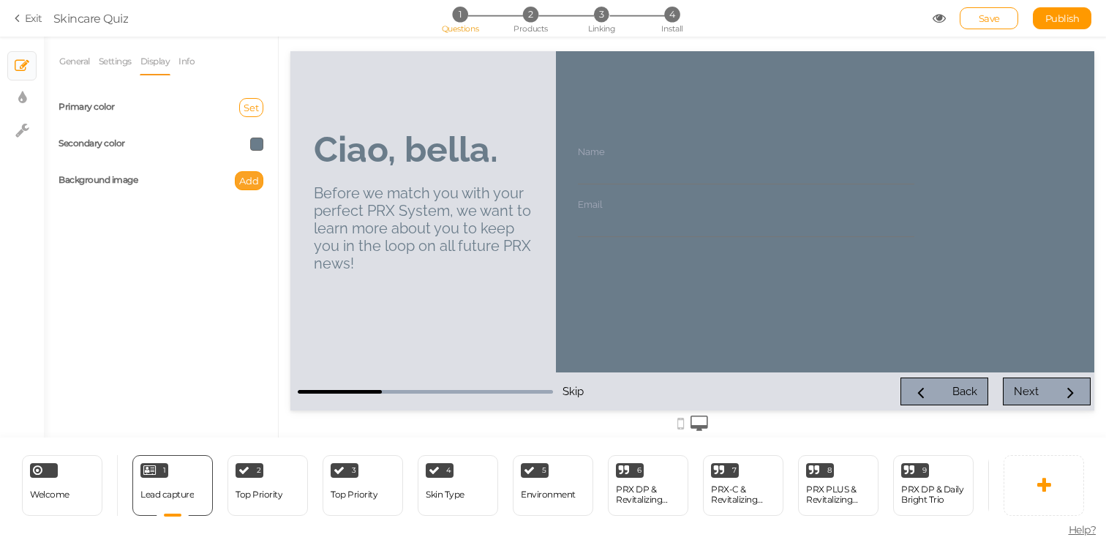
click at [252, 178] on span "Add" at bounding box center [249, 181] width 20 height 12
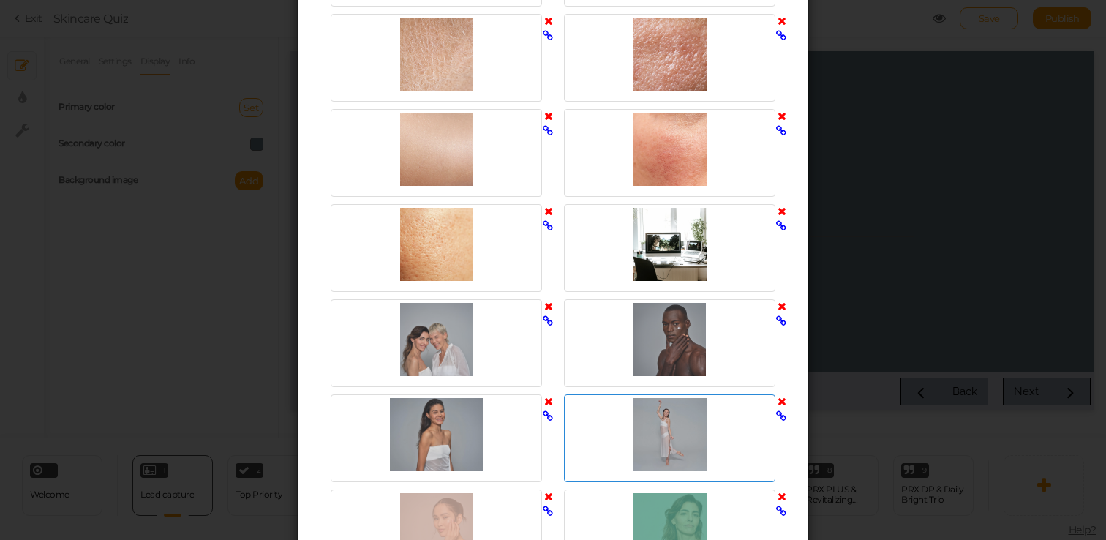
scroll to position [2034, 0]
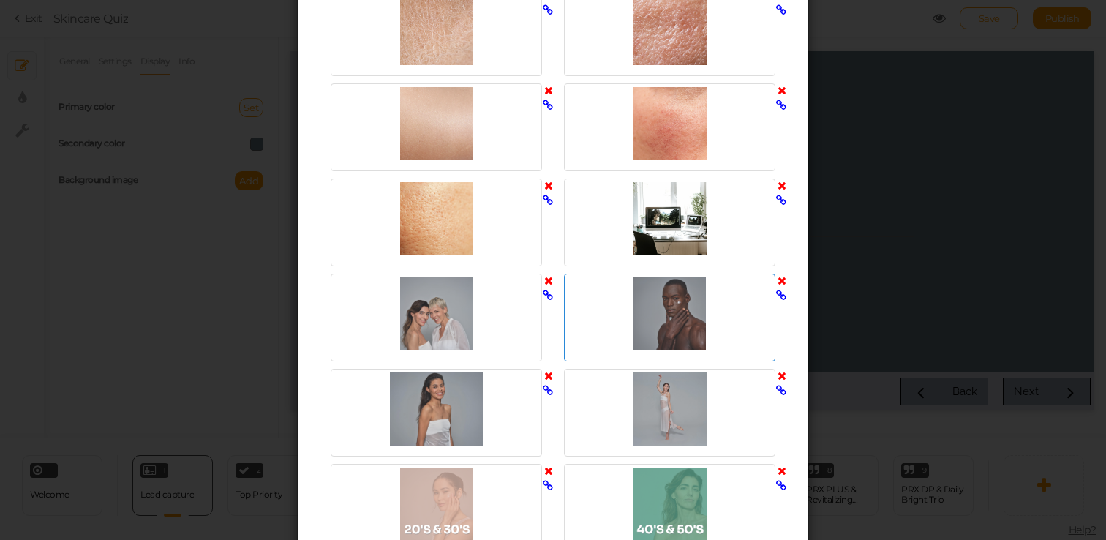
click at [694, 308] on div at bounding box center [670, 313] width 204 height 73
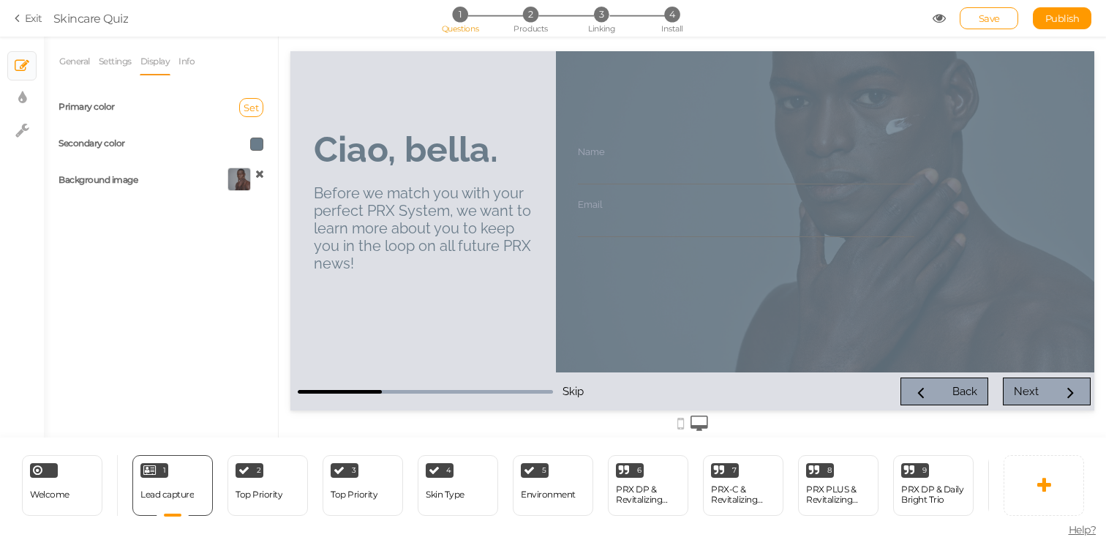
click at [260, 170] on icon at bounding box center [259, 173] width 9 height 11
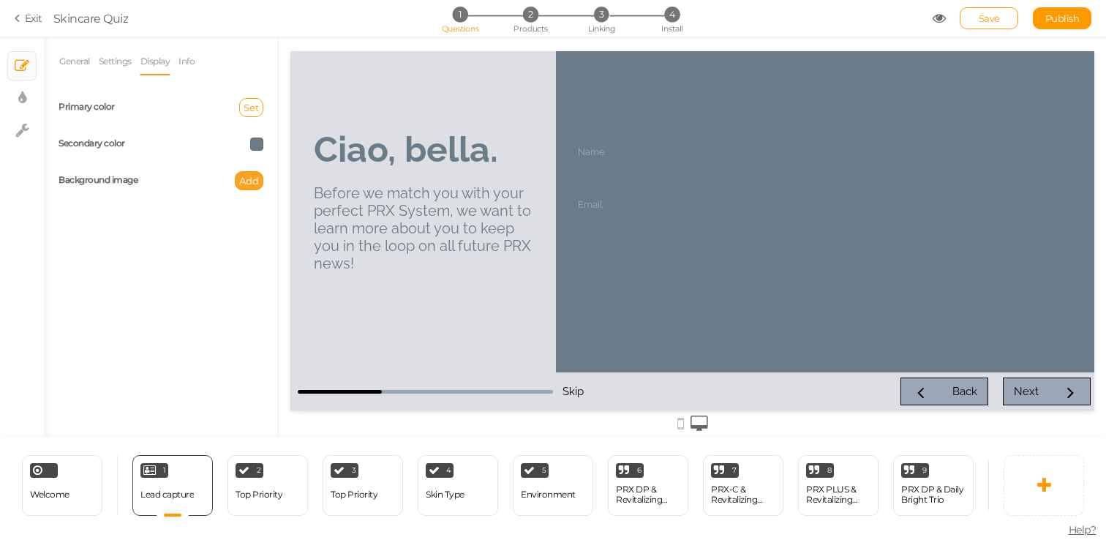
click at [253, 185] on span "Add" at bounding box center [249, 181] width 20 height 12
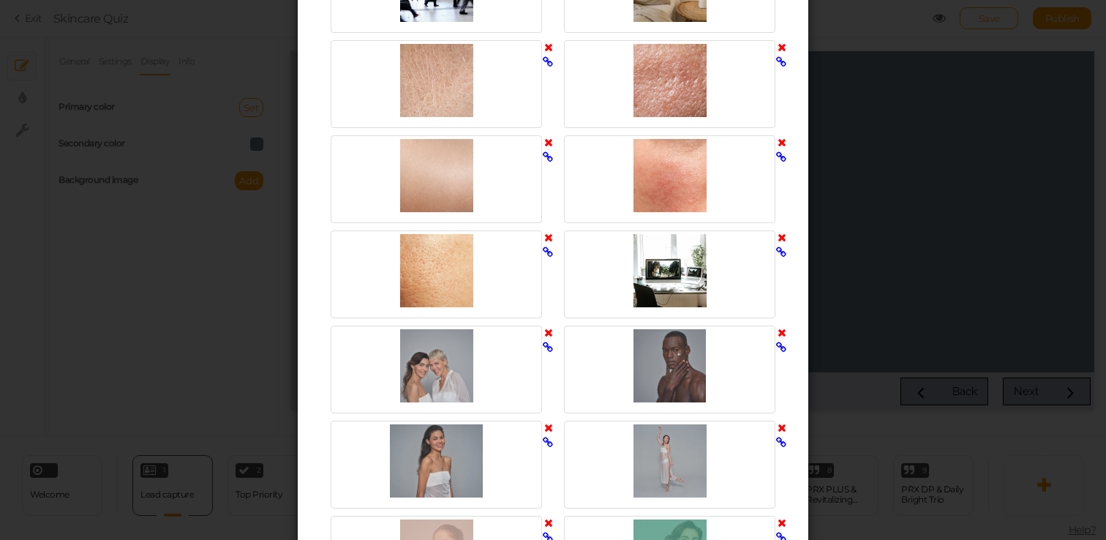
scroll to position [2229, 0]
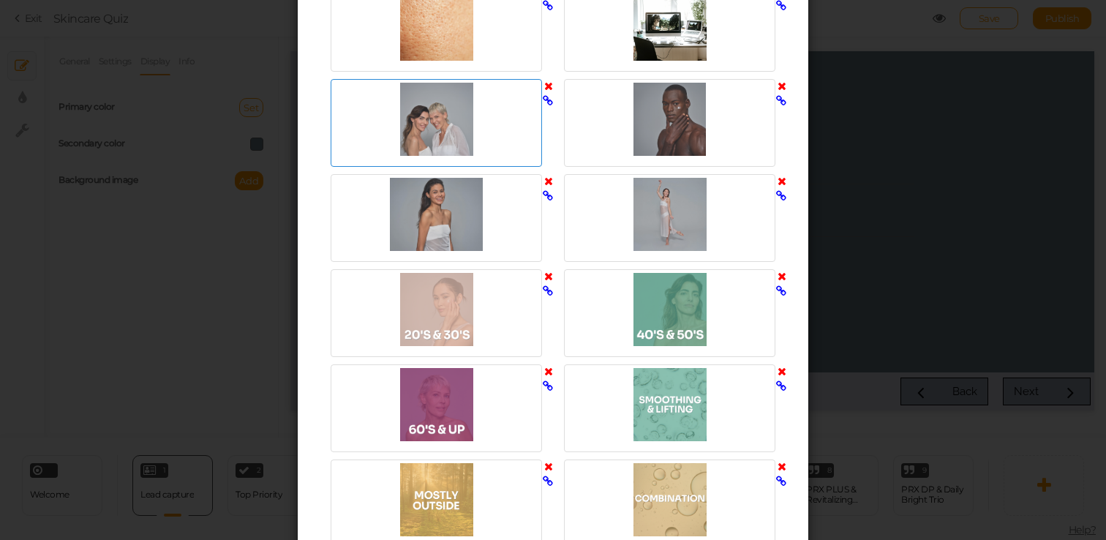
click at [462, 123] on div at bounding box center [436, 119] width 204 height 73
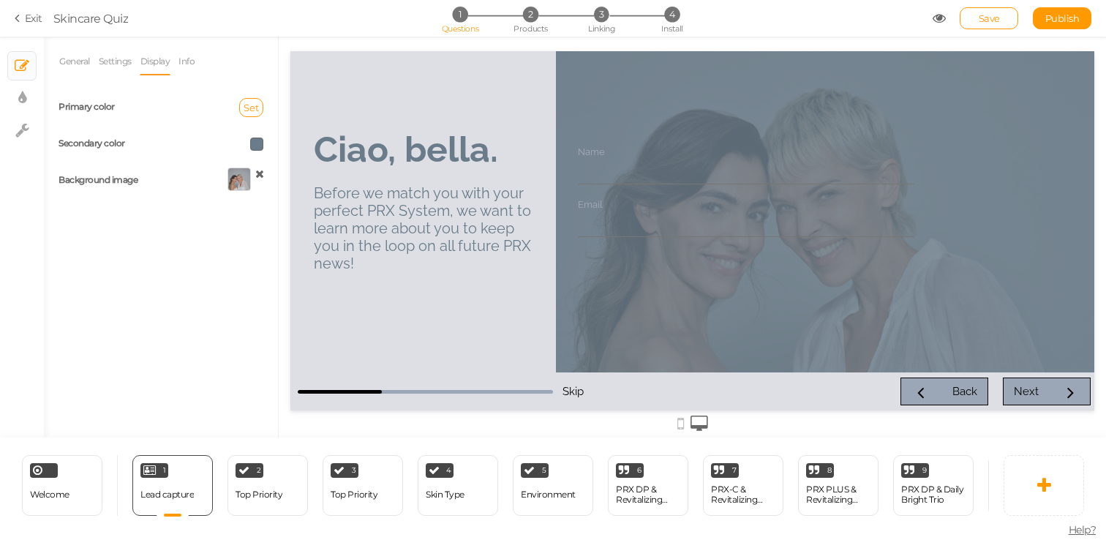
click at [615, 165] on input "Name" at bounding box center [746, 170] width 337 height 27
click at [193, 60] on link "Info" at bounding box center [187, 62] width 18 height 28
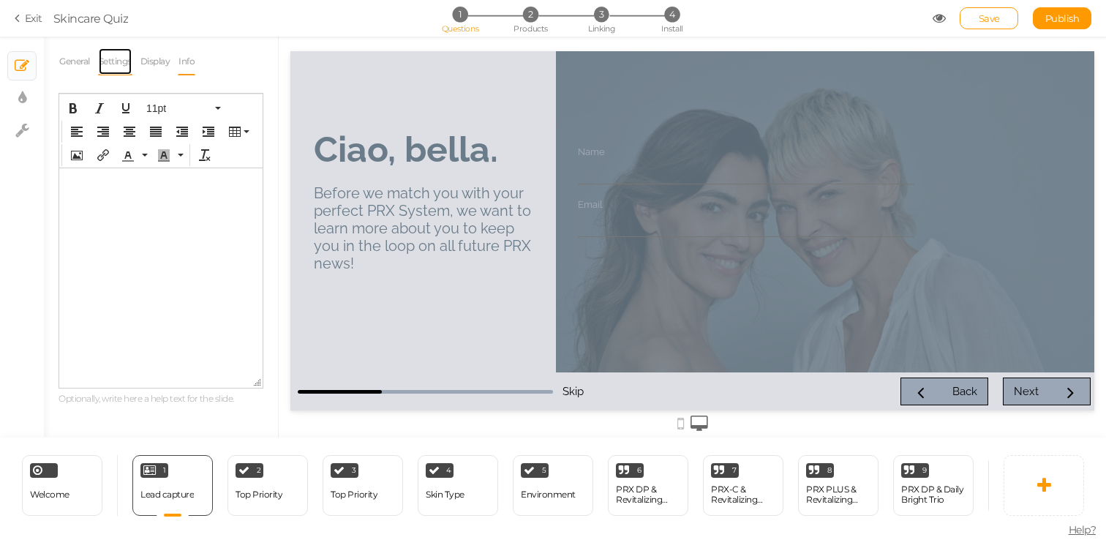
click at [115, 64] on link "Settings" at bounding box center [115, 62] width 34 height 28
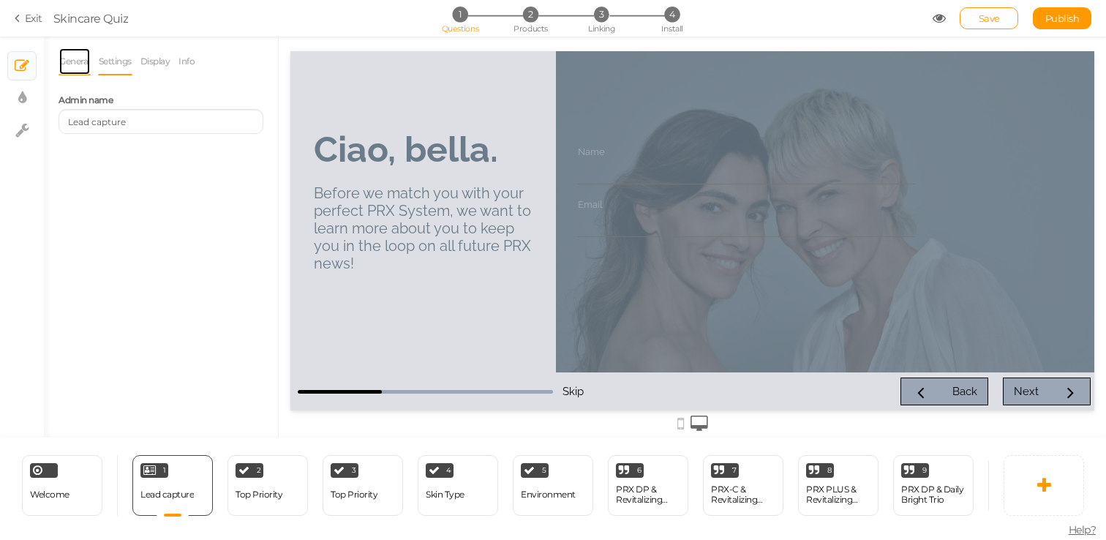
click at [67, 62] on link "General" at bounding box center [75, 62] width 32 height 28
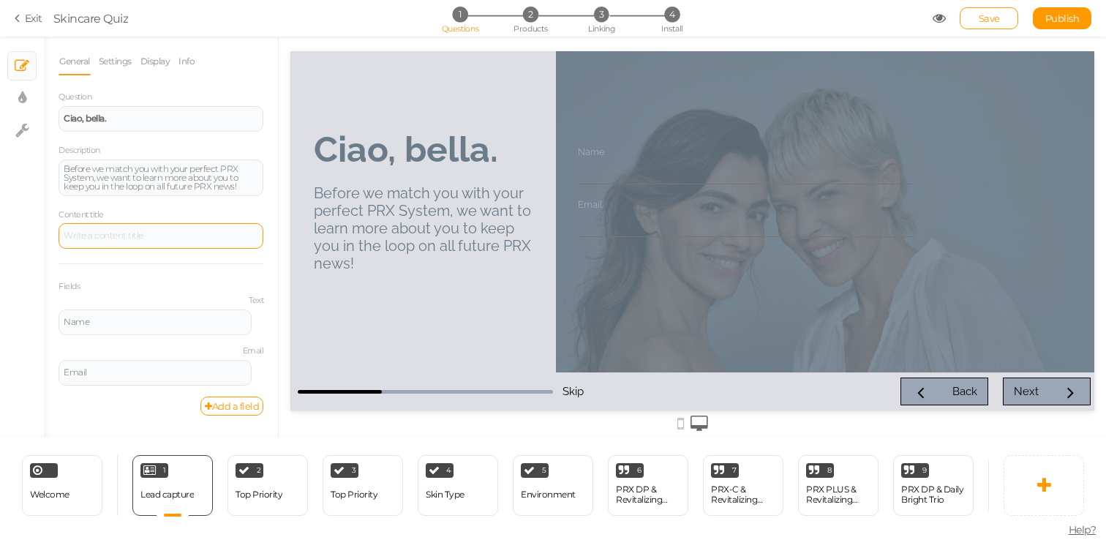
click at [127, 229] on div at bounding box center [161, 236] width 205 height 26
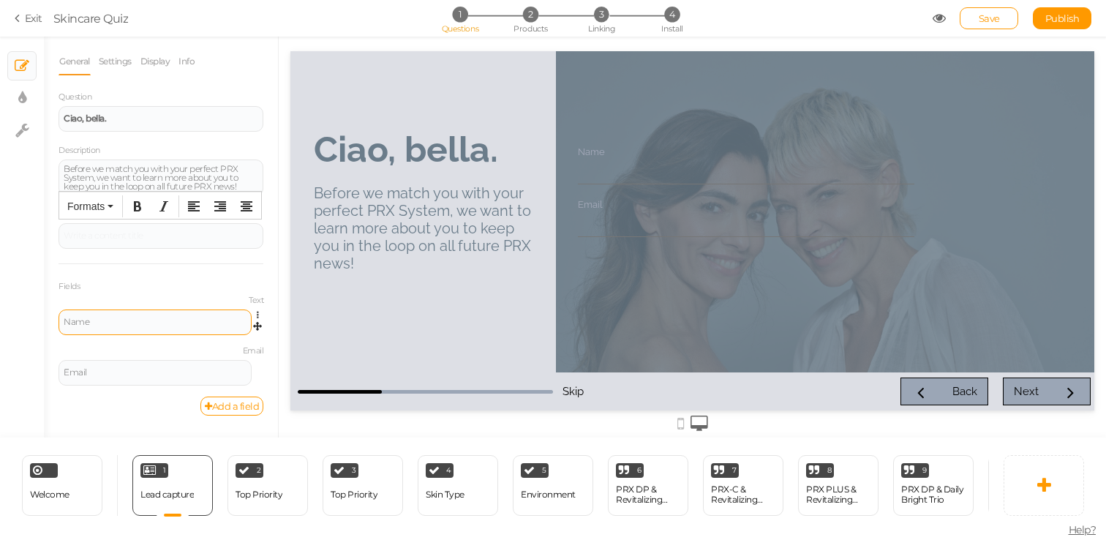
click at [134, 329] on div "Name" at bounding box center [155, 323] width 193 height 26
click at [138, 315] on div "Name" at bounding box center [155, 323] width 193 height 26
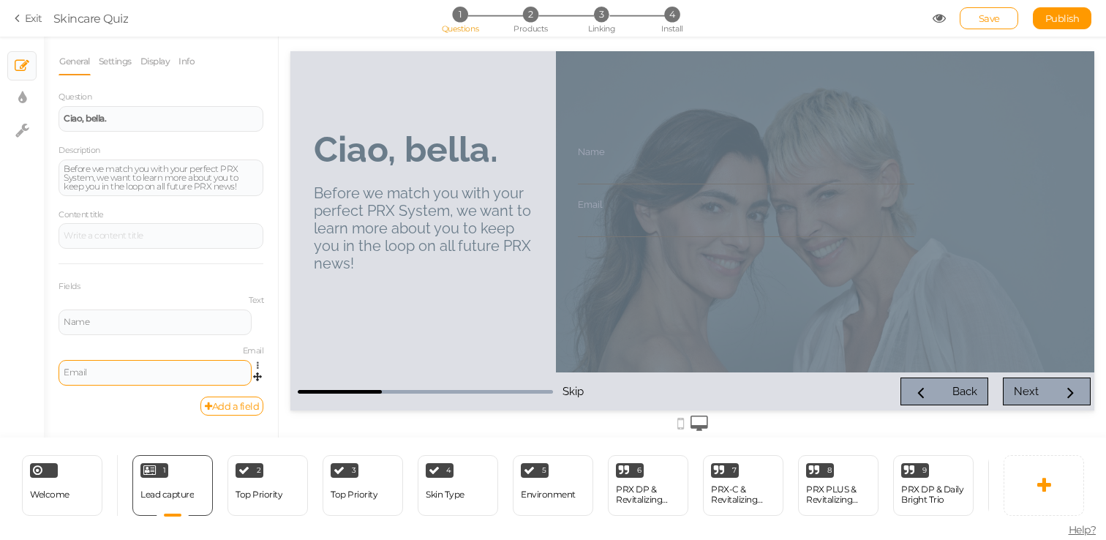
click at [131, 366] on div "Email" at bounding box center [155, 373] width 193 height 26
click at [148, 378] on div "Email" at bounding box center [155, 373] width 193 height 26
click at [135, 375] on div "Email" at bounding box center [155, 372] width 183 height 9
click at [623, 184] on div "Name" at bounding box center [746, 165] width 351 height 53
click at [618, 175] on input "Name" at bounding box center [746, 170] width 337 height 27
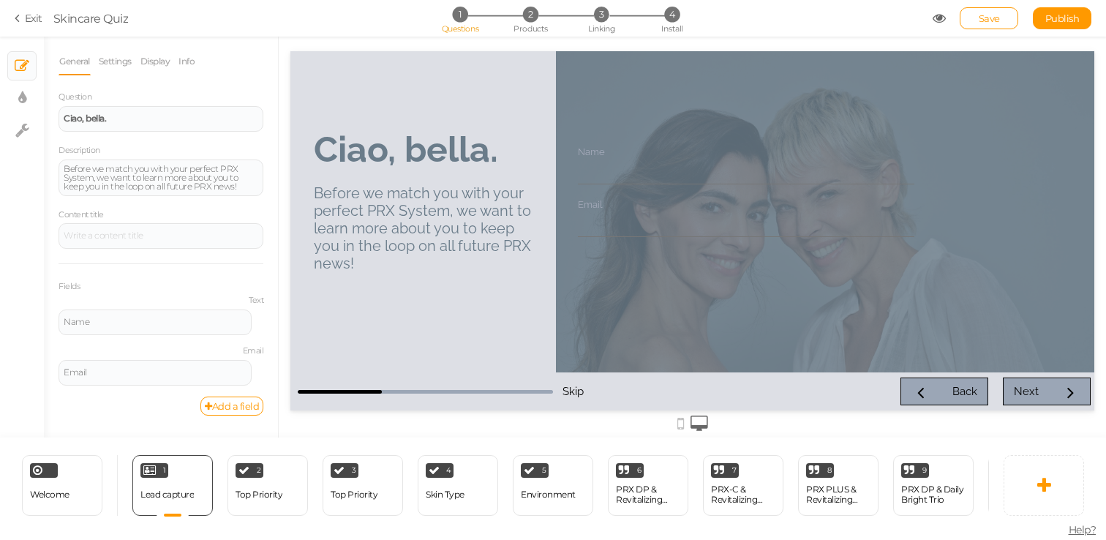
click at [479, 290] on h2 "Before we match you with your perfect PRX System, we want to learn more about y…" at bounding box center [423, 233] width 219 height 126
click at [457, 239] on div "Before we match you with your perfect PRX System, we want to learn more about y…" at bounding box center [423, 228] width 219 height 88
click at [71, 484] on div "Welcome Delete" at bounding box center [62, 485] width 80 height 61
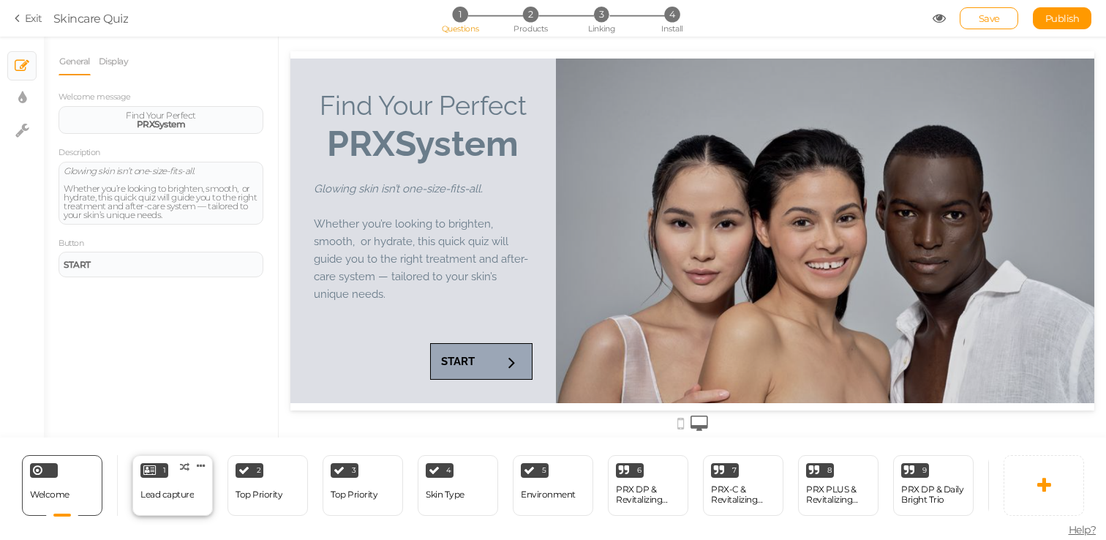
click at [162, 501] on div "Lead capture" at bounding box center [166, 495] width 53 height 26
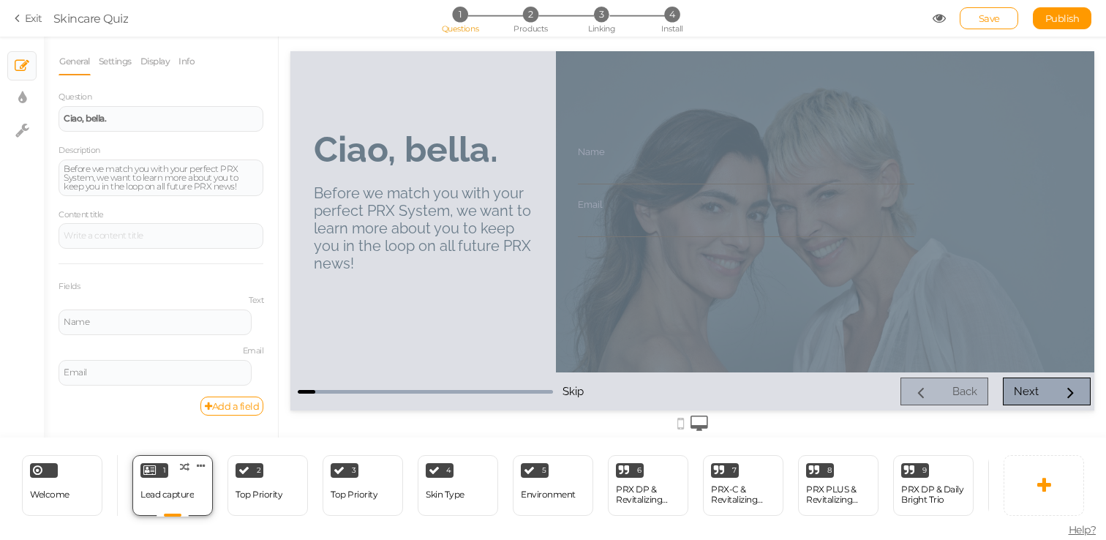
scroll to position [0, 0]
click at [263, 487] on div "Top Priority" at bounding box center [259, 495] width 47 height 26
select select "2"
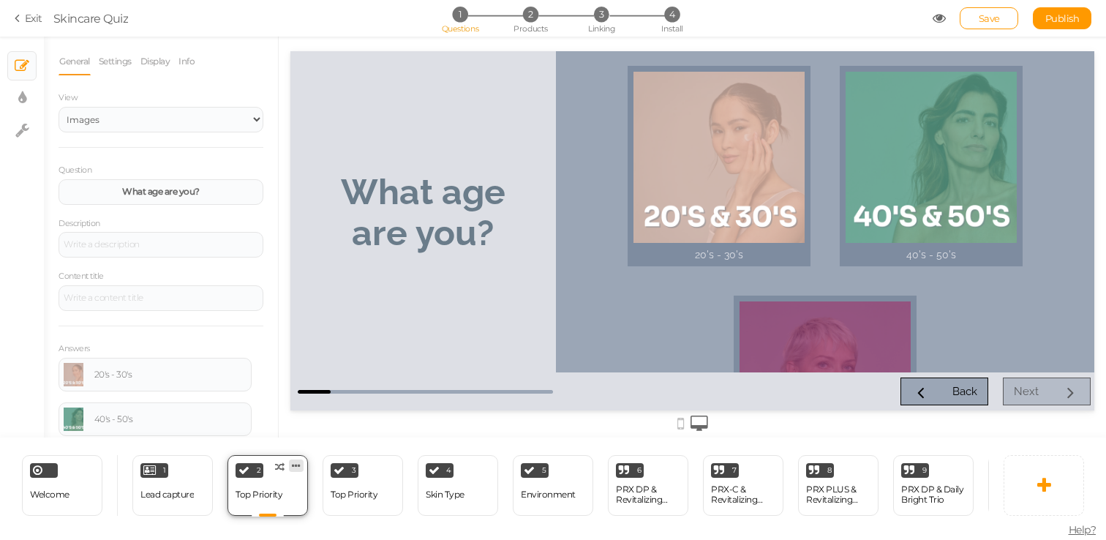
click at [302, 465] on link at bounding box center [296, 466] width 15 height 12
click at [117, 56] on link "Settings" at bounding box center [115, 62] width 34 height 28
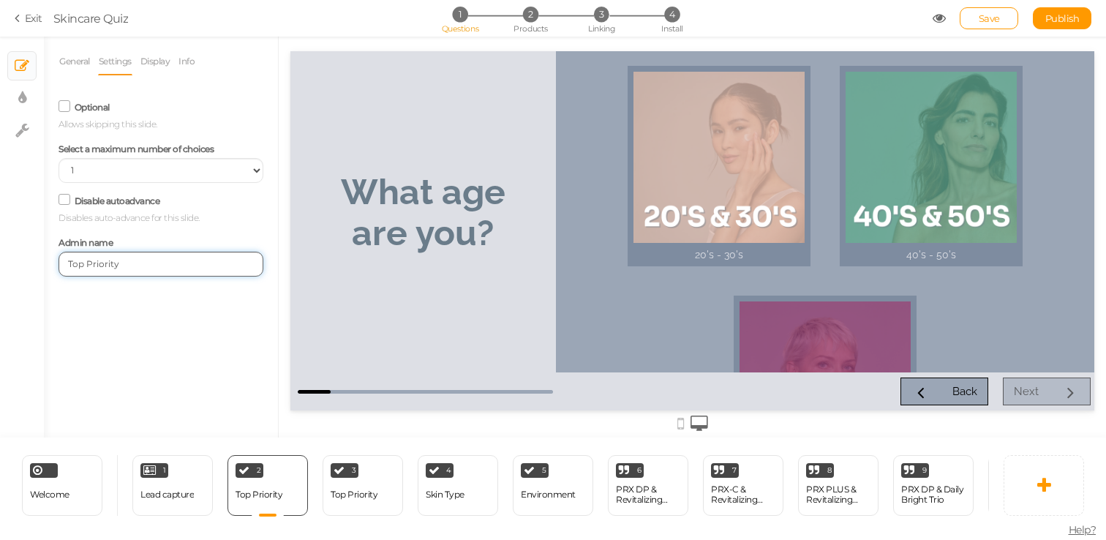
click at [133, 266] on input "Top Priority" at bounding box center [161, 264] width 205 height 25
type input "Age"
click at [218, 377] on div "General Settings Display Info View Text Images Question What age are you? Descr…" at bounding box center [161, 243] width 234 height 390
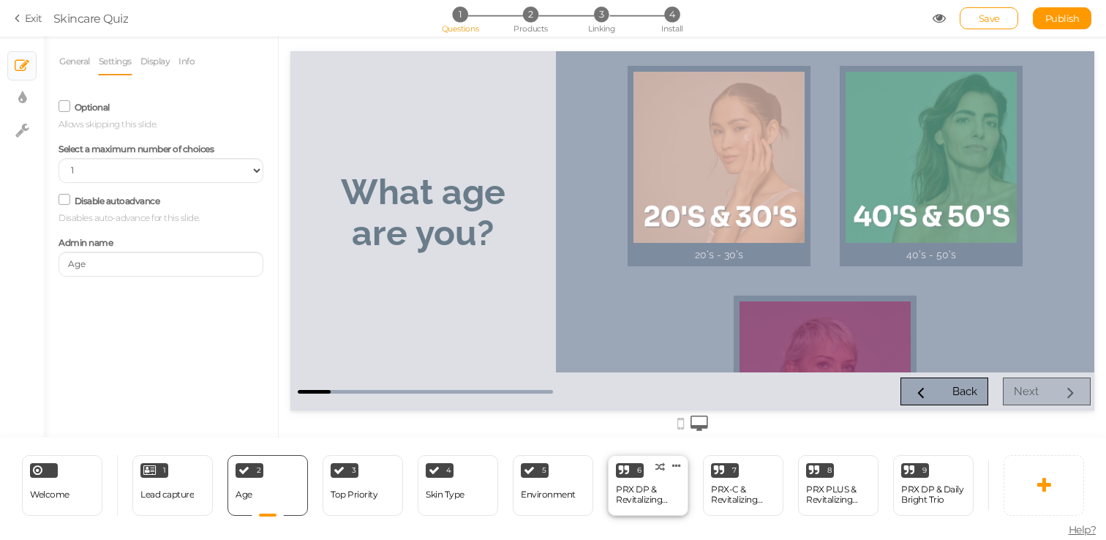
click at [656, 496] on div "PRX DP & Revitalizing Duo" at bounding box center [648, 494] width 64 height 20
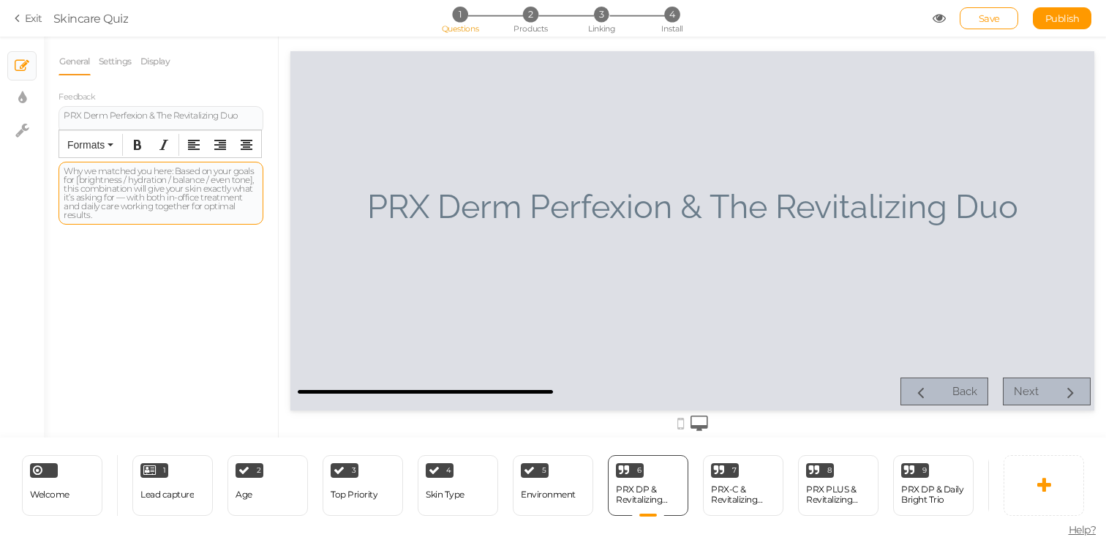
click at [133, 181] on div "Why we matched you here: Based on your goals for [brightness / hydration / bala…" at bounding box center [161, 193] width 195 height 53
click at [123, 61] on link "Settings" at bounding box center [115, 62] width 34 height 28
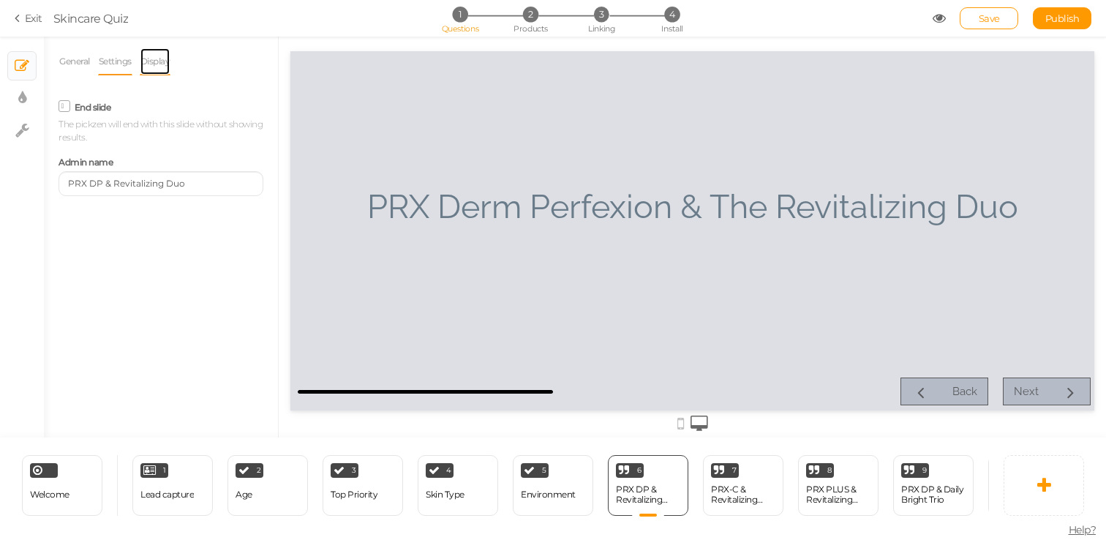
click at [158, 61] on link "Display" at bounding box center [155, 62] width 31 height 28
click at [245, 149] on span "Add" at bounding box center [249, 144] width 20 height 12
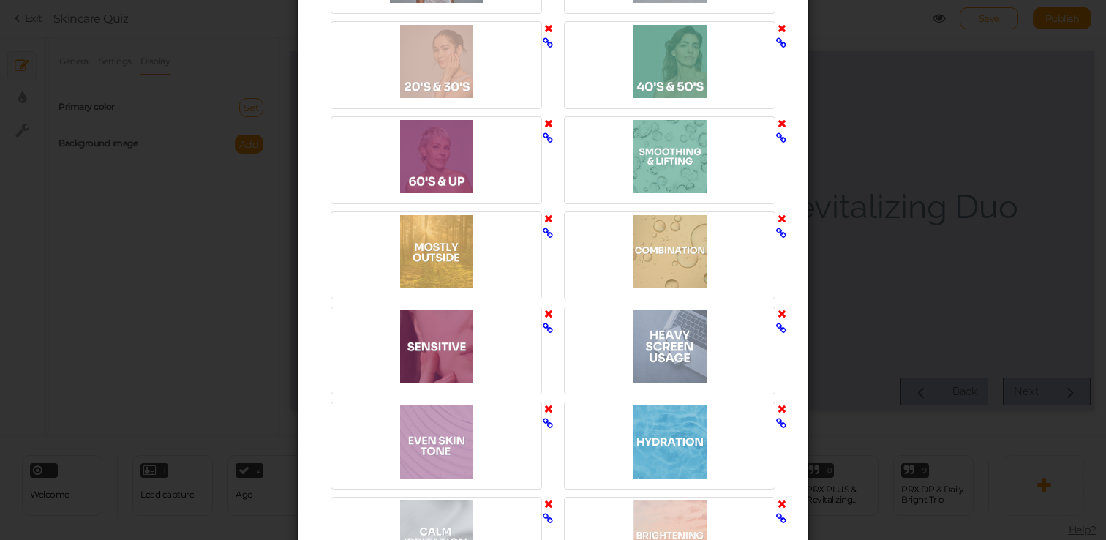
scroll to position [3007, 0]
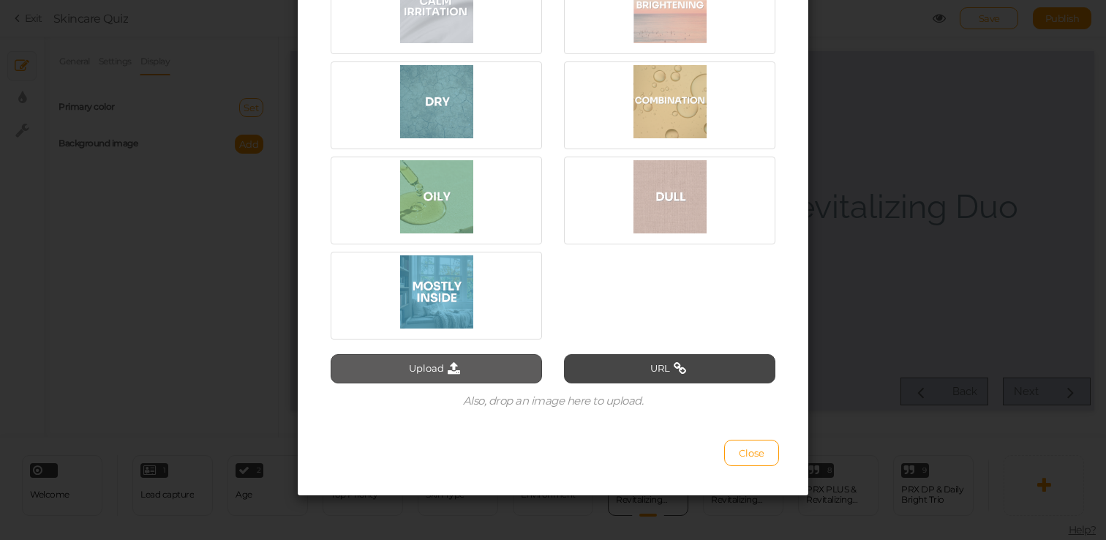
click at [416, 368] on button "Upload" at bounding box center [436, 368] width 211 height 29
click at [857, 295] on div "Select image Upload URL Also, drop an image here to upload. Close" at bounding box center [553, 270] width 1106 height 540
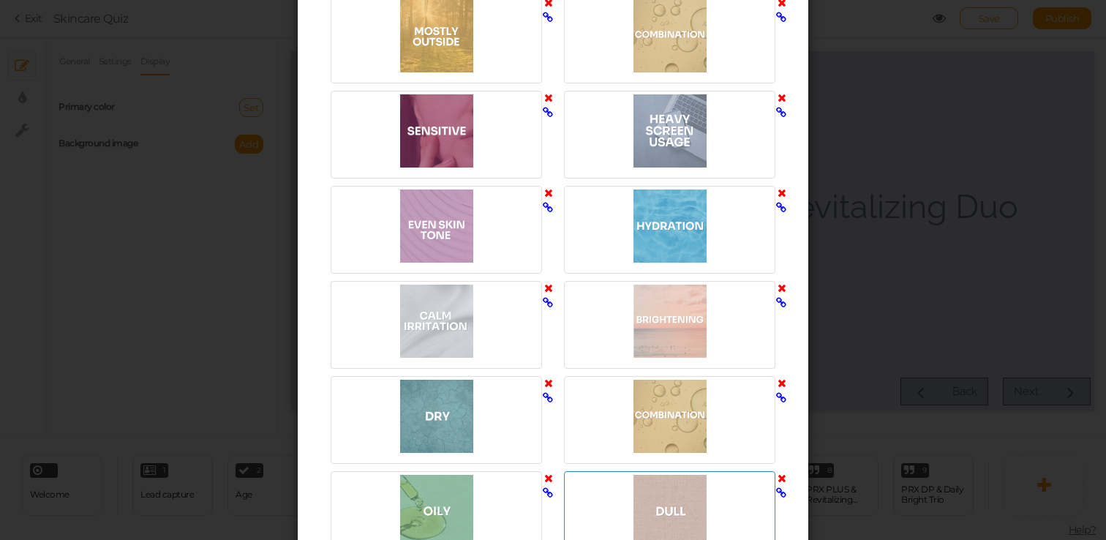
scroll to position [2902, 0]
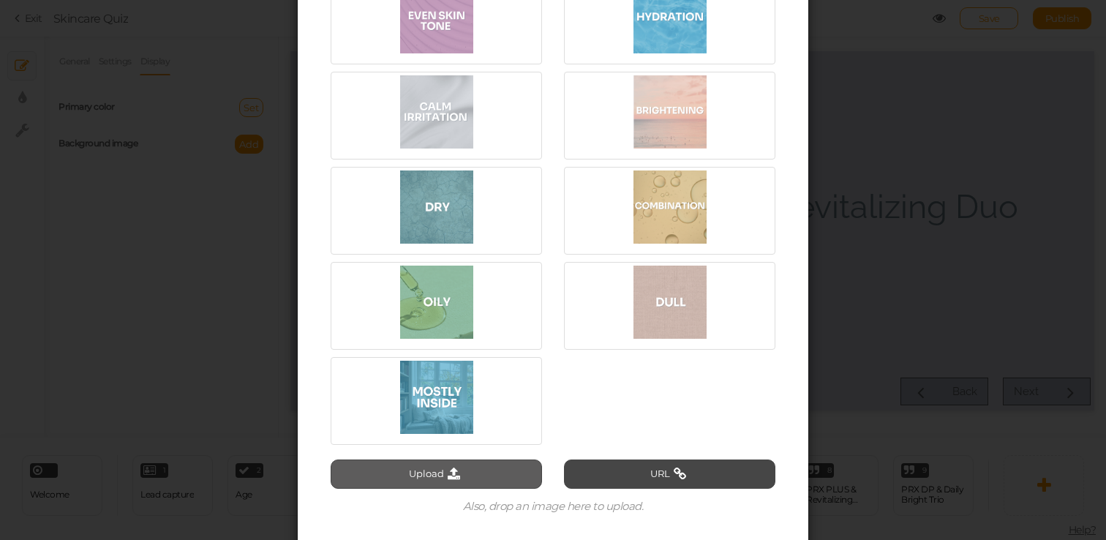
click at [394, 460] on button "Upload" at bounding box center [436, 474] width 211 height 29
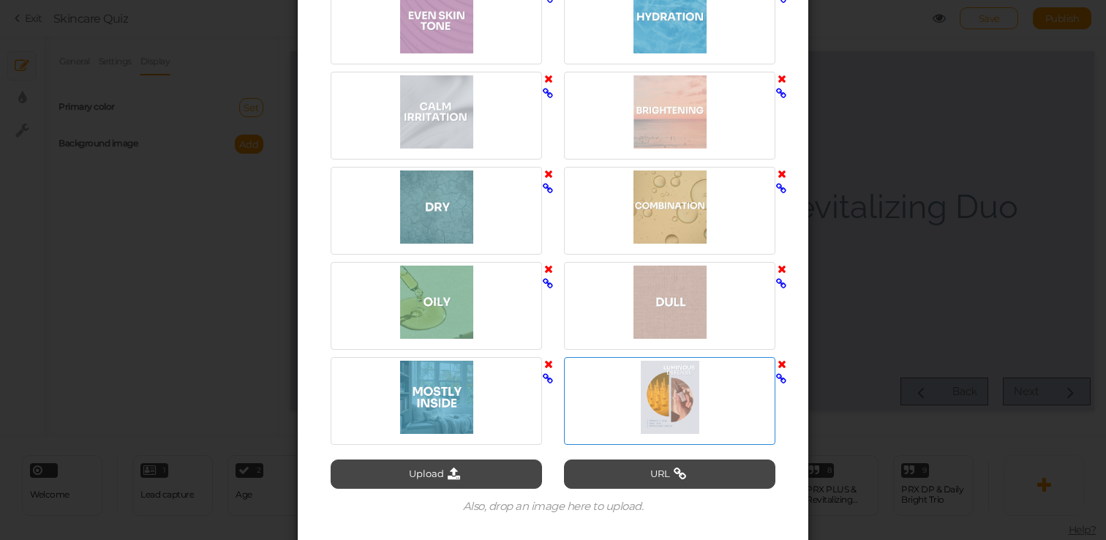
click at [715, 412] on div at bounding box center [670, 397] width 204 height 73
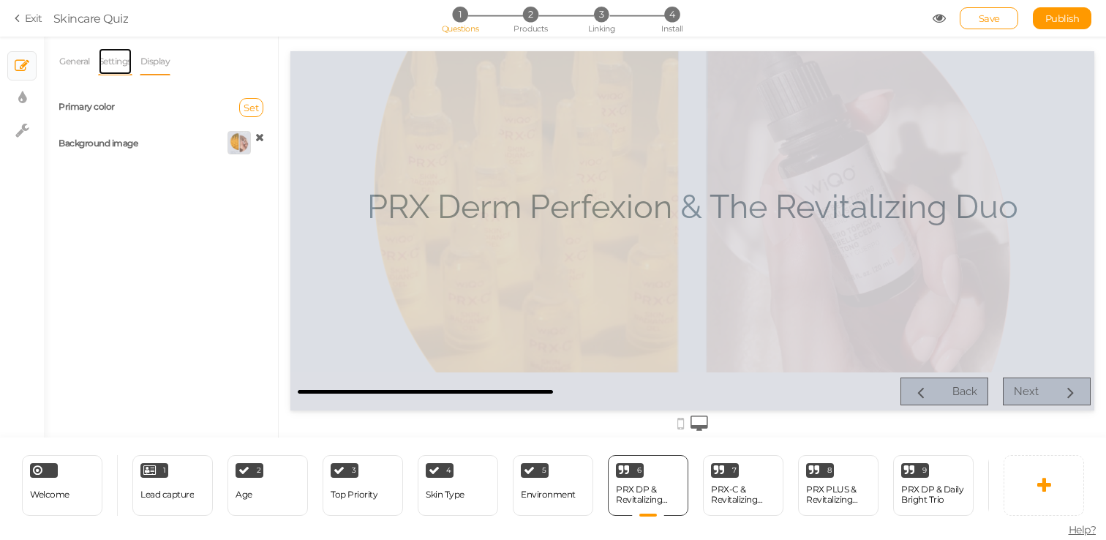
click at [105, 64] on link "Settings" at bounding box center [115, 62] width 34 height 28
click at [61, 106] on icon at bounding box center [64, 106] width 7 height 0
click at [0, 0] on input "End slide" at bounding box center [0, 0] width 0 height 0
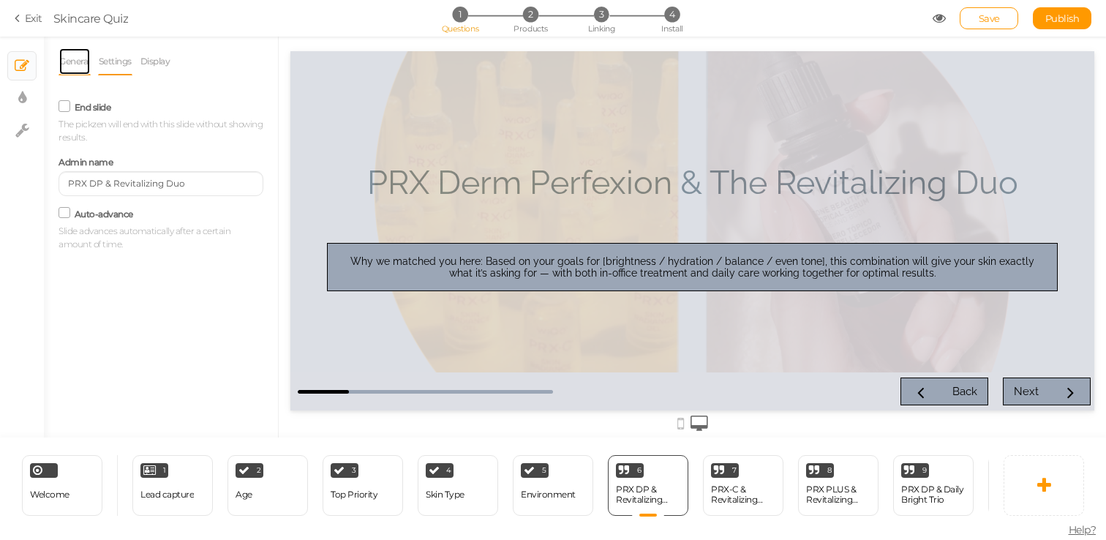
click at [71, 53] on link "General" at bounding box center [75, 62] width 32 height 28
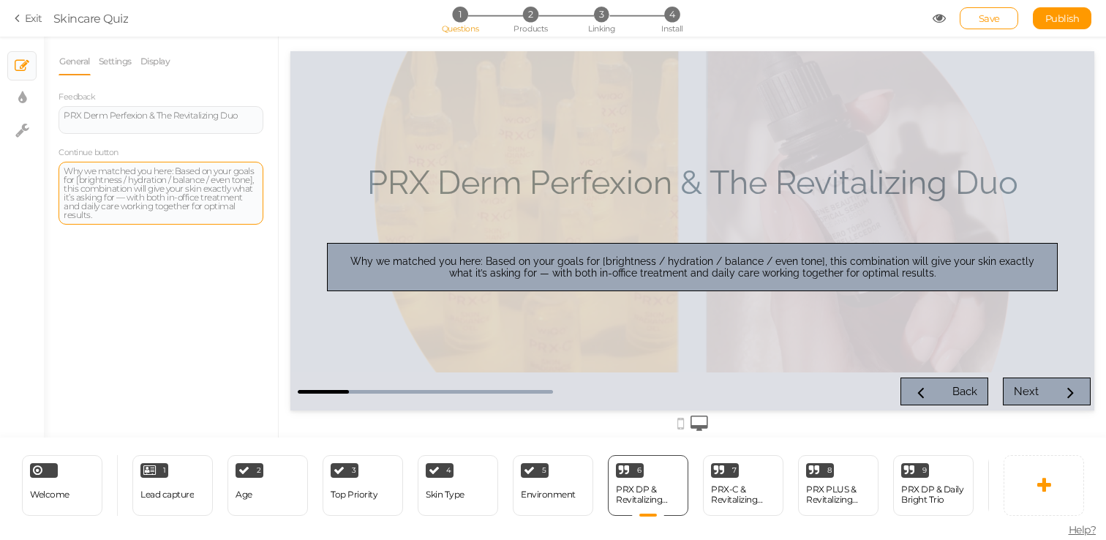
click at [170, 212] on div "Why we matched you here: Based on your goals for [brightness / hydration / bala…" at bounding box center [161, 193] width 195 height 53
click at [679, 460] on icon at bounding box center [676, 465] width 9 height 11
click at [675, 481] on span "Change type" at bounding box center [661, 477] width 53 height 11
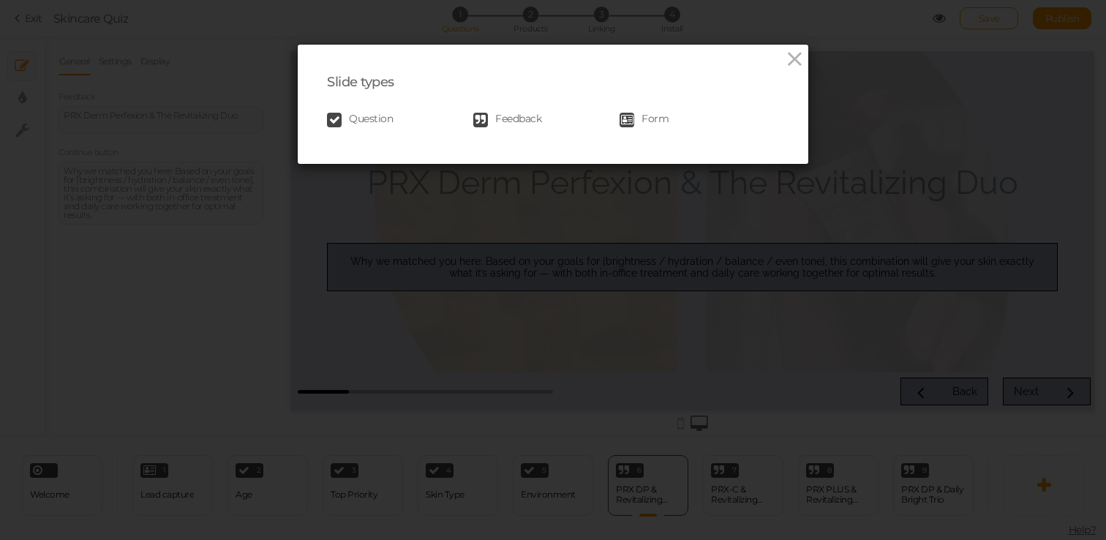
click at [514, 122] on span "Feedback" at bounding box center [518, 120] width 46 height 15
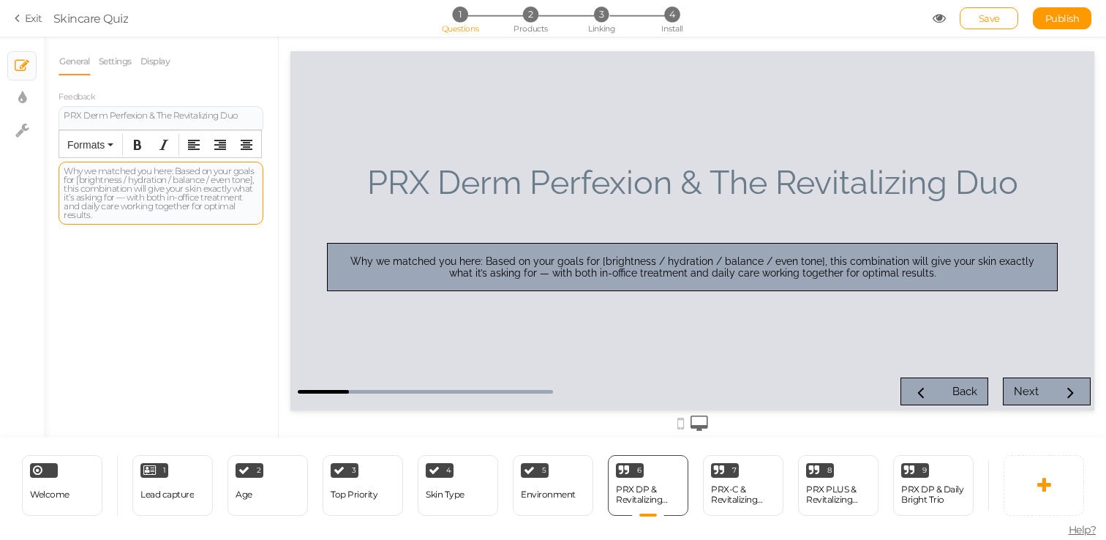
click at [235, 188] on div "Why we matched you here: Based on your goals for [brightness / hydration / bala…" at bounding box center [161, 193] width 195 height 53
click at [114, 59] on link "Settings" at bounding box center [115, 62] width 34 height 28
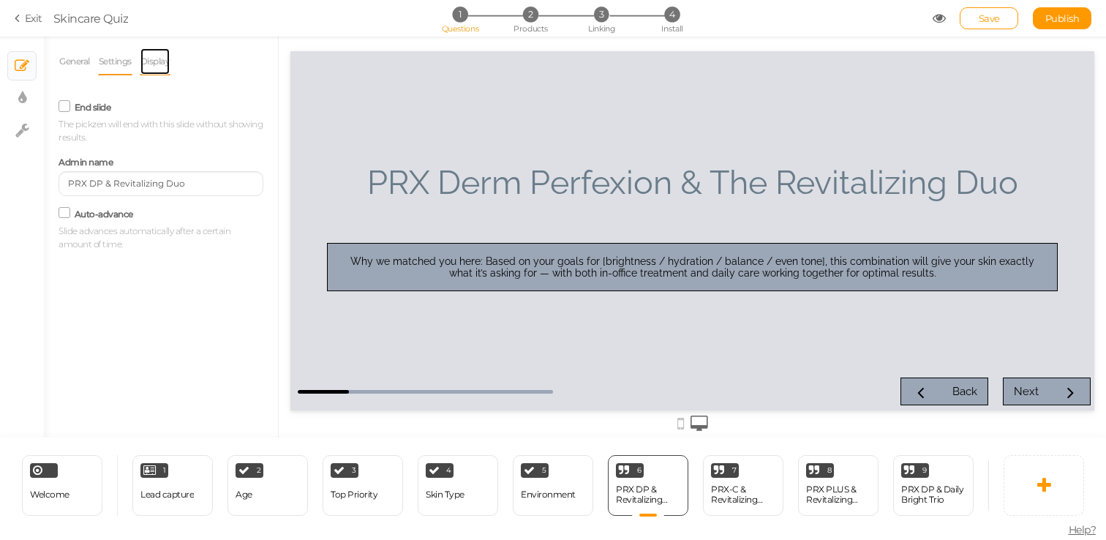
click at [157, 60] on link "Display" at bounding box center [155, 62] width 31 height 28
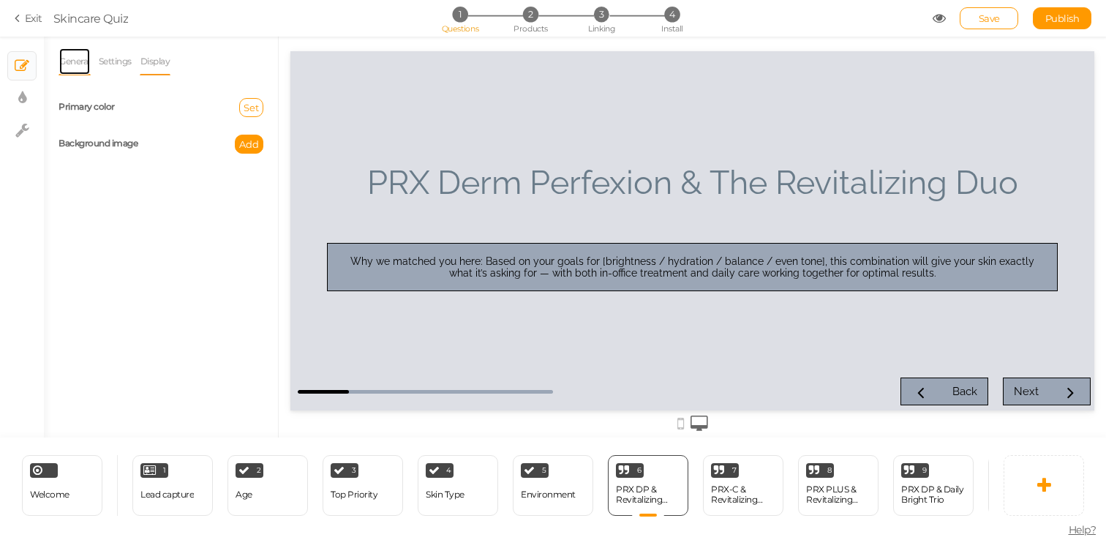
click at [72, 62] on link "General" at bounding box center [75, 62] width 32 height 28
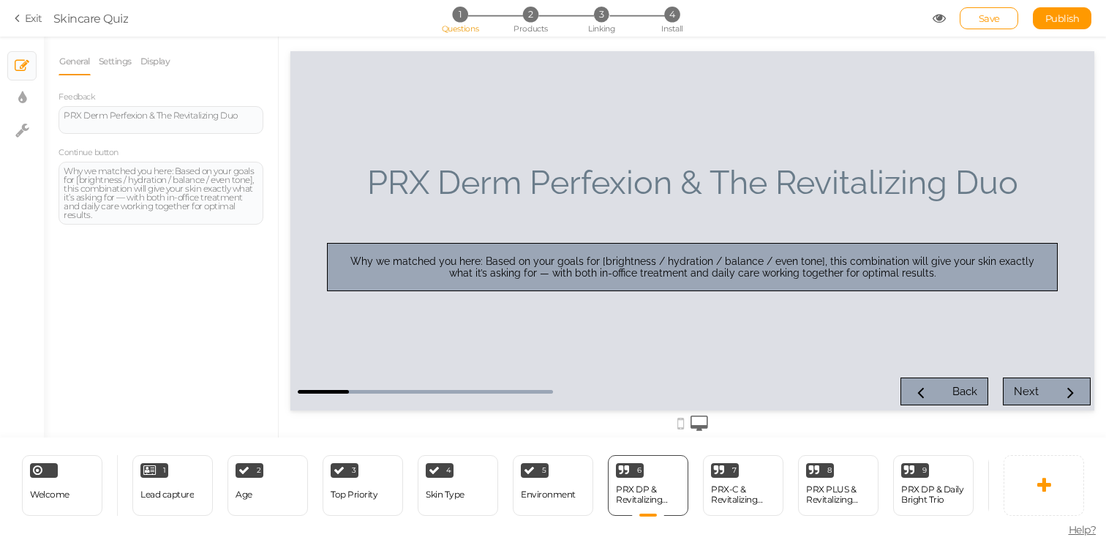
click at [242, 271] on div "General Settings Display Feedback PRX Derm Perfexion & The Revitalizing Duo Con…" at bounding box center [161, 243] width 234 height 390
click at [124, 68] on link "Settings" at bounding box center [115, 62] width 34 height 28
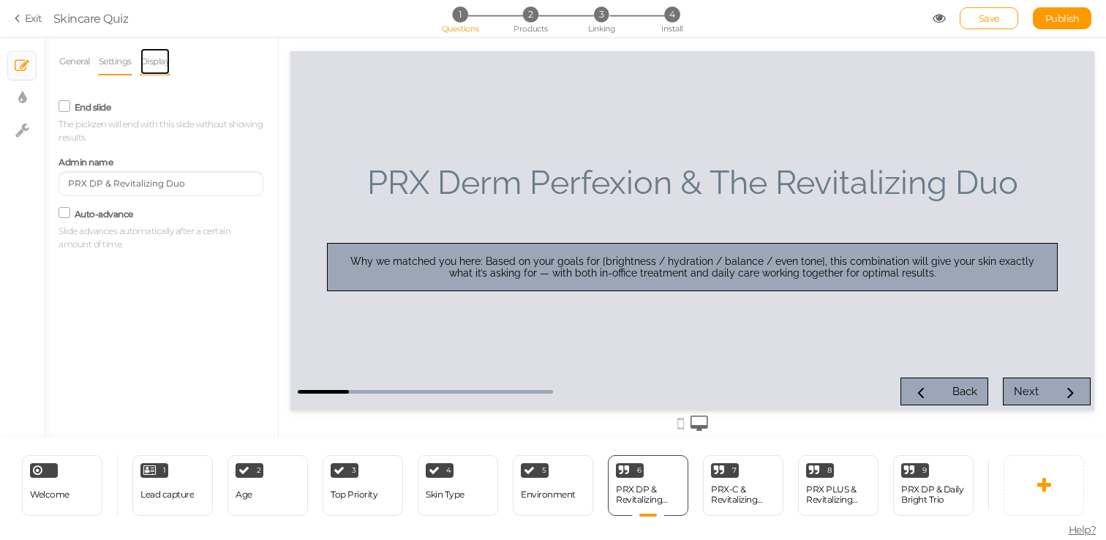
click at [165, 68] on link "Display" at bounding box center [155, 62] width 31 height 28
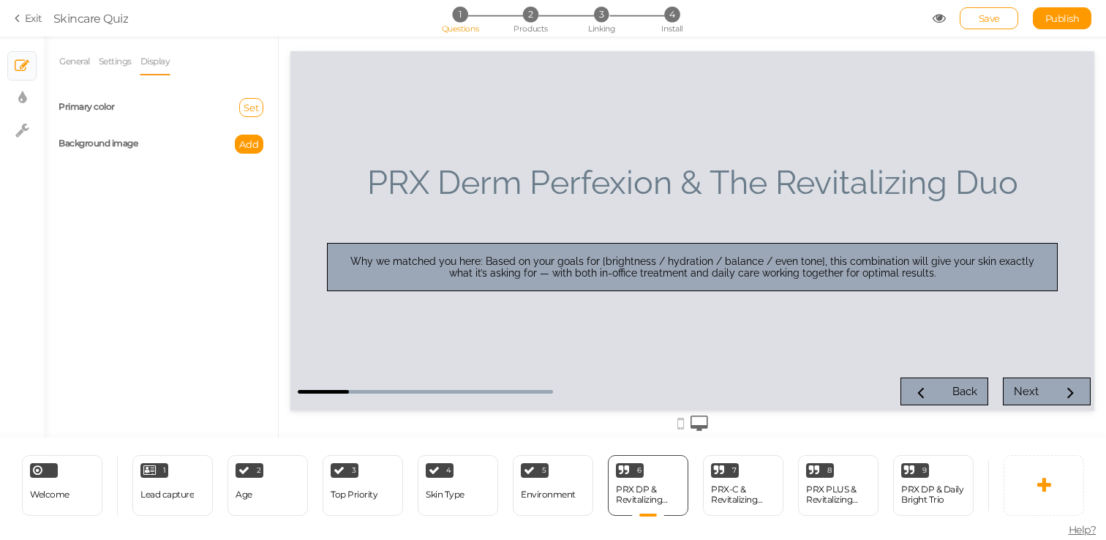
click at [183, 202] on div "General Settings Display Feedback PRX Derm Perfexion & The Revitalizing Duo Con…" at bounding box center [161, 243] width 234 height 390
click at [75, 62] on link "General" at bounding box center [75, 62] width 32 height 28
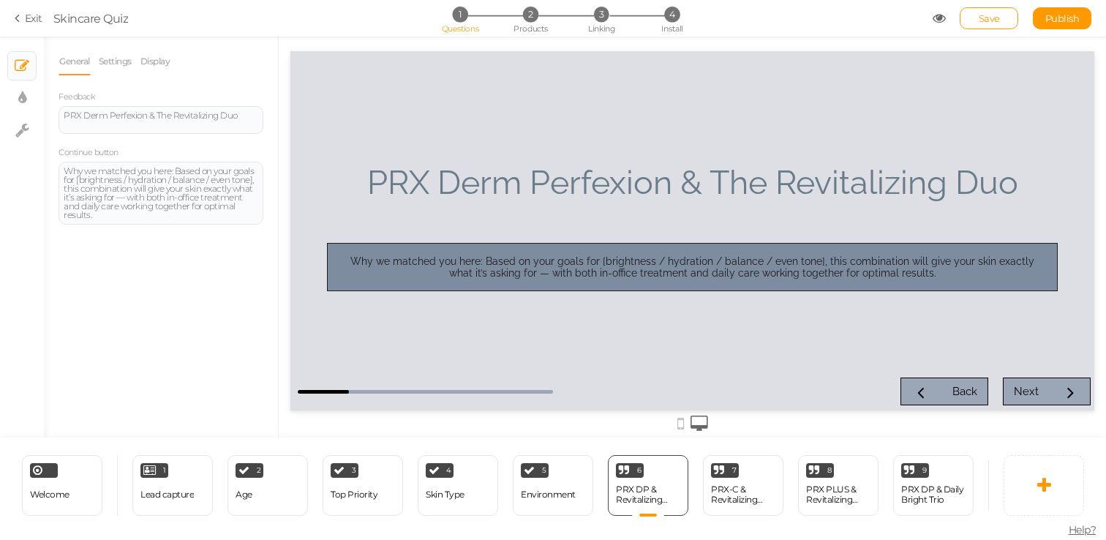
click at [569, 268] on div "Why we matched you here: Based on your goals for [brightness / hydration / bala…" at bounding box center [693, 266] width 706 height 23
click at [678, 265] on div "Why we matched you here: Based on your goals for [brightness / hydration / bala…" at bounding box center [693, 266] width 706 height 23
click at [673, 269] on div "Why we matched you here: Based on your goals for [brightness / hydration / bala…" at bounding box center [693, 266] width 706 height 23
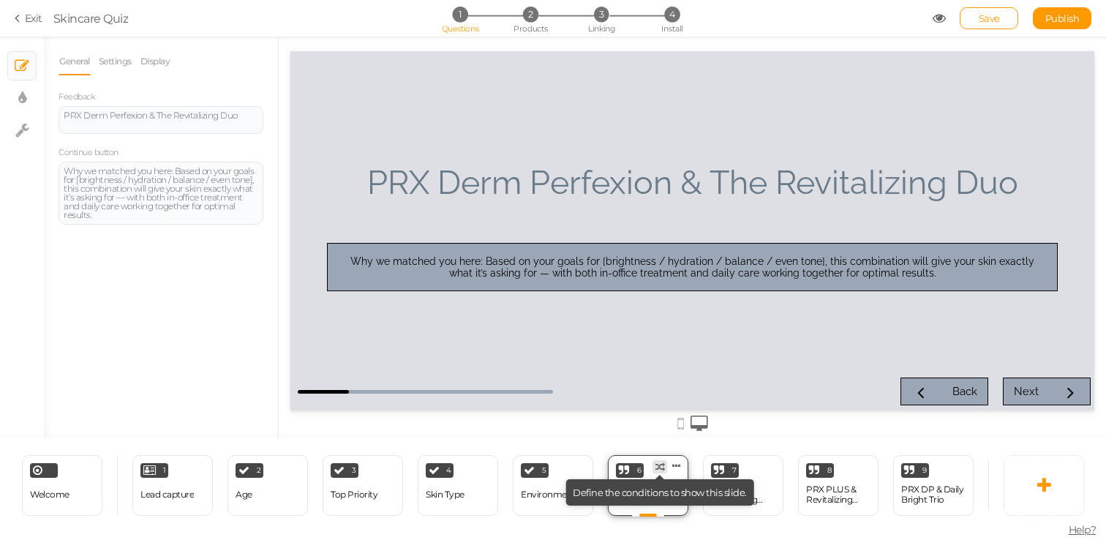
click at [664, 463] on icon at bounding box center [661, 467] width 10 height 10
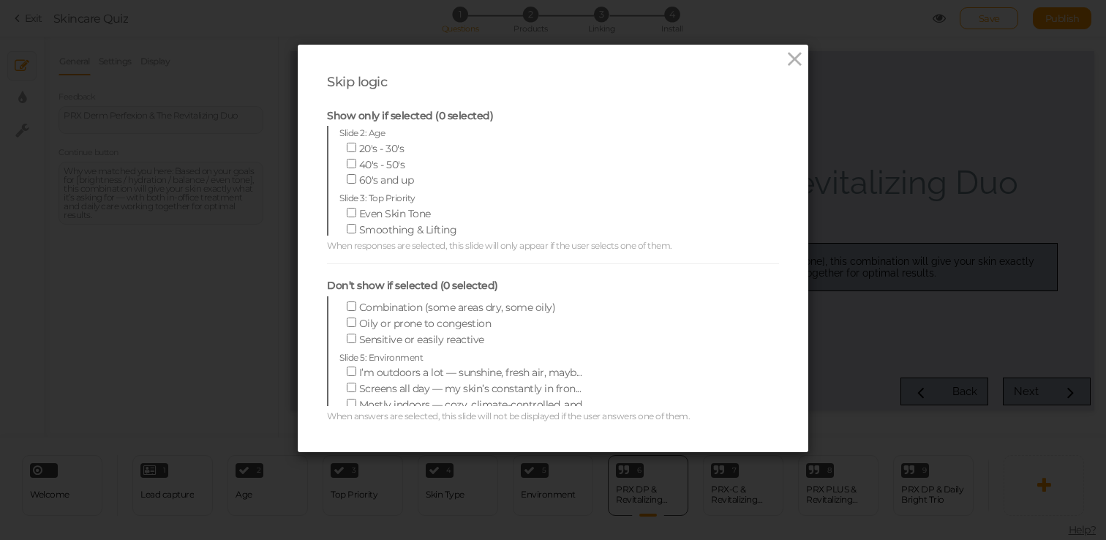
scroll to position [0, 0]
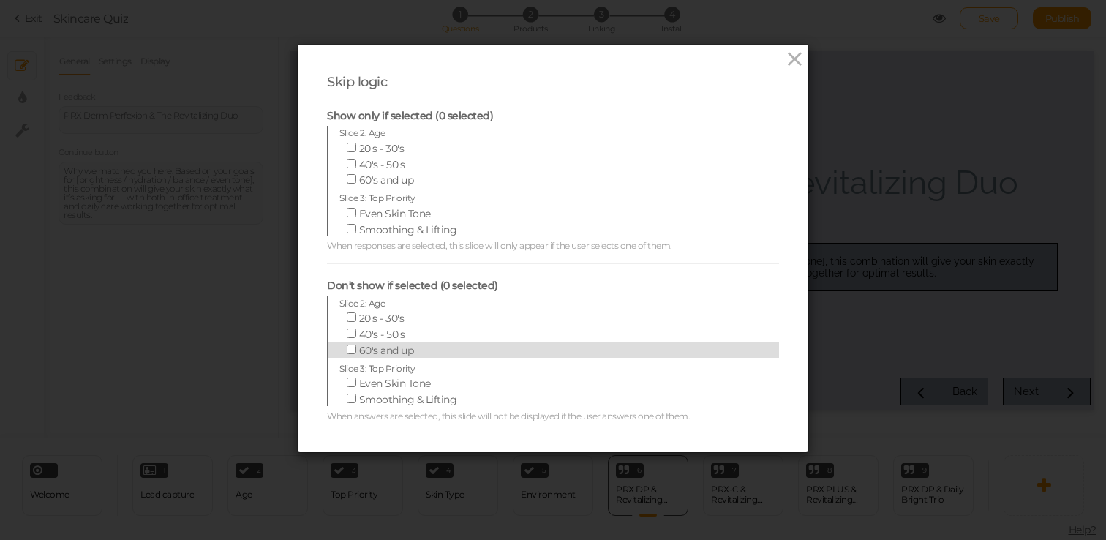
click at [397, 353] on span "60's and up" at bounding box center [386, 350] width 55 height 13
click at [356, 353] on input "60's and up" at bounding box center [352, 350] width 10 height 10
click at [352, 353] on span at bounding box center [353, 350] width 12 height 13
click at [352, 353] on input "60's and up" at bounding box center [352, 350] width 10 height 10
checkbox input "false"
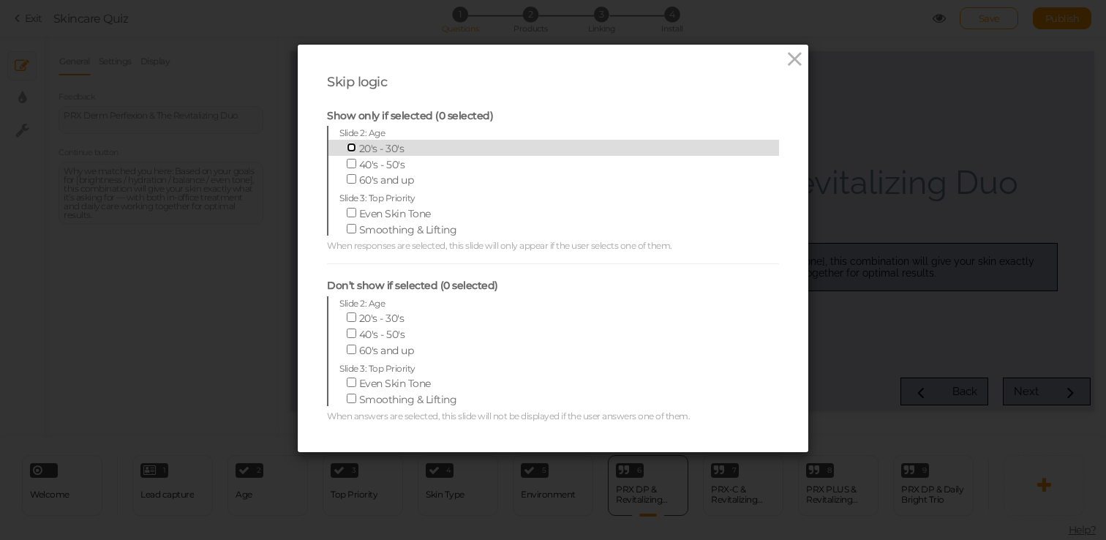
click at [349, 148] on input "20's - 30's" at bounding box center [352, 148] width 10 height 10
checkbox input "true"
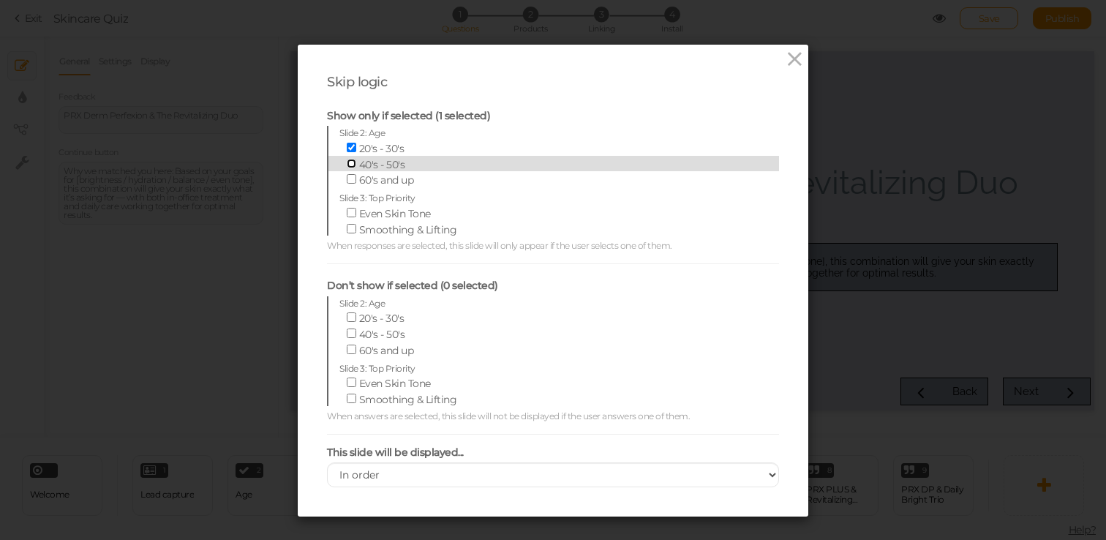
click at [348, 163] on input "40's - 50's" at bounding box center [352, 164] width 10 height 10
checkbox input "true"
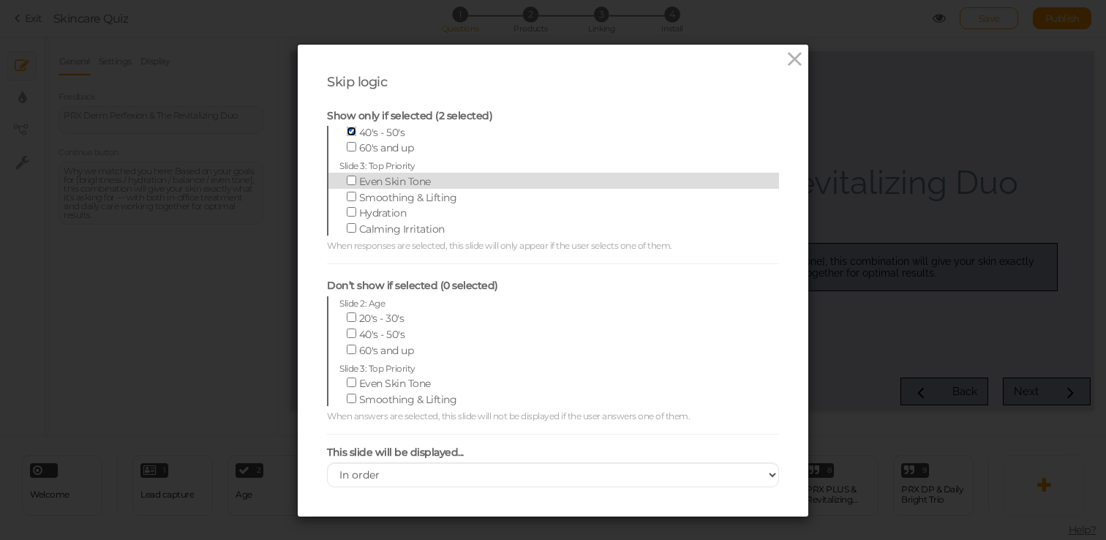
scroll to position [36, 0]
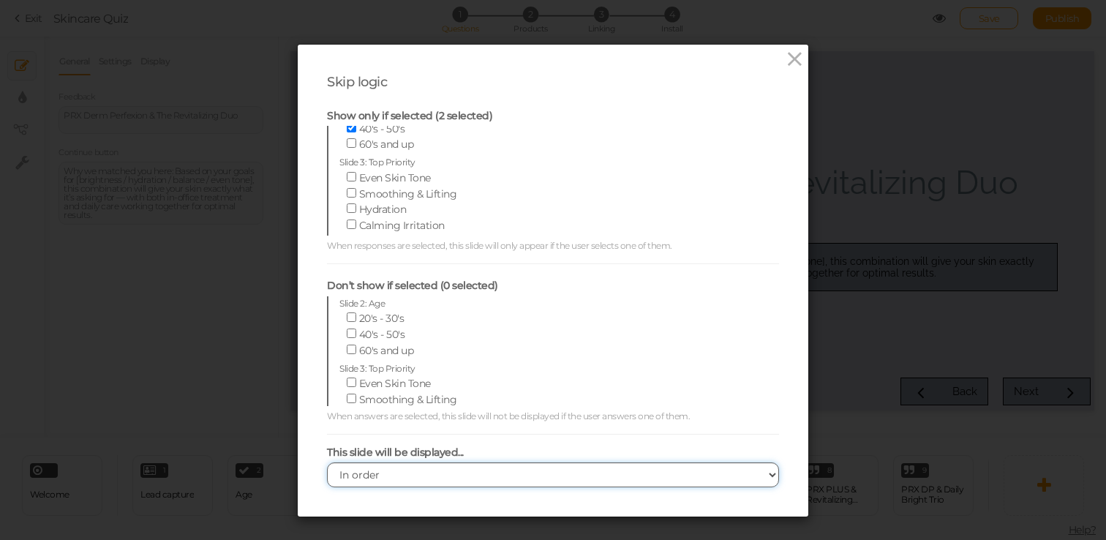
click at [475, 477] on select "In order When dependencies are met" at bounding box center [553, 474] width 452 height 25
select select "afterDep"
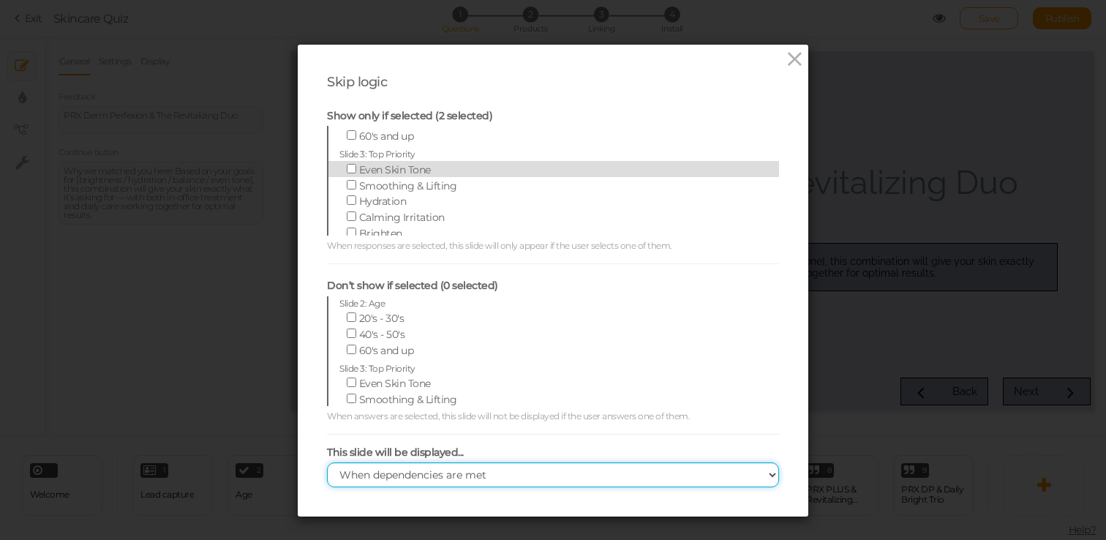
scroll to position [43, 0]
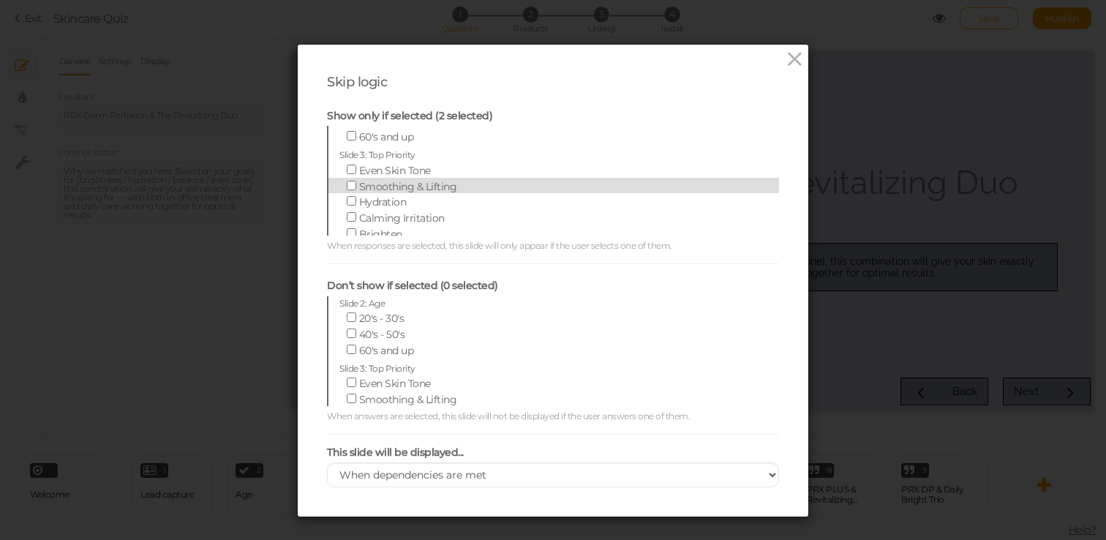
click at [389, 184] on span "Smoothing & Lifting" at bounding box center [408, 186] width 98 height 13
click at [356, 184] on input "Smoothing & Lifting" at bounding box center [352, 186] width 10 height 10
checkbox input "true"
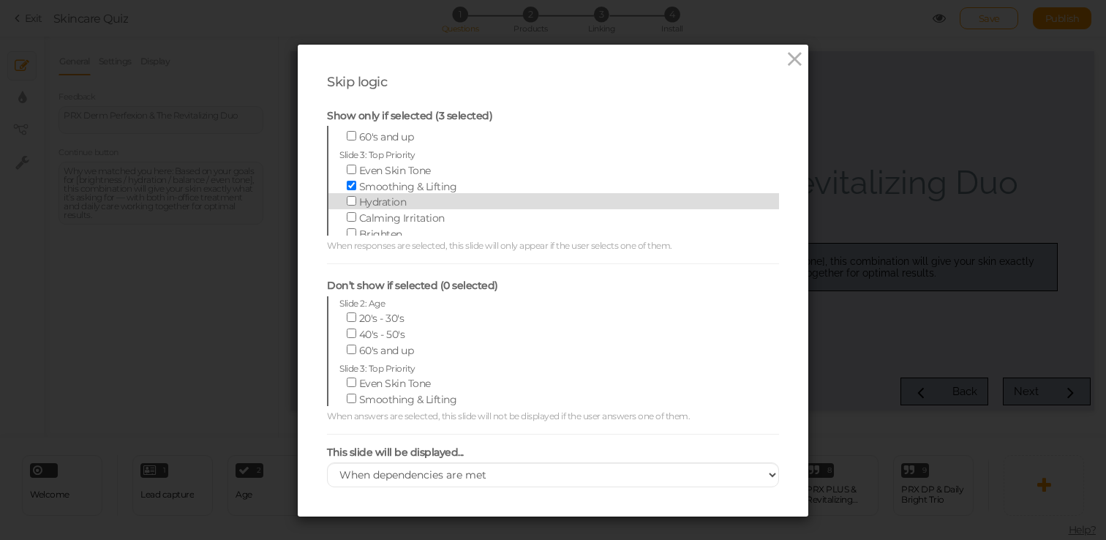
click at [387, 199] on span "Hydration" at bounding box center [383, 201] width 48 height 13
click at [356, 199] on input "Hydration" at bounding box center [352, 201] width 10 height 10
checkbox input "true"
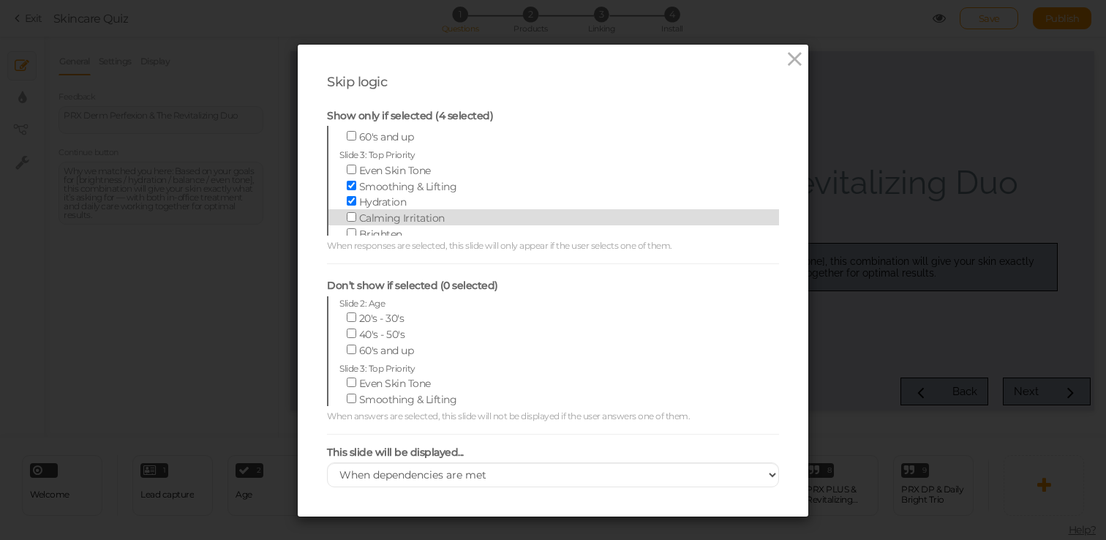
click at [387, 219] on span "Calming Irritation" at bounding box center [402, 217] width 86 height 13
click at [356, 219] on input "Calming Irritation" at bounding box center [352, 217] width 10 height 10
checkbox input "true"
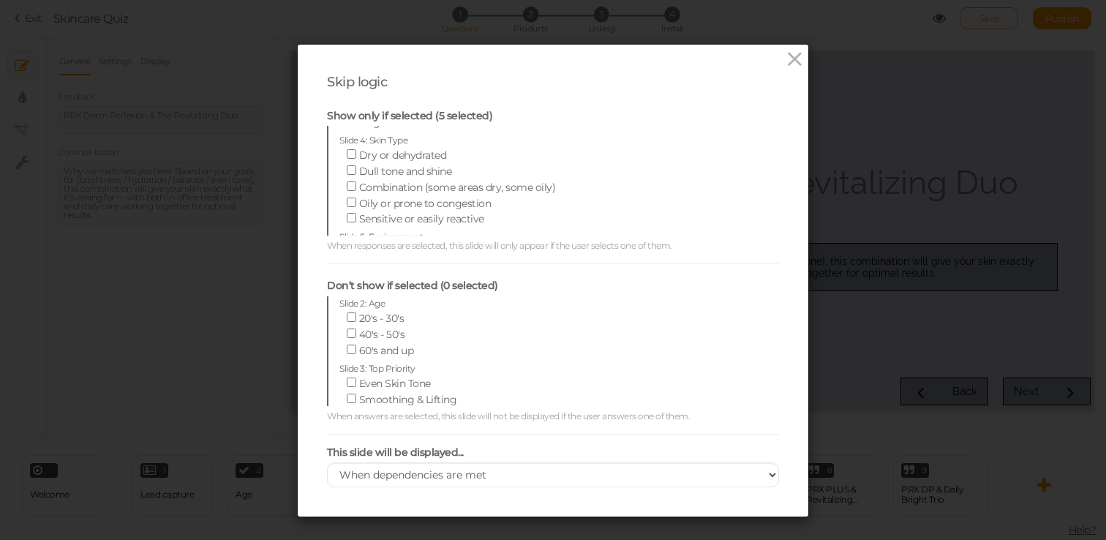
scroll to position [205, 0]
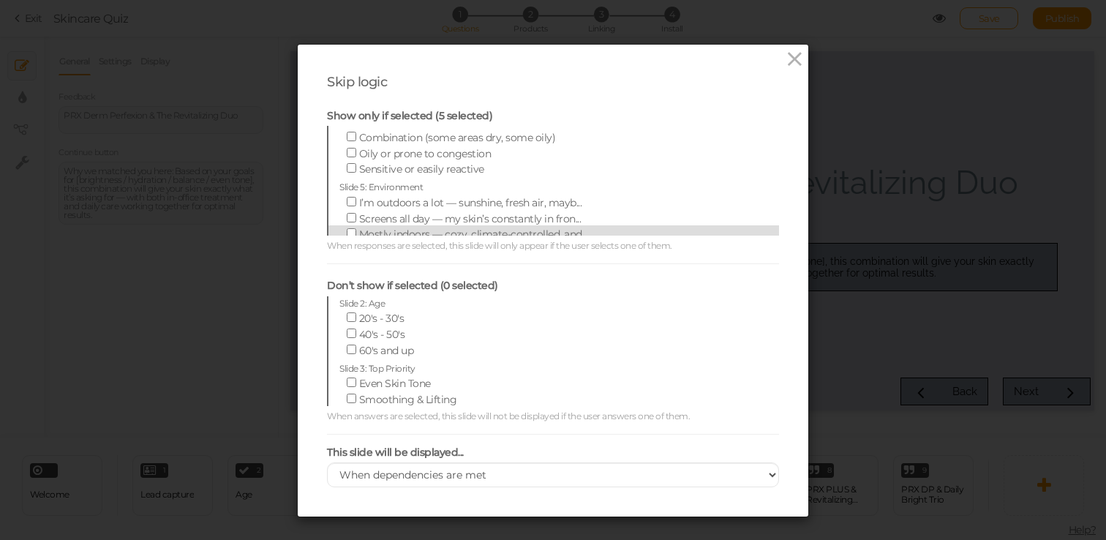
click at [425, 228] on span "Mostly indoors — cozy, climate-controlled, and..." at bounding box center [473, 234] width 229 height 13
click at [356, 228] on input "Mostly indoors — cozy, climate-controlled, and..." at bounding box center [352, 233] width 10 height 10
checkbox input "true"
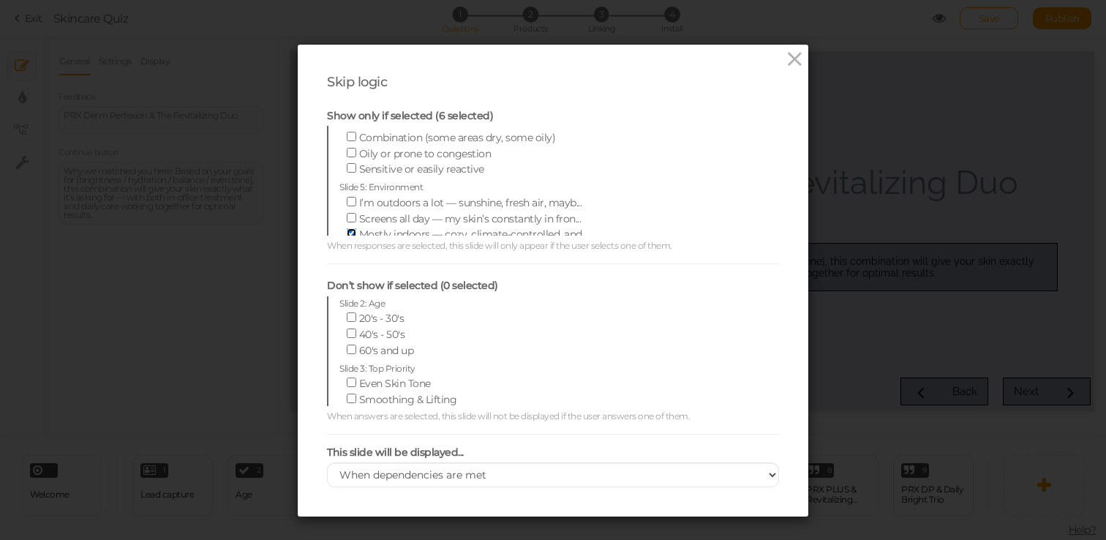
scroll to position [21, 0]
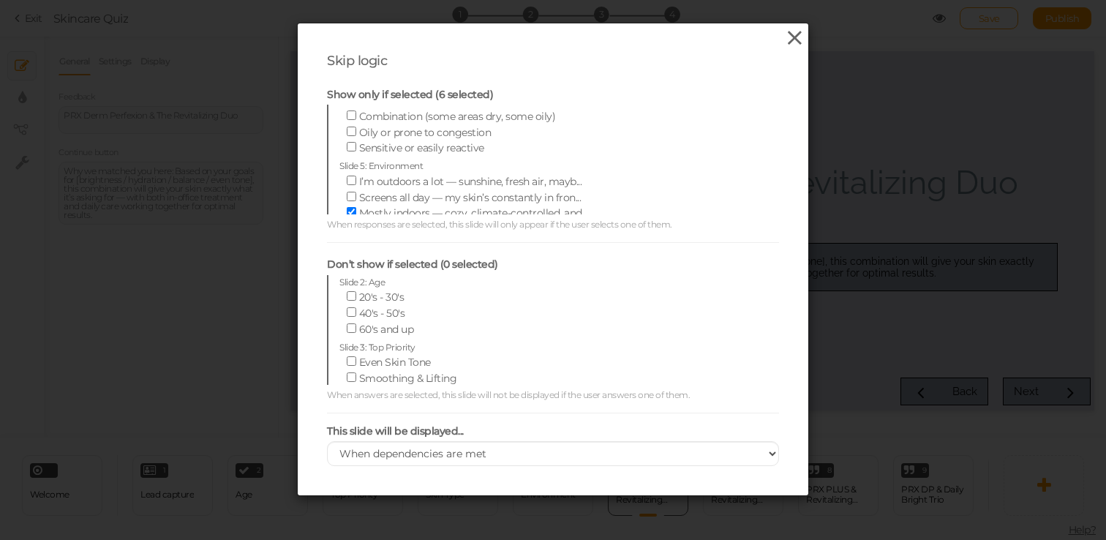
click at [797, 38] on icon at bounding box center [794, 38] width 21 height 22
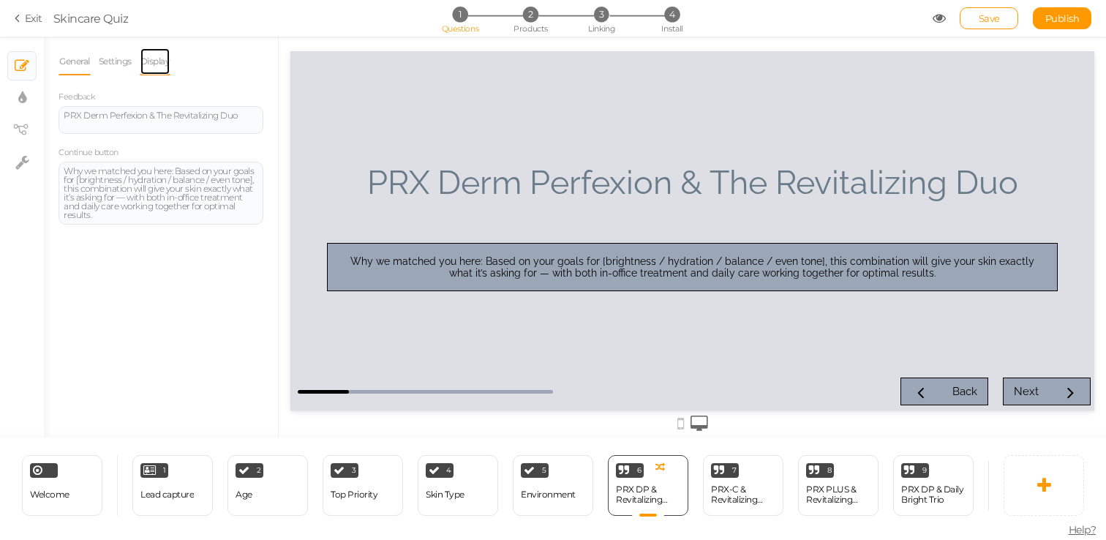
click at [155, 66] on link "Display" at bounding box center [155, 62] width 31 height 28
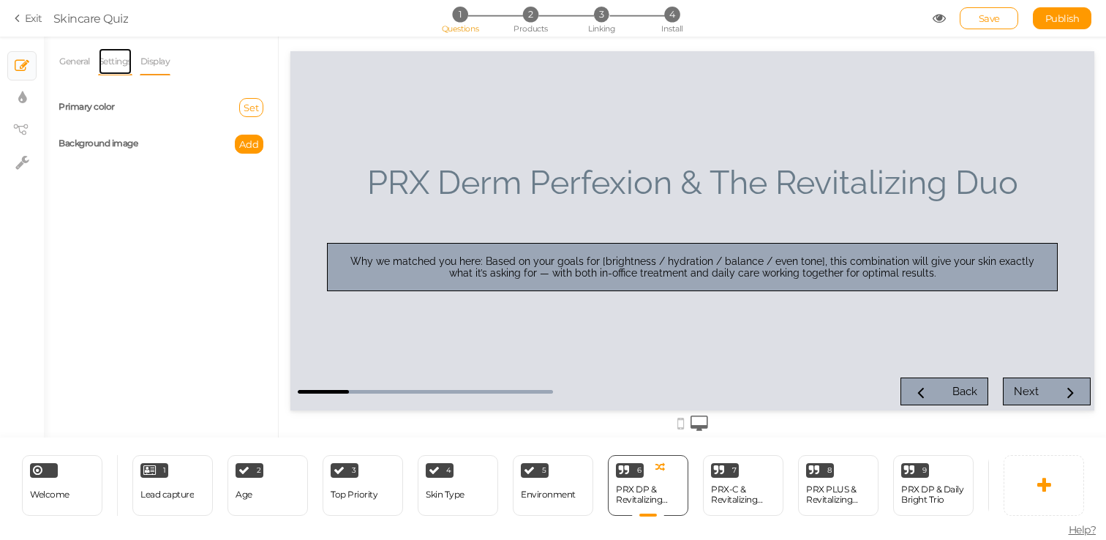
click at [113, 63] on link "Settings" at bounding box center [115, 62] width 34 height 28
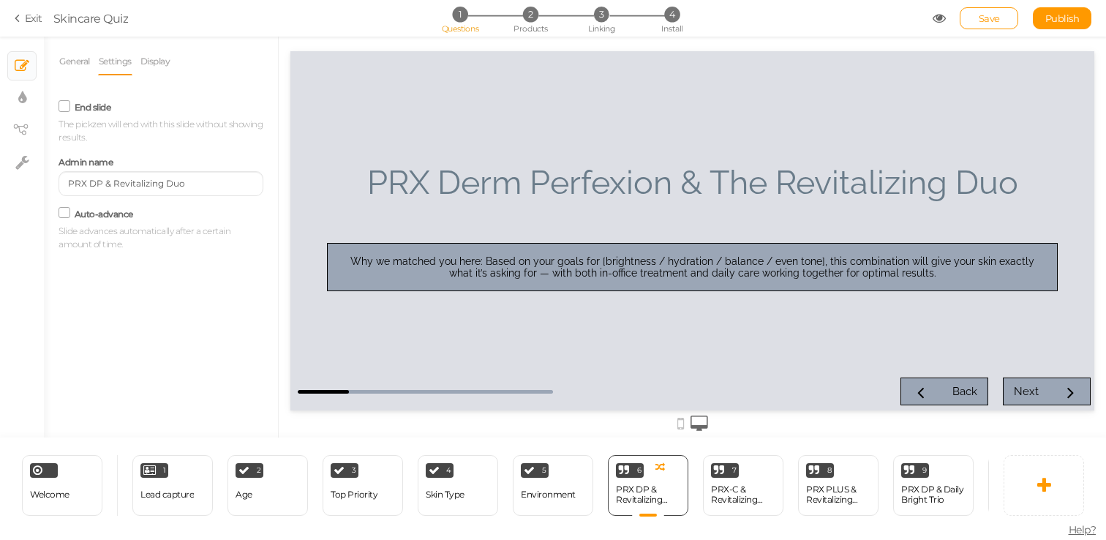
click at [67, 121] on span "The pickzen will end with this slide without showing results." at bounding box center [161, 131] width 204 height 24
click at [65, 109] on icon at bounding box center [65, 105] width 20 height 7
click at [0, 0] on input "End slide" at bounding box center [0, 0] width 0 height 0
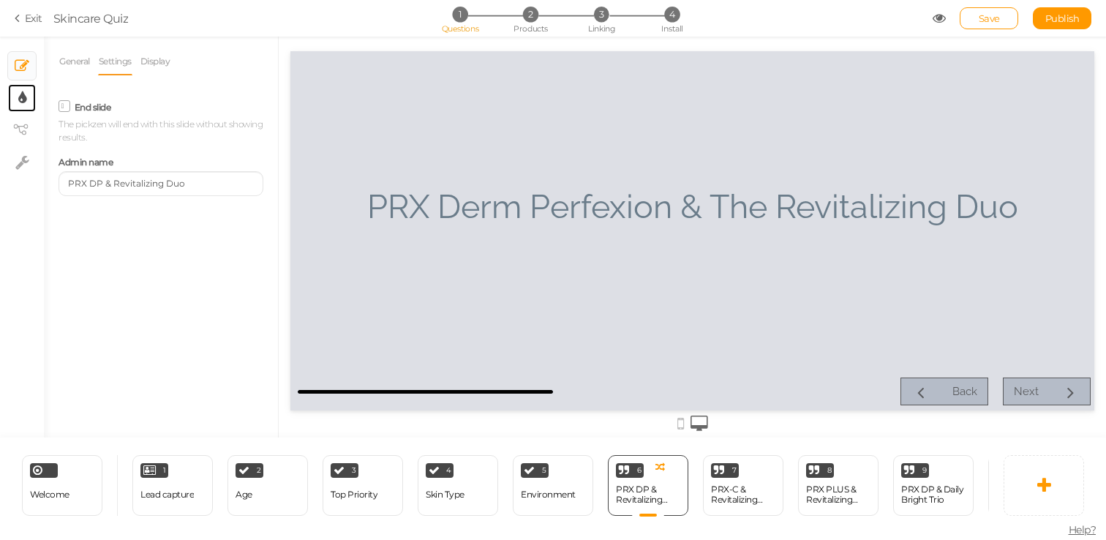
click at [27, 103] on link "× Display settings" at bounding box center [22, 98] width 28 height 28
select select "raleway"
select select "fade"
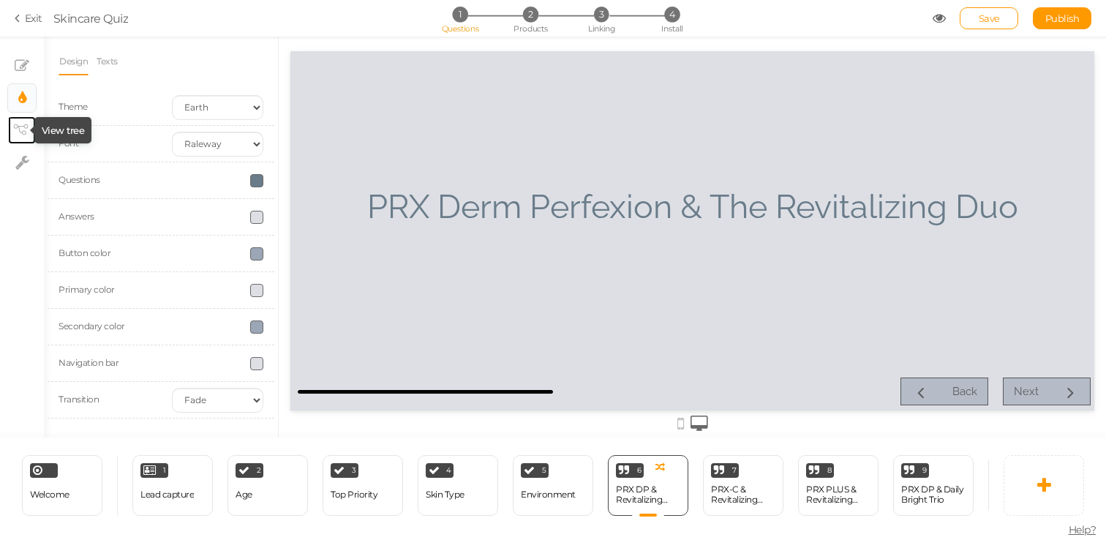
click at [22, 131] on icon at bounding box center [20, 129] width 15 height 11
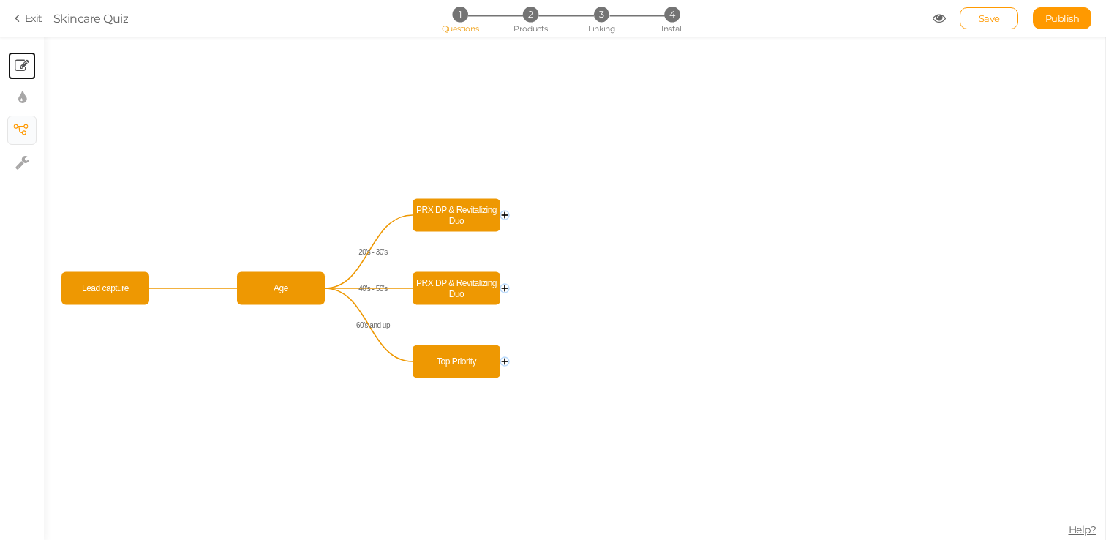
click at [18, 77] on link "× Slides" at bounding box center [22, 66] width 28 height 28
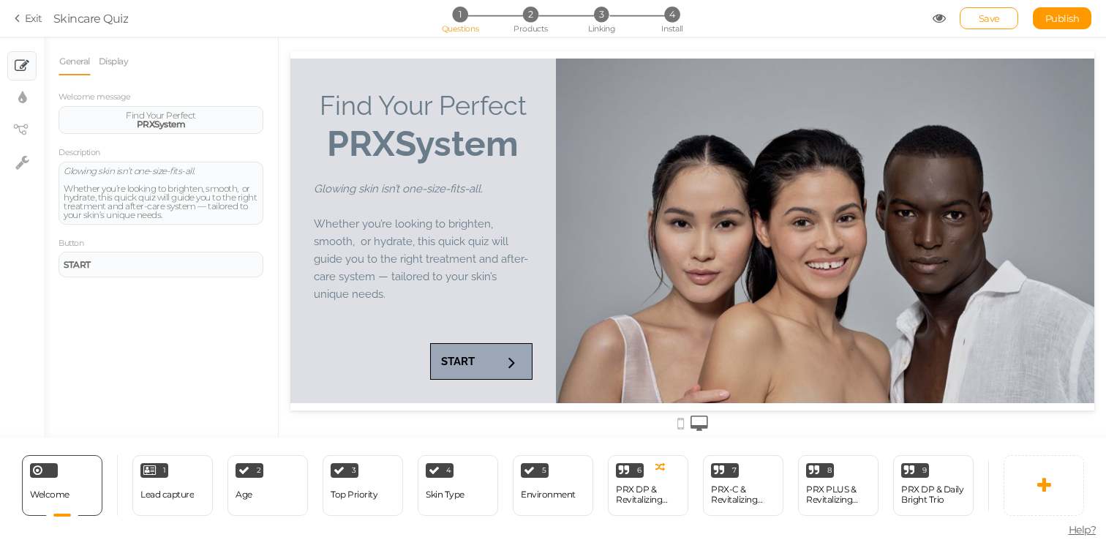
scroll to position [0, 0]
click at [670, 505] on div "PRX DP & Revitalizing Duo" at bounding box center [648, 495] width 64 height 26
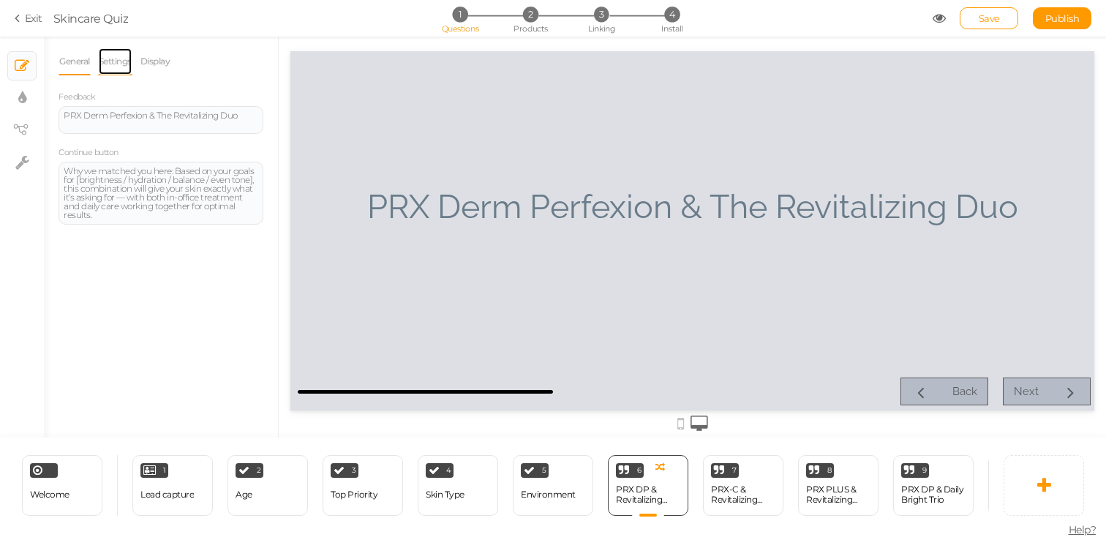
click at [120, 62] on link "Settings" at bounding box center [115, 62] width 34 height 28
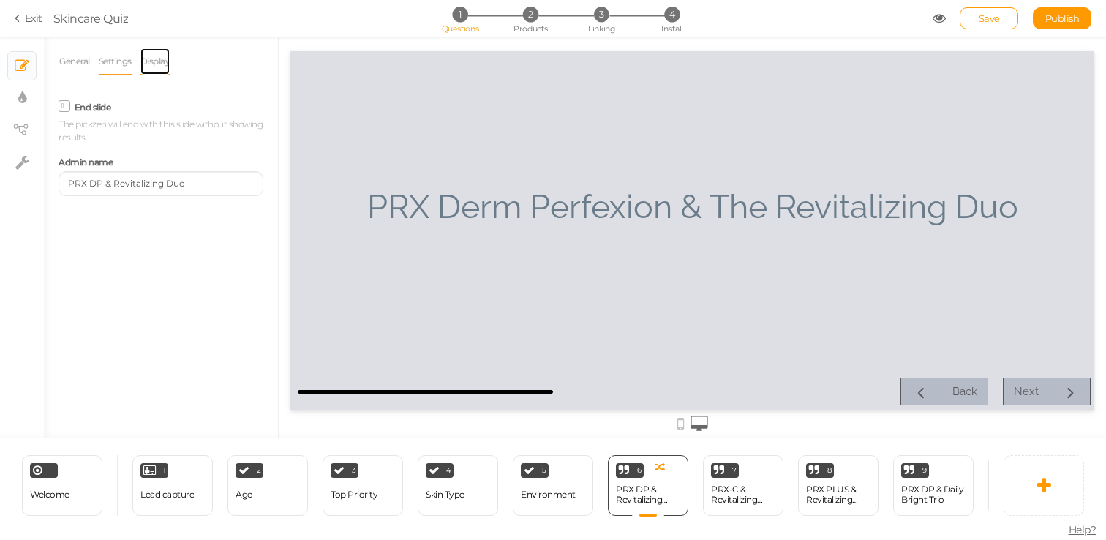
click at [153, 59] on link "Display" at bounding box center [155, 62] width 31 height 28
click at [245, 140] on span "Add" at bounding box center [249, 144] width 20 height 12
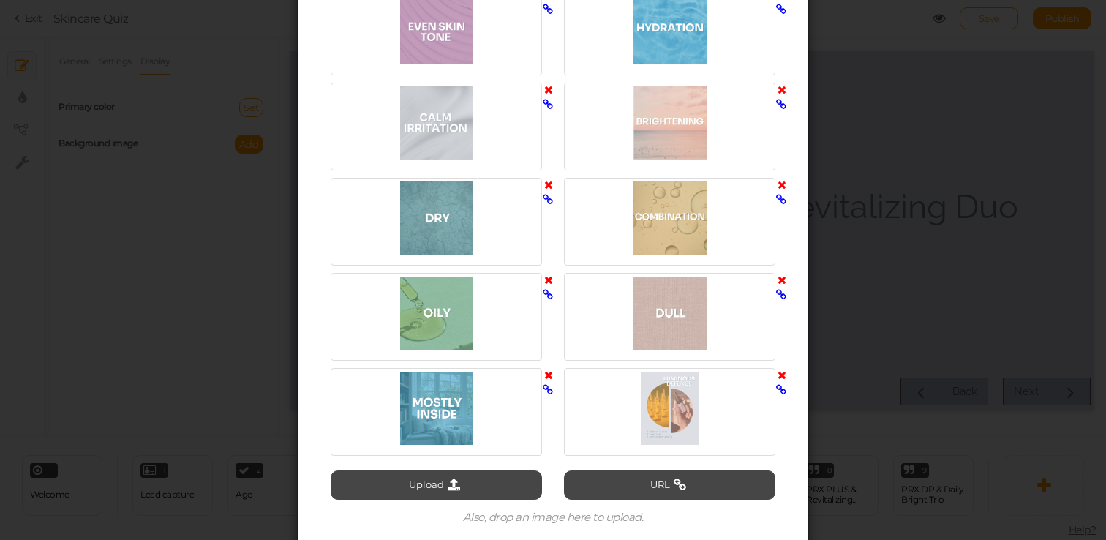
scroll to position [3007, 0]
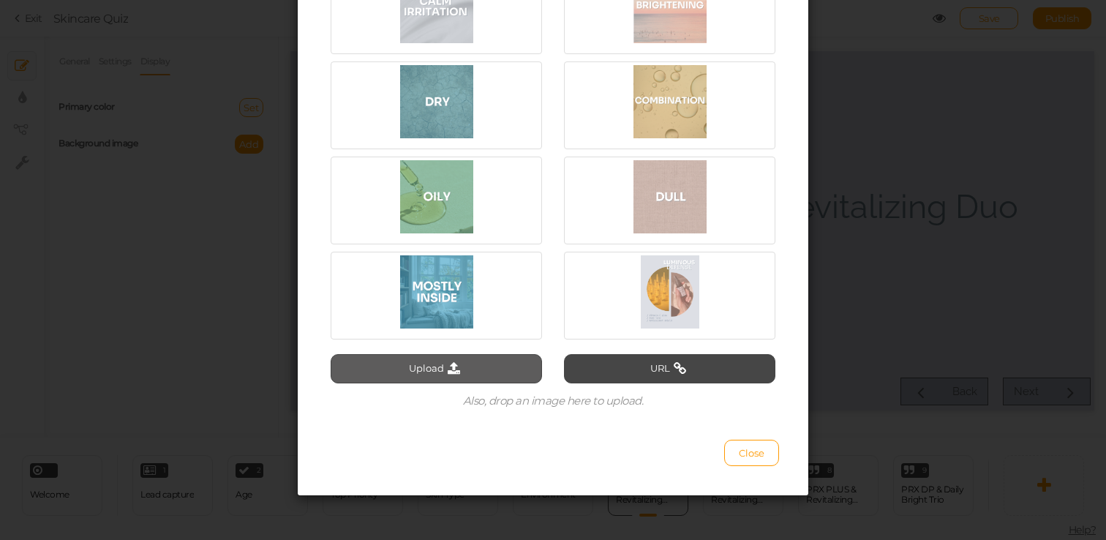
click at [497, 368] on button "Upload" at bounding box center [436, 368] width 211 height 29
type input "C:\fakepath\7.png"
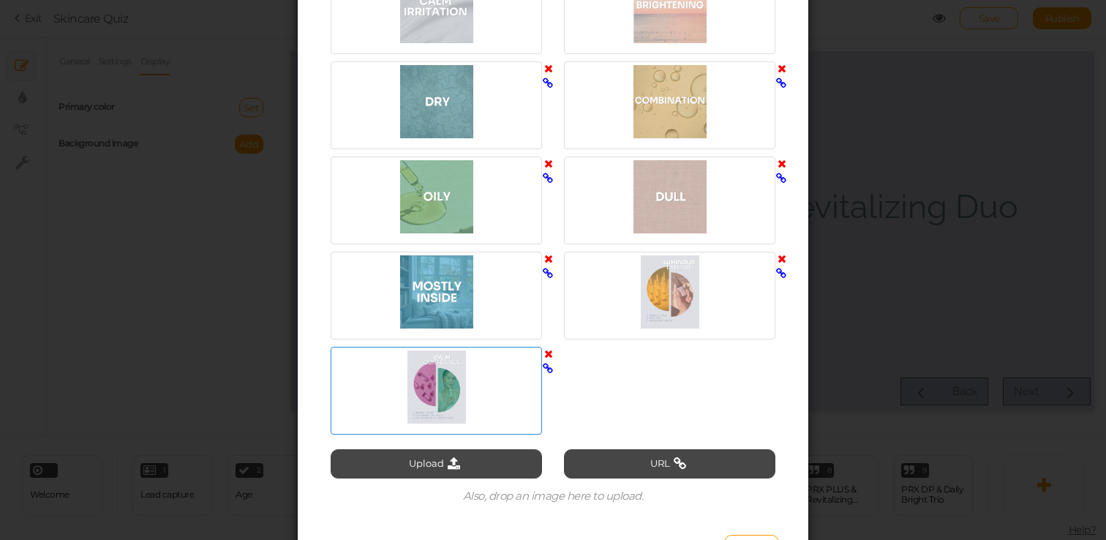
click at [484, 399] on div at bounding box center [436, 386] width 204 height 73
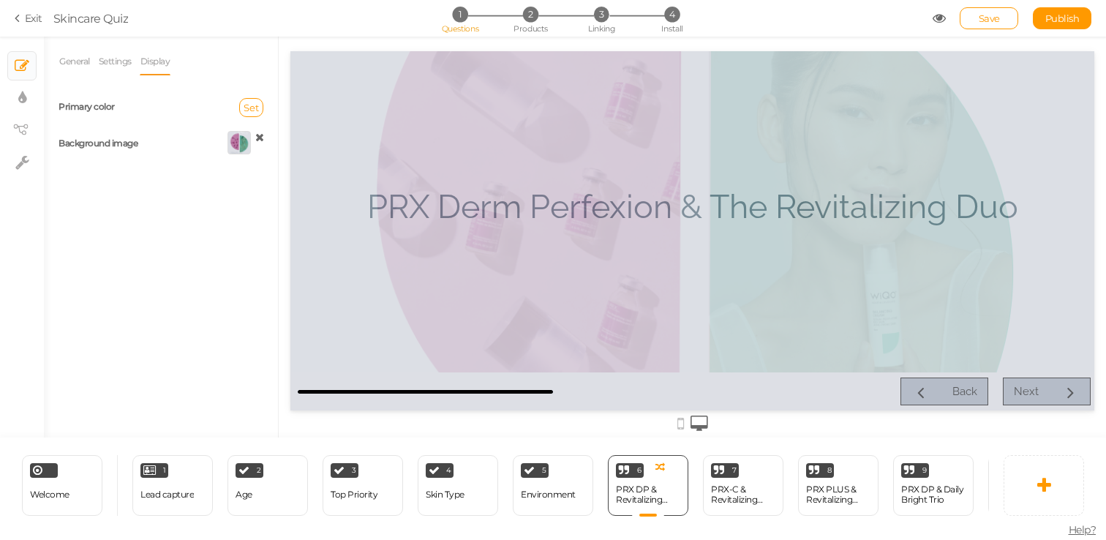
click at [153, 144] on div "Background image" at bounding box center [104, 144] width 113 height 16
click at [258, 139] on icon at bounding box center [259, 137] width 9 height 11
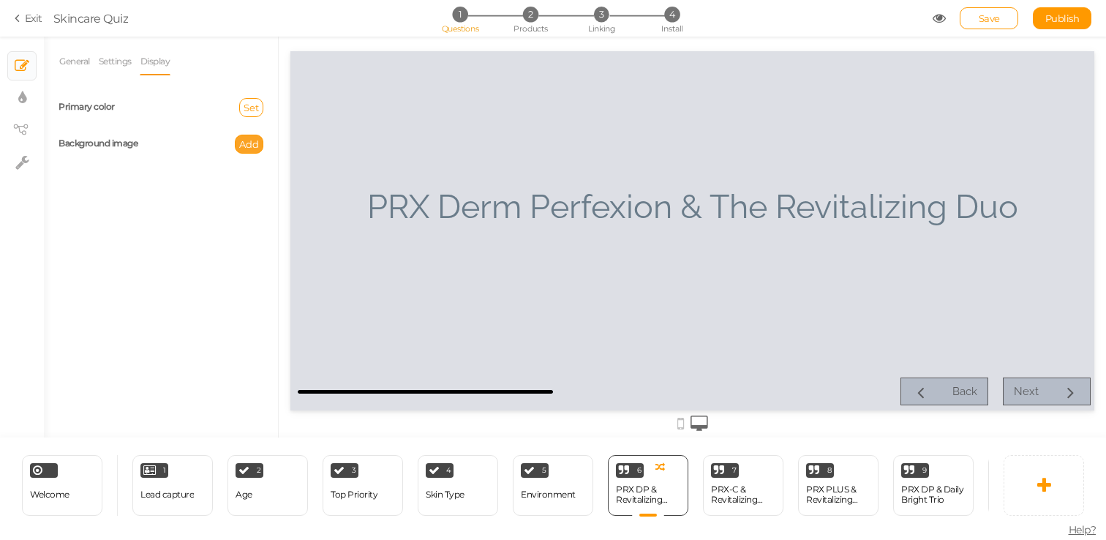
click at [246, 140] on span "Add" at bounding box center [249, 144] width 20 height 12
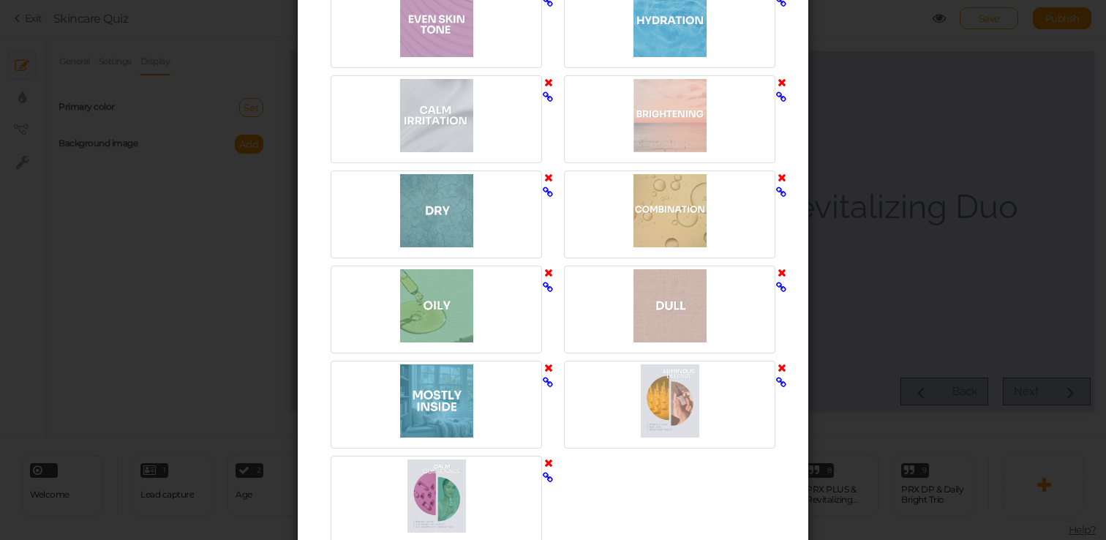
scroll to position [3103, 0]
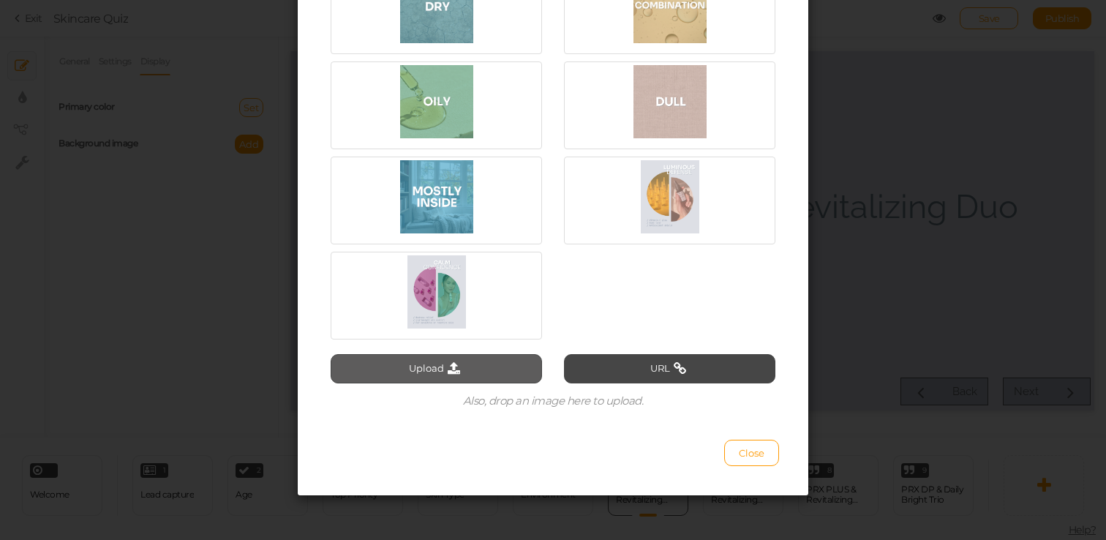
click at [450, 368] on icon at bounding box center [454, 368] width 20 height 13
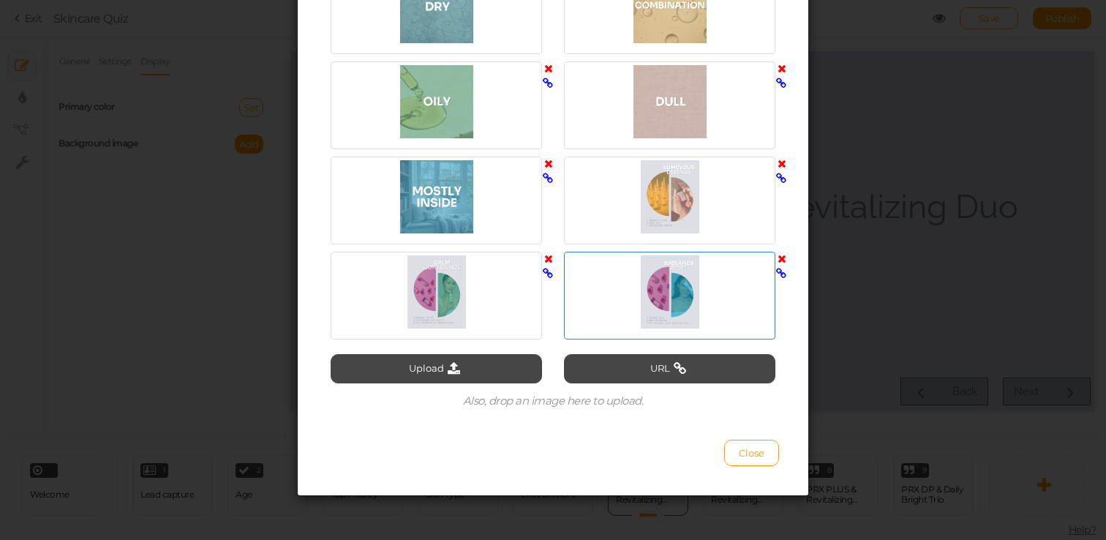
click at [621, 293] on div at bounding box center [670, 291] width 204 height 73
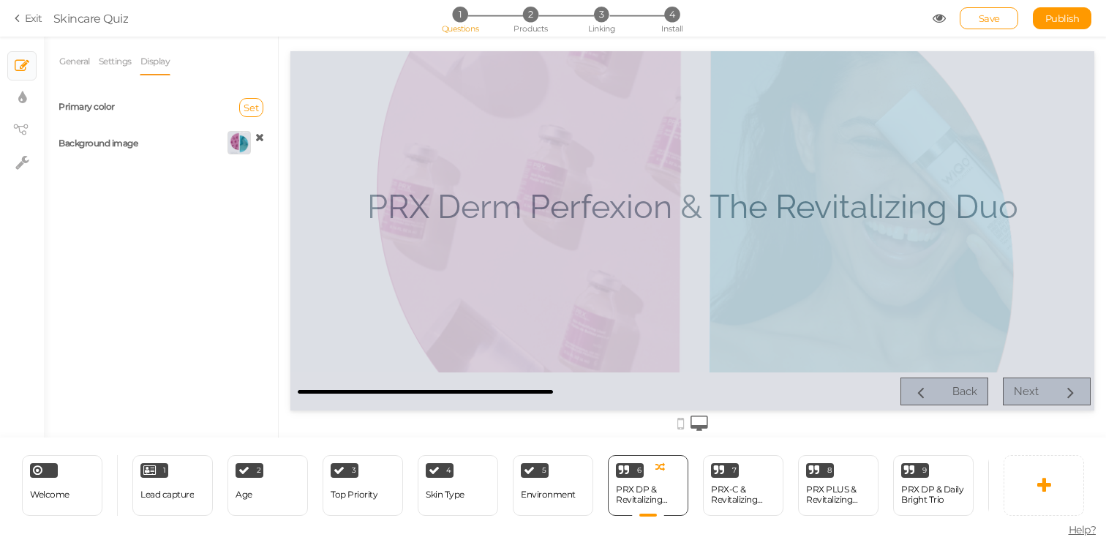
click at [384, 275] on div at bounding box center [692, 230] width 804 height 359
click at [741, 498] on div "PRX-C & Revitalizing Duo" at bounding box center [743, 494] width 64 height 20
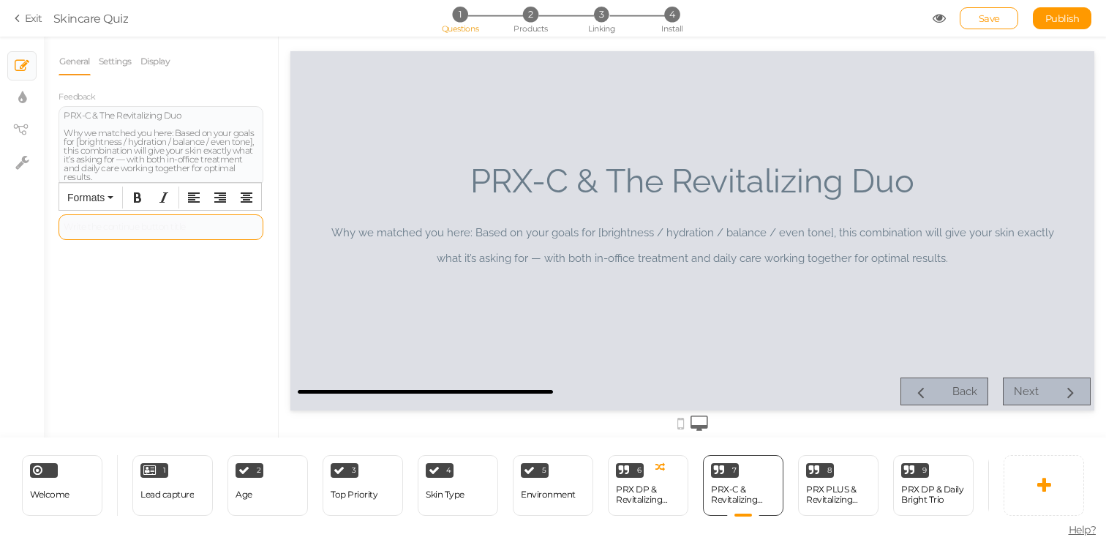
click at [180, 236] on div at bounding box center [161, 227] width 205 height 26
click at [195, 296] on div "General Settings Display Feedback PRX-C & The Revitalizing Duo Why we matched y…" at bounding box center [161, 243] width 234 height 390
click at [124, 77] on div "General Settings Display Feedback PRX-C & The Revitalizing Duo Why we matched y…" at bounding box center [161, 144] width 205 height 192
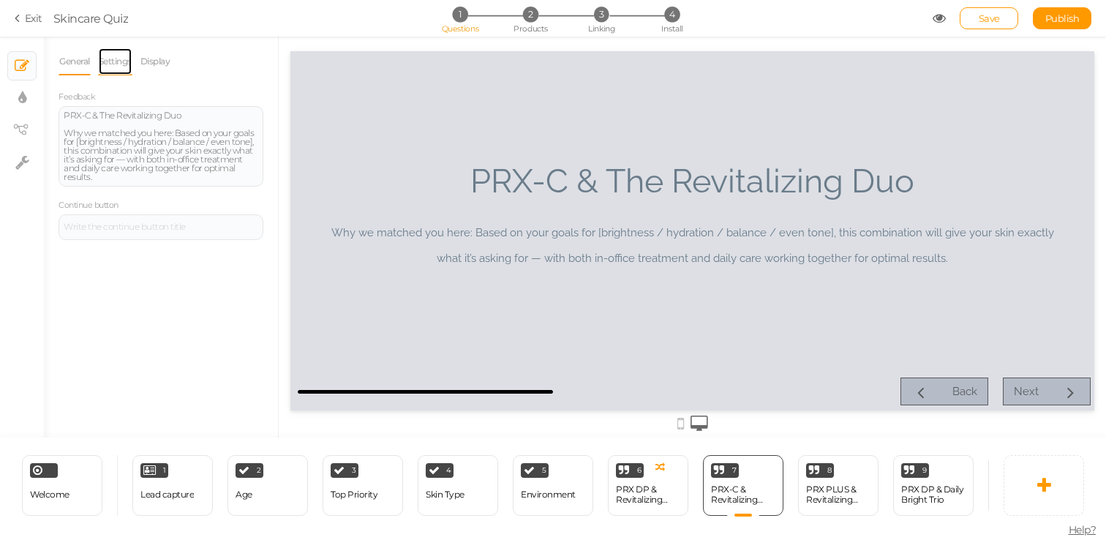
click at [121, 68] on link "Settings" at bounding box center [115, 62] width 34 height 28
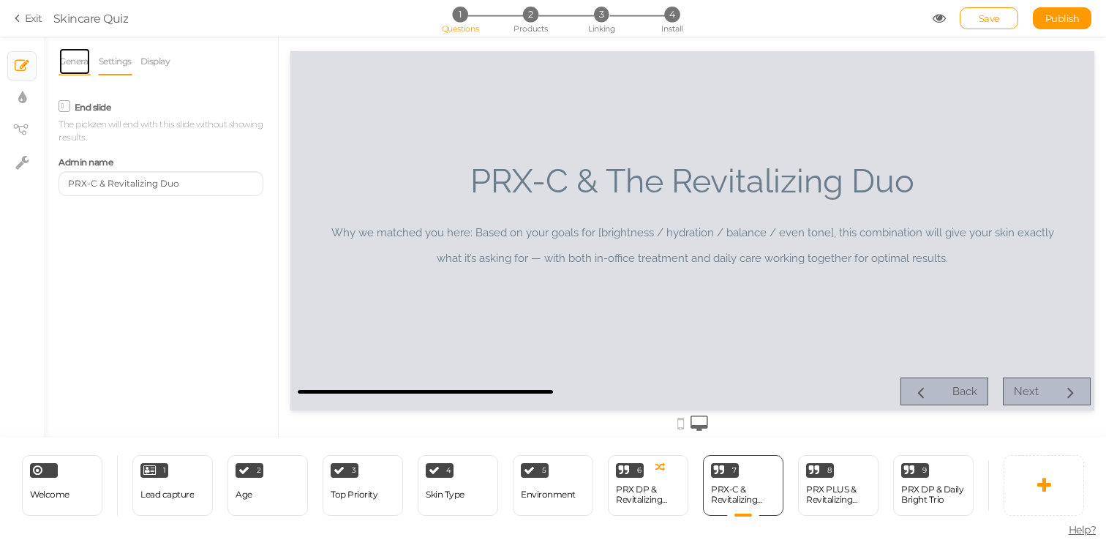
click at [76, 67] on link "General" at bounding box center [75, 62] width 32 height 28
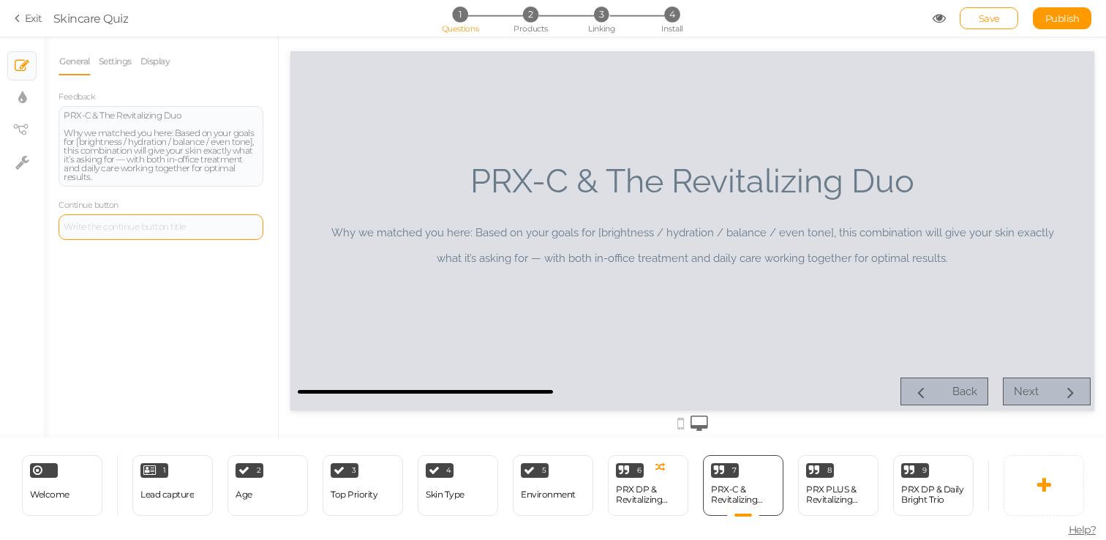
click at [137, 225] on div at bounding box center [161, 227] width 205 height 26
click at [187, 307] on div "General Settings Display Feedback PRX-C & The Revitalizing Duo Why we matched y…" at bounding box center [161, 243] width 234 height 390
click at [713, 266] on div at bounding box center [692, 230] width 804 height 359
click at [1048, 391] on div "Back Next" at bounding box center [824, 392] width 534 height 28
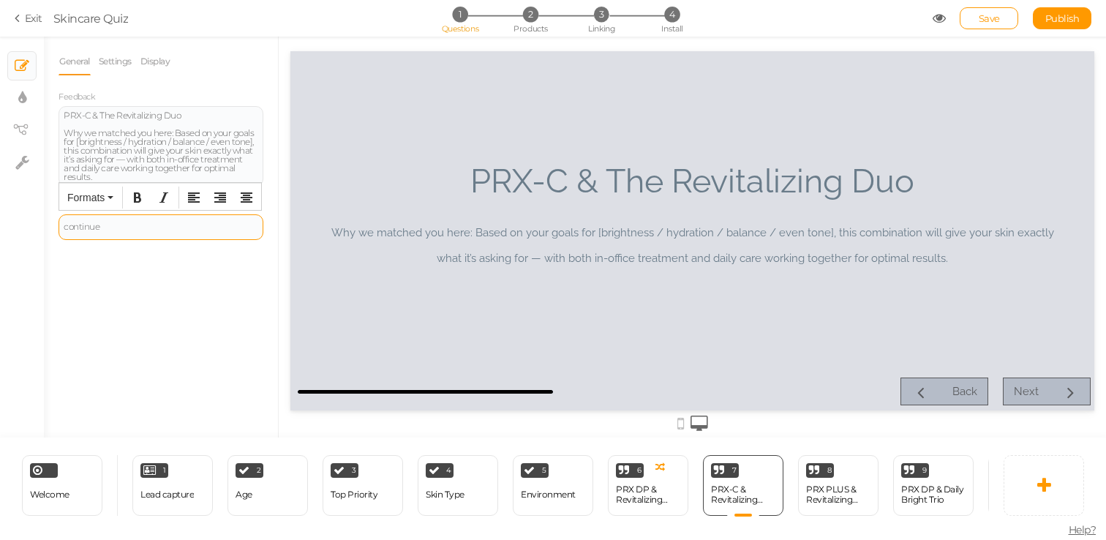
click at [157, 230] on div "continue" at bounding box center [161, 226] width 195 height 9
click at [188, 320] on div "General Settings Display Feedback PRX-C & The Revitalizing Duo Why we matched y…" at bounding box center [161, 243] width 234 height 390
click at [96, 222] on div "continue" at bounding box center [161, 226] width 195 height 9
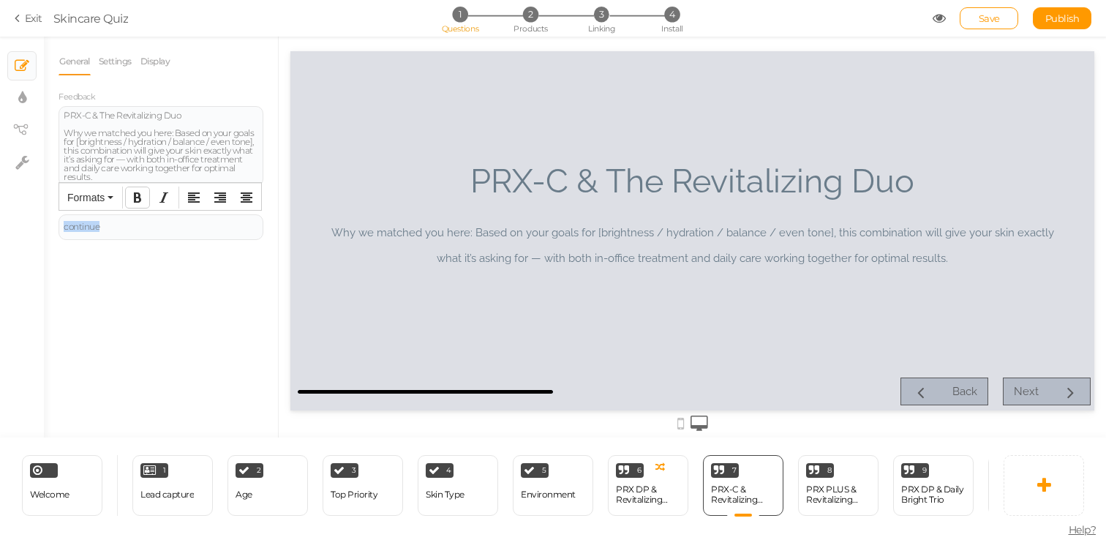
click at [143, 197] on icon "Bold" at bounding box center [138, 198] width 12 height 12
click at [163, 193] on icon "Italic" at bounding box center [164, 198] width 12 height 12
click at [204, 196] on button "Align left" at bounding box center [193, 197] width 23 height 20
click at [228, 196] on button "Align right" at bounding box center [220, 197] width 23 height 20
click at [246, 196] on icon "Align center" at bounding box center [247, 198] width 12 height 12
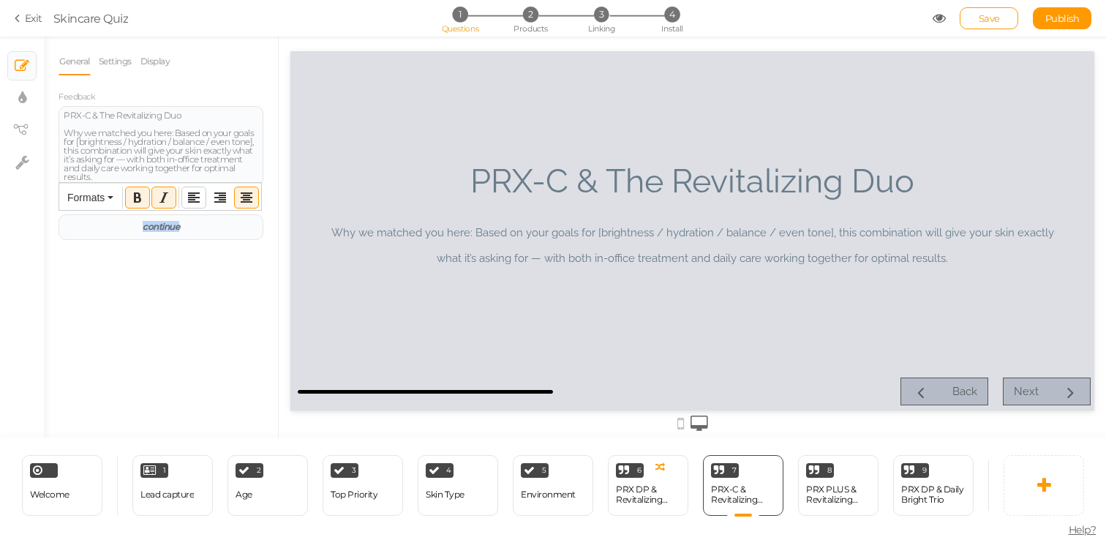
click at [194, 195] on icon "Align left" at bounding box center [194, 198] width 12 height 12
click at [171, 244] on div "General Settings Display Feedback PRX-C & The Revitalizing Duo Why we matched y…" at bounding box center [161, 243] width 234 height 390
click at [938, 21] on icon at bounding box center [939, 18] width 13 height 13
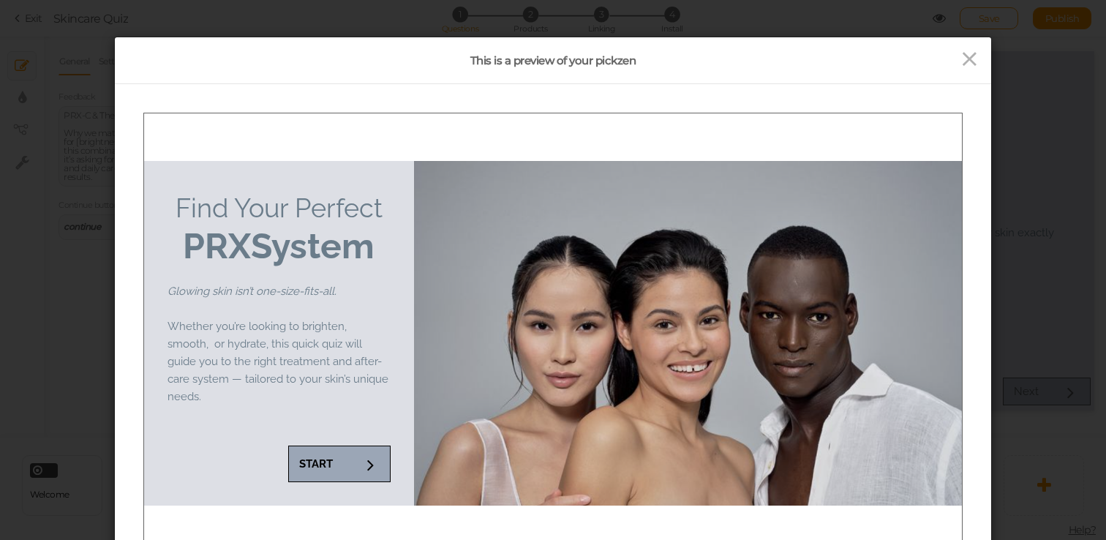
scroll to position [0, 0]
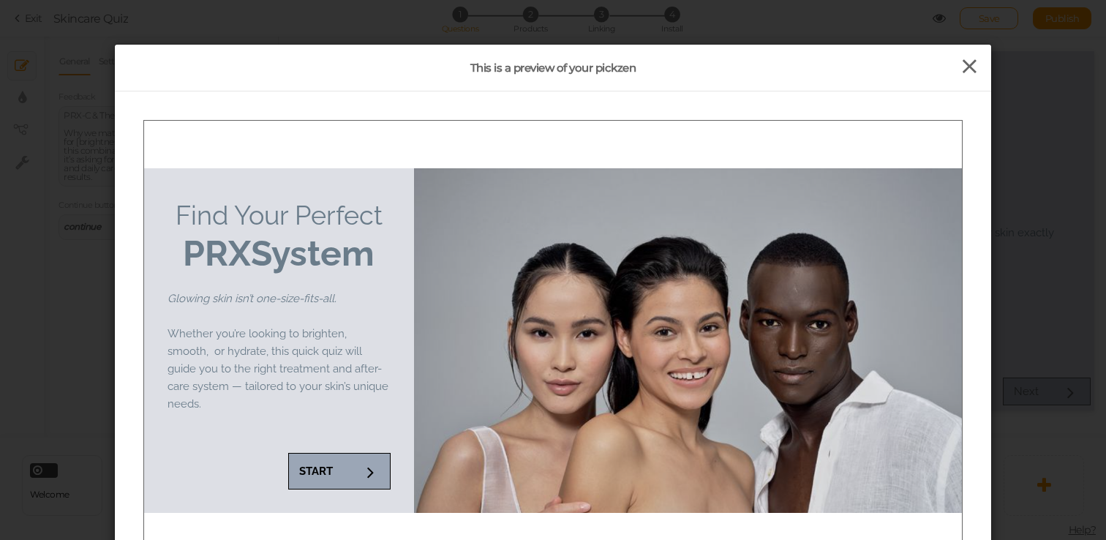
click at [971, 57] on icon at bounding box center [969, 67] width 21 height 22
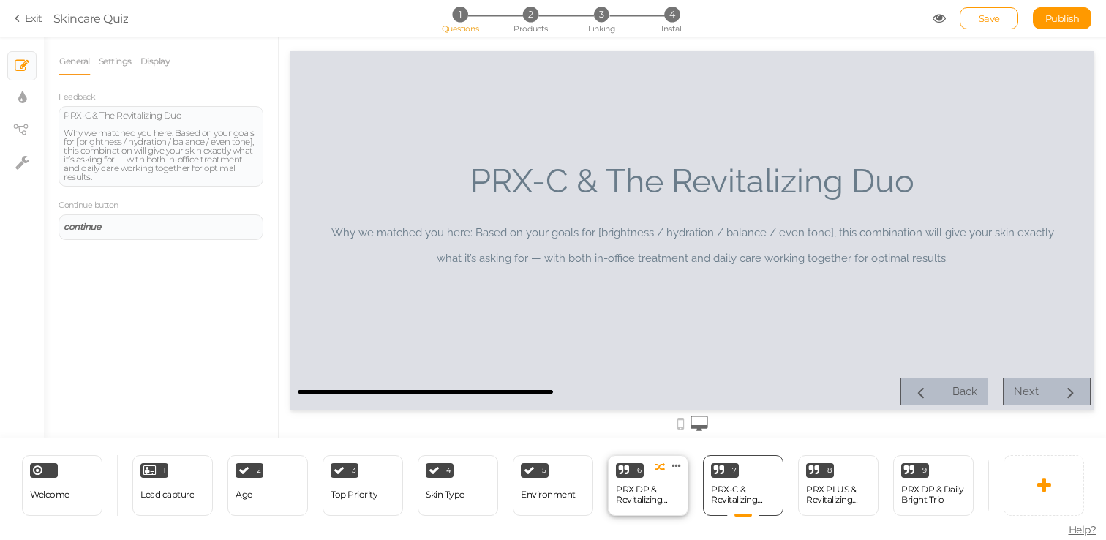
click at [666, 500] on div "PRX DP & Revitalizing Duo" at bounding box center [648, 494] width 64 height 20
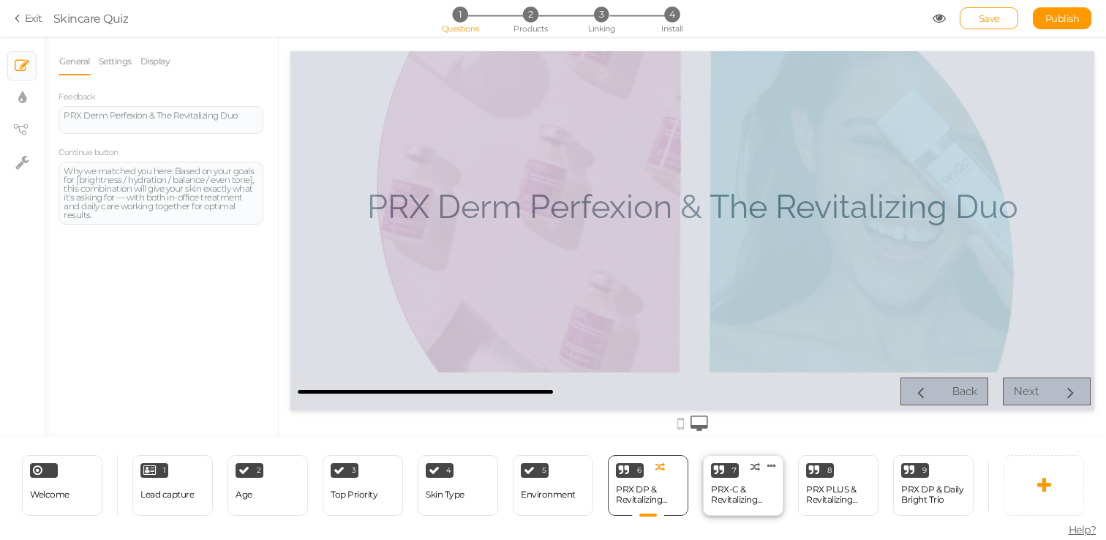
click at [725, 492] on div "PRX-C & Revitalizing Duo" at bounding box center [743, 494] width 64 height 20
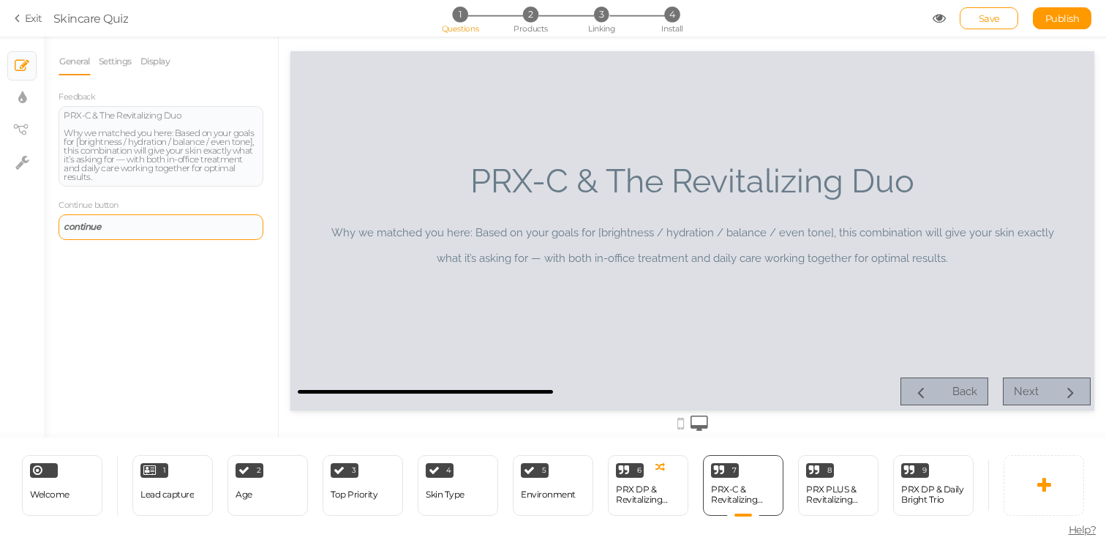
click at [105, 230] on div "continue" at bounding box center [161, 226] width 195 height 9
click at [106, 230] on div "continue" at bounding box center [161, 226] width 195 height 9
click at [110, 290] on div "General Settings Display Feedback PRX-C & The Revitalizing Duo Why we matched y…" at bounding box center [161, 243] width 234 height 390
click at [817, 488] on div "PRX PLUS & Revitalizing Duo" at bounding box center [838, 494] width 64 height 20
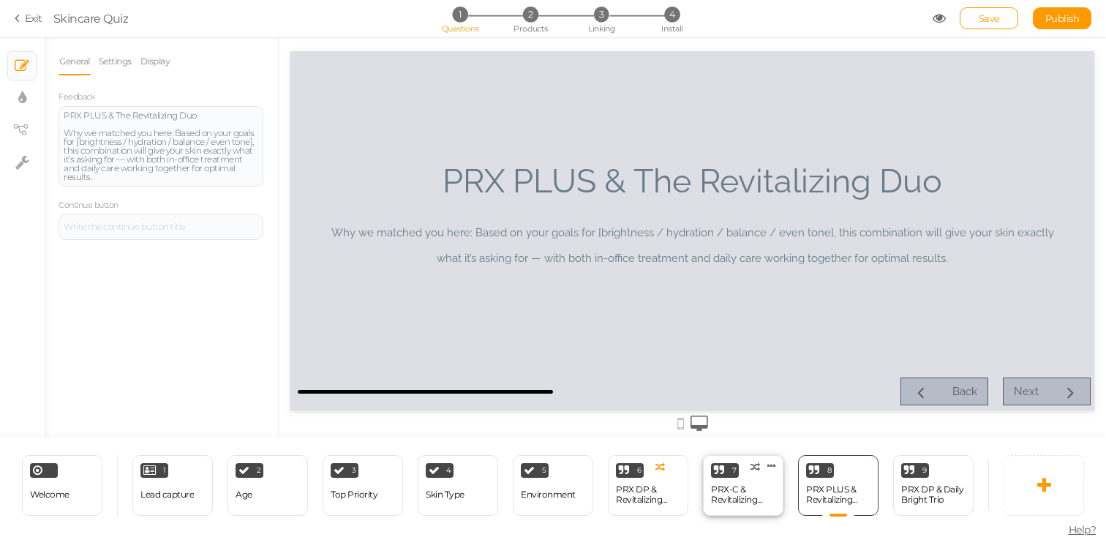
click at [754, 499] on div "PRX-C & Revitalizing Duo" at bounding box center [743, 494] width 64 height 20
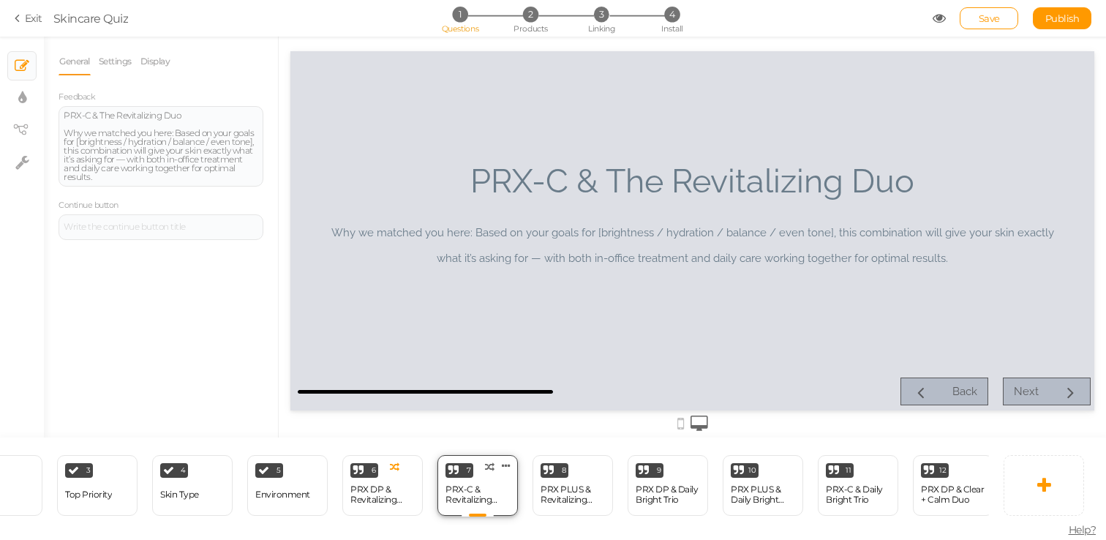
scroll to position [0, 269]
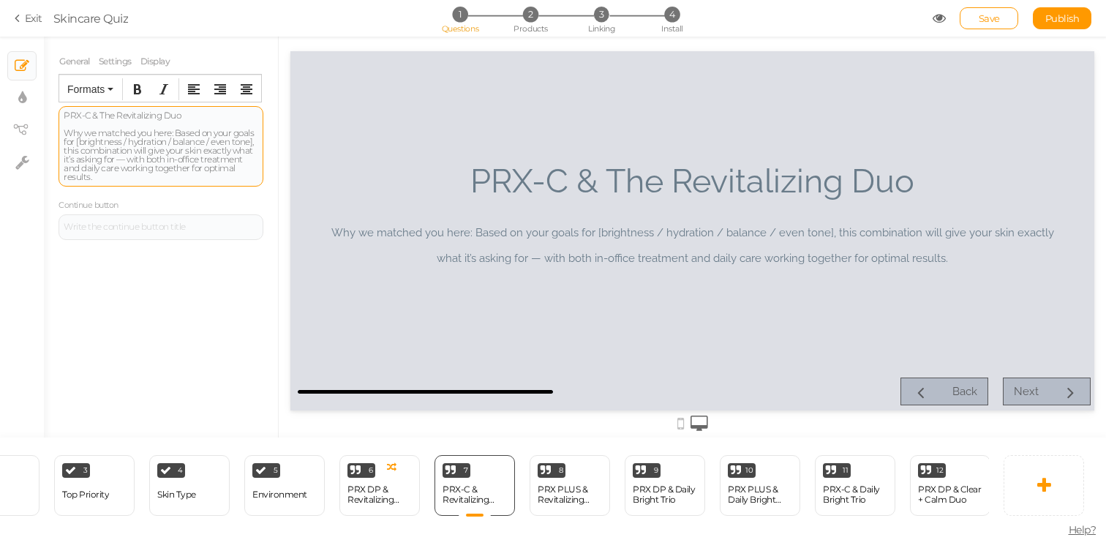
click at [173, 145] on span "Why we matched you here: Based on your goals for [brightness / hydration / bala…" at bounding box center [159, 154] width 190 height 55
click at [171, 176] on div "Why we matched you here: Based on your goals for [brightness / hydration / bala…" at bounding box center [161, 155] width 195 height 53
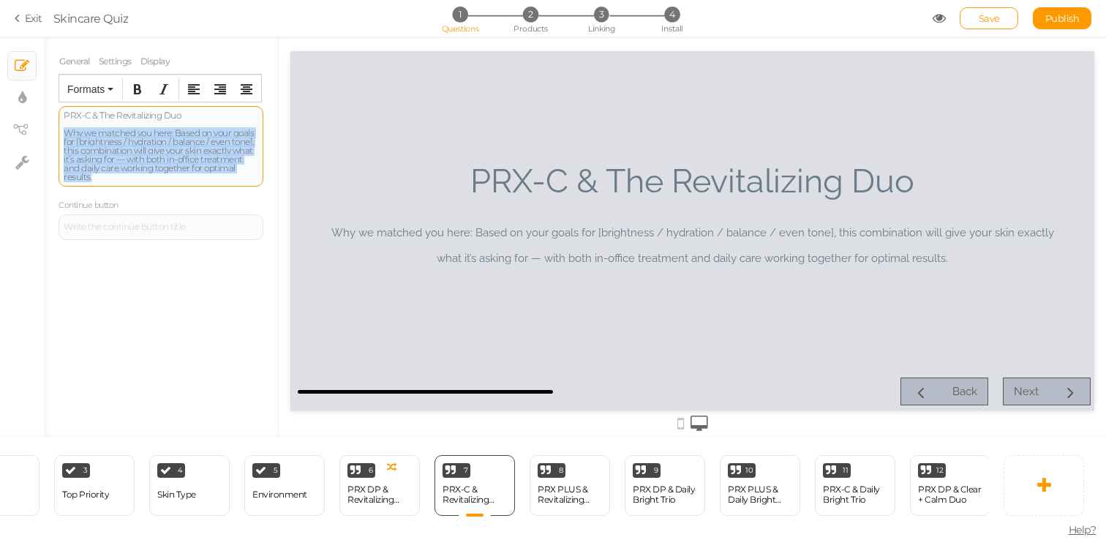
click at [171, 176] on div "Why we matched you here: Based on your goals for [brightness / hydration / bala…" at bounding box center [161, 155] width 195 height 53
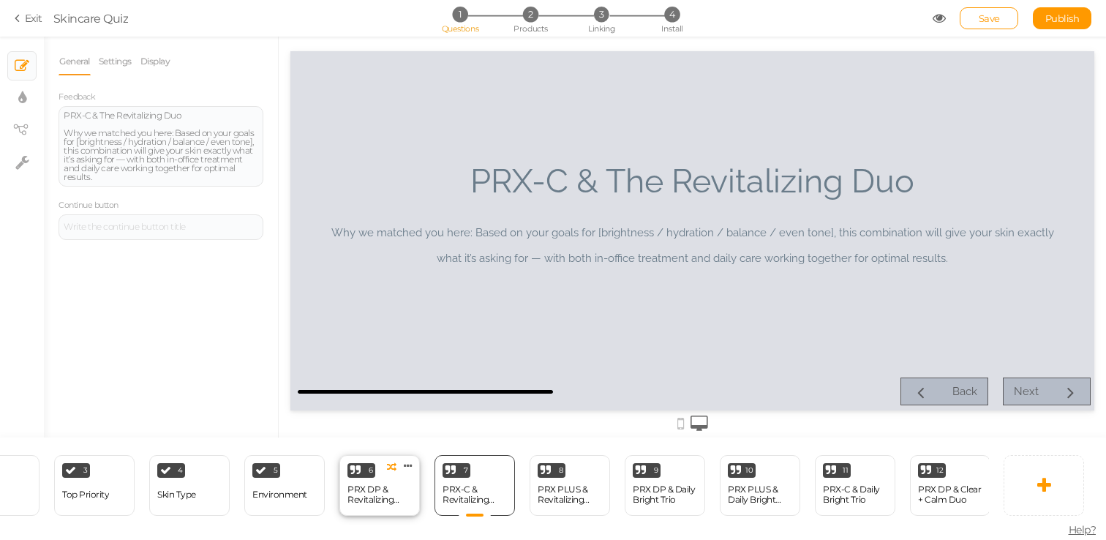
click at [378, 485] on div "PRX DP & Revitalizing Duo" at bounding box center [380, 494] width 64 height 20
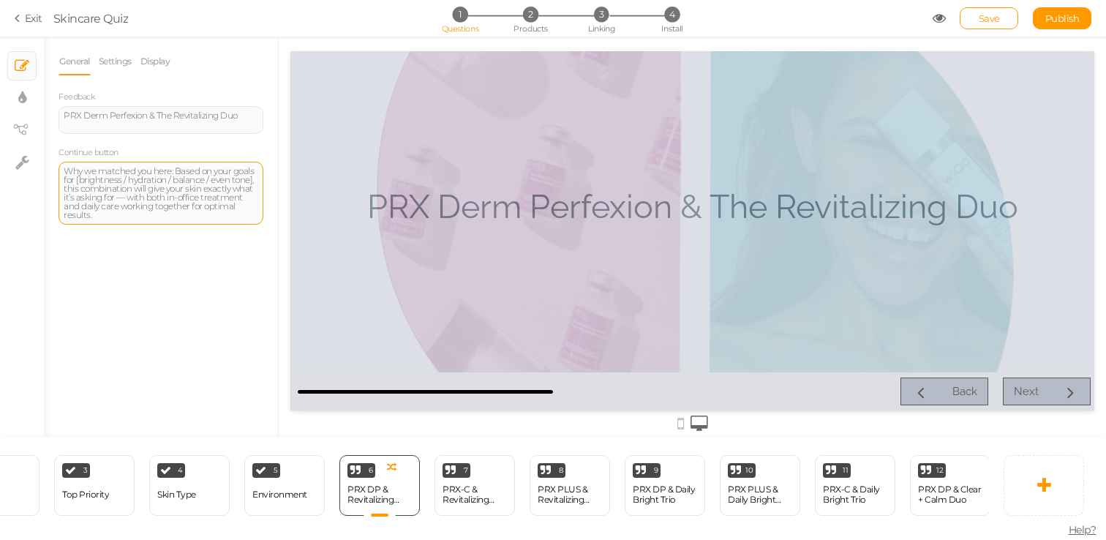
click at [190, 196] on div "Why we matched you here: Based on your goals for [brightness / hydration / bala…" at bounding box center [161, 193] width 195 height 53
click at [211, 293] on div "General Settings Display Feedback PRX Derm Perfexion & The Revitalizing Duo Con…" at bounding box center [161, 243] width 234 height 390
click at [168, 205] on div "Why we matched you here: Based on your goals for [brightness / hydration / bala…" at bounding box center [161, 193] width 195 height 53
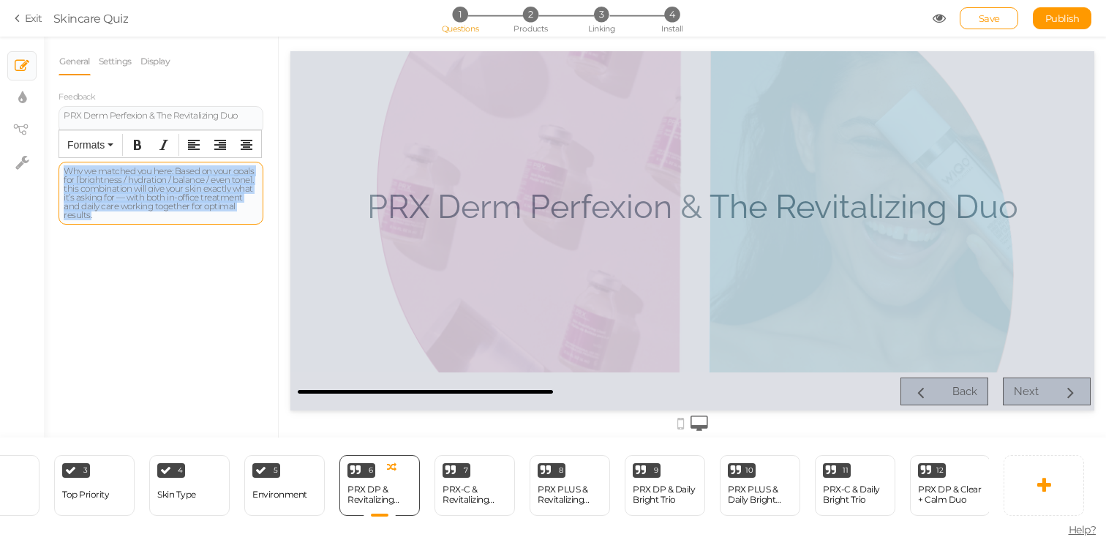
click at [168, 205] on div "Why we matched you here: Based on your goals for [brightness / hydration / bala…" at bounding box center [161, 193] width 195 height 53
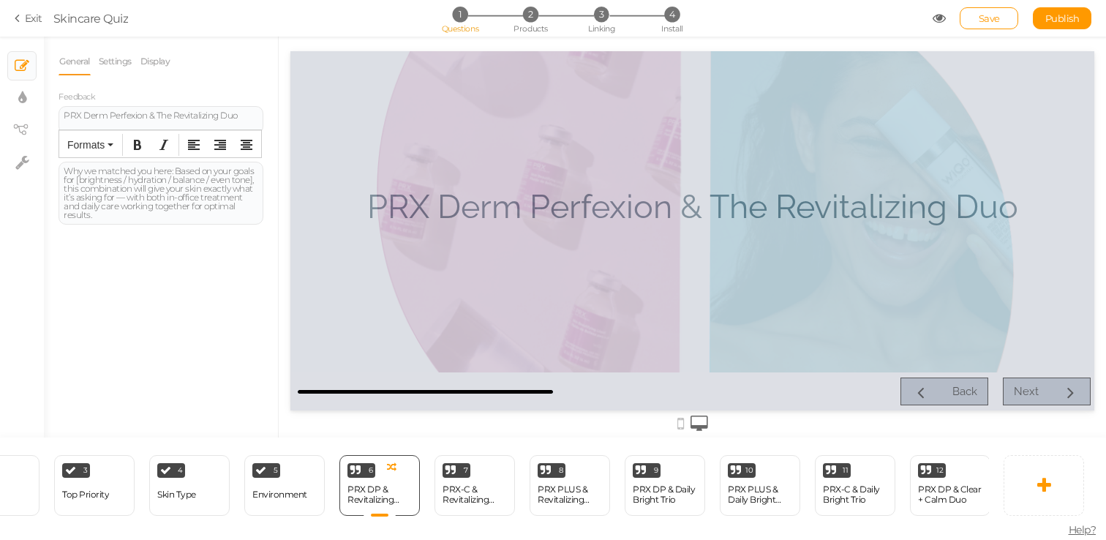
click at [201, 252] on div "General Settings Display Feedback PRX Derm Perfexion & The Revitalizing Duo Con…" at bounding box center [161, 243] width 234 height 390
click at [574, 478] on div "8 PRX PLUS & Revitalizing Duo × Define the conditions to show this slide. Clone…" at bounding box center [570, 485] width 80 height 61
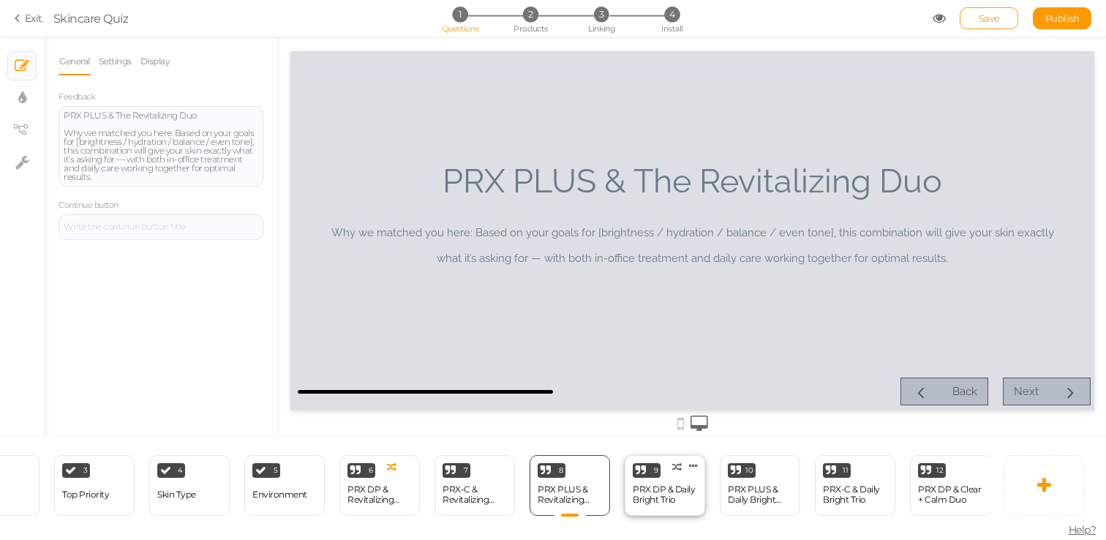
click at [653, 485] on div "PRX DP & Daily Bright Trio" at bounding box center [665, 494] width 64 height 20
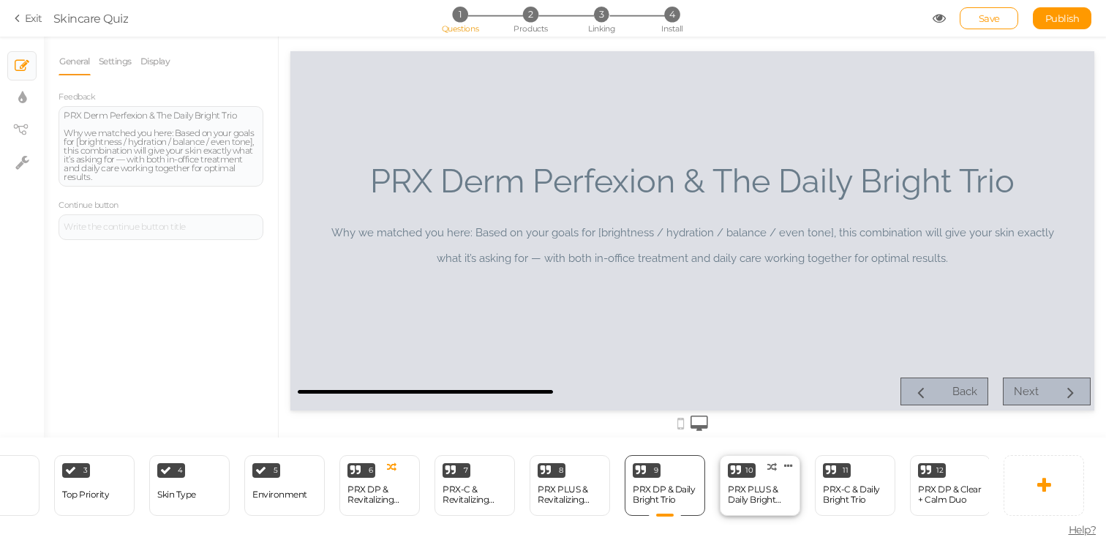
click at [753, 502] on div "PRX PLUS & Daily Bright Trio" at bounding box center [760, 494] width 64 height 20
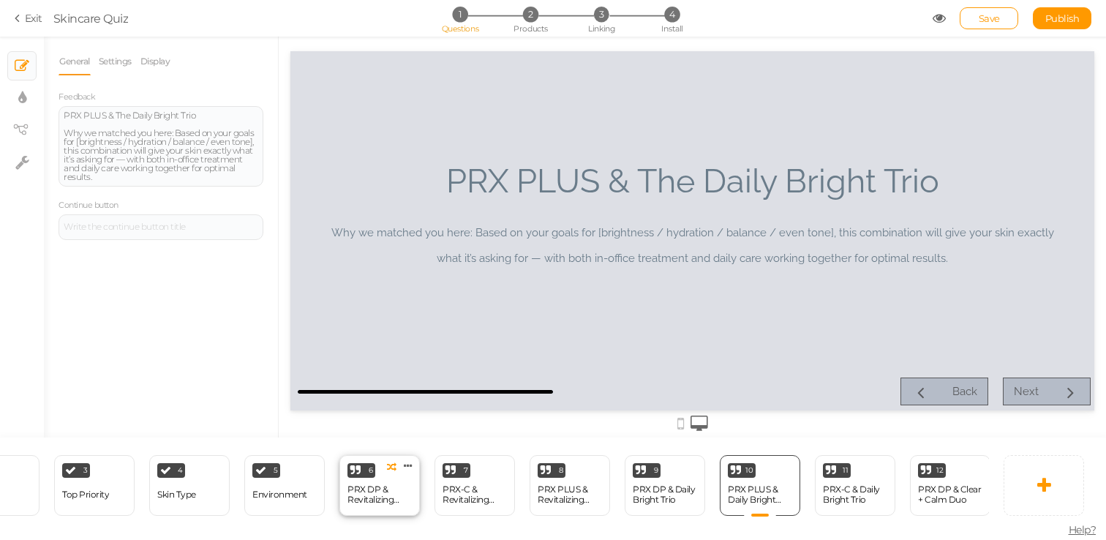
click at [401, 497] on div "PRX DP & Revitalizing Duo" at bounding box center [380, 494] width 64 height 20
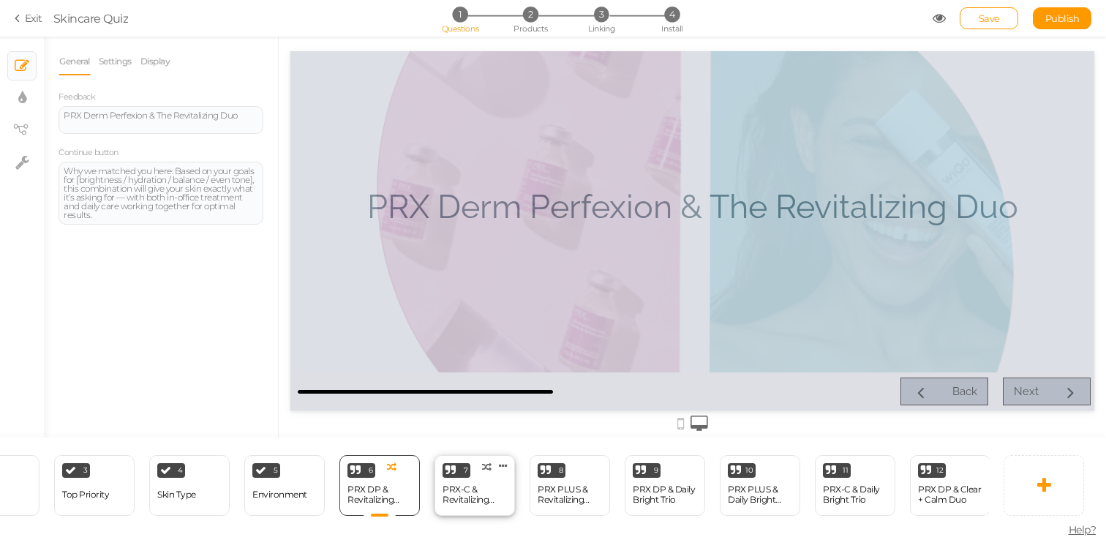
click at [465, 497] on div "PRX-C & Revitalizing Duo" at bounding box center [475, 494] width 64 height 20
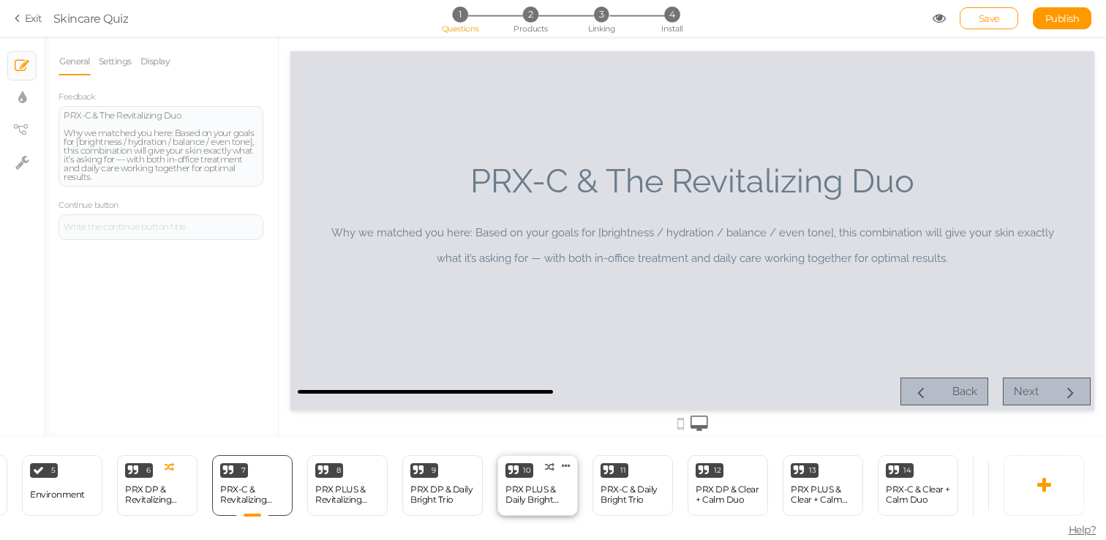
scroll to position [0, 578]
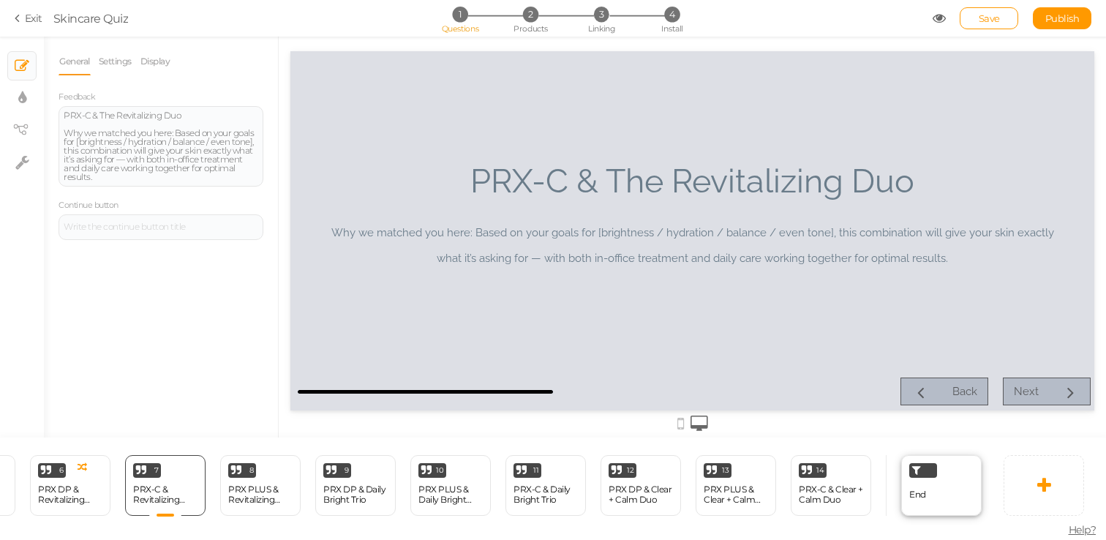
click at [954, 498] on div "End" at bounding box center [941, 485] width 80 height 61
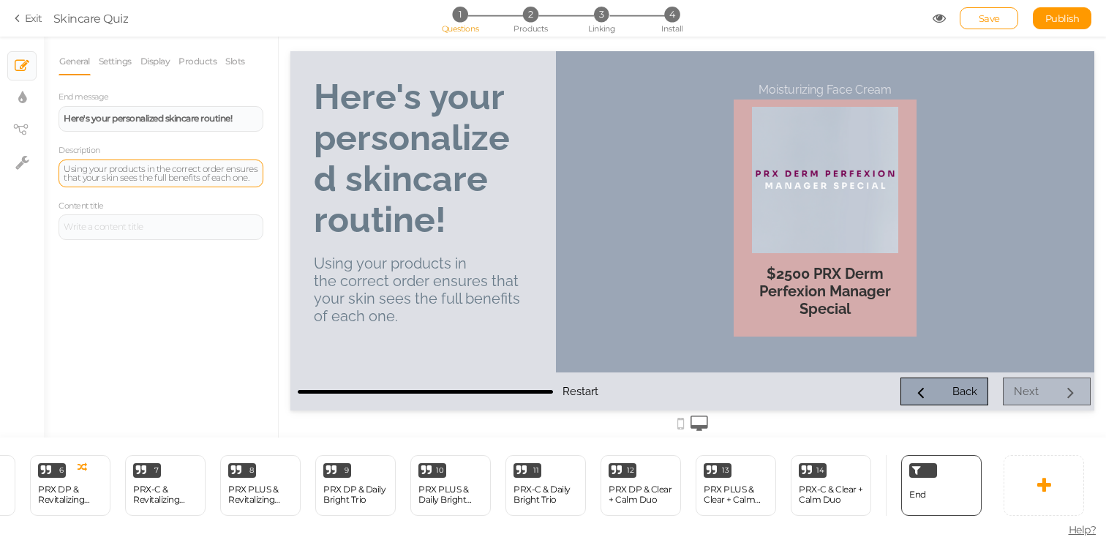
click at [200, 172] on div "Using your products in the correct order ensures that your skin sees the full b…" at bounding box center [161, 174] width 195 height 18
click at [124, 69] on link "Settings" at bounding box center [115, 62] width 34 height 28
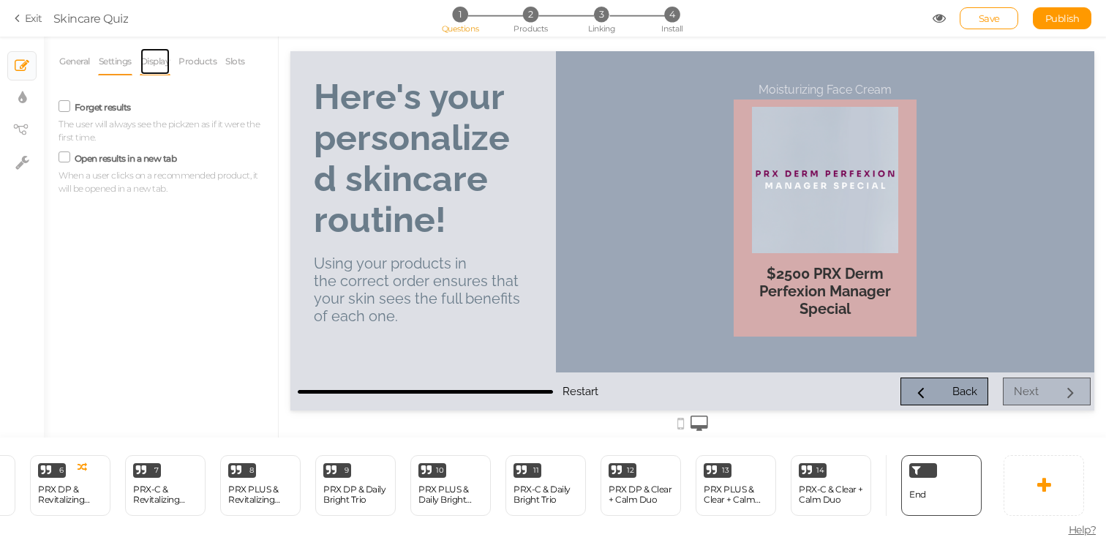
click at [155, 69] on link "Display" at bounding box center [155, 62] width 31 height 28
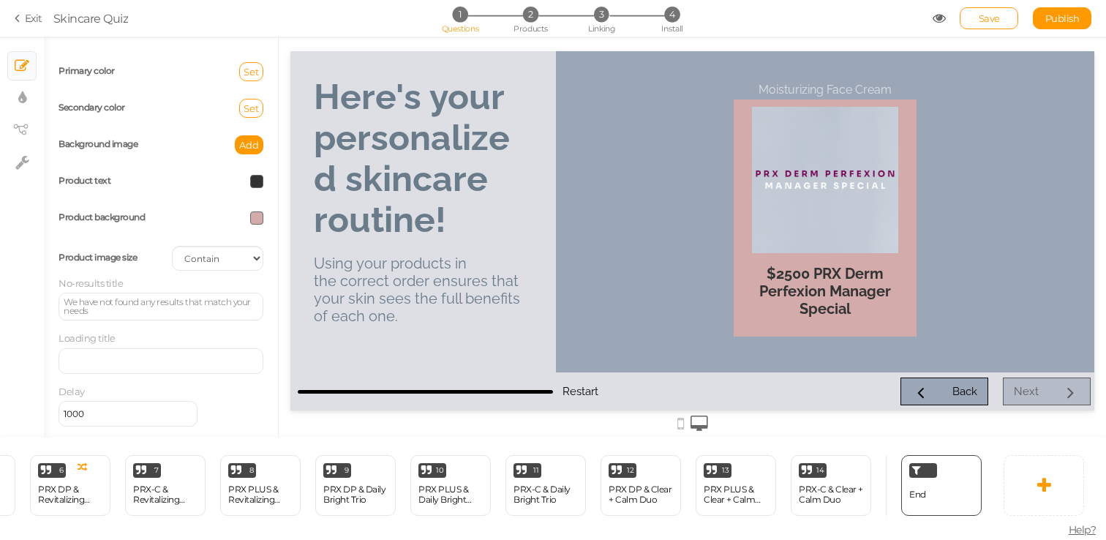
scroll to position [0, 0]
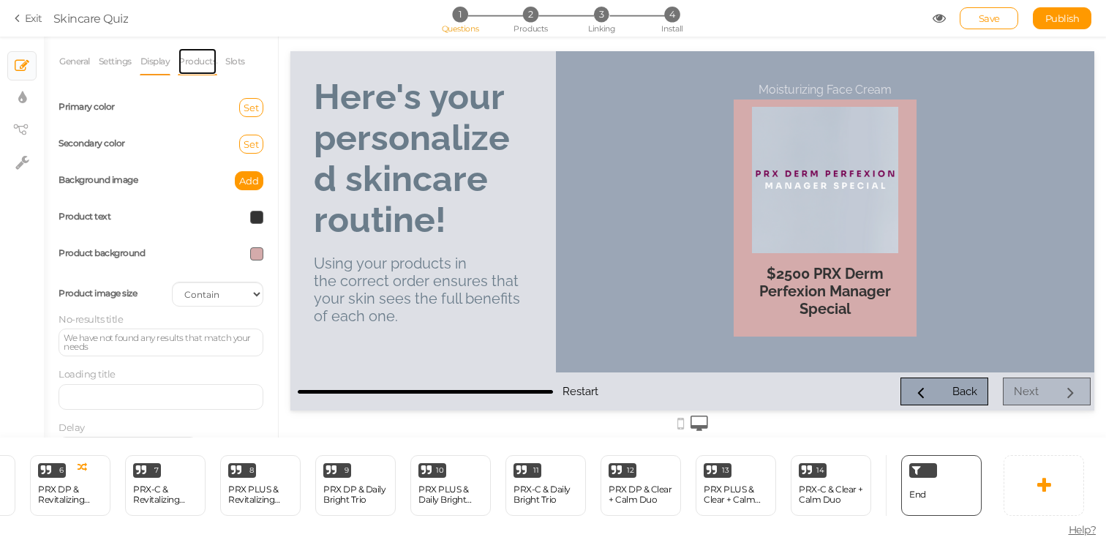
click at [198, 61] on link "Products" at bounding box center [198, 62] width 40 height 28
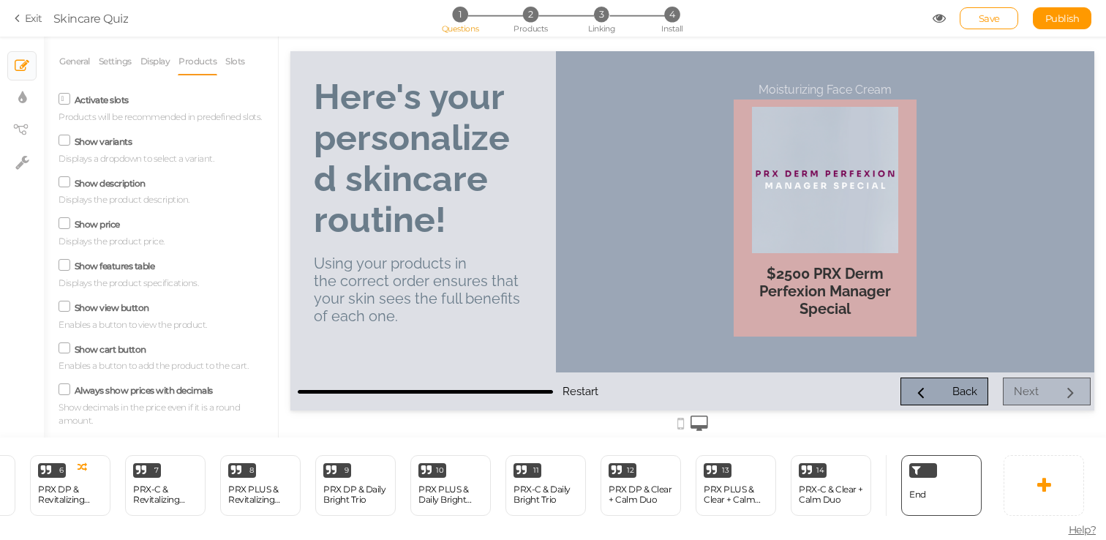
click at [119, 102] on label "Activate slots" at bounding box center [102, 99] width 54 height 11
click at [0, 0] on input "Activate slots" at bounding box center [0, 0] width 0 height 0
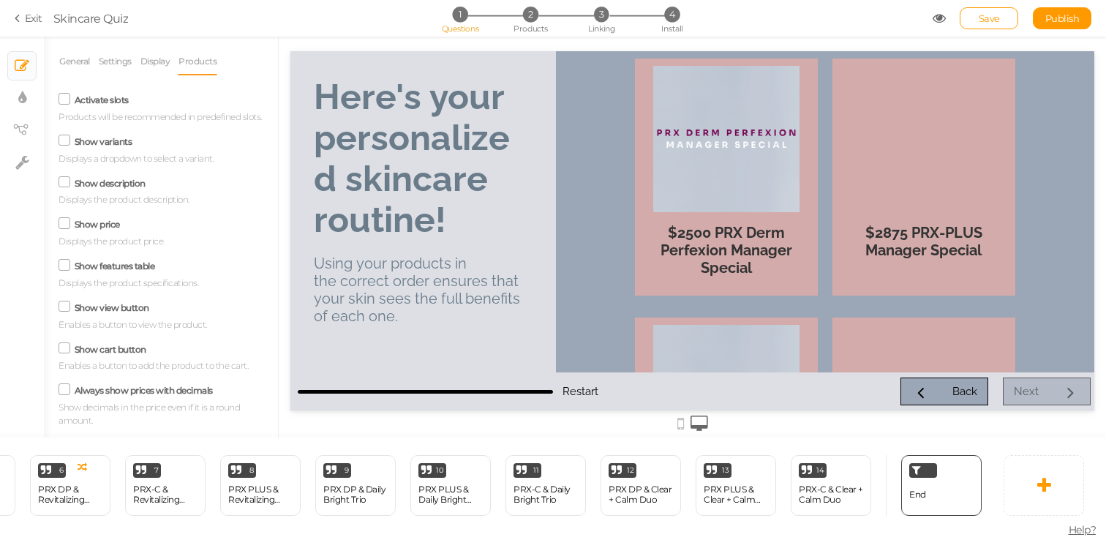
click at [119, 102] on label "Activate slots" at bounding box center [102, 99] width 54 height 11
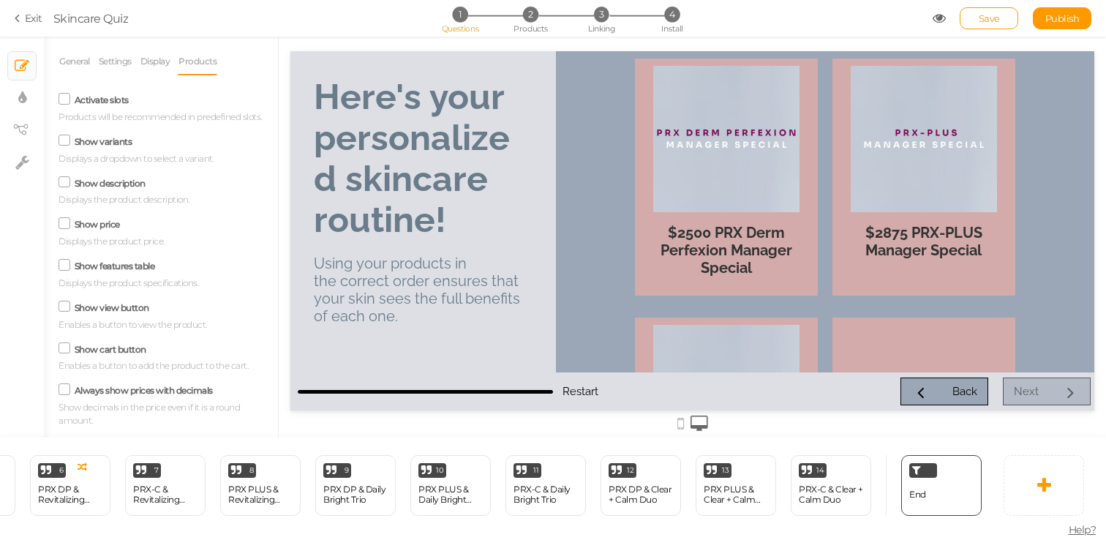
click at [0, 0] on input "Activate slots" at bounding box center [0, 0] width 0 height 0
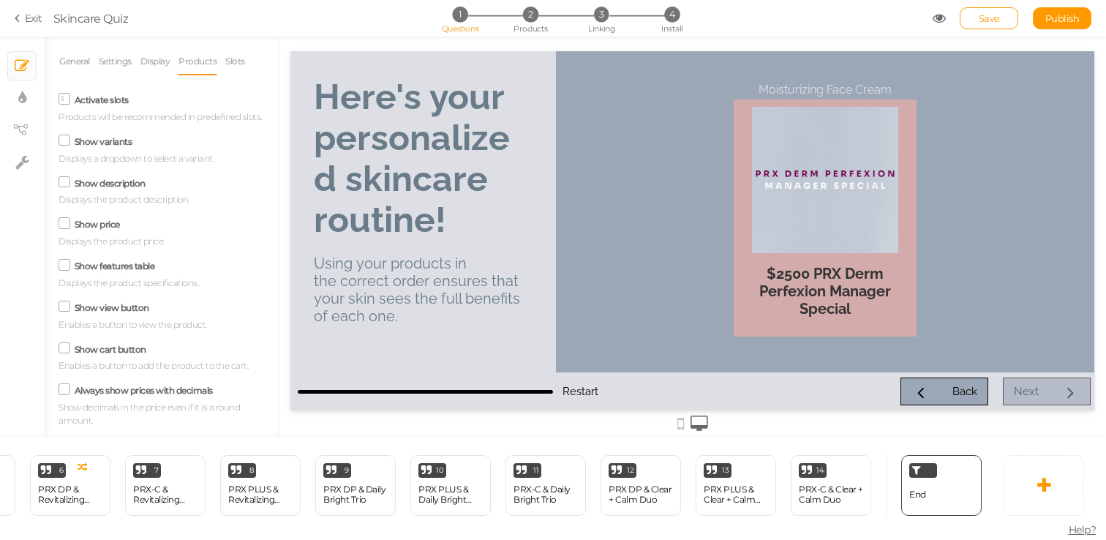
click at [112, 100] on label "Activate slots" at bounding box center [102, 99] width 54 height 11
click at [0, 0] on input "Activate slots" at bounding box center [0, 0] width 0 height 0
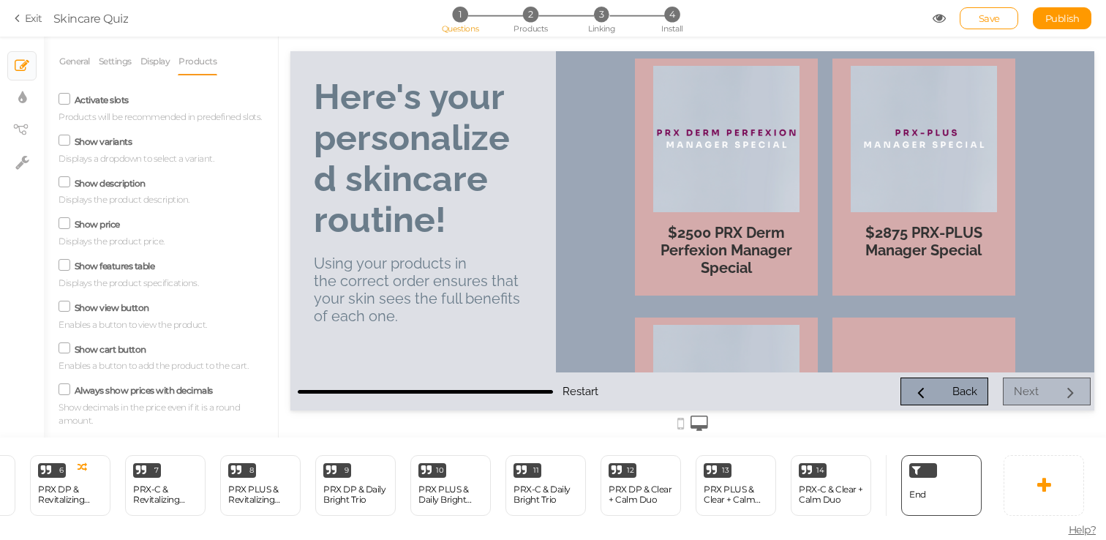
scroll to position [114, 0]
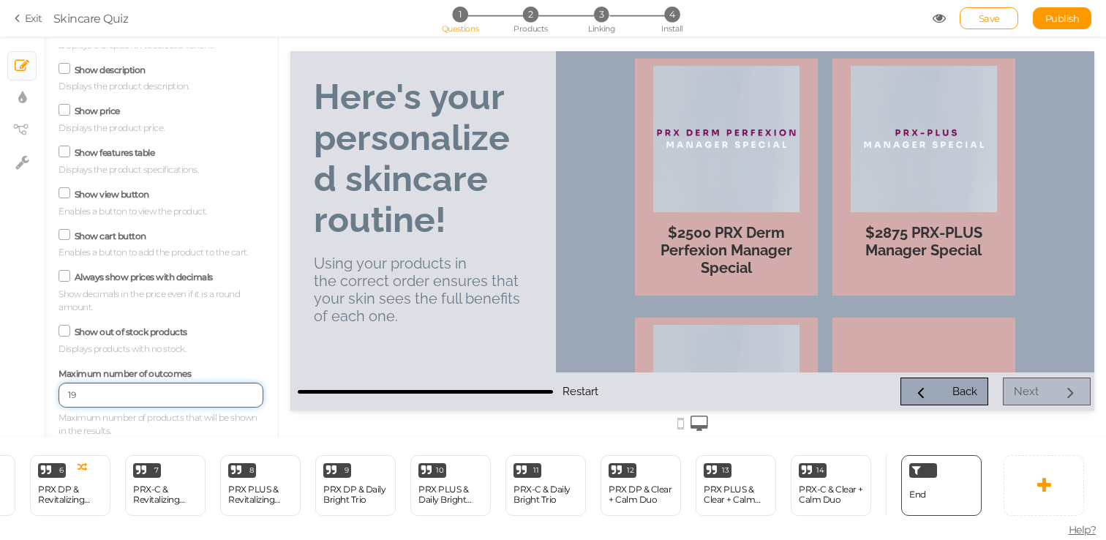
click at [247, 399] on input "19" at bounding box center [161, 395] width 205 height 25
click at [227, 397] on input "19" at bounding box center [161, 395] width 205 height 25
click at [195, 398] on input "191" at bounding box center [161, 395] width 205 height 25
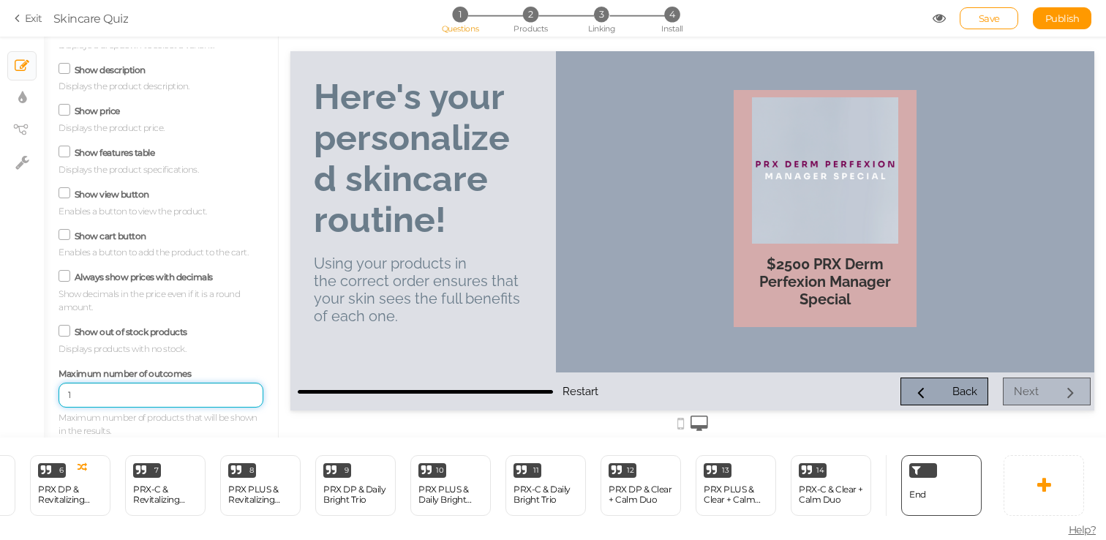
type input "1"
click at [262, 310] on small "Show decimals in the price even if it is a round amount." at bounding box center [161, 301] width 205 height 26
click at [827, 260] on div "$2500 PRX Derm Perfexion Manager Special" at bounding box center [825, 282] width 168 height 76
click at [827, 297] on div "$2500 PRX Derm Perfexion Manager Special" at bounding box center [825, 282] width 168 height 76
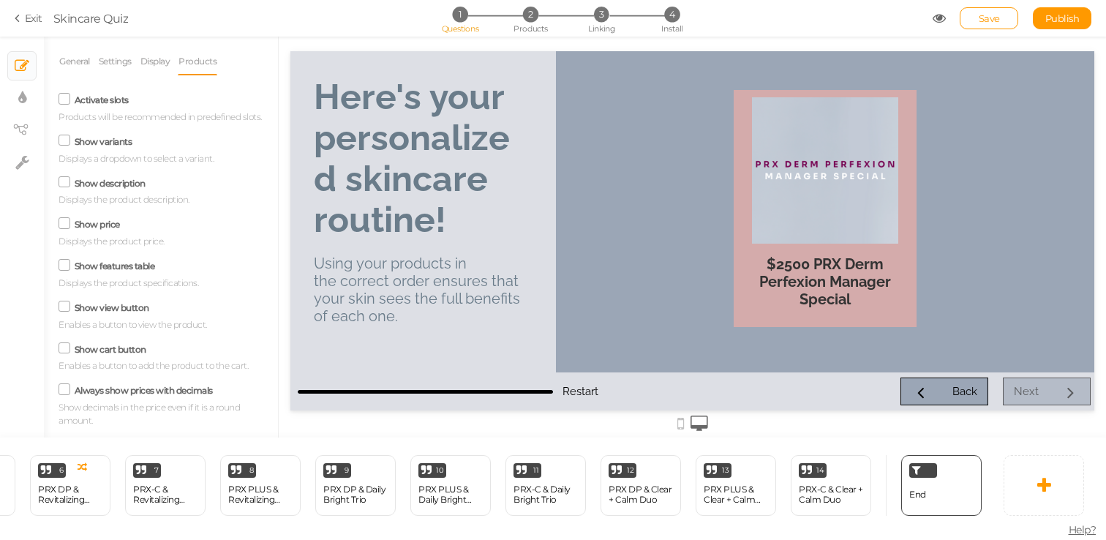
scroll to position [2, 0]
click at [68, 138] on icon at bounding box center [65, 138] width 20 height 7
click at [0, 0] on input "Show variants" at bounding box center [0, 0] width 0 height 0
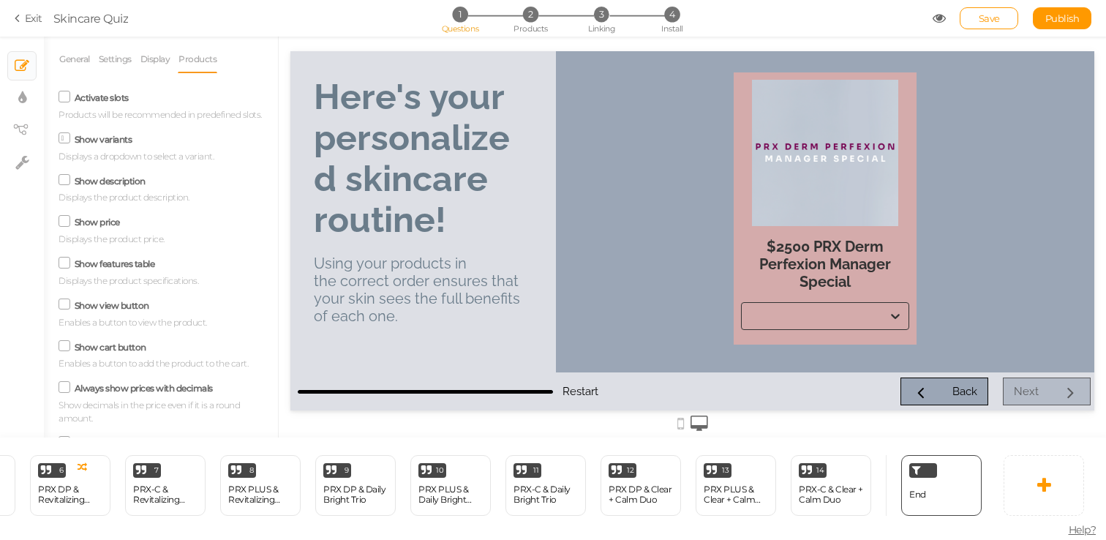
click at [899, 314] on icon at bounding box center [895, 316] width 9 height 5
click at [898, 314] on icon at bounding box center [895, 316] width 9 height 5
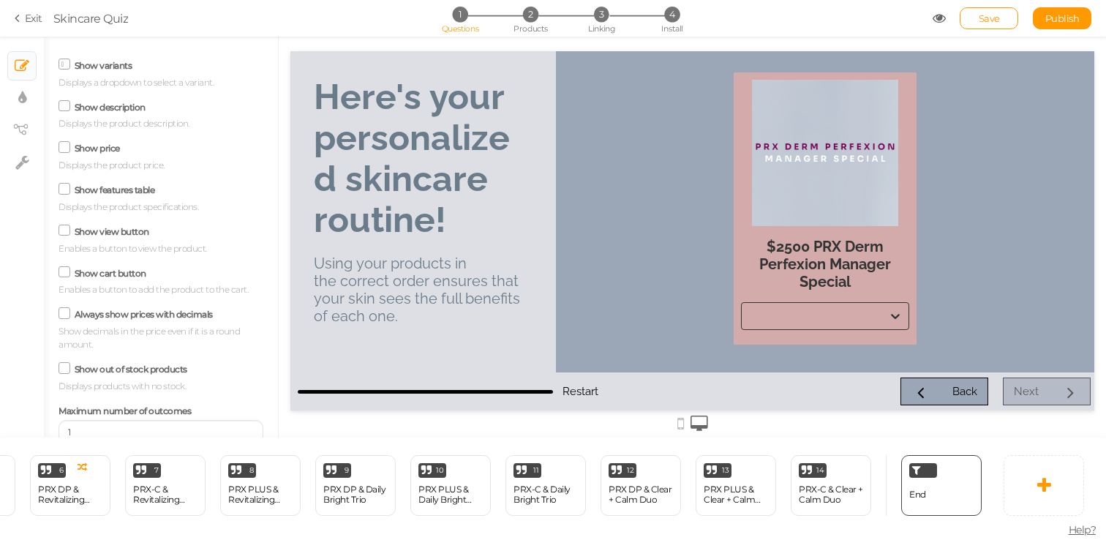
scroll to position [114, 0]
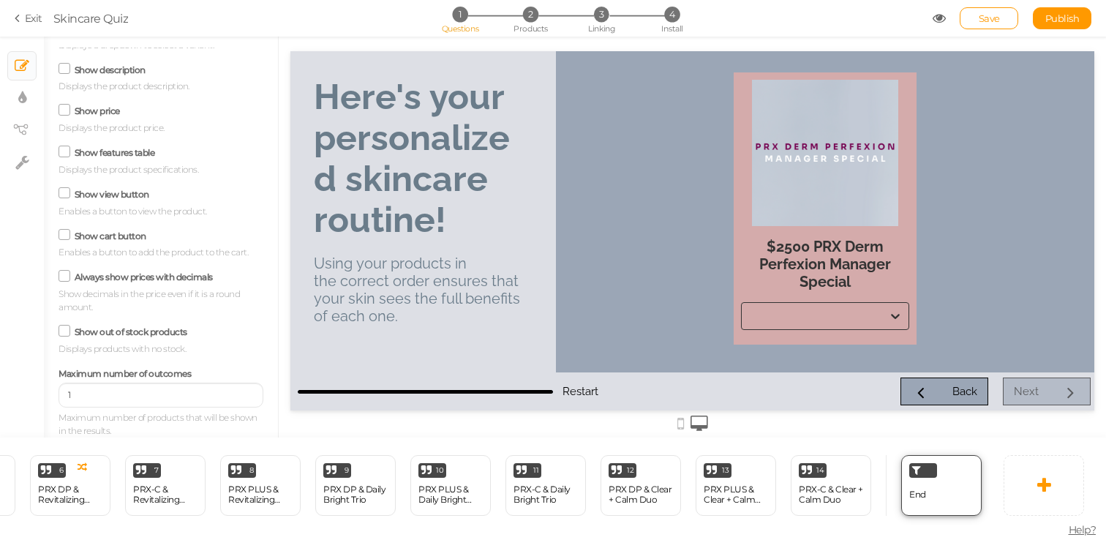
click at [958, 470] on div "End" at bounding box center [941, 485] width 80 height 61
click at [925, 468] on div at bounding box center [924, 470] width 28 height 15
click at [918, 470] on icon at bounding box center [916, 470] width 9 height 11
click at [498, 225] on div "Here's your personalized skincare routine!" at bounding box center [423, 158] width 219 height 164
click at [374, 494] on div "PRX DP & Daily Bright Trio" at bounding box center [355, 494] width 64 height 20
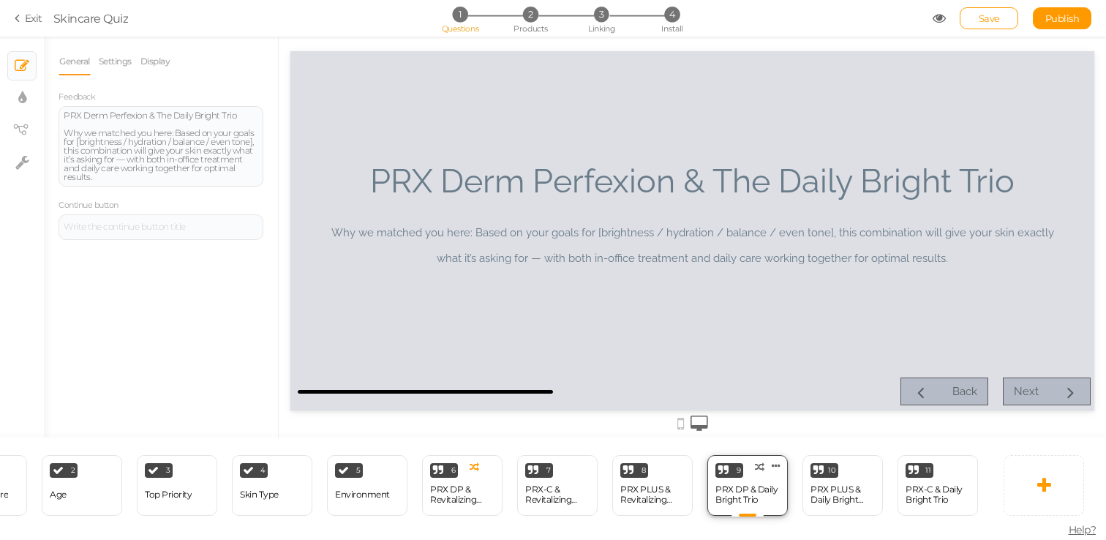
scroll to position [0, 0]
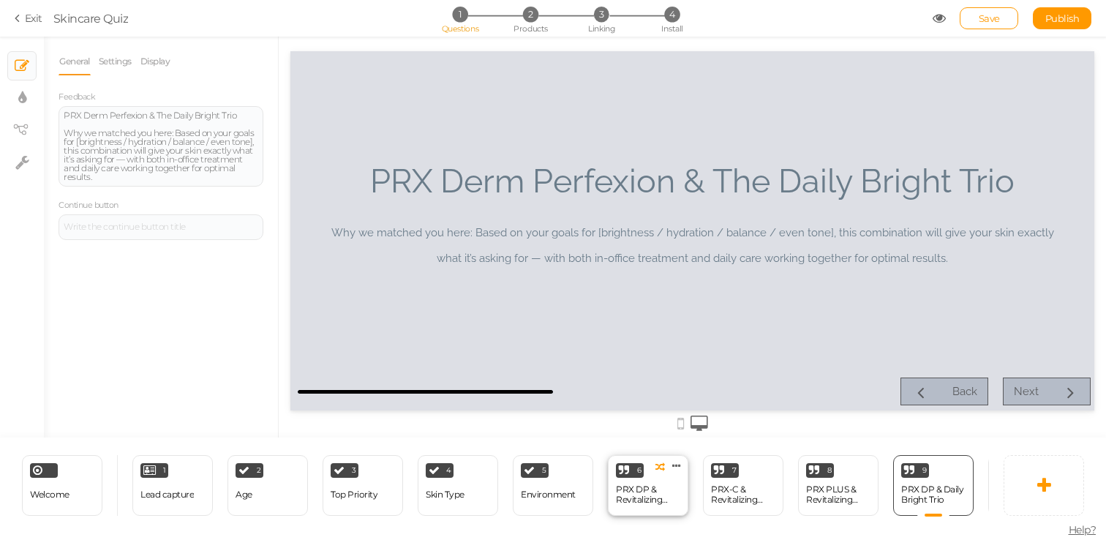
click at [641, 476] on div "6" at bounding box center [630, 470] width 28 height 15
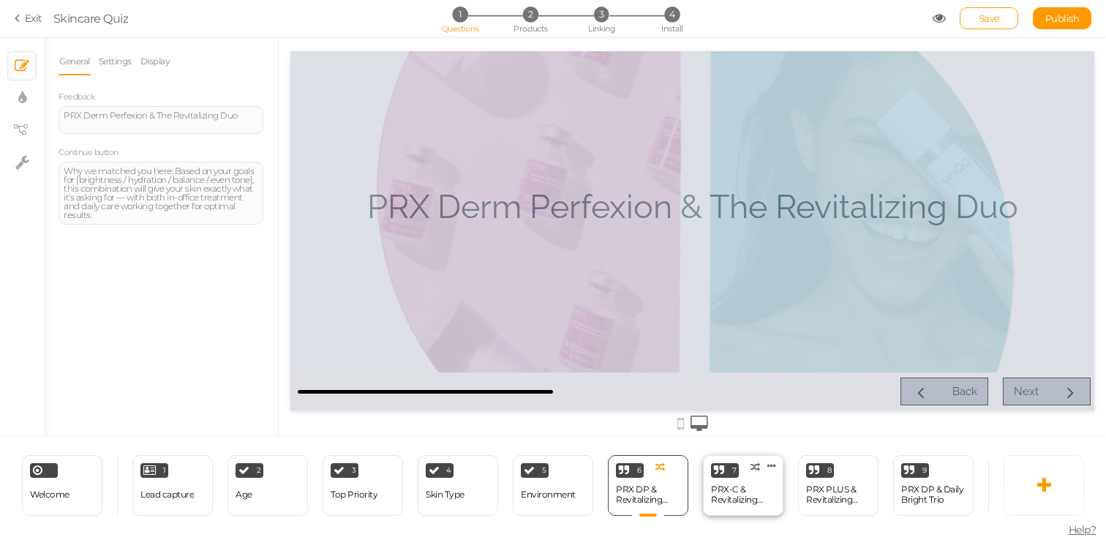
click at [760, 484] on div "PRX-C & Revitalizing Duo" at bounding box center [743, 495] width 64 height 26
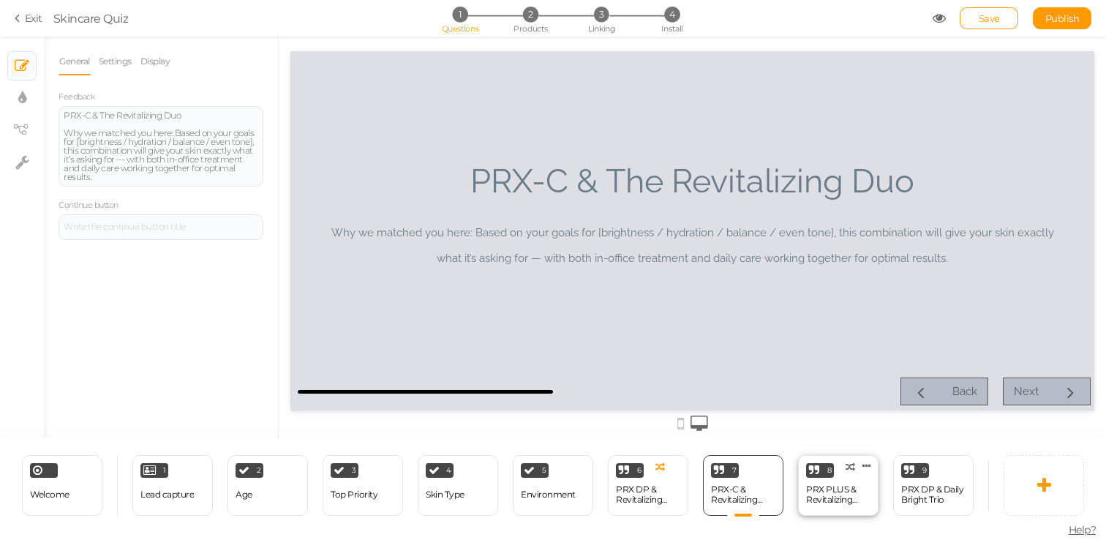
click at [839, 478] on div "8 PRX PLUS & Revitalizing Duo × Define the conditions to show this slide. Clone…" at bounding box center [838, 485] width 80 height 61
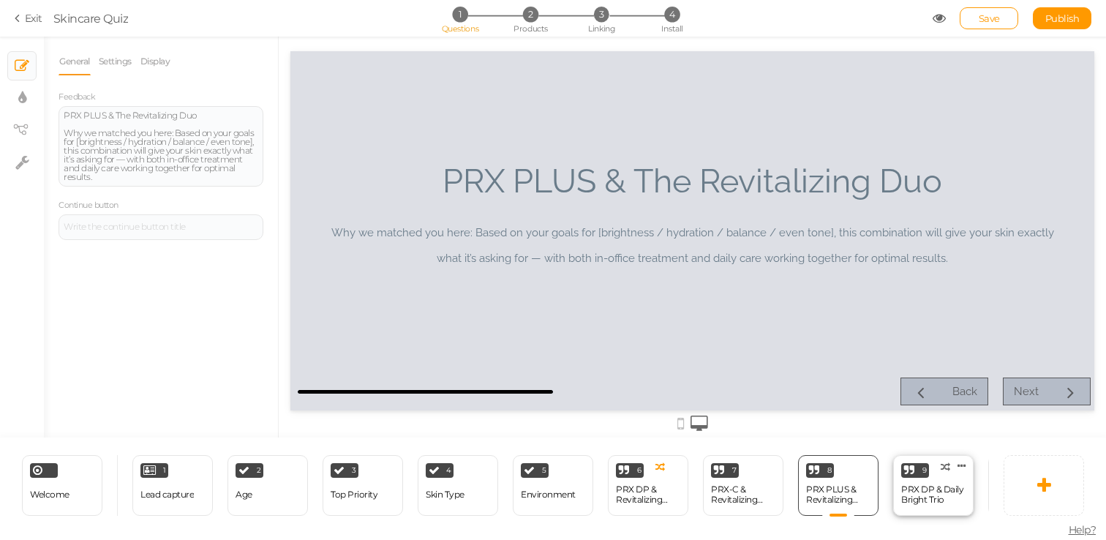
click at [925, 476] on div "9" at bounding box center [915, 470] width 28 height 15
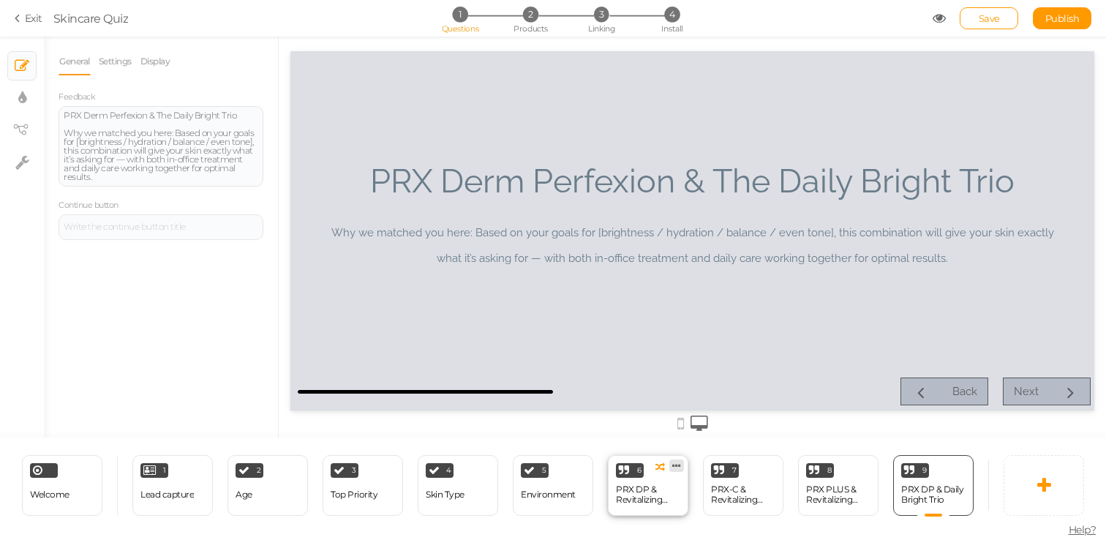
click at [674, 468] on icon at bounding box center [676, 465] width 9 height 11
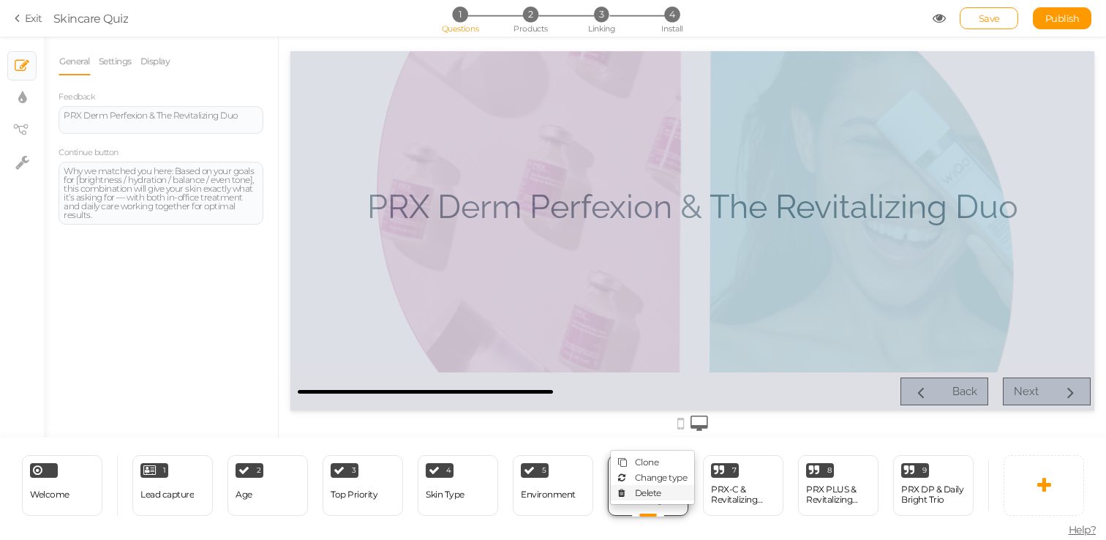
click at [677, 485] on link "Delete" at bounding box center [652, 492] width 83 height 15
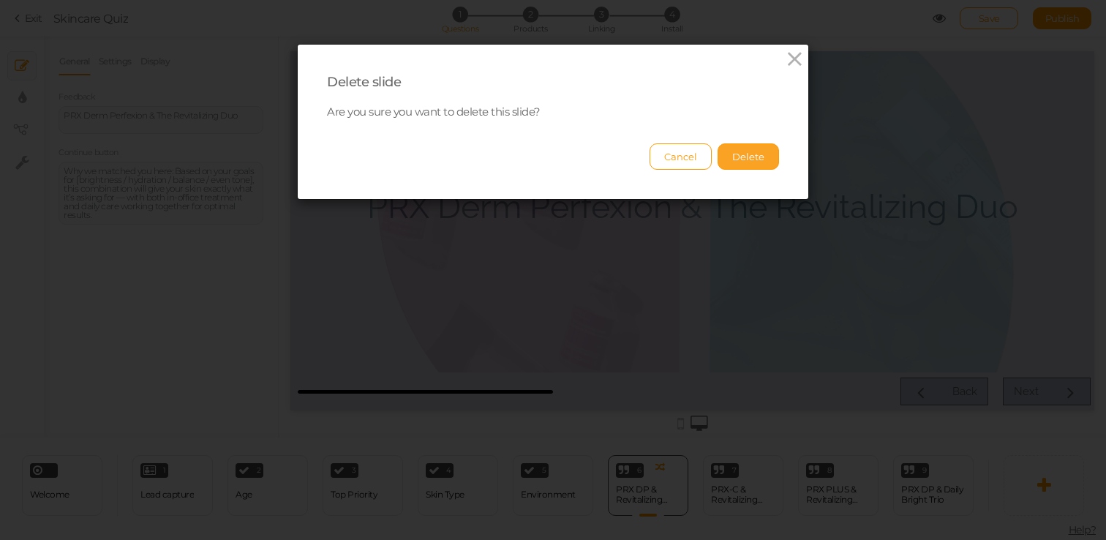
click at [751, 160] on button "Delete" at bounding box center [748, 156] width 61 height 26
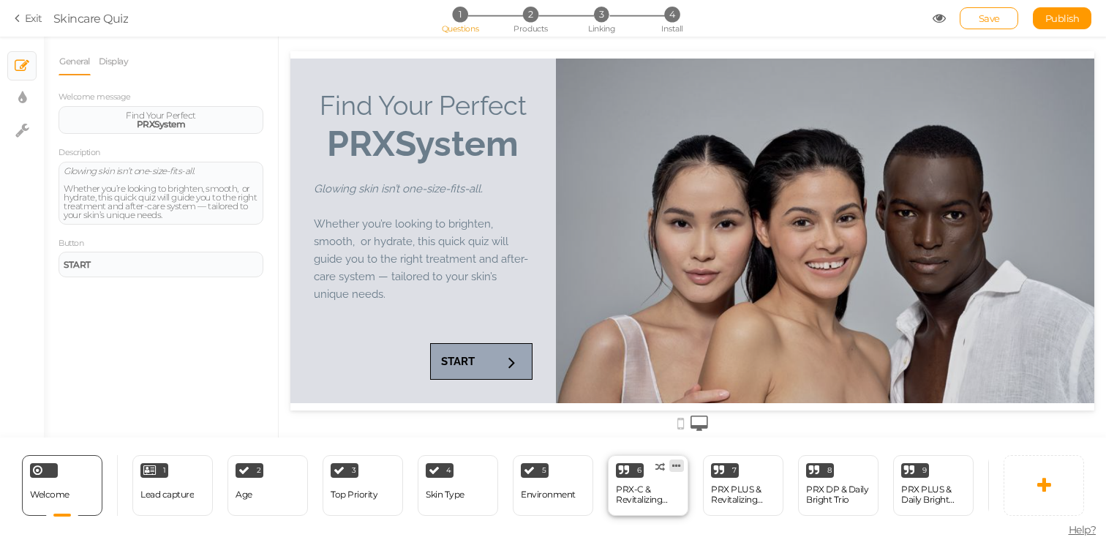
click at [681, 462] on link at bounding box center [677, 466] width 15 height 12
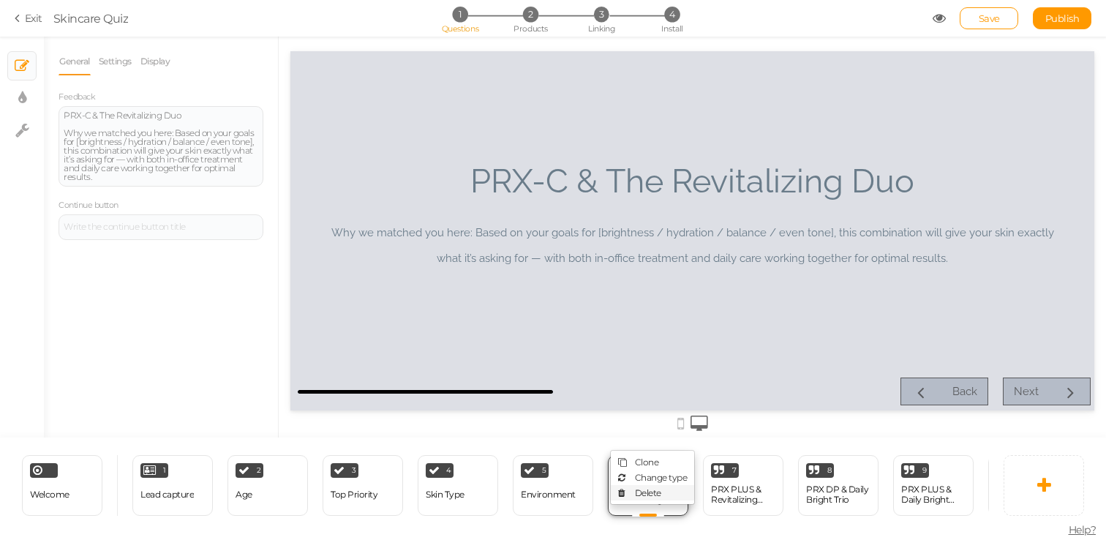
click at [665, 495] on link "Delete" at bounding box center [652, 492] width 83 height 15
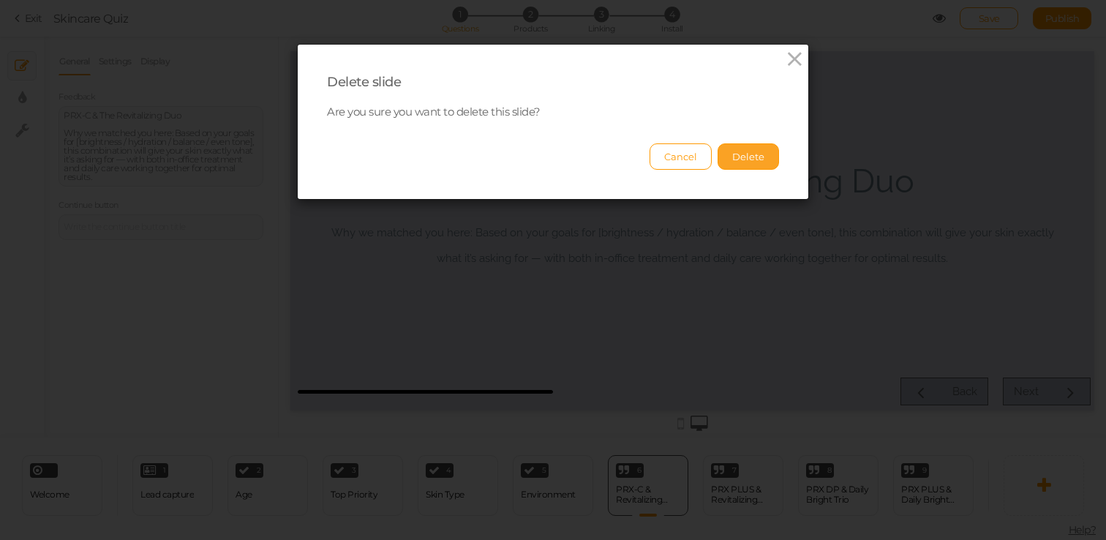
click at [761, 157] on button "Delete" at bounding box center [748, 156] width 61 height 26
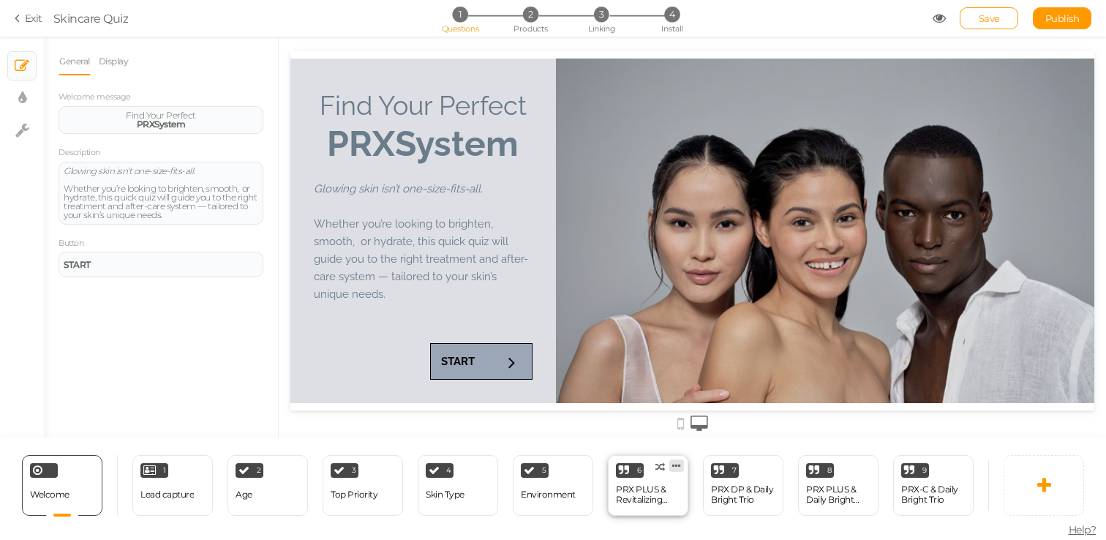
click at [683, 461] on link at bounding box center [677, 466] width 15 height 12
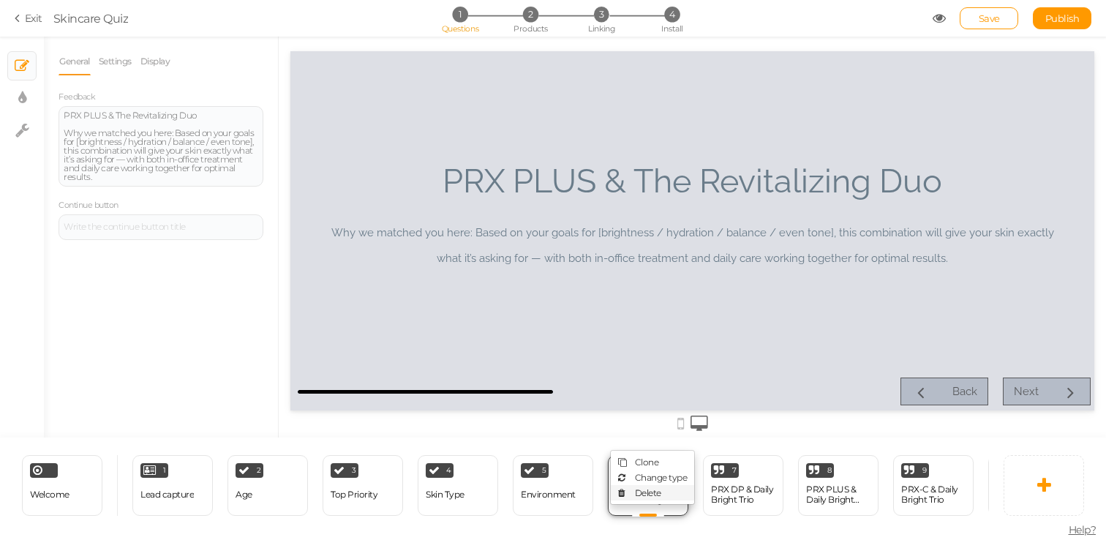
click at [667, 496] on link "Delete" at bounding box center [652, 492] width 83 height 15
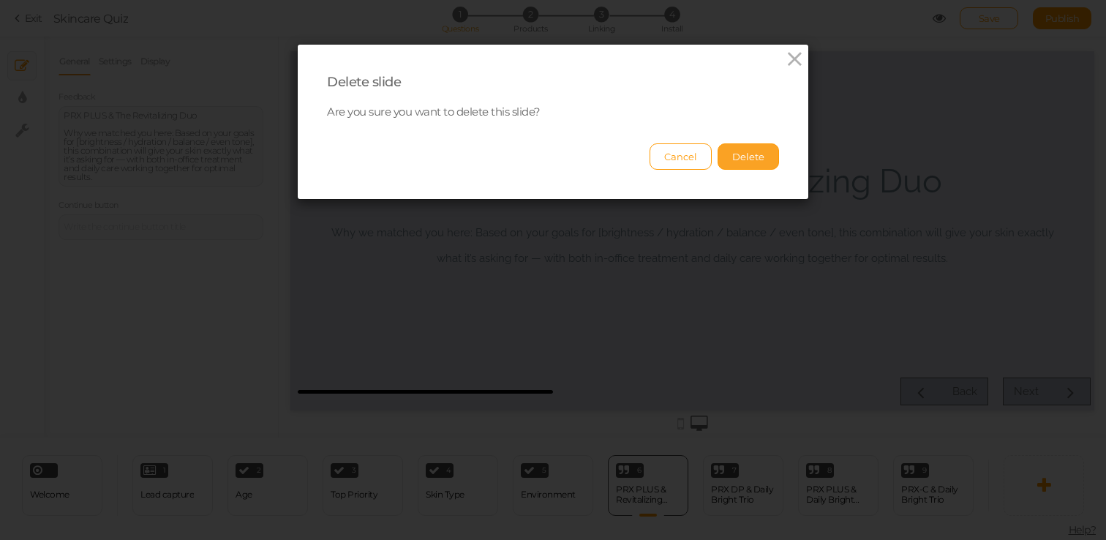
click at [751, 159] on button "Delete" at bounding box center [748, 156] width 61 height 26
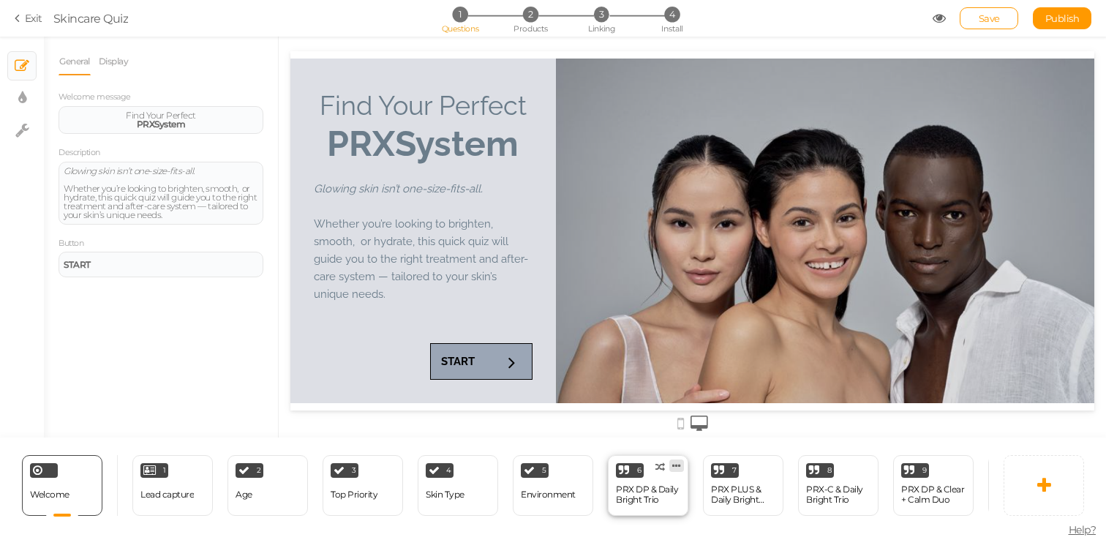
click at [676, 469] on icon at bounding box center [676, 465] width 9 height 11
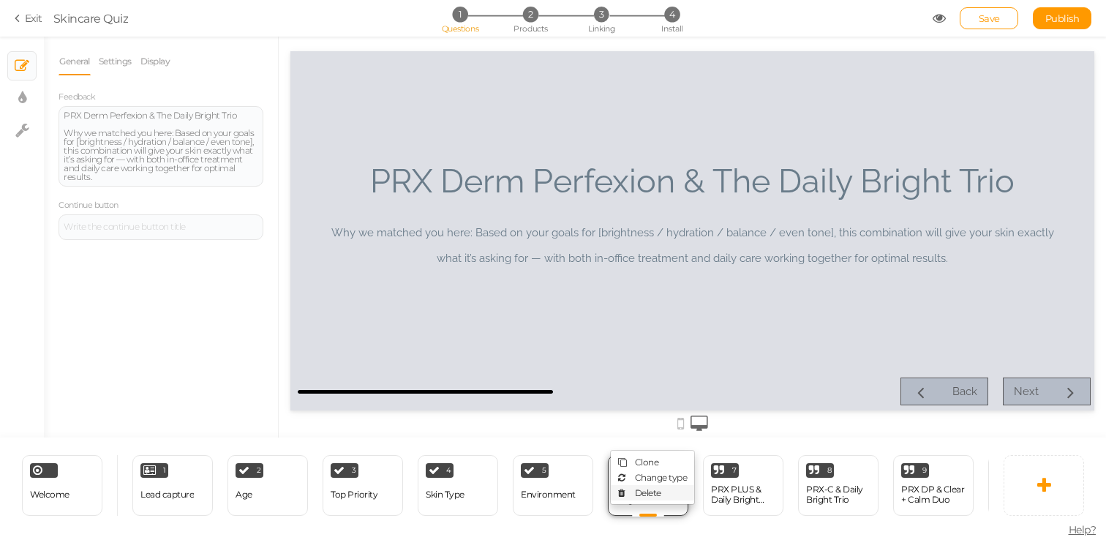
click at [657, 490] on span "Delete" at bounding box center [648, 492] width 26 height 11
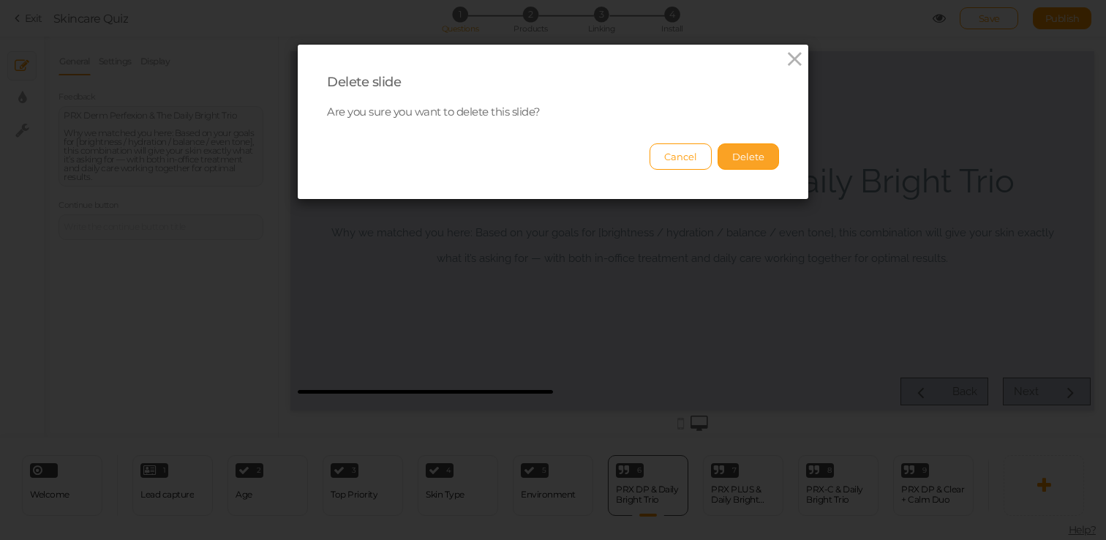
click at [757, 154] on button "Delete" at bounding box center [748, 156] width 61 height 26
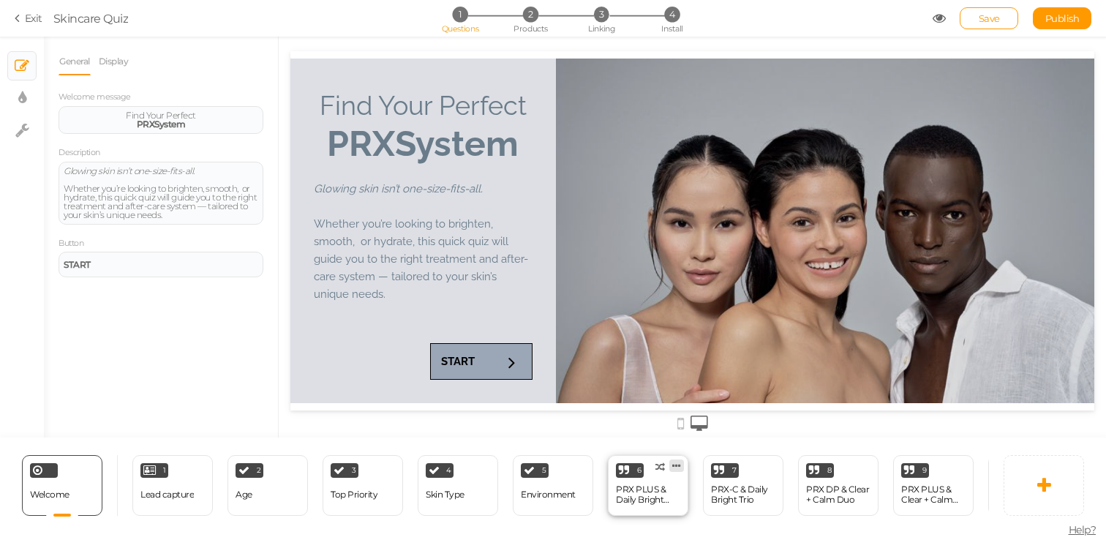
click at [680, 466] on icon at bounding box center [676, 465] width 9 height 11
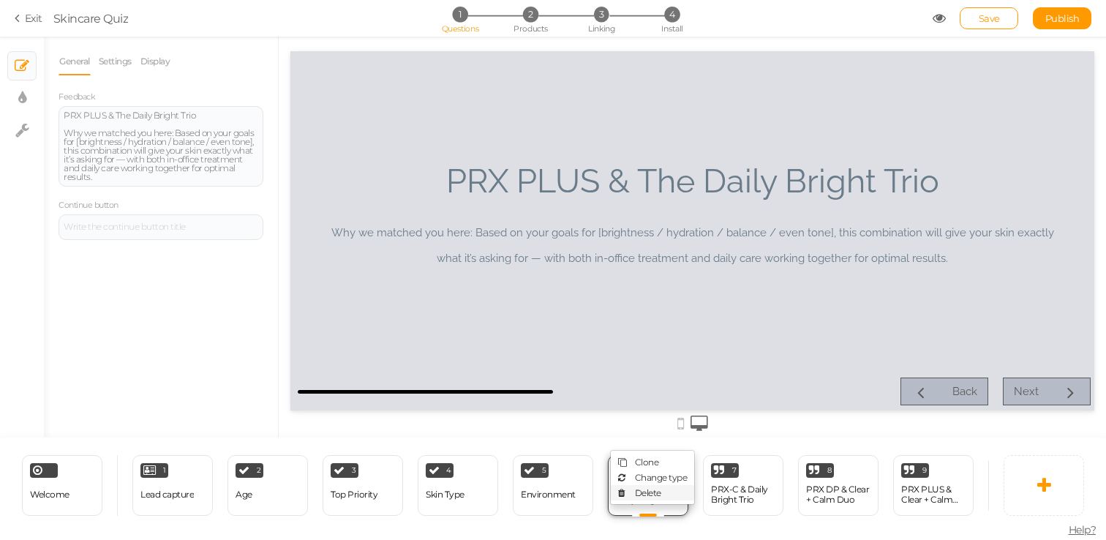
click at [657, 488] on span "Delete" at bounding box center [648, 492] width 26 height 11
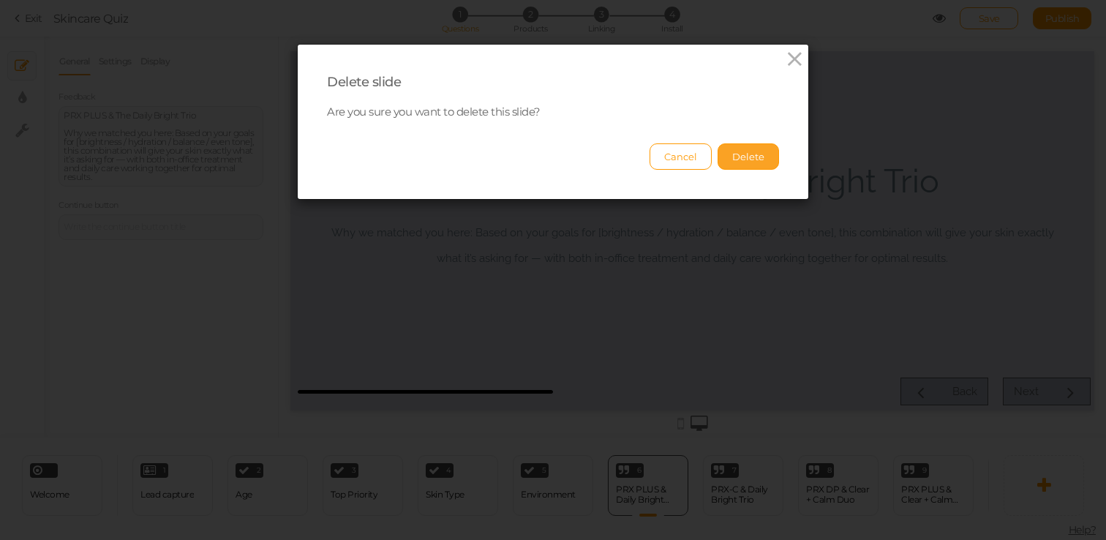
click at [768, 157] on button "Delete" at bounding box center [748, 156] width 61 height 26
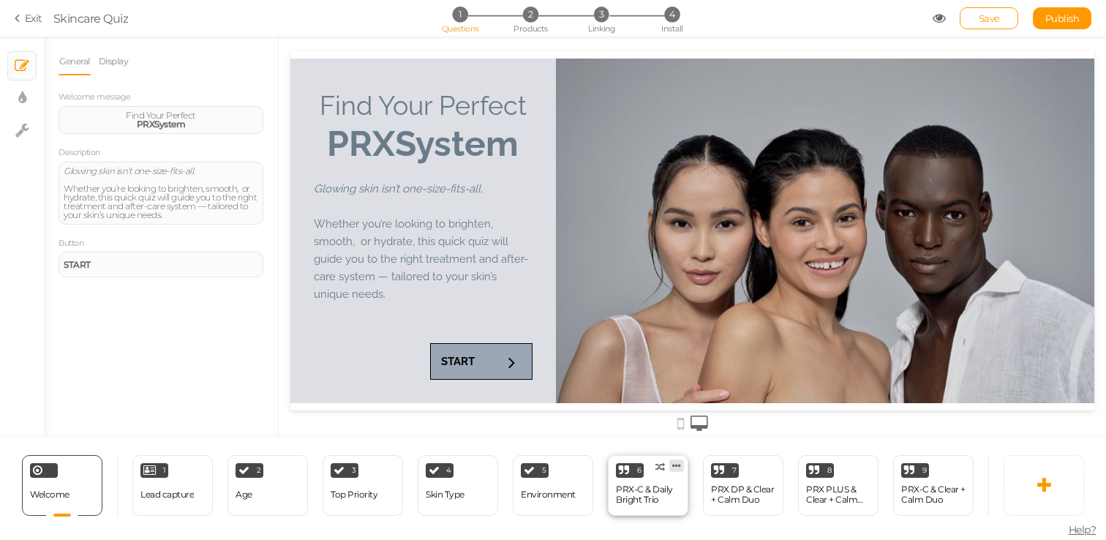
click at [678, 466] on icon at bounding box center [676, 465] width 9 height 11
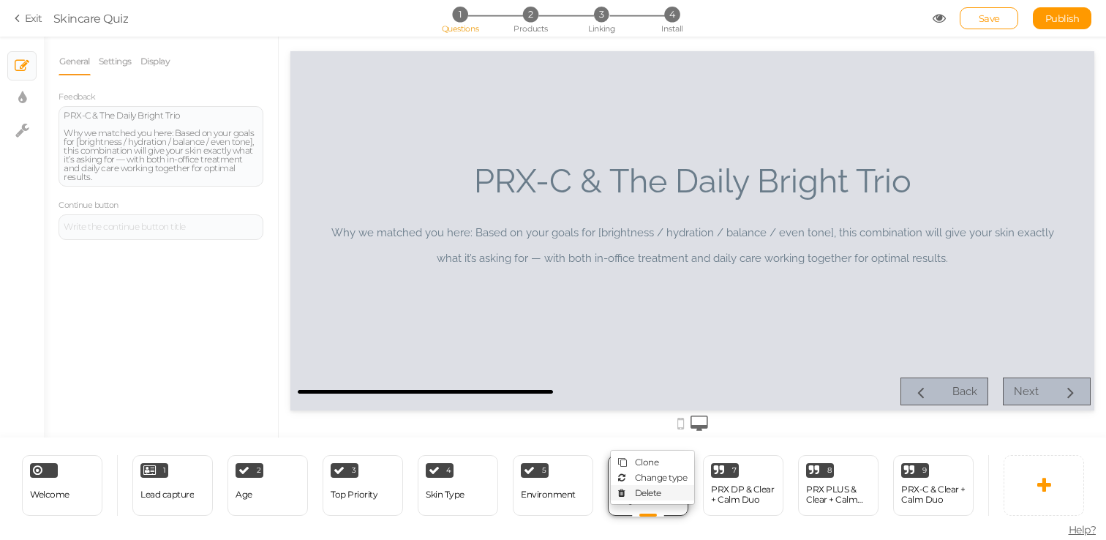
click at [658, 490] on span "Delete" at bounding box center [648, 492] width 26 height 11
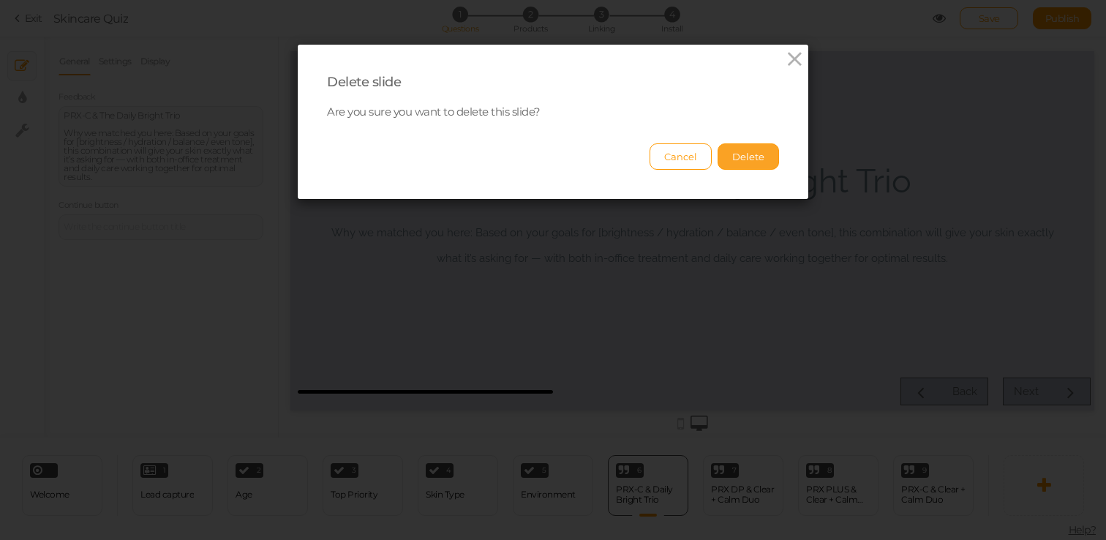
click at [754, 153] on button "Delete" at bounding box center [748, 156] width 61 height 26
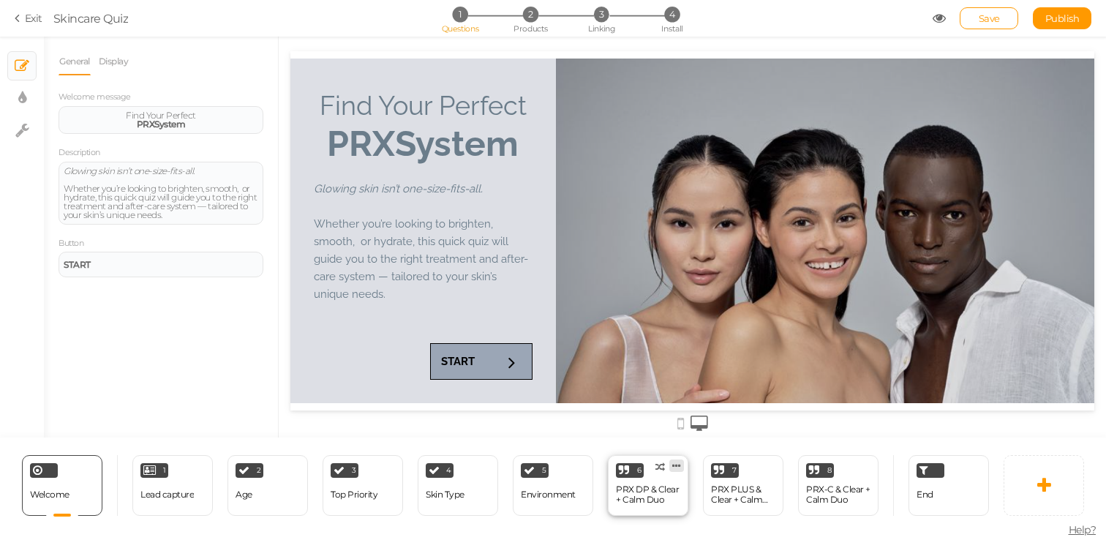
click at [671, 470] on link at bounding box center [677, 466] width 15 height 12
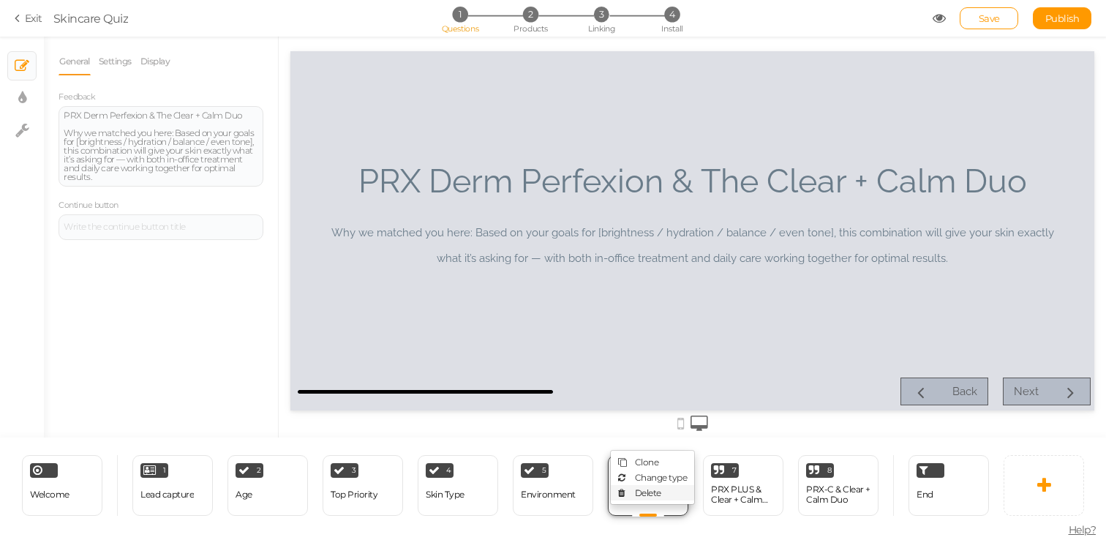
click at [661, 495] on span "Delete" at bounding box center [648, 492] width 26 height 11
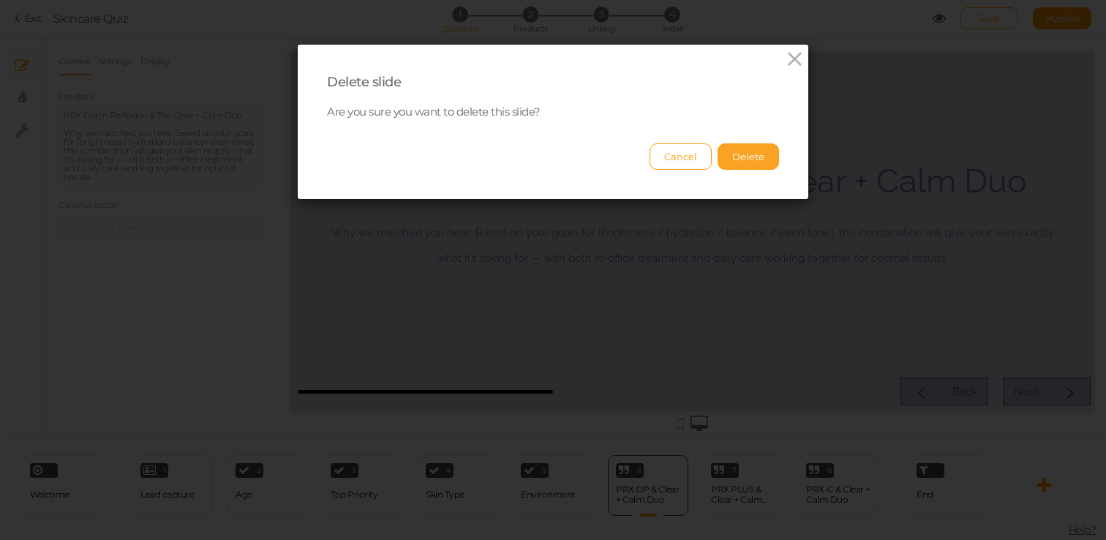
click at [754, 164] on button "Delete" at bounding box center [748, 156] width 61 height 26
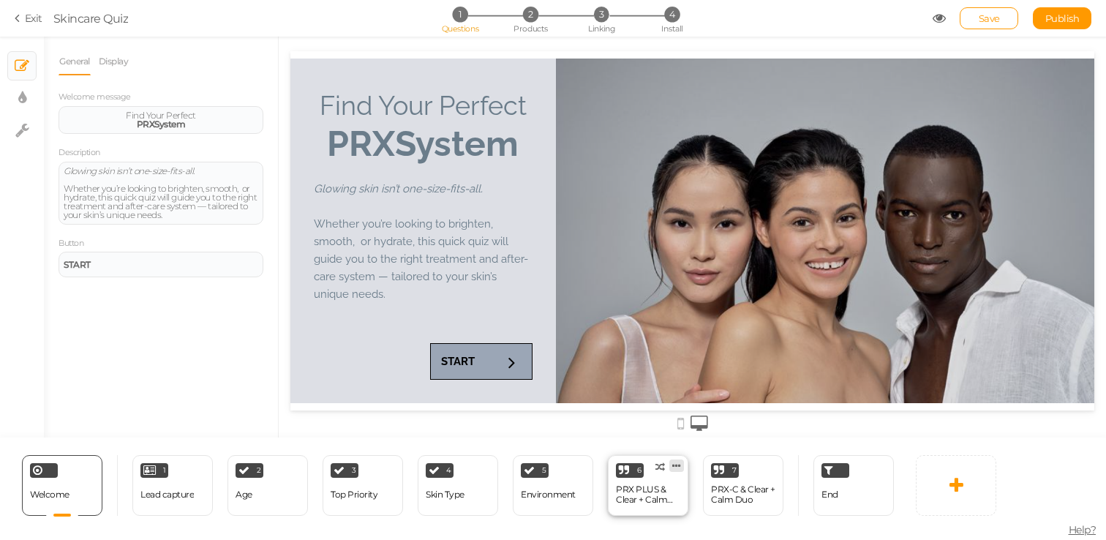
click at [675, 462] on icon at bounding box center [676, 465] width 9 height 11
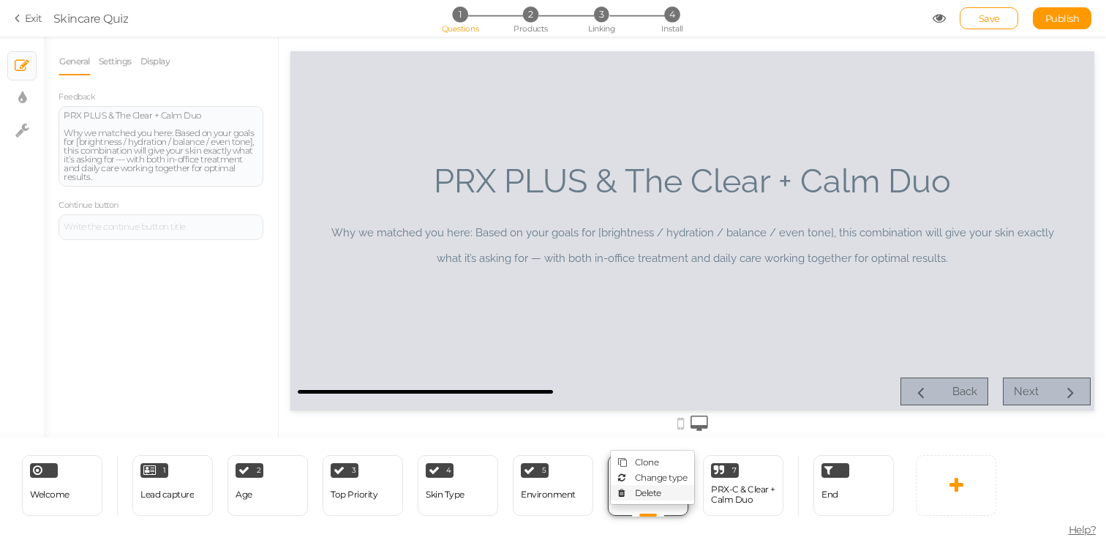
click at [670, 487] on link "Delete" at bounding box center [652, 492] width 83 height 15
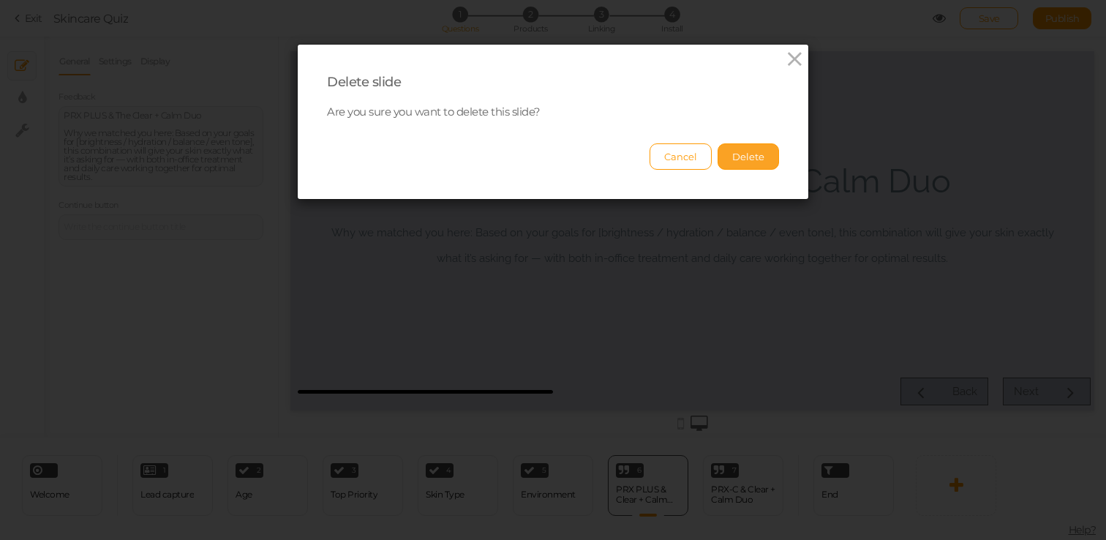
click at [753, 168] on button "Delete" at bounding box center [748, 156] width 61 height 26
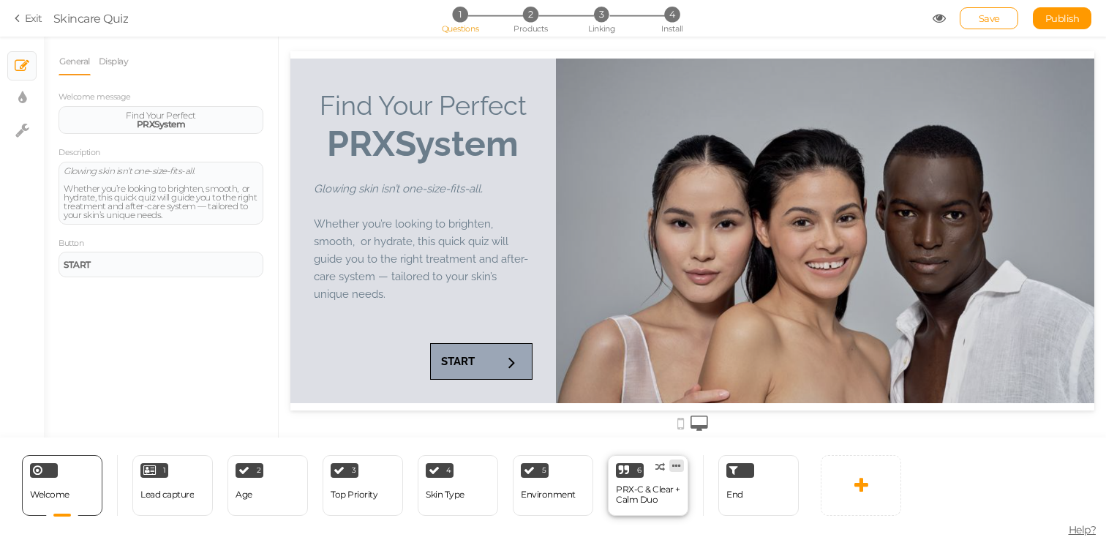
click at [675, 462] on icon at bounding box center [676, 465] width 9 height 11
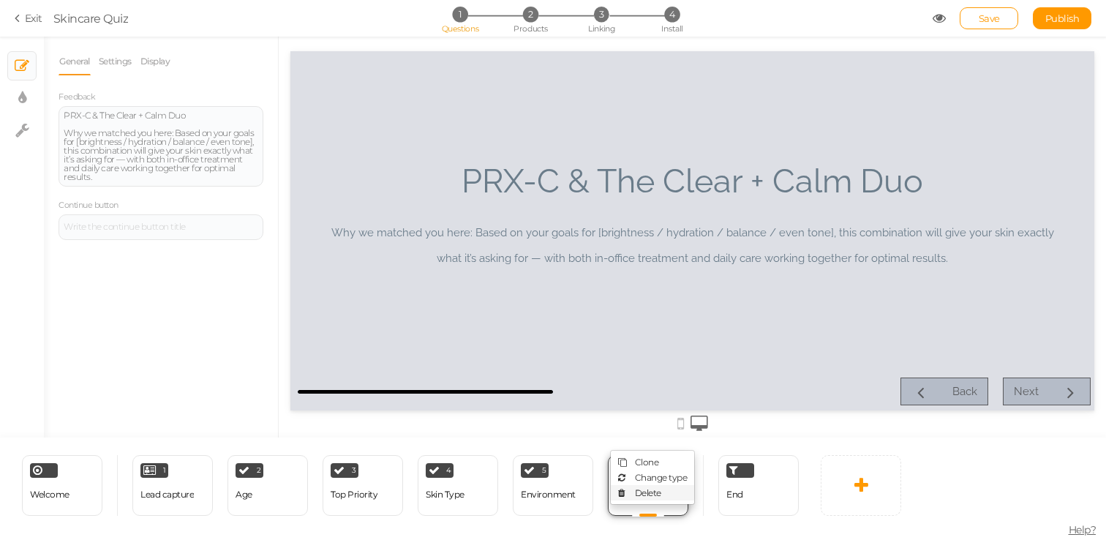
click at [656, 496] on span "Delete" at bounding box center [648, 492] width 26 height 11
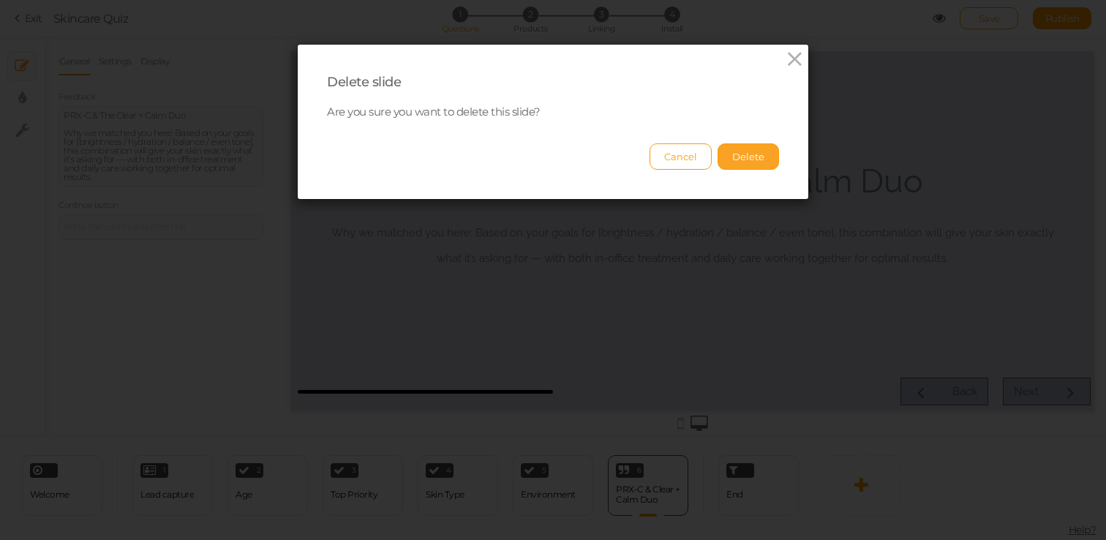
click at [749, 161] on button "Delete" at bounding box center [748, 156] width 61 height 26
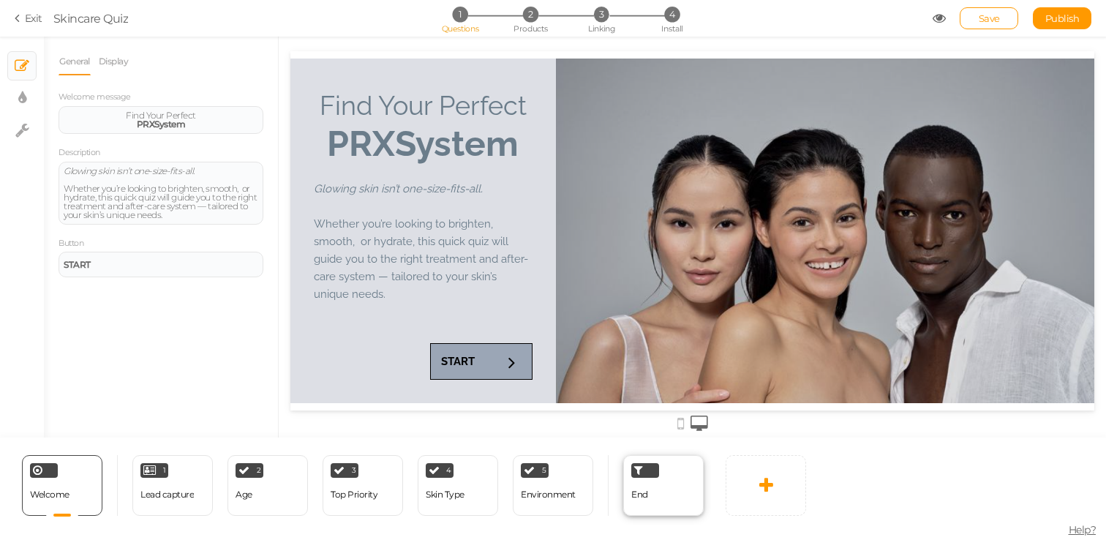
click at [678, 482] on div "End" at bounding box center [663, 485] width 80 height 61
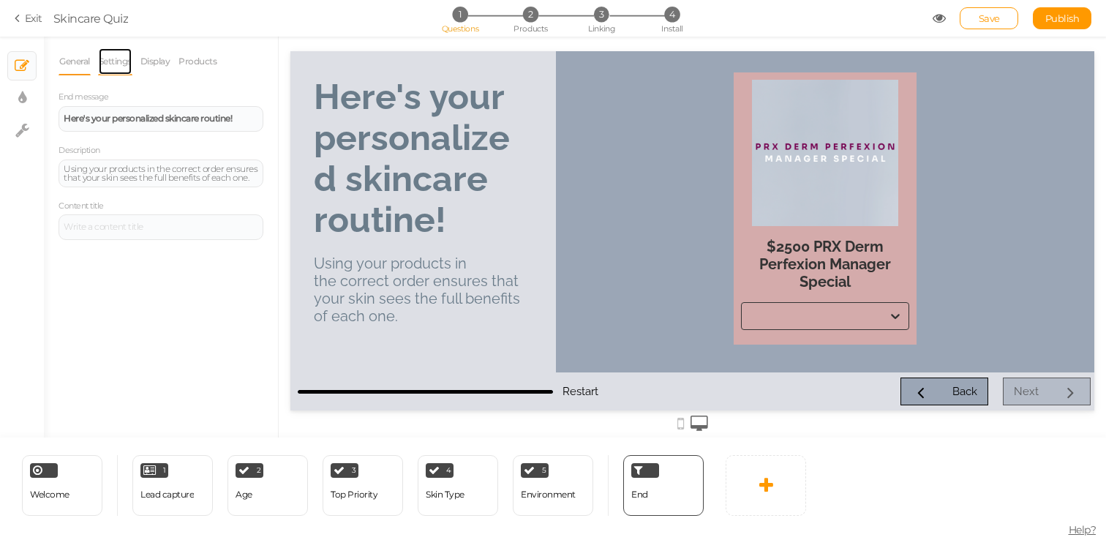
click at [118, 64] on link "Settings" at bounding box center [115, 62] width 34 height 28
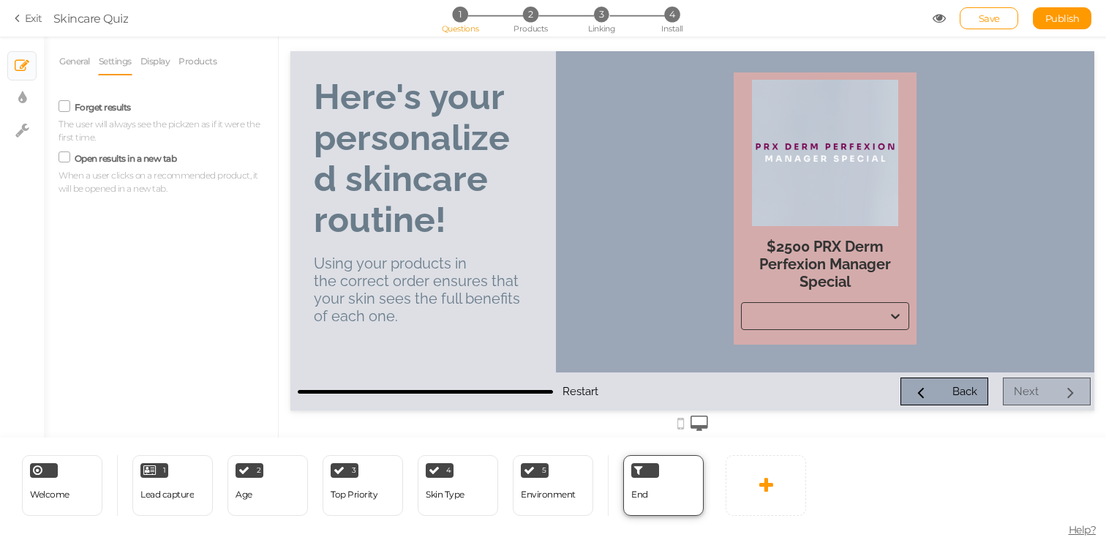
click at [679, 464] on div "End" at bounding box center [663, 485] width 80 height 61
click at [577, 386] on span "Restart" at bounding box center [581, 391] width 36 height 13
click at [117, 183] on span "When a user clicks on a recommended product, it will be opened in a new tab." at bounding box center [159, 182] width 200 height 24
click at [100, 159] on label "Open results in a new tab" at bounding box center [126, 158] width 102 height 11
click at [0, 0] on input "Open results in a new tab" at bounding box center [0, 0] width 0 height 0
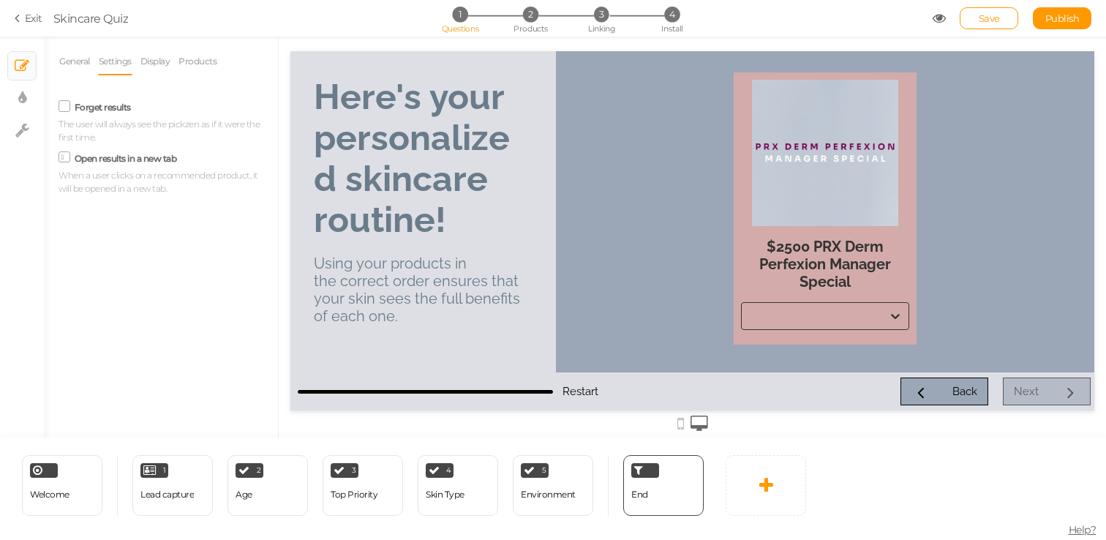
click at [94, 160] on label "Open results in a new tab" at bounding box center [126, 158] width 102 height 11
click at [0, 0] on input "Open results in a new tab" at bounding box center [0, 0] width 0 height 0
click at [67, 62] on link "General" at bounding box center [75, 62] width 32 height 28
click at [176, 69] on li "Display" at bounding box center [159, 62] width 39 height 28
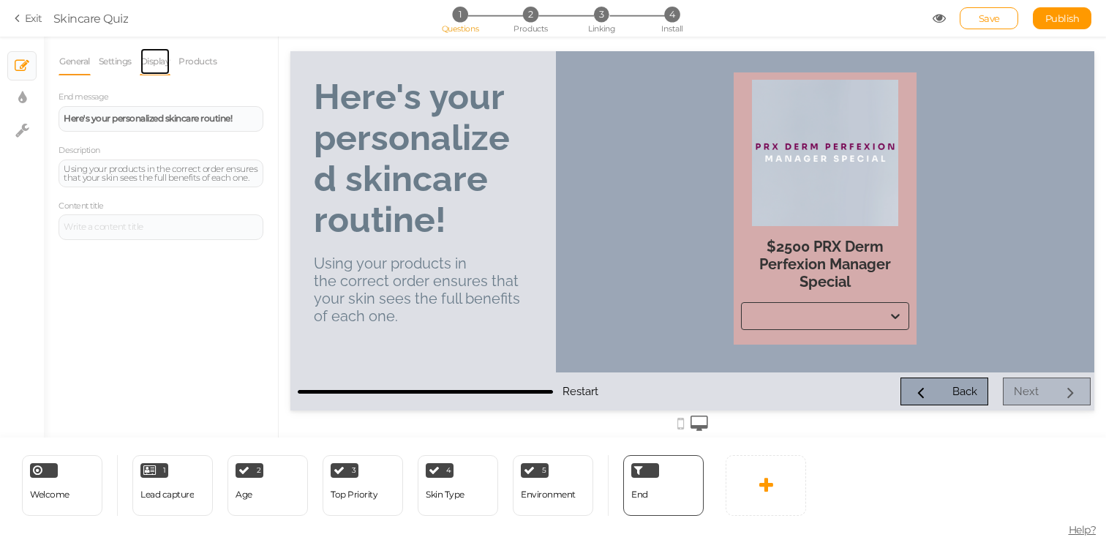
click at [153, 64] on link "Display" at bounding box center [155, 62] width 31 height 28
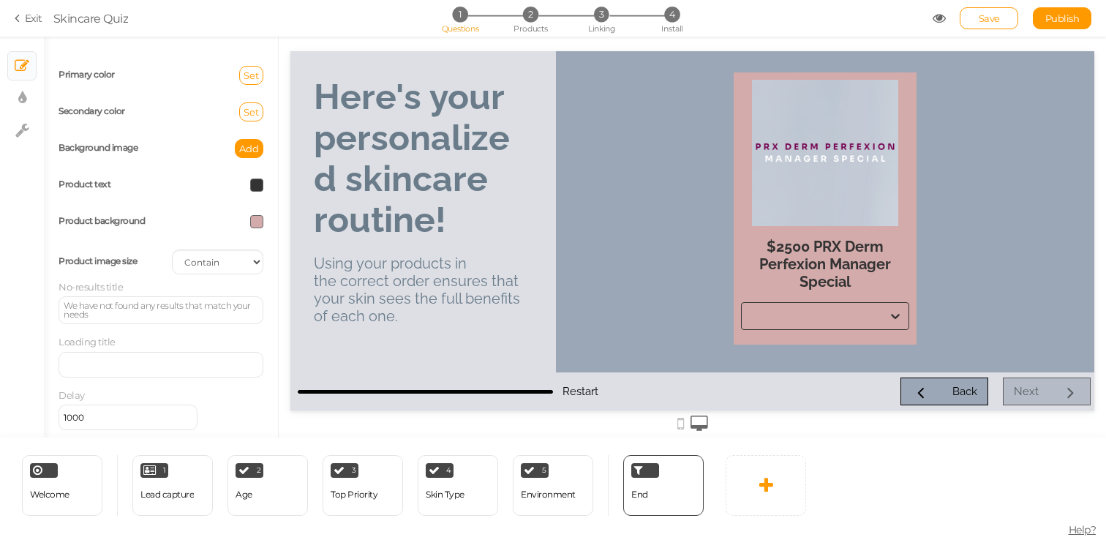
scroll to position [38, 0]
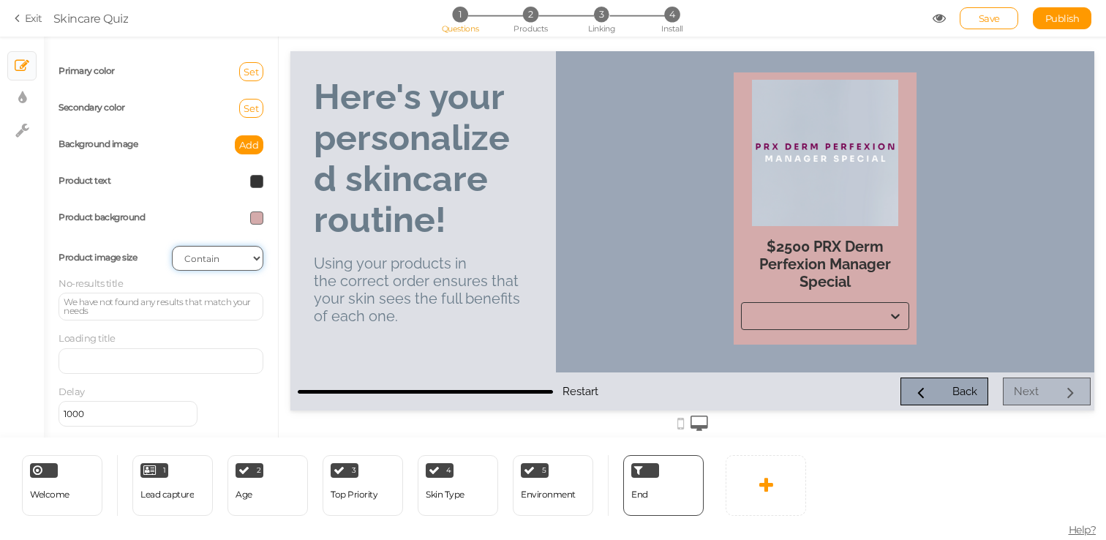
click at [208, 255] on select "Cover Contain Default" at bounding box center [217, 258] width 91 height 25
click at [214, 240] on div "Product image size Cover Contain Default" at bounding box center [161, 258] width 227 height 37
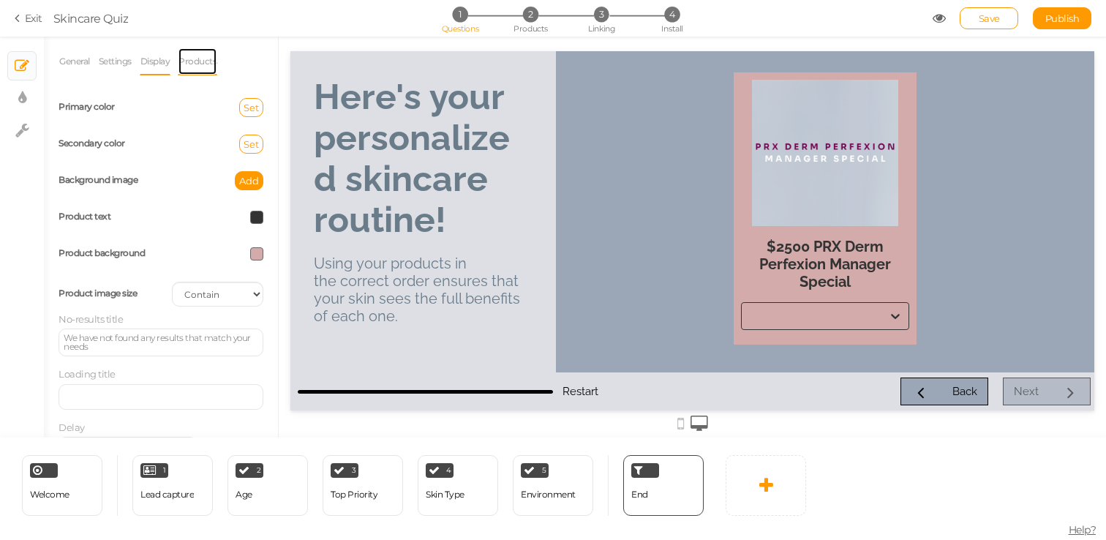
click at [209, 52] on link "Products" at bounding box center [198, 62] width 40 height 28
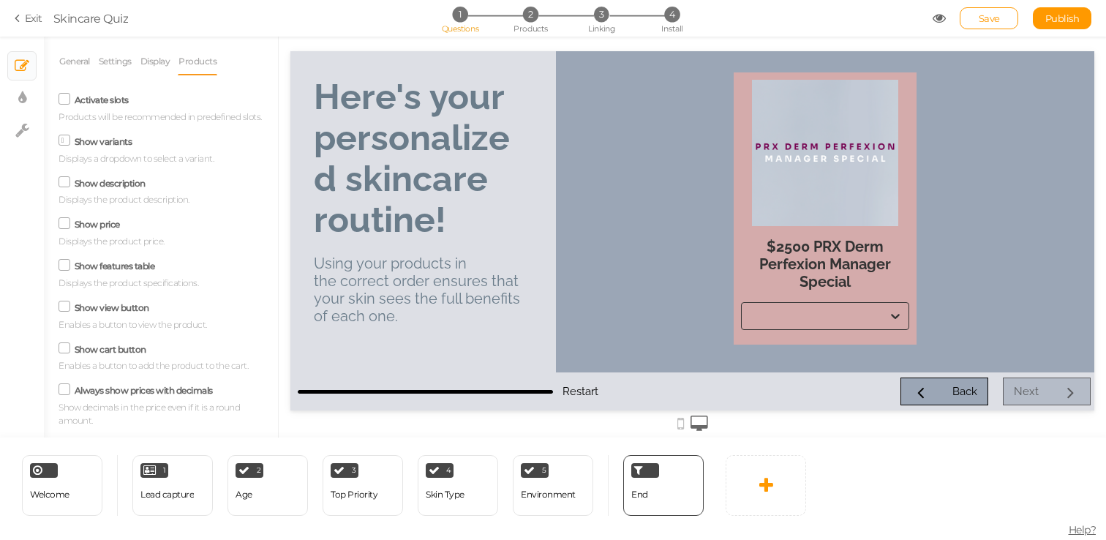
scroll to position [18, 0]
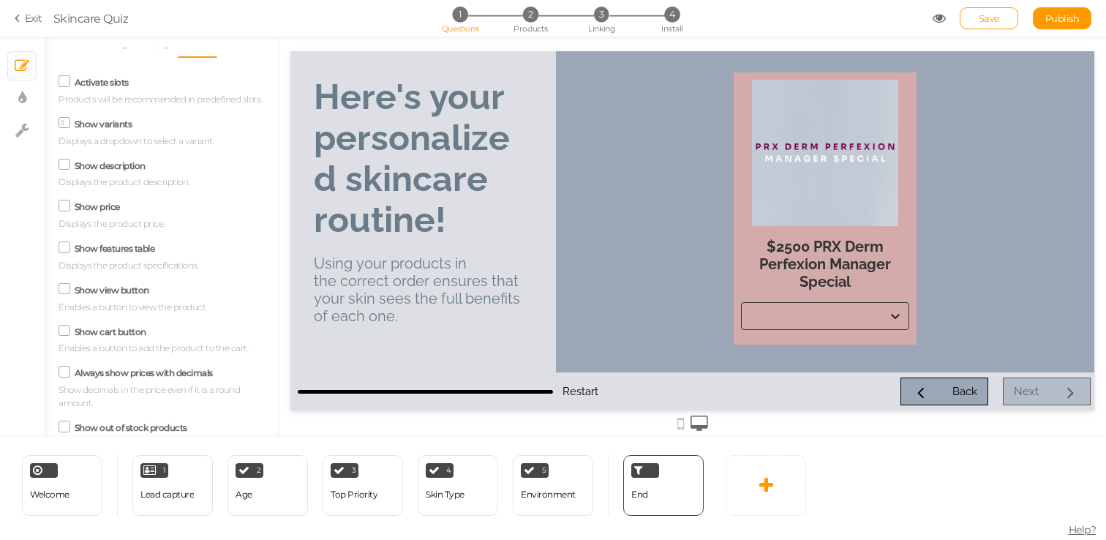
click at [140, 167] on label "Show description" at bounding box center [110, 165] width 71 height 11
click at [0, 0] on input "Show description" at bounding box center [0, 0] width 0 height 0
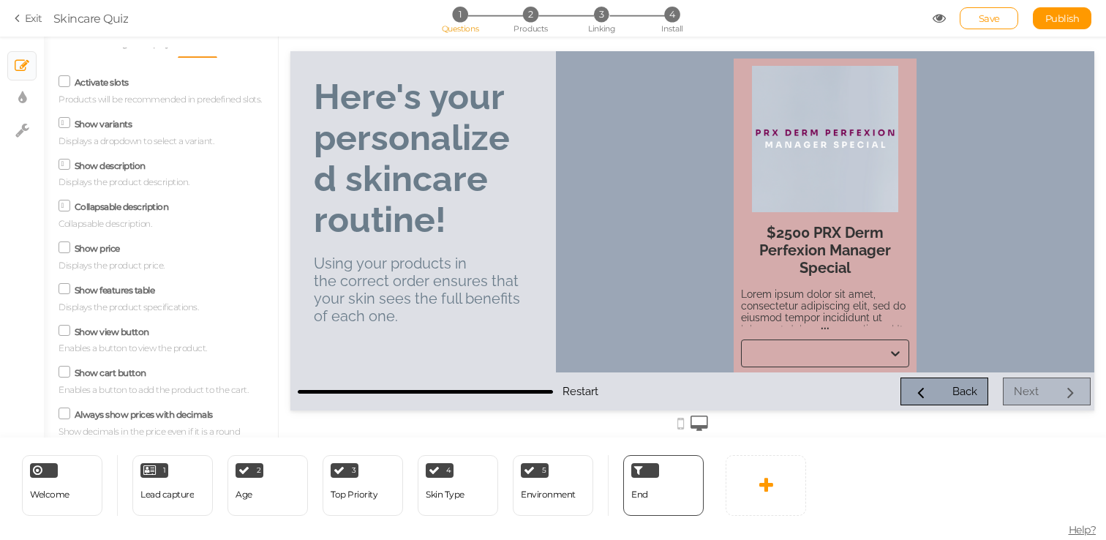
click at [140, 167] on label "Show description" at bounding box center [110, 165] width 71 height 11
click at [0, 0] on input "Show description" at bounding box center [0, 0] width 0 height 0
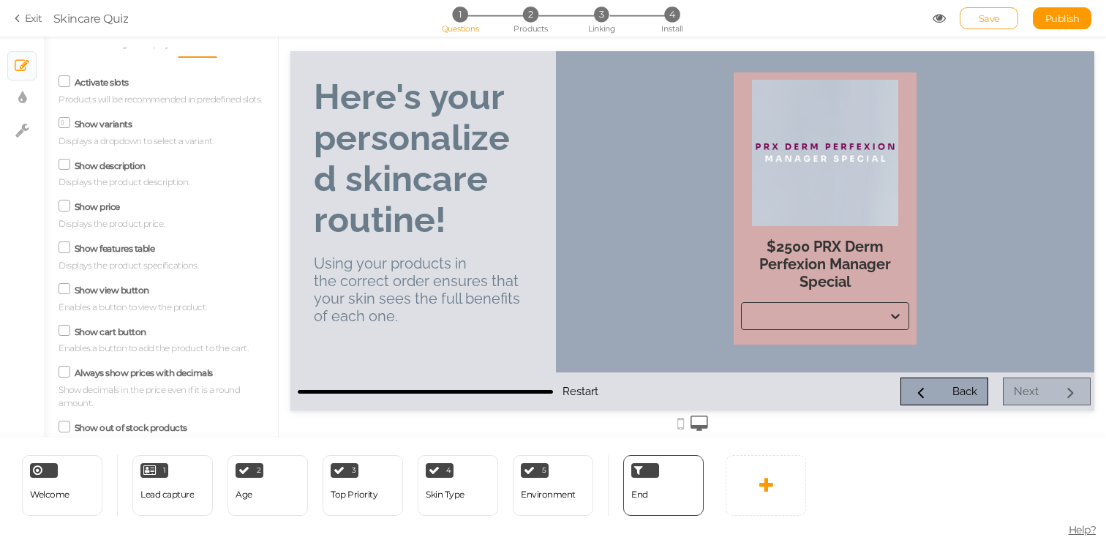
click at [983, 29] on link "Save" at bounding box center [989, 18] width 59 height 22
click at [264, 498] on div "2 Age × Define the conditions to show this slide. Clone Change type Delete" at bounding box center [268, 485] width 80 height 61
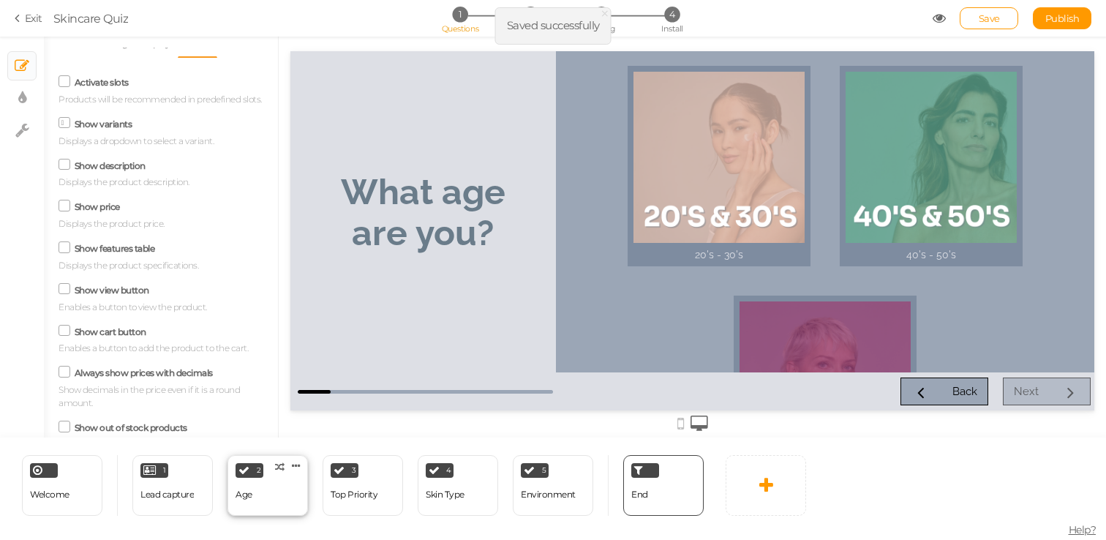
select select "2"
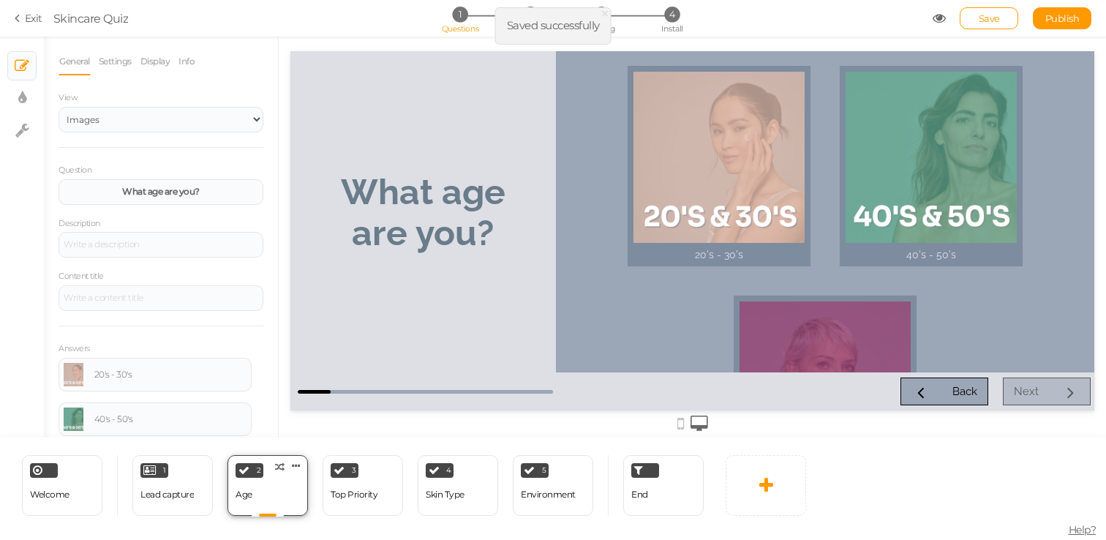
scroll to position [0, 0]
click at [361, 515] on div at bounding box center [363, 515] width 32 height 1
select select "2"
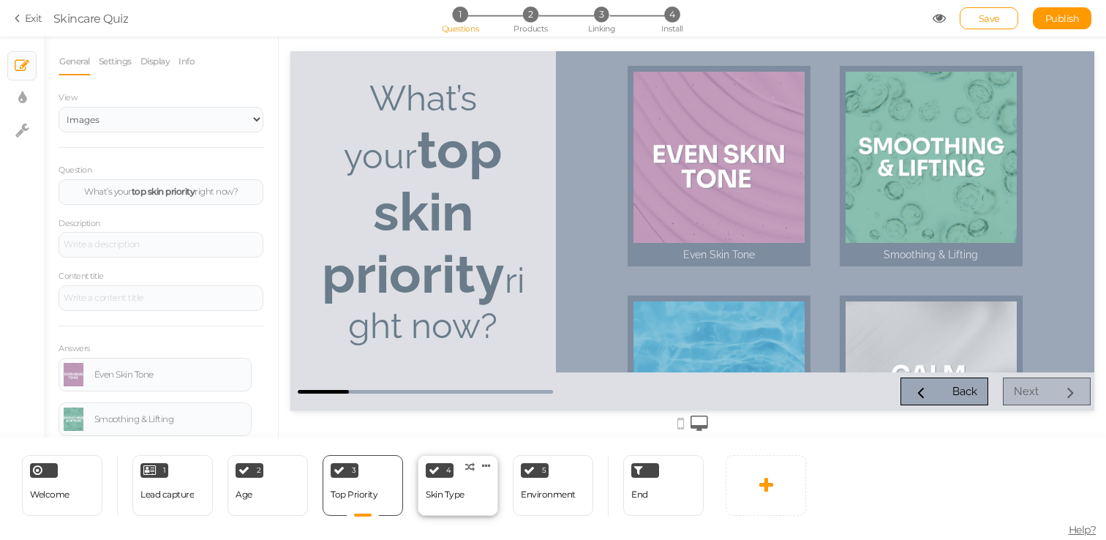
click at [471, 498] on div "4 Skin Type × Define the conditions to show this slide. Clone Change type Delete" at bounding box center [458, 485] width 80 height 61
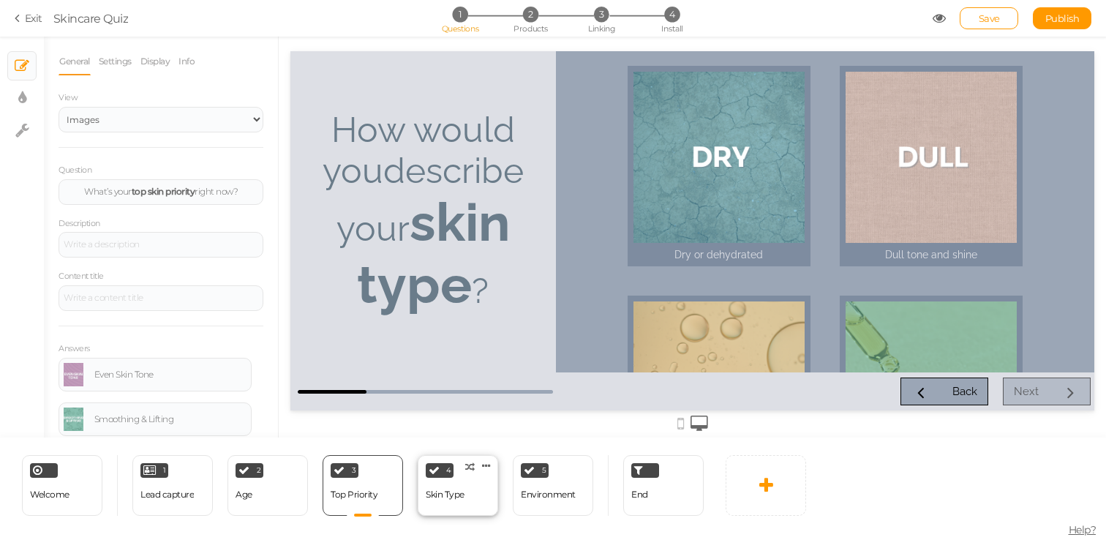
select select "2"
click at [539, 499] on div "Environment" at bounding box center [548, 495] width 55 height 10
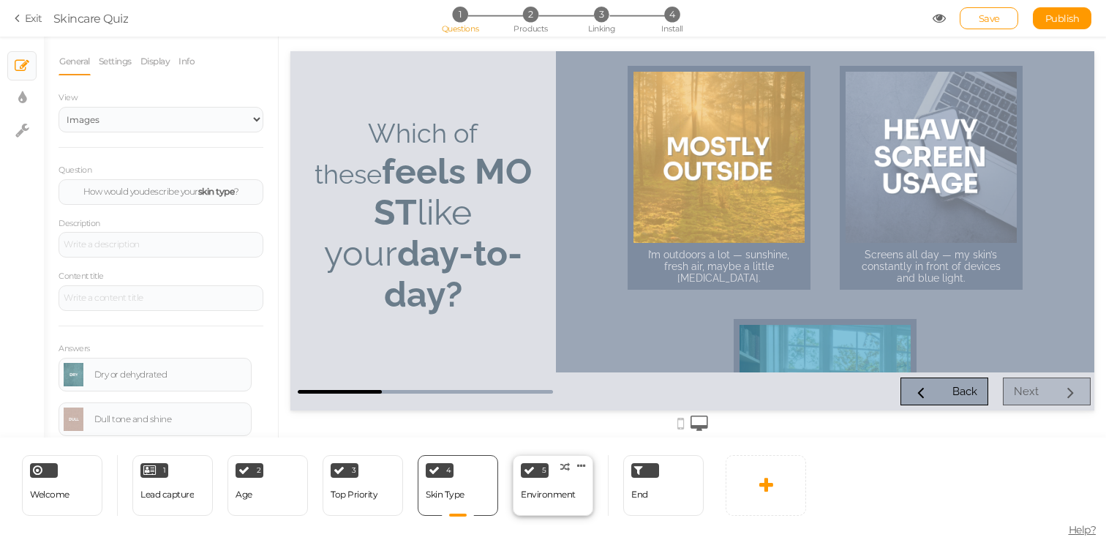
select select "2"
click at [441, 192] on strong "feels MOST" at bounding box center [453, 192] width 158 height 82
click at [441, 191] on strong "feels MOST" at bounding box center [453, 192] width 158 height 82
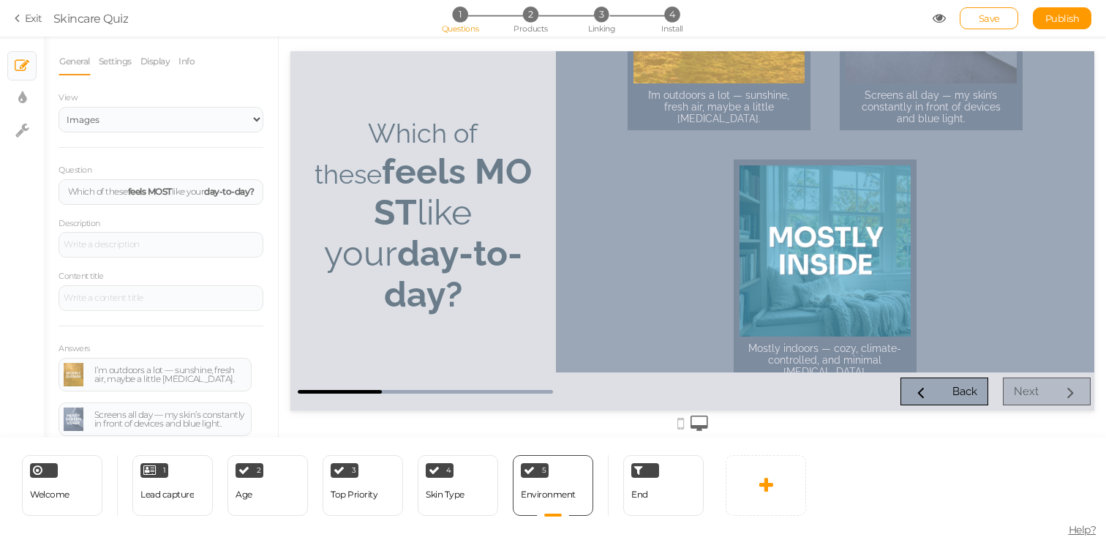
scroll to position [165, 0]
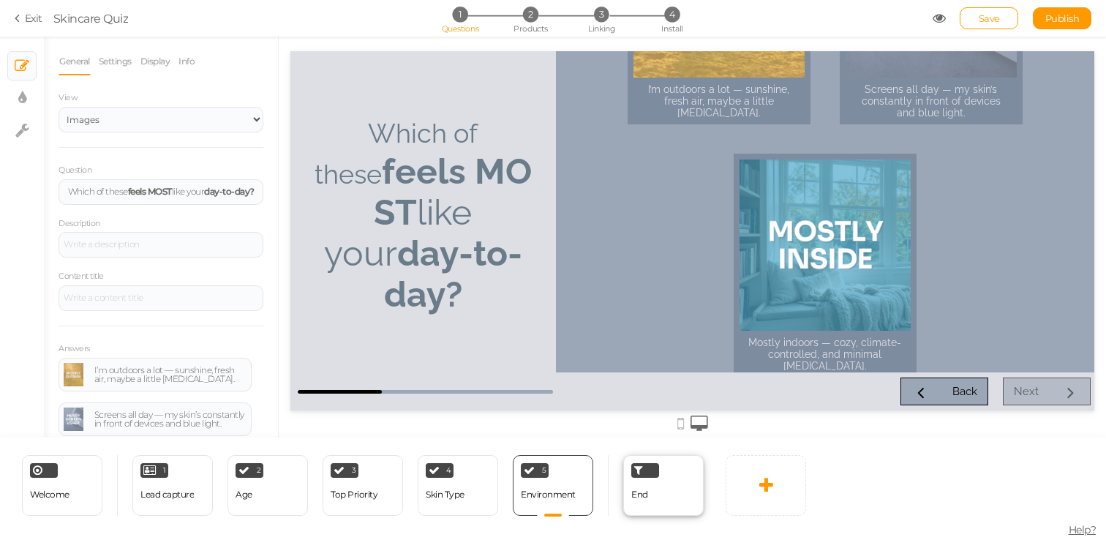
click at [667, 492] on div "End" at bounding box center [663, 485] width 80 height 61
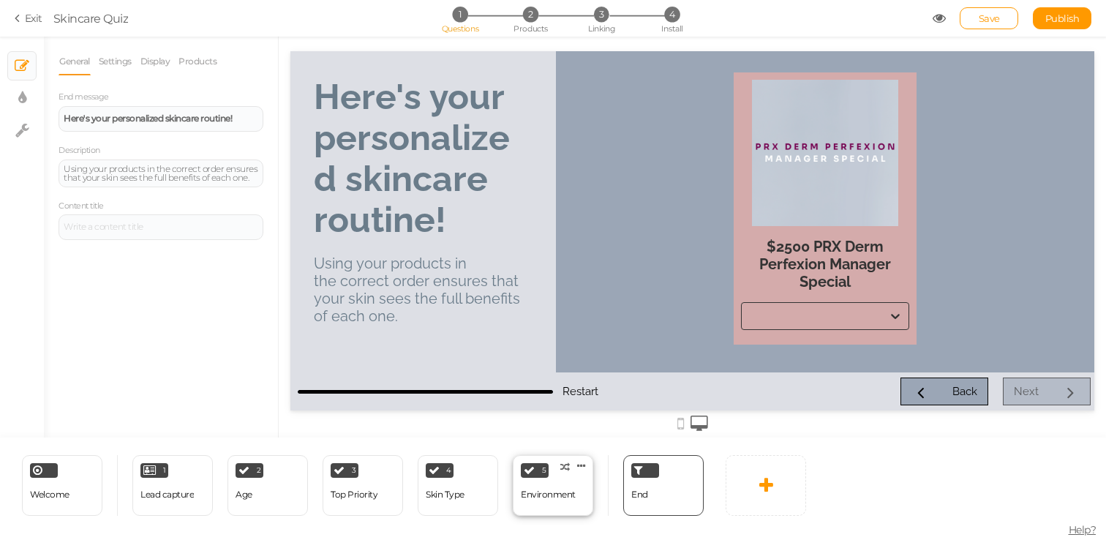
click at [550, 504] on div "Environment" at bounding box center [548, 495] width 55 height 26
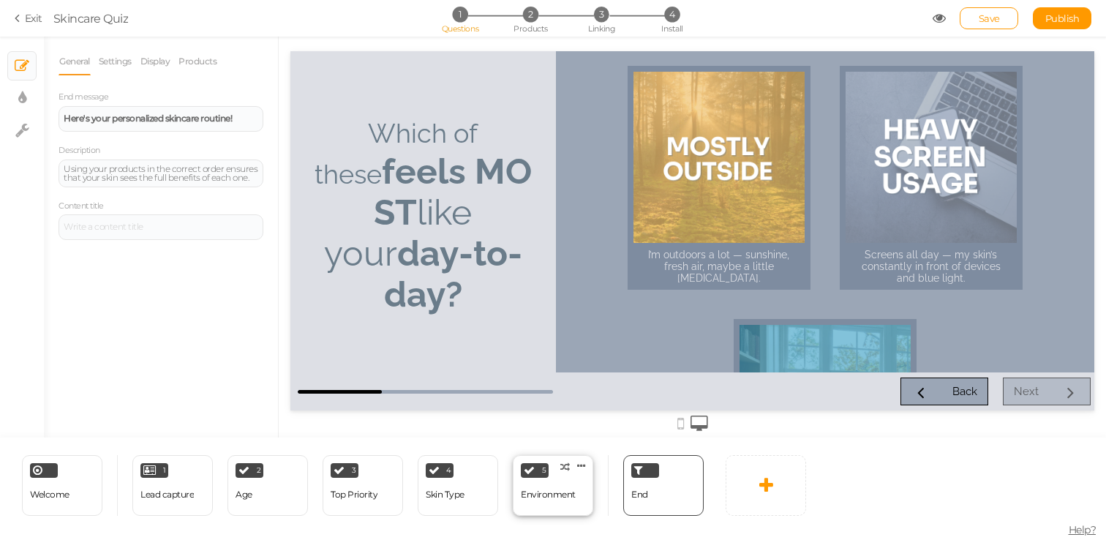
select select "2"
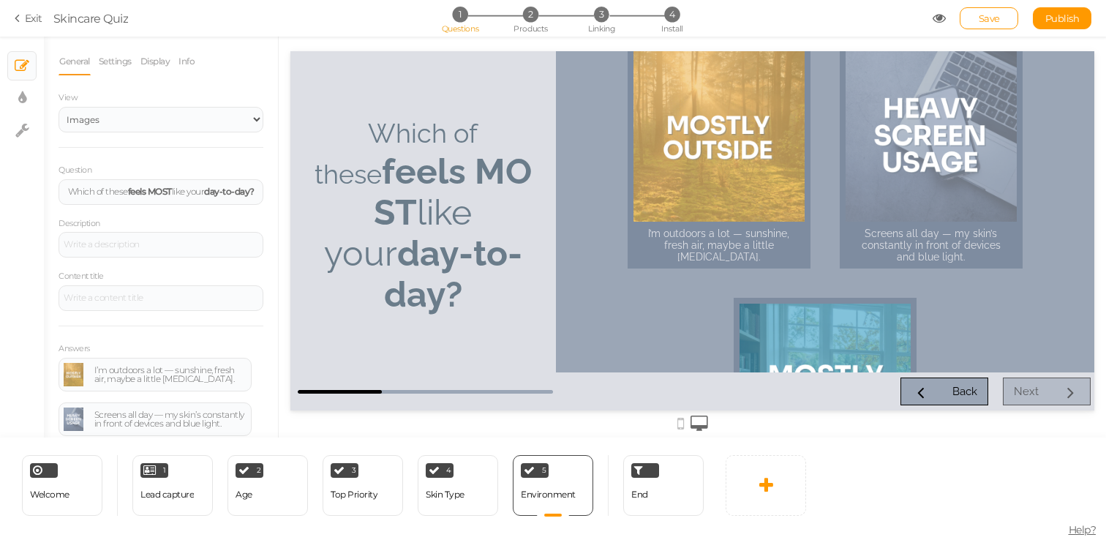
scroll to position [0, 0]
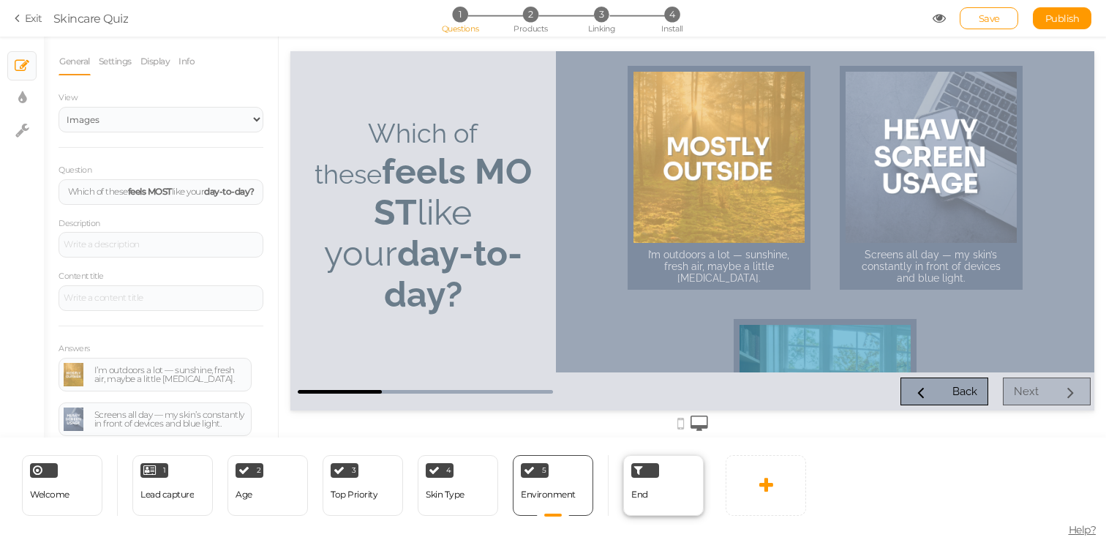
click at [670, 479] on div "End" at bounding box center [663, 485] width 80 height 61
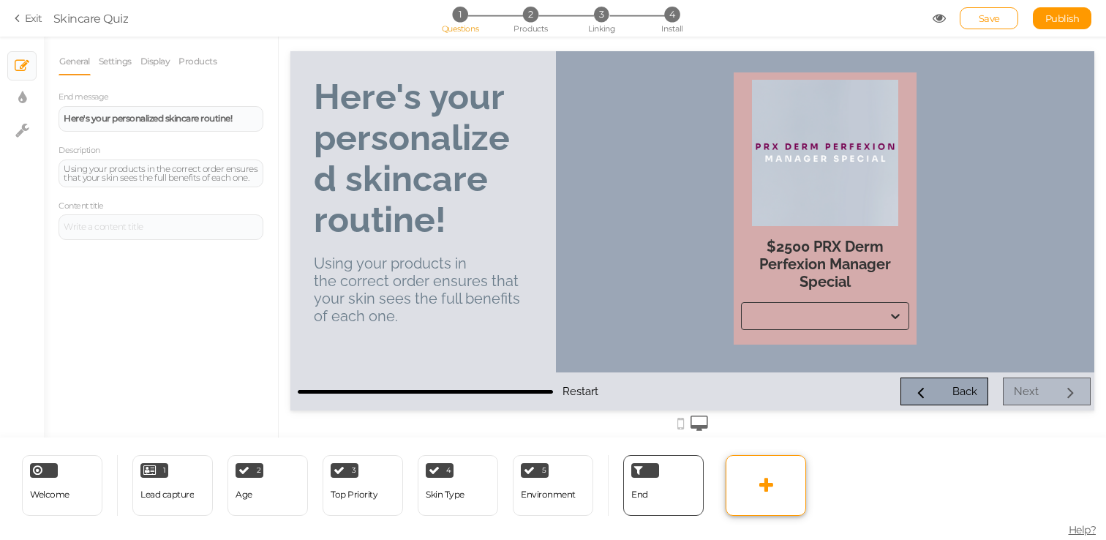
click at [749, 482] on link at bounding box center [766, 485] width 80 height 61
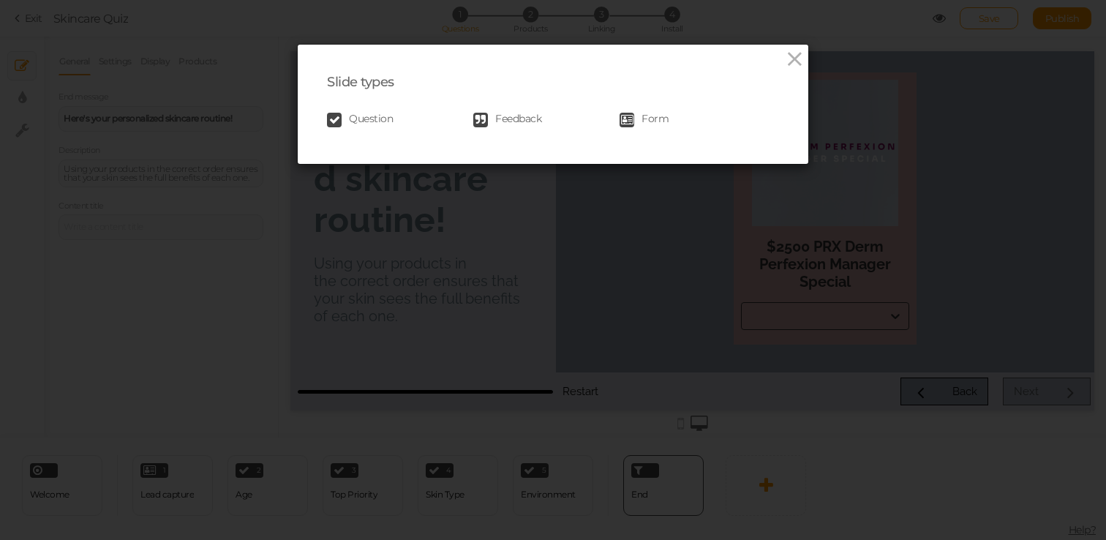
click at [529, 125] on span "Feedback" at bounding box center [518, 120] width 46 height 15
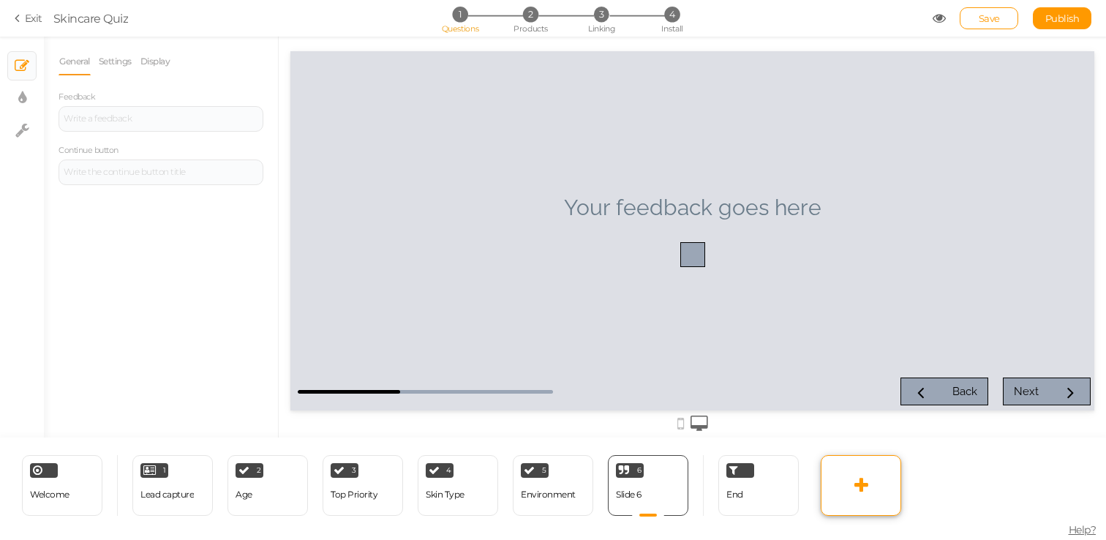
click at [863, 490] on icon at bounding box center [862, 485] width 14 height 18
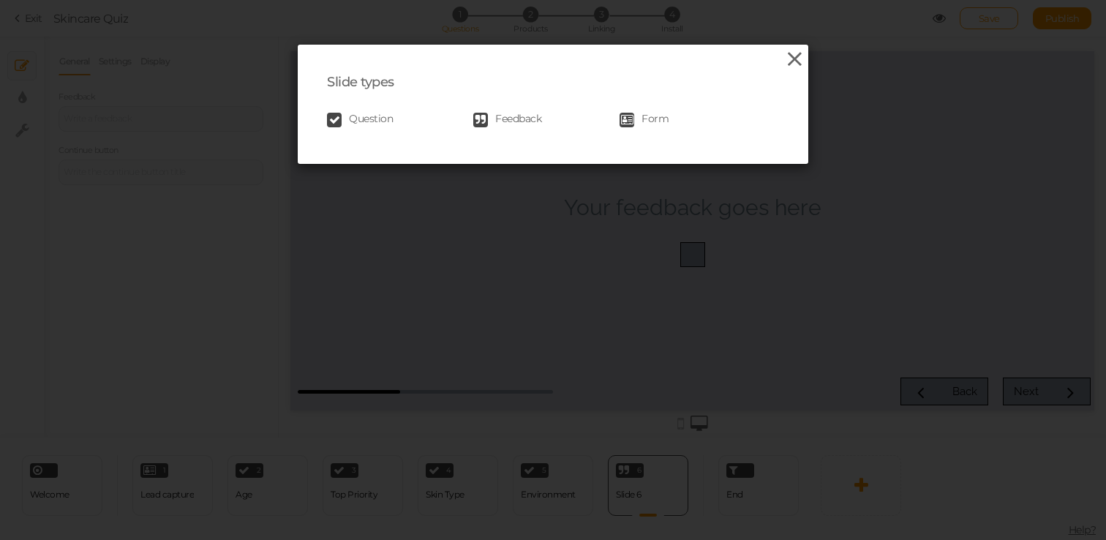
click at [793, 62] on icon at bounding box center [794, 59] width 21 height 22
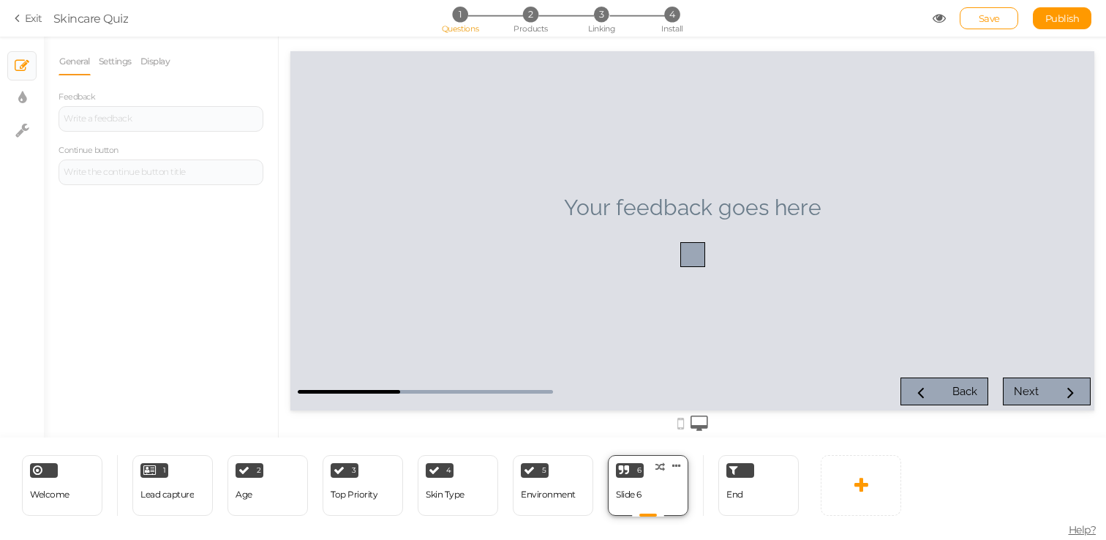
click at [653, 479] on div "6 Slide 6 × Define the conditions to show this slide. Clone Change type Delete" at bounding box center [648, 485] width 80 height 61
click at [680, 468] on icon at bounding box center [676, 465] width 9 height 11
click at [667, 493] on link "Delete" at bounding box center [652, 492] width 83 height 15
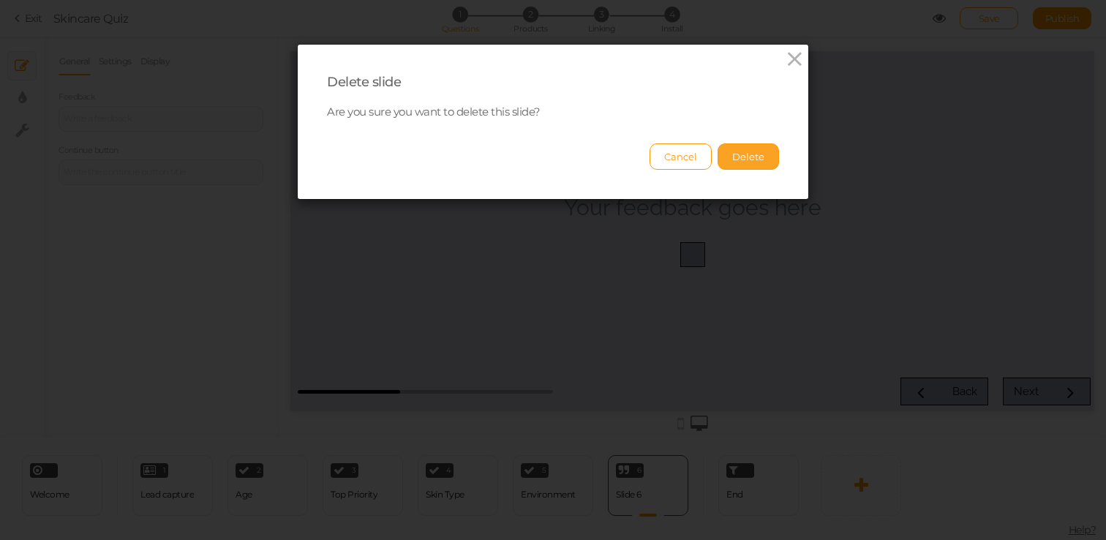
click at [748, 160] on button "Delete" at bounding box center [748, 156] width 61 height 26
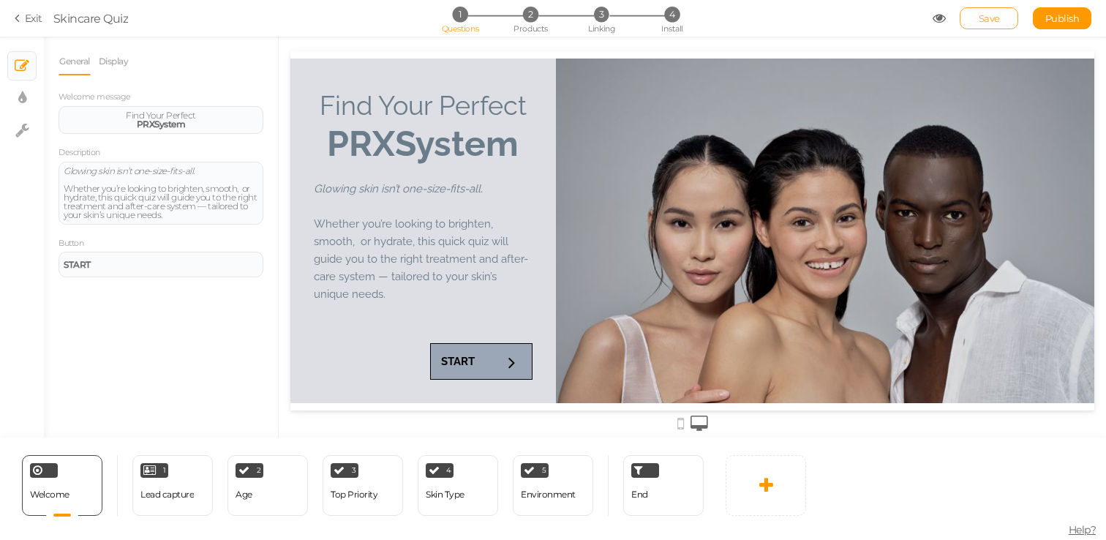
click at [985, 12] on span "Save" at bounding box center [989, 18] width 21 height 12
click at [942, 16] on icon at bounding box center [939, 18] width 13 height 13
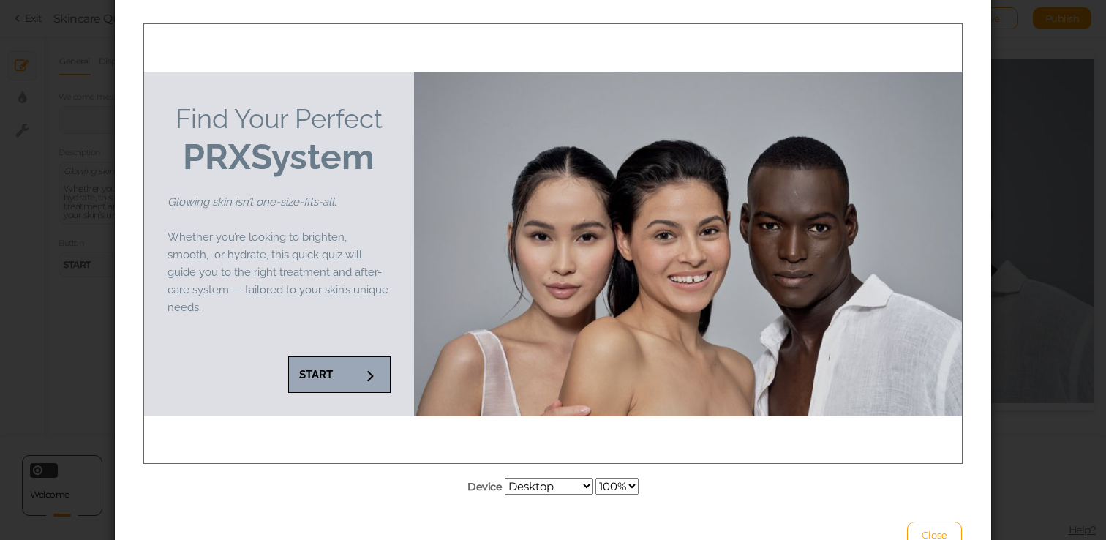
scroll to position [97, 0]
click at [631, 263] on div at bounding box center [688, 242] width 548 height 345
click at [348, 366] on link "START" at bounding box center [339, 373] width 102 height 37
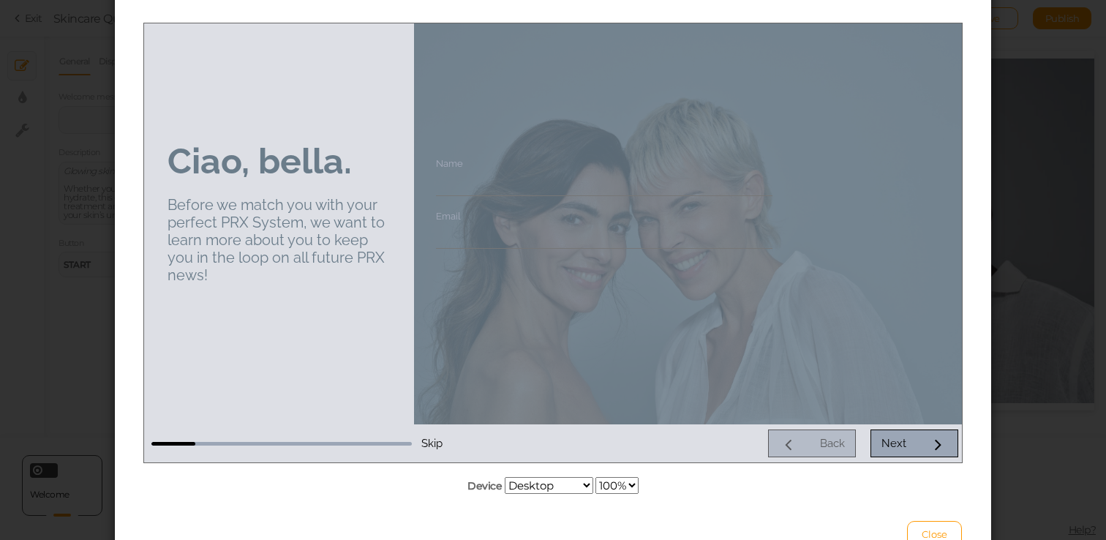
click at [500, 177] on input "Name" at bounding box center [604, 181] width 337 height 27
click at [892, 445] on div "Next" at bounding box center [894, 442] width 25 height 13
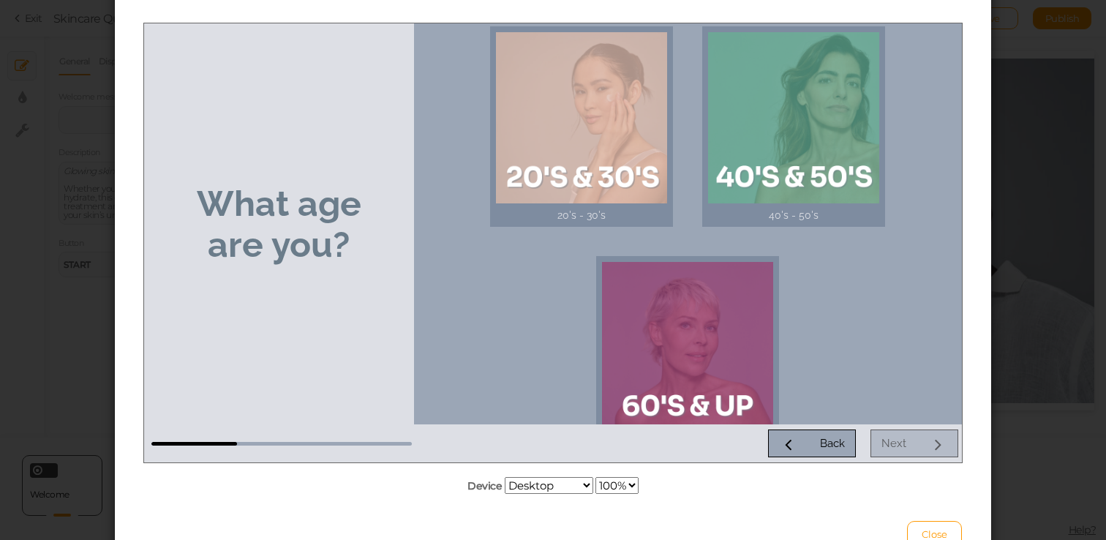
scroll to position [0, 0]
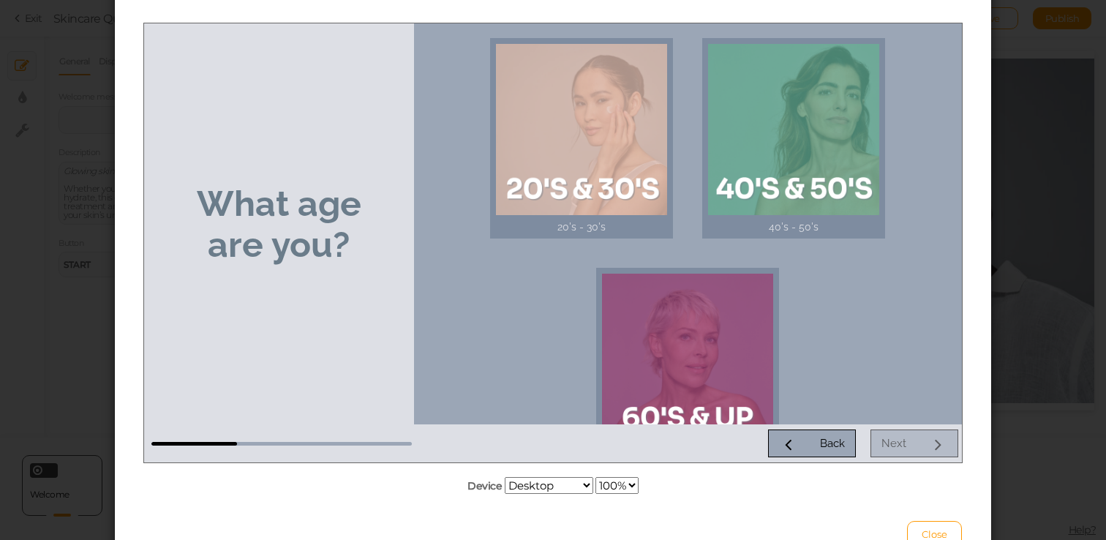
click at [891, 445] on div "Back Next" at bounding box center [687, 443] width 543 height 28
click at [915, 443] on div "Back Next" at bounding box center [687, 443] width 543 height 28
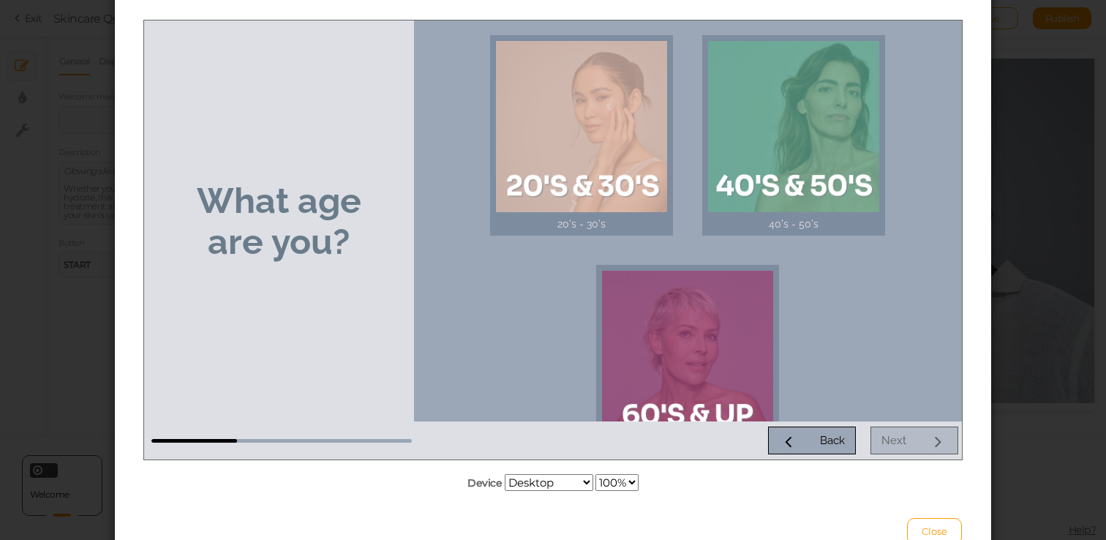
scroll to position [90, 0]
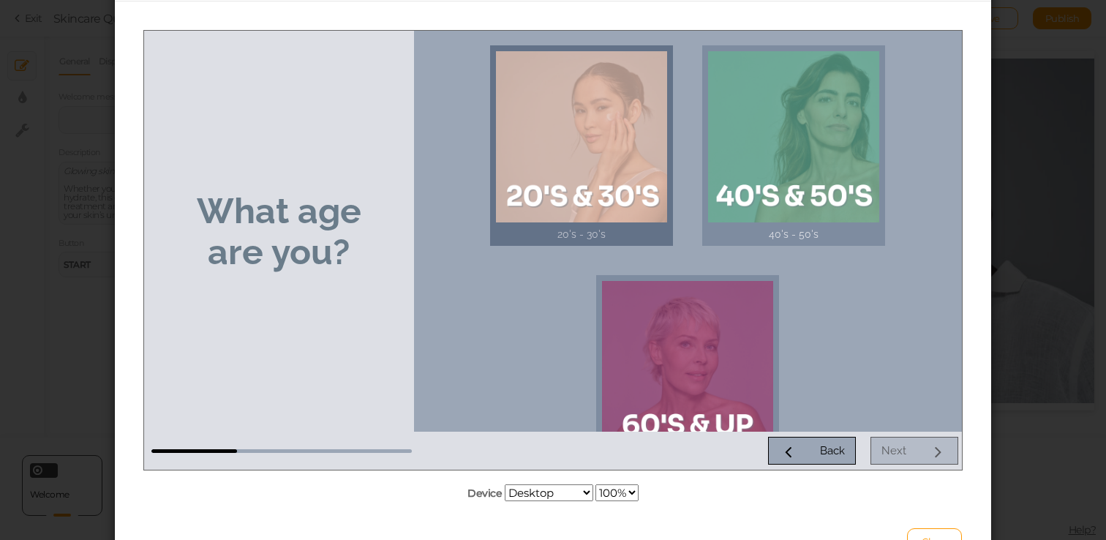
click at [585, 117] on div at bounding box center [581, 135] width 171 height 171
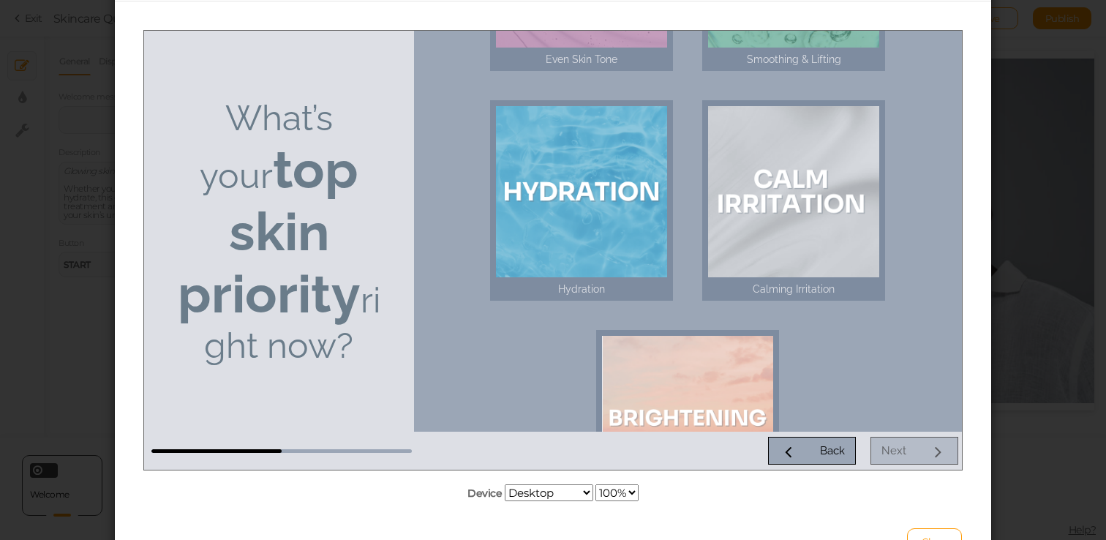
scroll to position [159, 0]
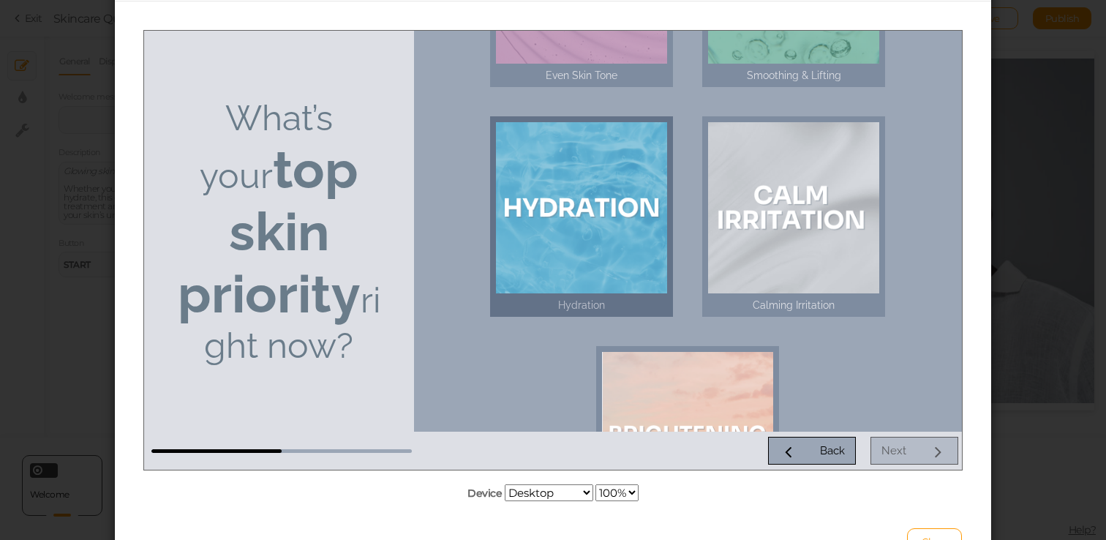
click at [563, 168] on div at bounding box center [581, 206] width 171 height 171
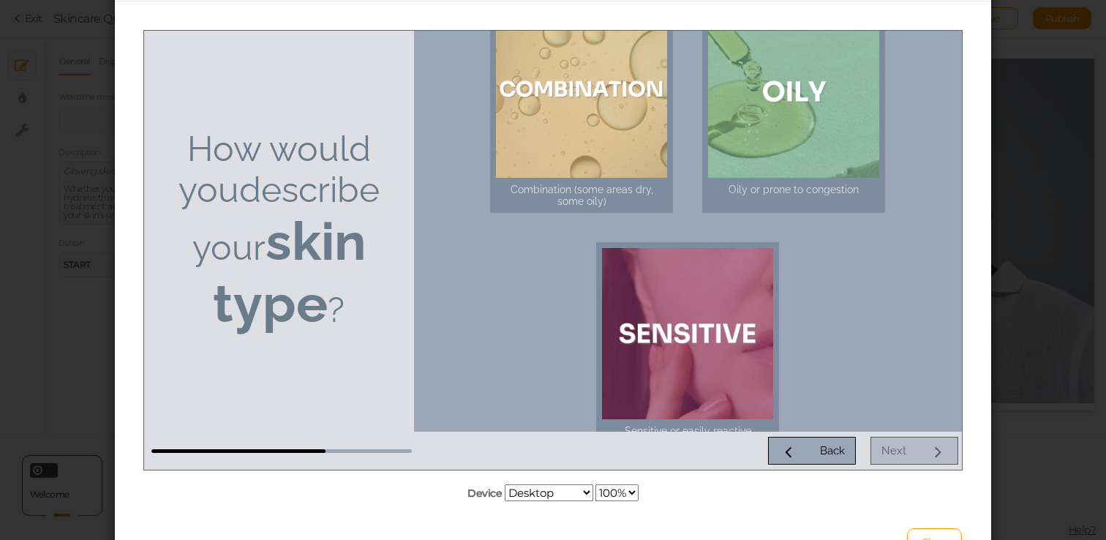
scroll to position [275, 0]
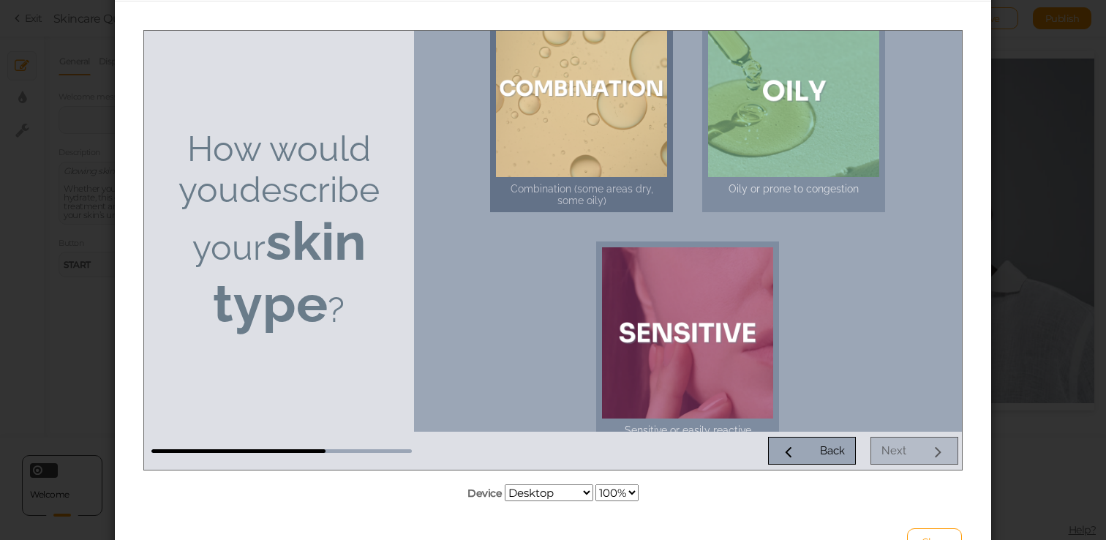
click at [565, 85] on div at bounding box center [581, 90] width 171 height 171
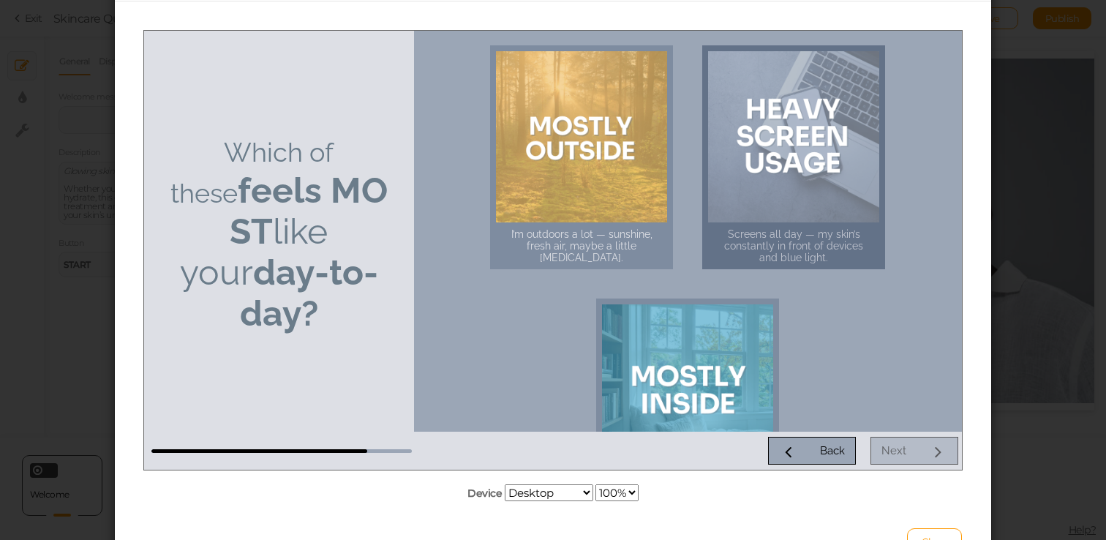
click at [839, 115] on div at bounding box center [793, 135] width 171 height 171
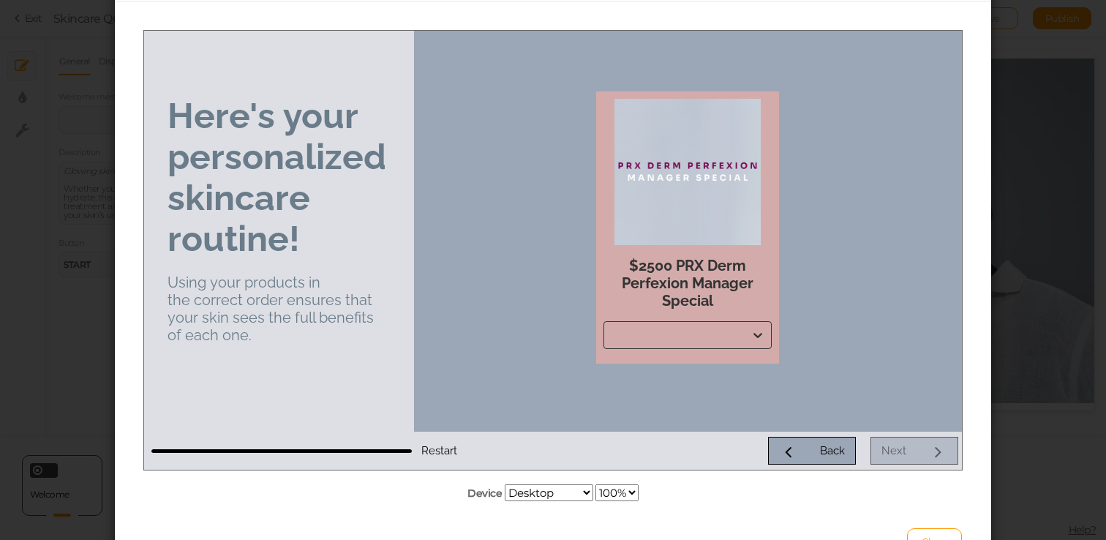
scroll to position [177, 0]
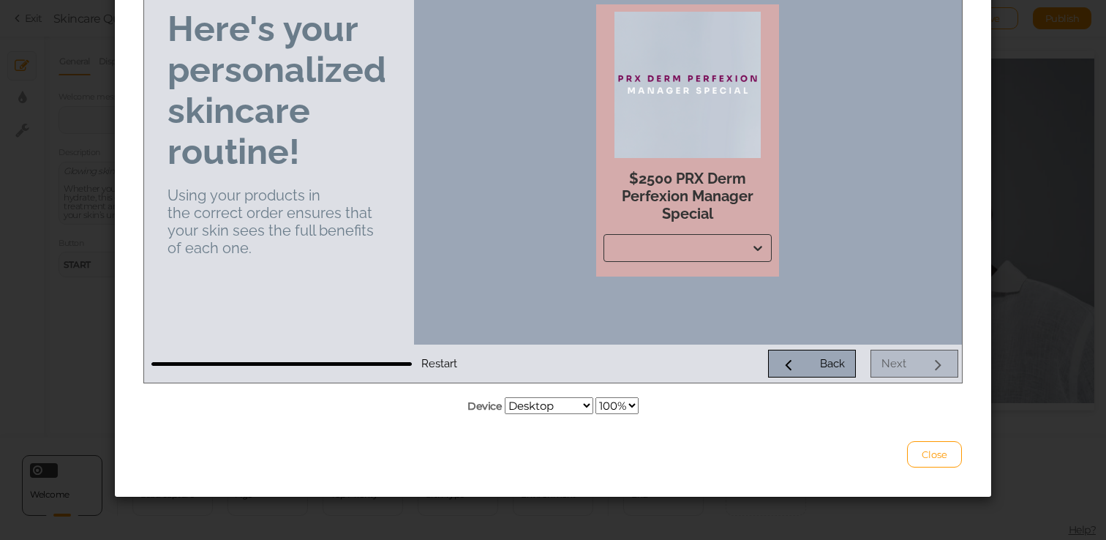
click at [893, 363] on div "Back Next" at bounding box center [710, 364] width 495 height 28
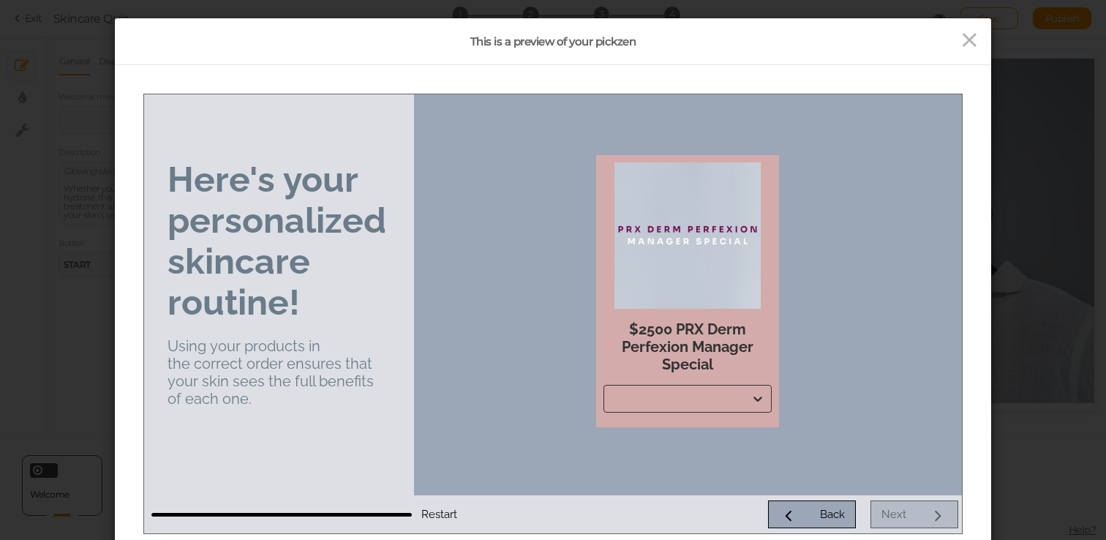
scroll to position [23, 0]
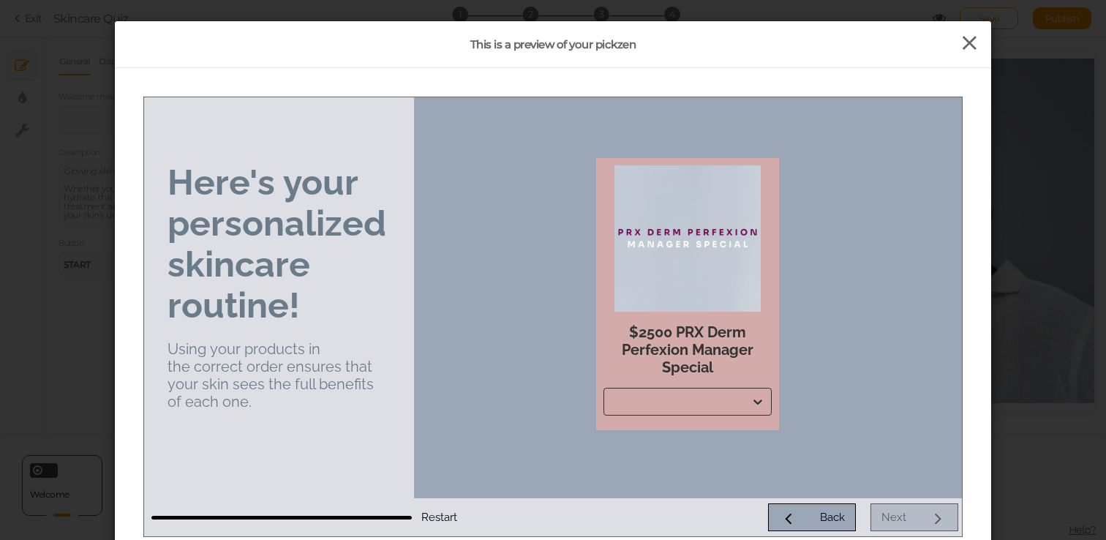
click at [972, 33] on icon at bounding box center [969, 43] width 21 height 22
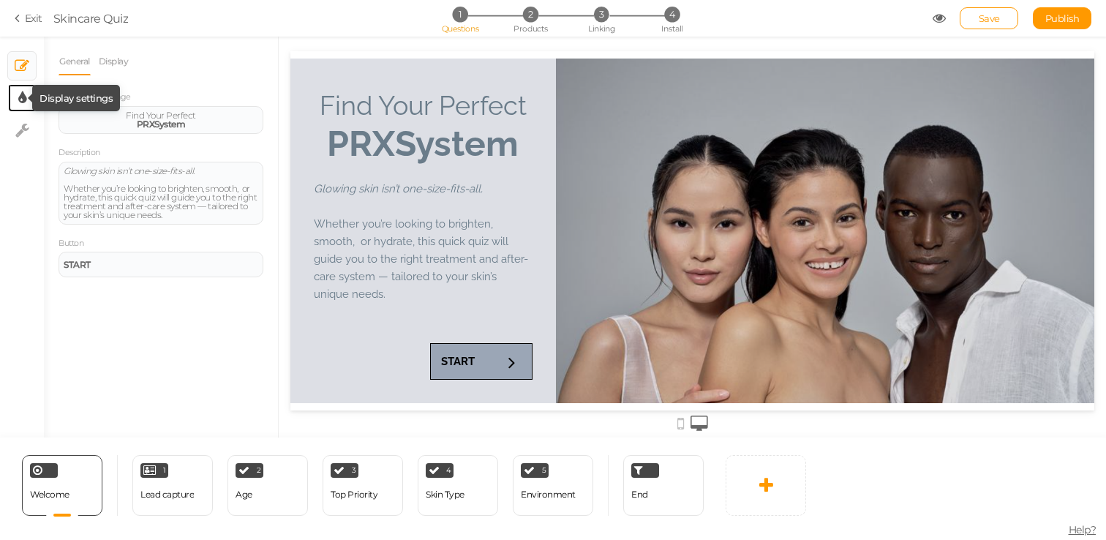
click at [21, 99] on icon at bounding box center [22, 98] width 8 height 15
select select "raleway"
select select "fade"
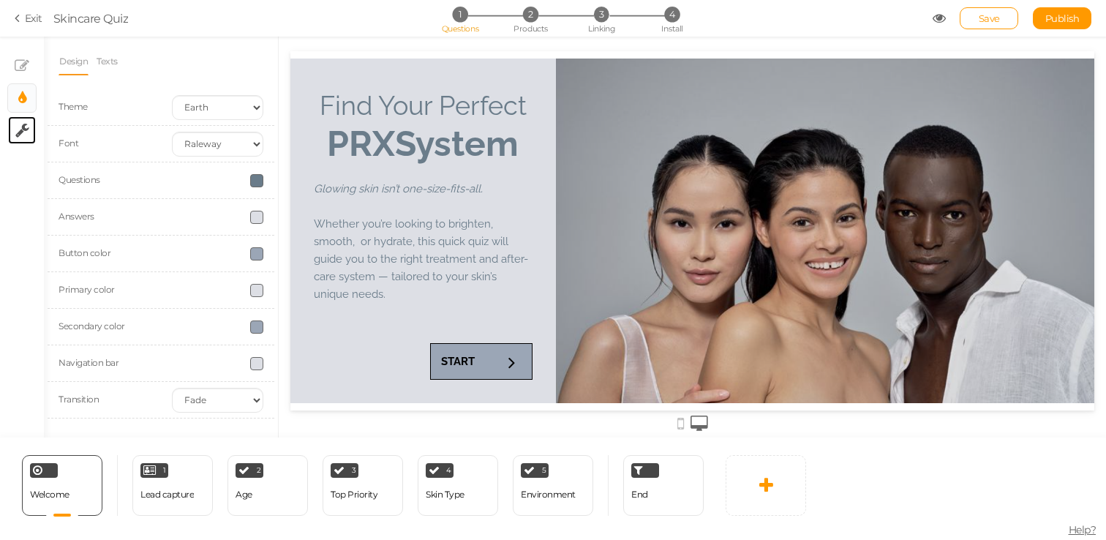
click at [19, 120] on link "× Settings" at bounding box center [22, 130] width 28 height 28
select select "en"
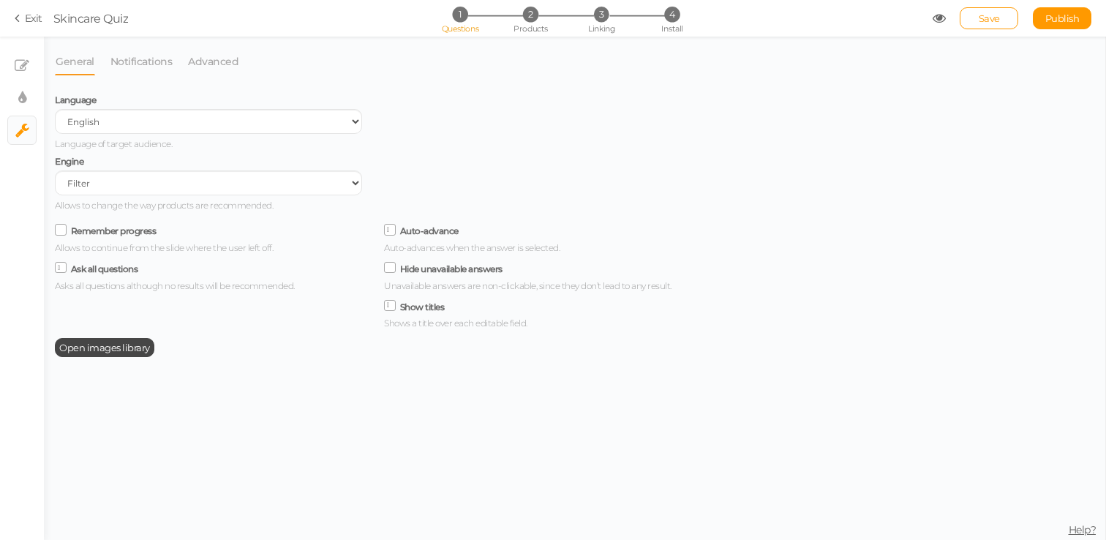
click at [146, 234] on label "Remember progress" at bounding box center [114, 230] width 86 height 11
click at [0, 0] on input "Remember progress" at bounding box center [0, 0] width 0 height 0
click at [165, 195] on select "Filter AI Tree No-Code Form (No products)" at bounding box center [208, 182] width 307 height 25
click at [143, 352] on span "Open images library" at bounding box center [104, 348] width 91 height 12
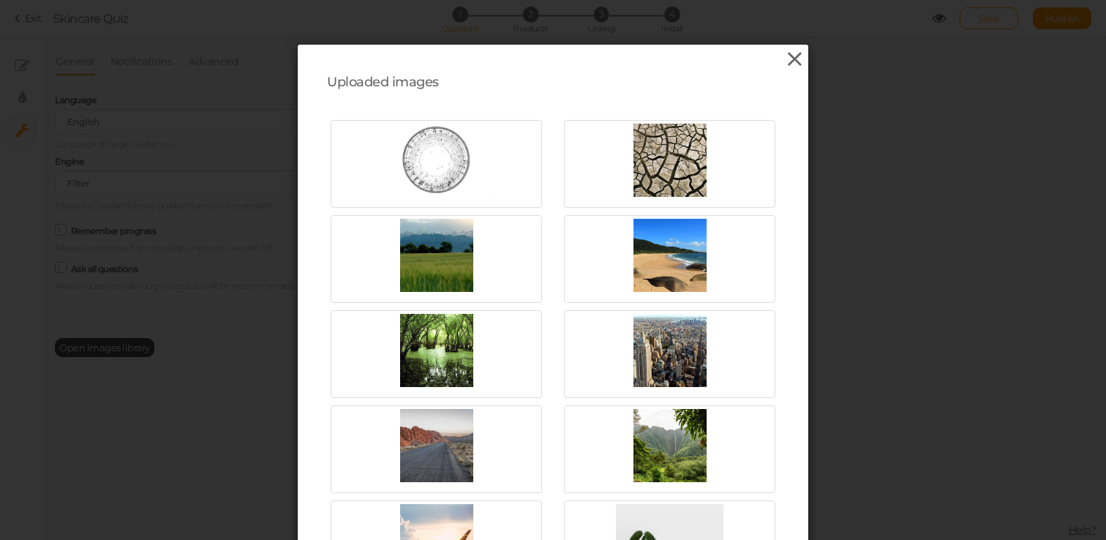
click at [795, 56] on icon at bounding box center [794, 59] width 21 height 22
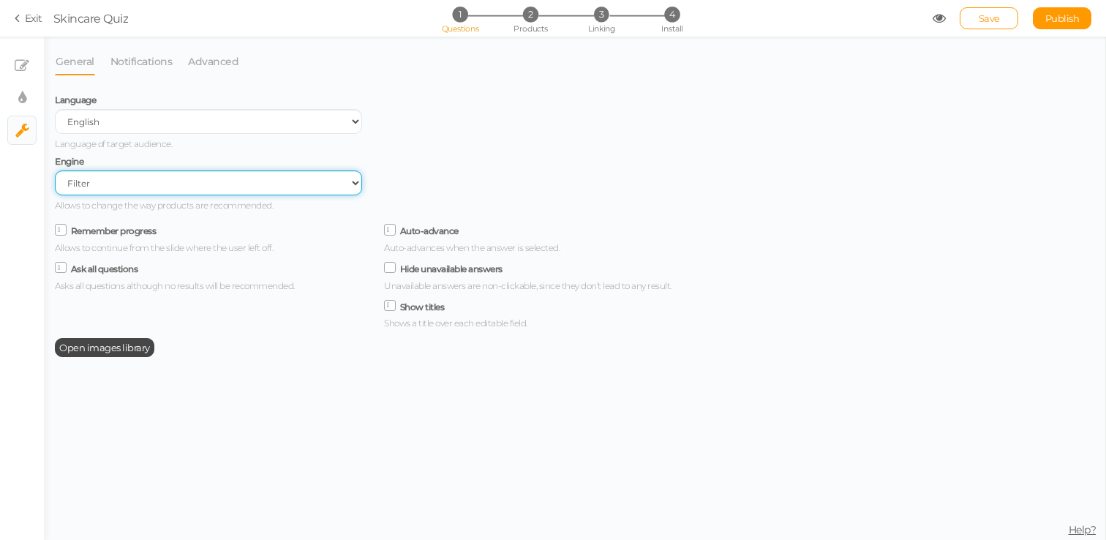
click at [259, 194] on select "Filter AI Tree No-Code Form (No products)" at bounding box center [208, 182] width 307 height 25
select select "form"
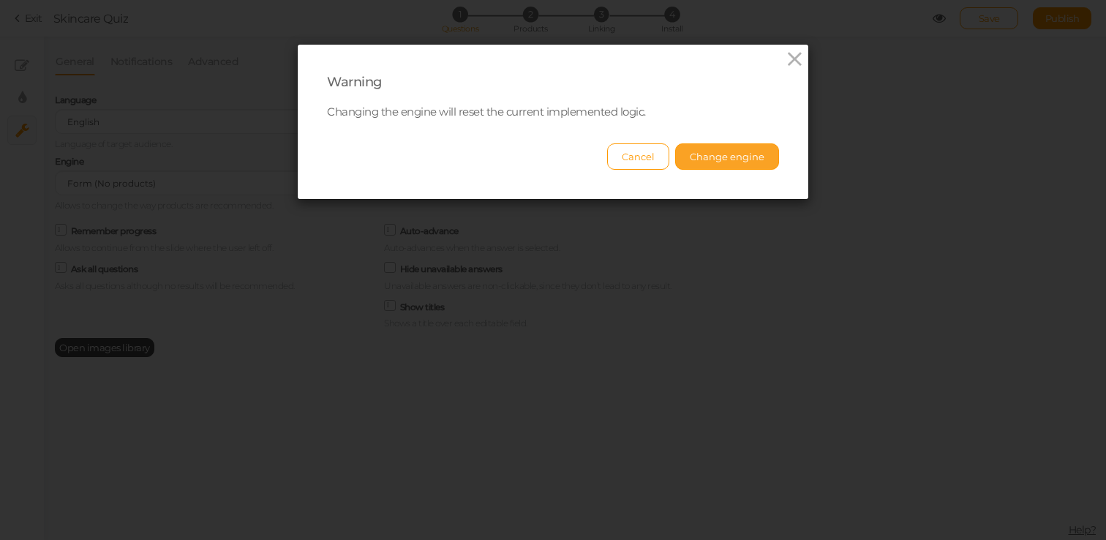
click at [727, 151] on button "Change engine" at bounding box center [727, 156] width 104 height 26
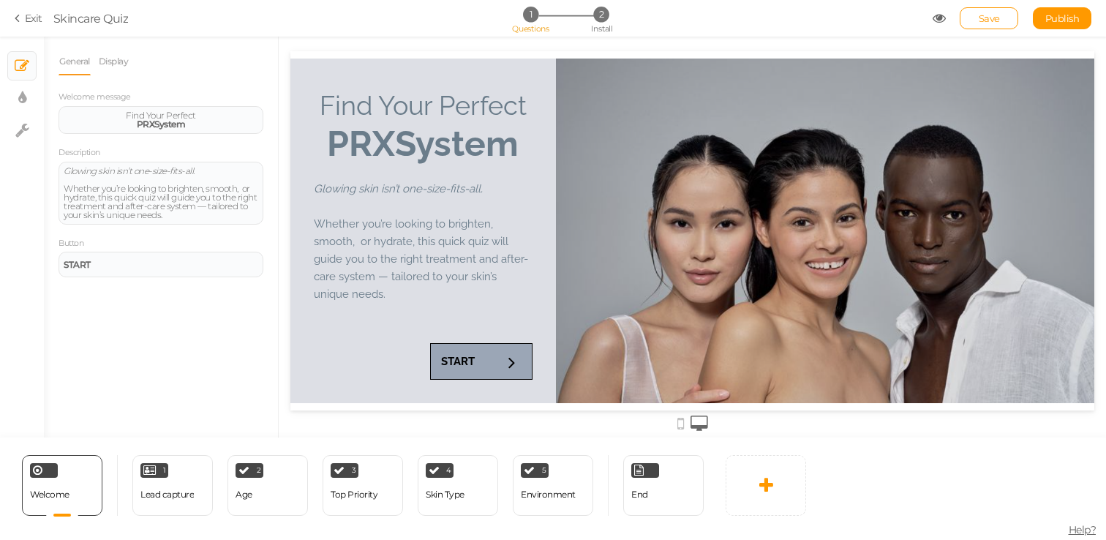
scroll to position [0, 0]
click at [649, 503] on div "End" at bounding box center [663, 485] width 80 height 61
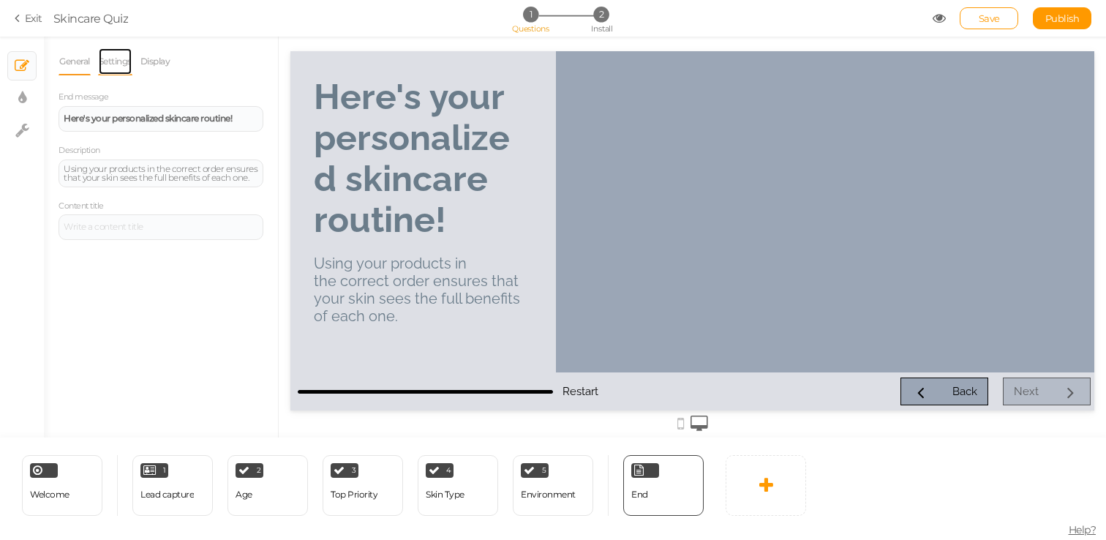
click at [113, 64] on link "Settings" at bounding box center [115, 62] width 34 height 28
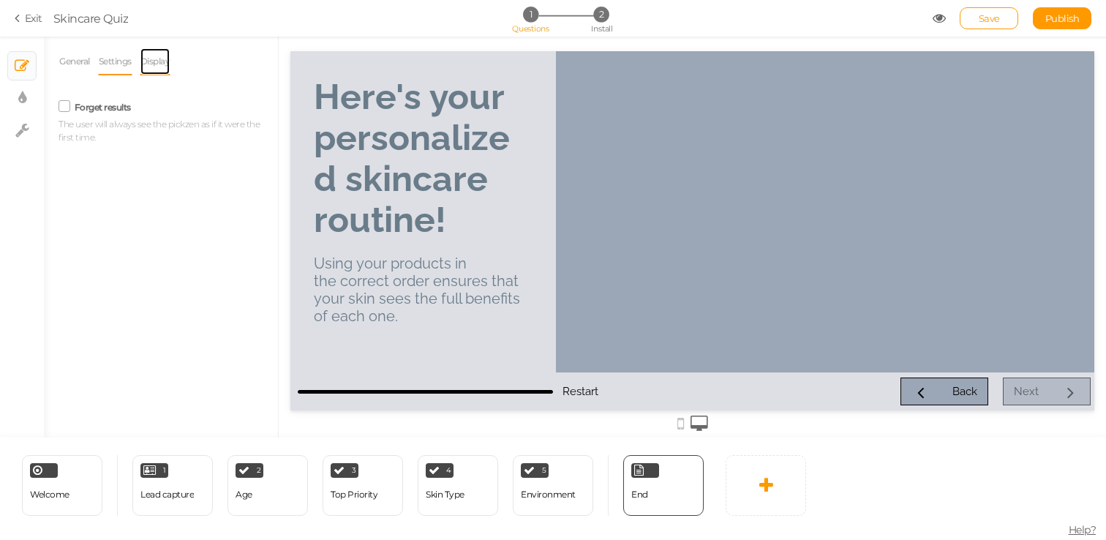
click at [150, 66] on link "Display" at bounding box center [155, 62] width 31 height 28
click at [64, 70] on link "General" at bounding box center [75, 62] width 32 height 28
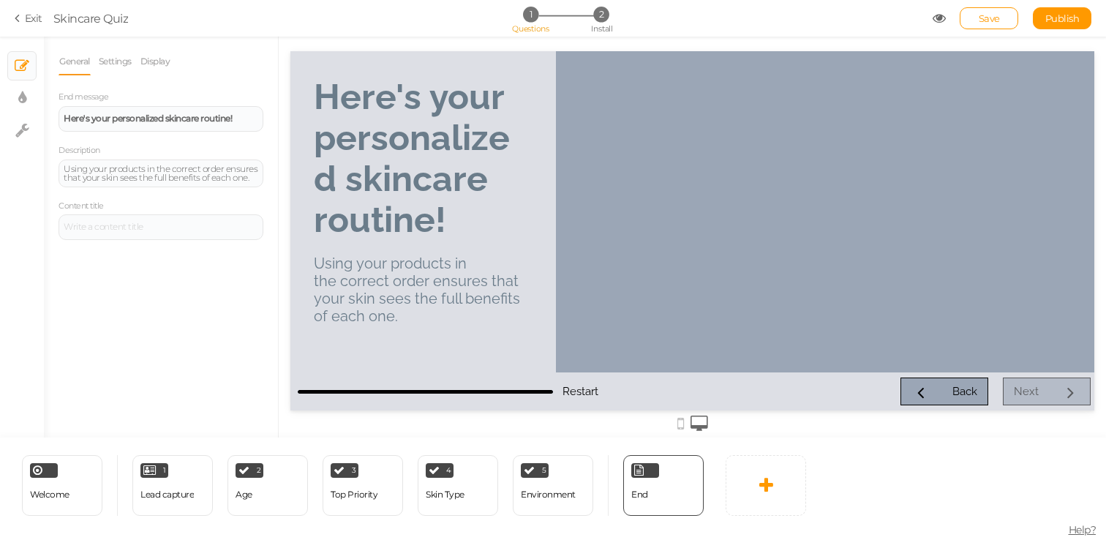
click at [844, 301] on div at bounding box center [825, 211] width 539 height 321
click at [753, 245] on div at bounding box center [825, 211] width 539 height 321
click at [752, 247] on div at bounding box center [825, 211] width 539 height 321
click at [354, 237] on strong "Here's your personalized skincare routine!" at bounding box center [412, 158] width 196 height 164
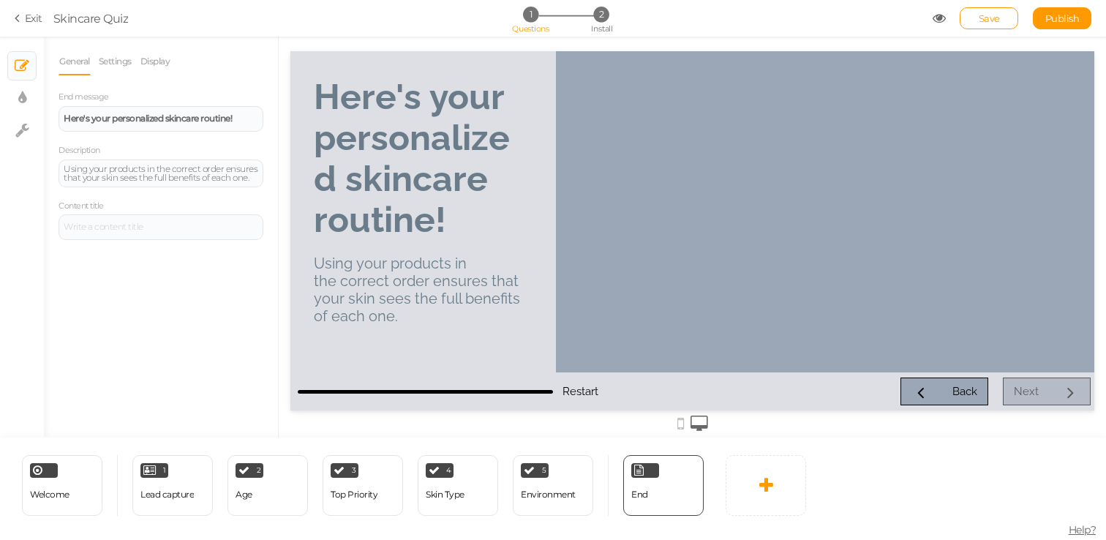
click at [369, 149] on strong "Here's your personalized skincare routine!" at bounding box center [412, 158] width 196 height 164
click at [165, 217] on div at bounding box center [161, 227] width 205 height 26
click at [135, 156] on div "Description Using your products in the correct order ensures that your skin see…" at bounding box center [161, 165] width 205 height 45
click at [135, 168] on div "Using your products in the correct order ensures that your skin sees the full b…" at bounding box center [161, 174] width 195 height 18
click at [5, 97] on ul "× Slides × Display settings × Settings" at bounding box center [22, 92] width 44 height 110
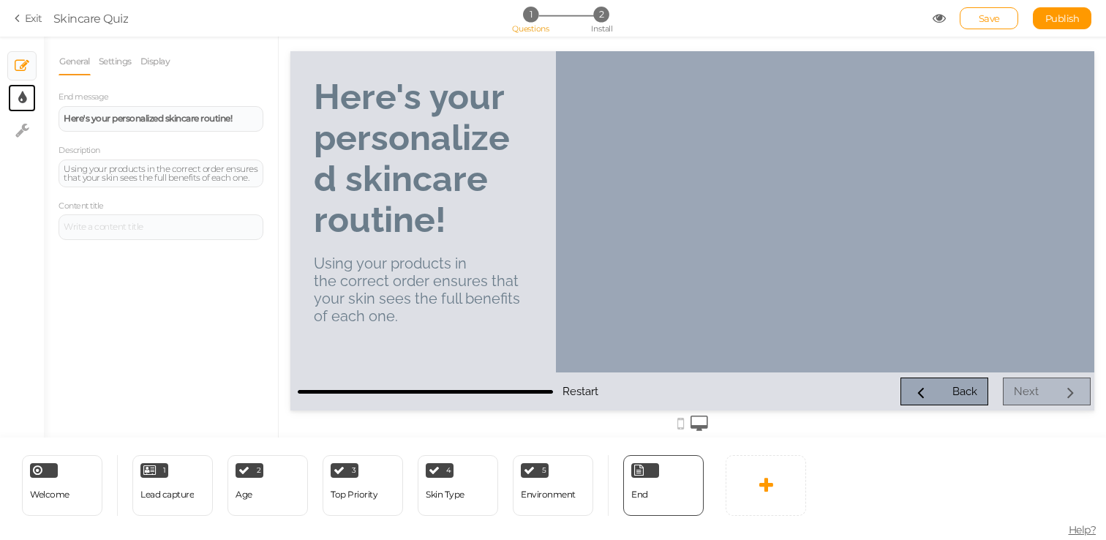
click at [15, 97] on link "× Display settings" at bounding box center [22, 98] width 28 height 28
select select "raleway"
select select "fade"
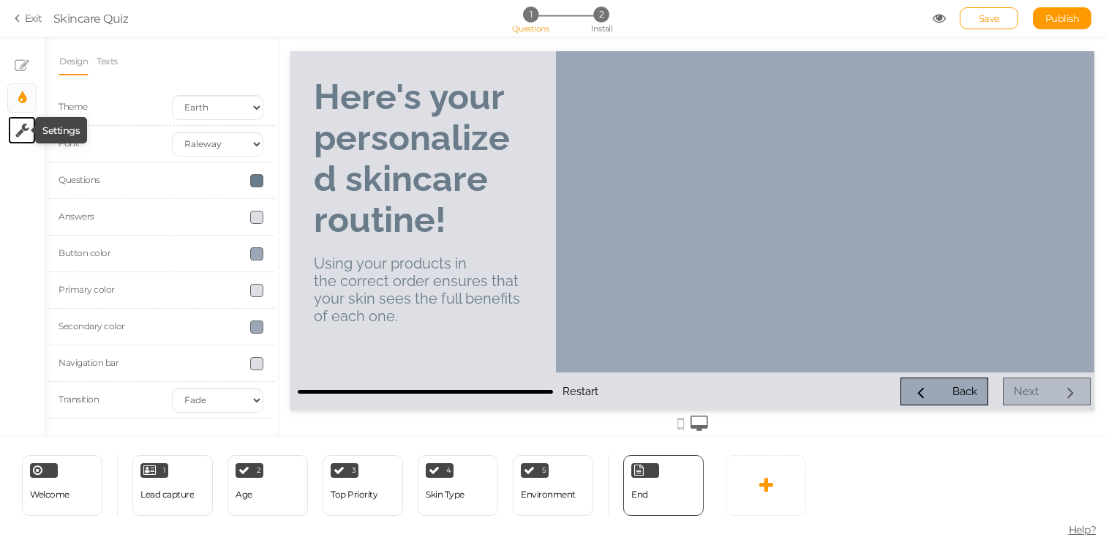
click at [18, 125] on icon at bounding box center [22, 130] width 14 height 15
select select "en"
select select "form"
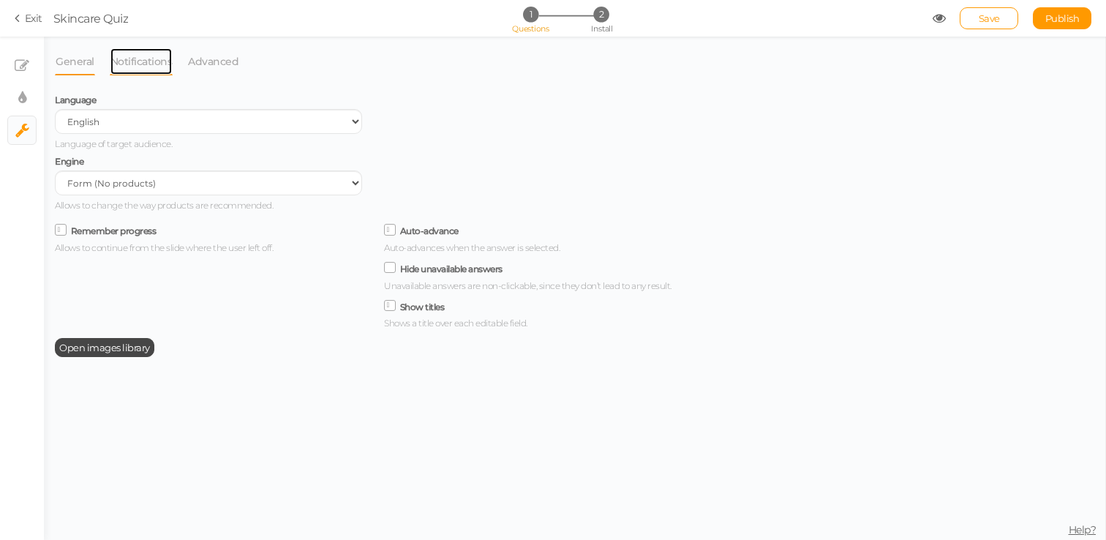
click at [131, 67] on link "Notifications" at bounding box center [142, 62] width 64 height 28
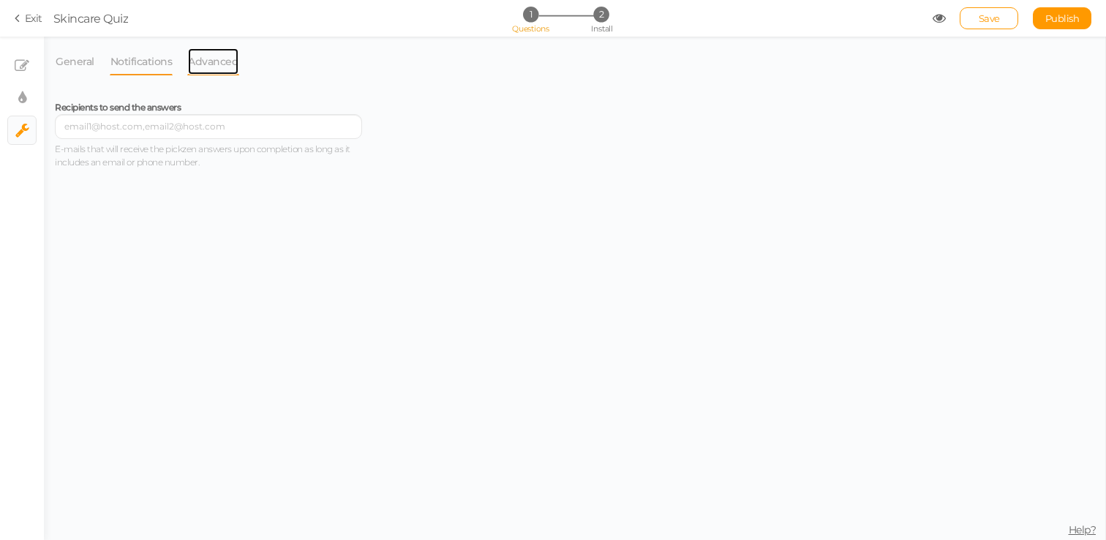
click at [208, 56] on link "Advanced" at bounding box center [213, 62] width 52 height 28
click at [144, 64] on link "Notifications" at bounding box center [142, 62] width 64 height 28
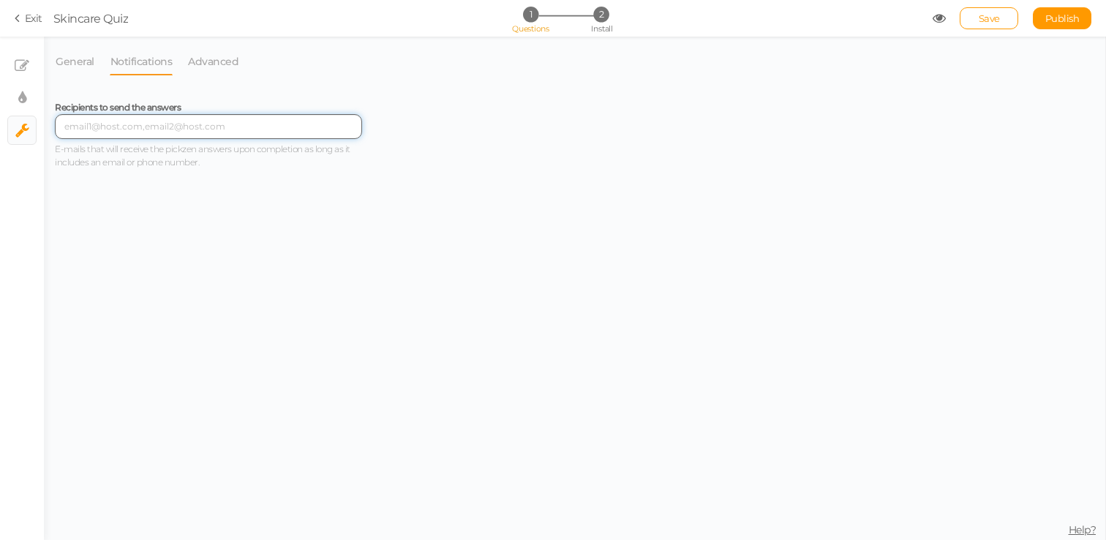
click at [154, 124] on input "text" at bounding box center [208, 126] width 307 height 25
click at [183, 173] on div "Recipients to send the answers E-mails that will receive the pickzen answers up…" at bounding box center [208, 132] width 329 height 87
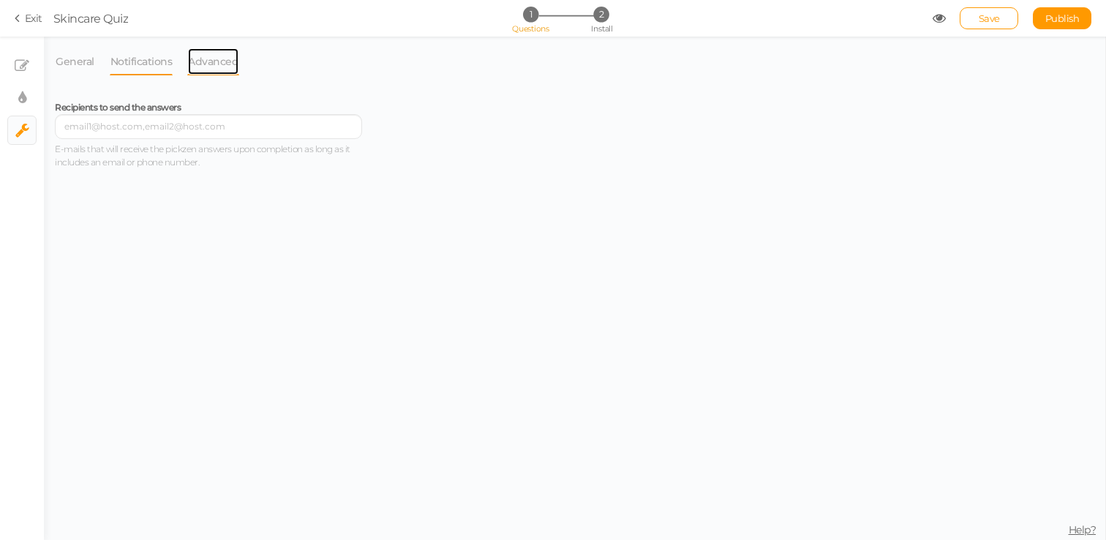
click at [211, 57] on link "Advanced" at bounding box center [213, 62] width 52 height 28
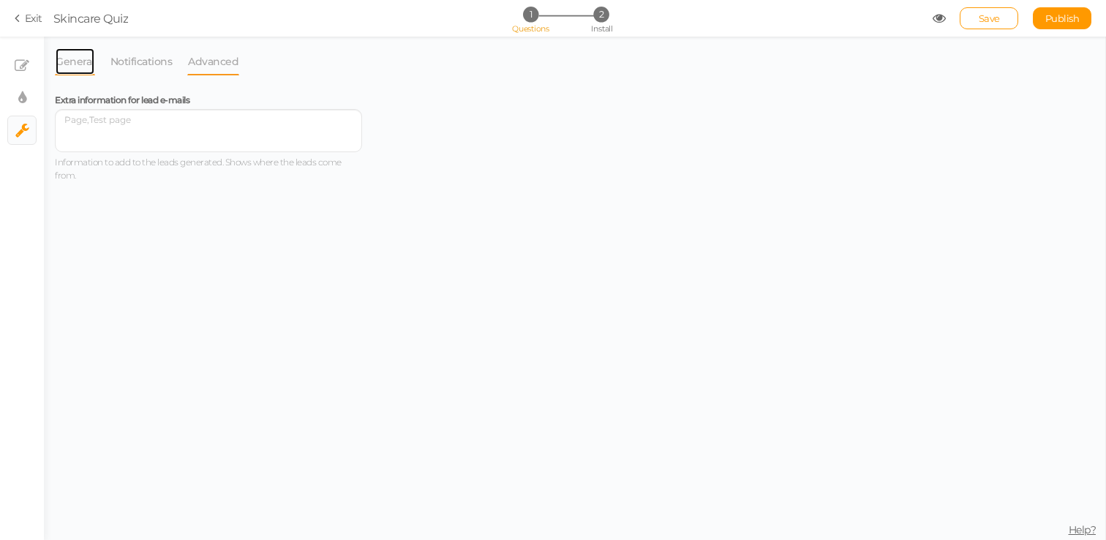
click at [76, 64] on link "General" at bounding box center [75, 62] width 40 height 28
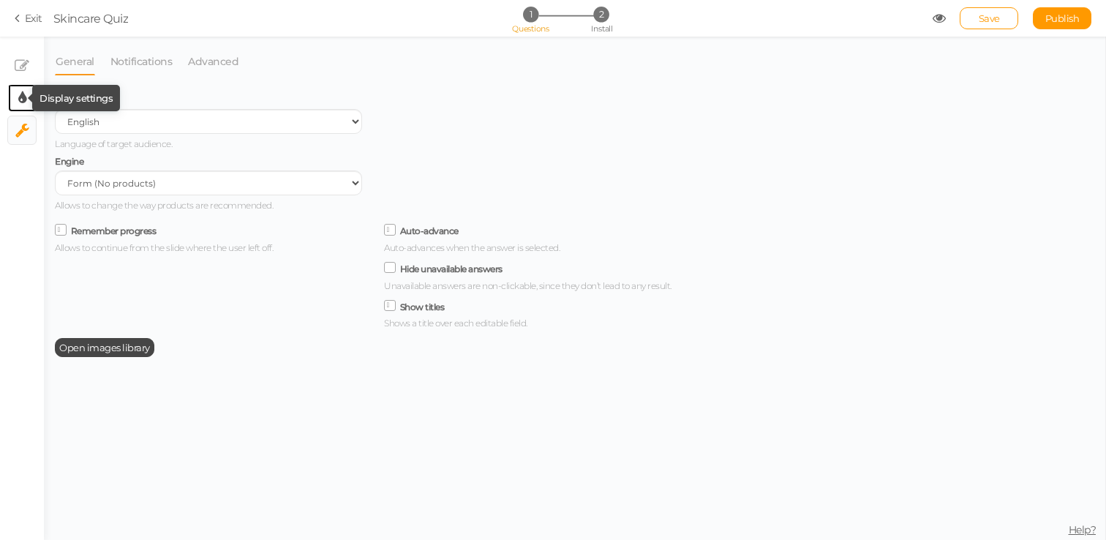
click at [20, 91] on icon at bounding box center [22, 98] width 8 height 15
select select "raleway"
select select "fade"
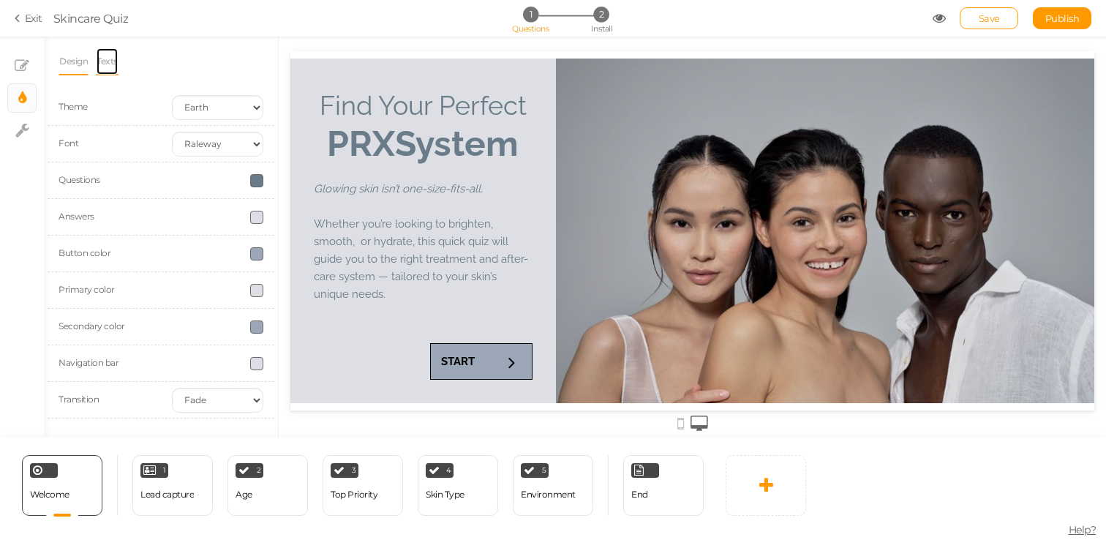
click at [112, 61] on link "Texts" at bounding box center [107, 62] width 23 height 28
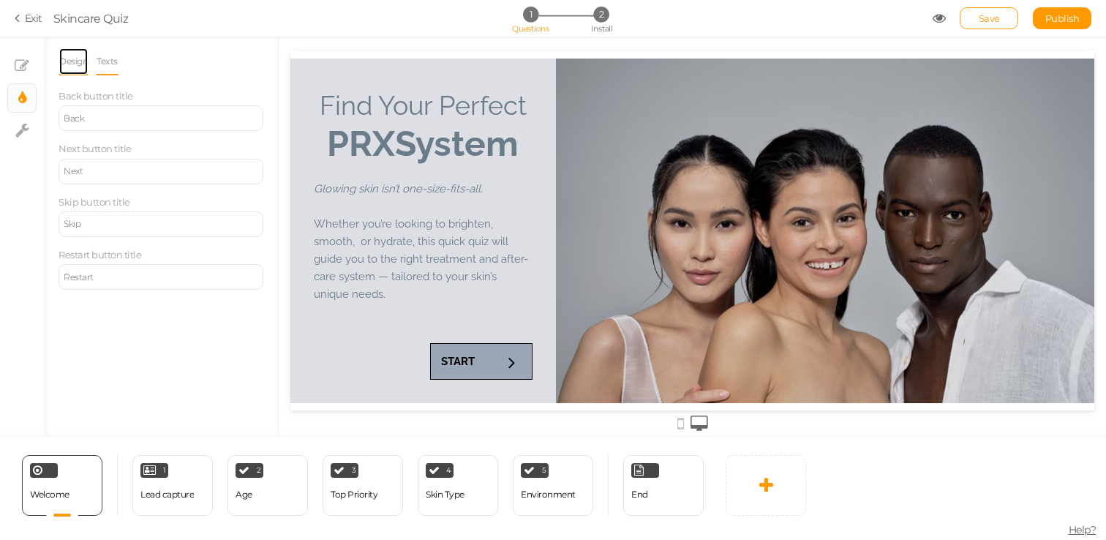
click at [73, 59] on link "Design" at bounding box center [74, 62] width 30 height 28
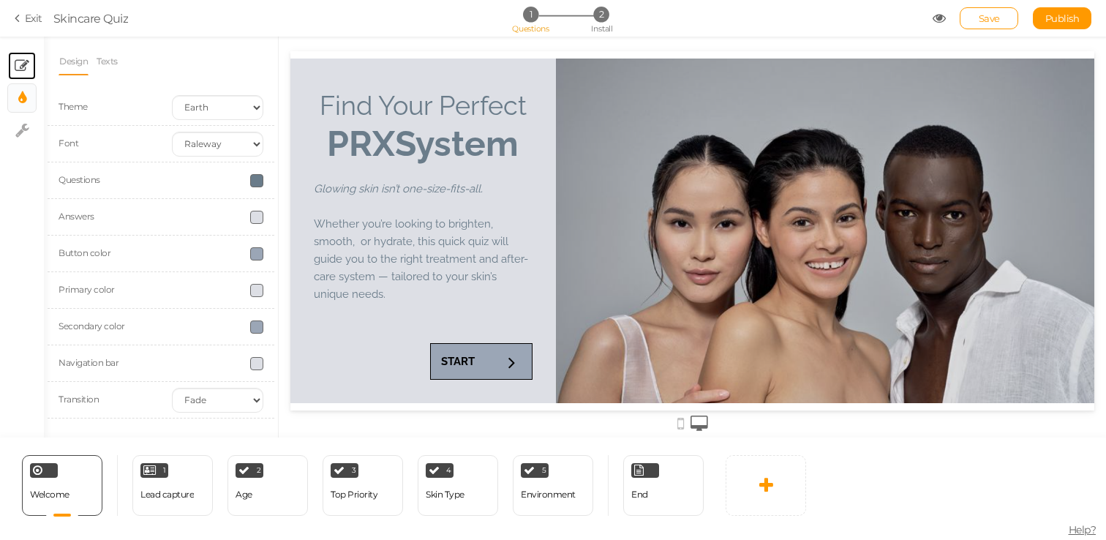
click at [30, 67] on link "× Slides" at bounding box center [22, 66] width 28 height 28
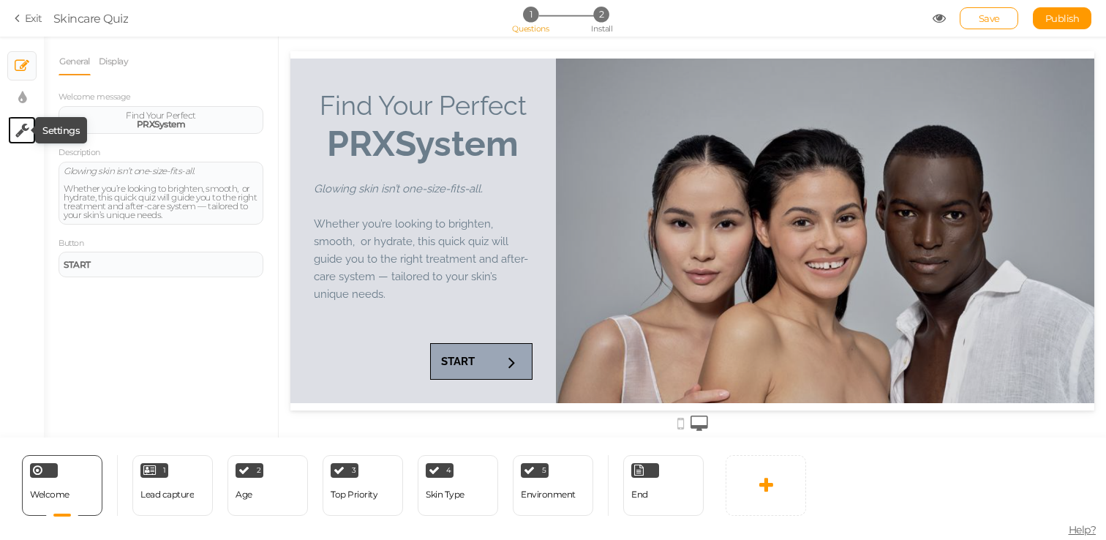
click at [19, 141] on link "× Settings" at bounding box center [22, 130] width 28 height 28
select select "en"
select select "form"
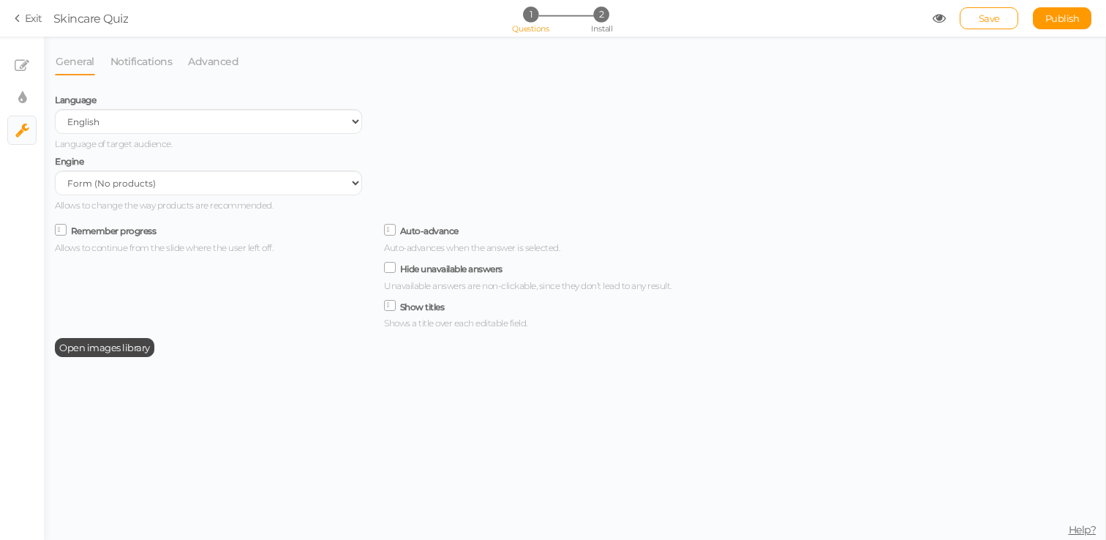
click at [31, 26] on section "Exit Skincare Quiz 1 Questions 2 Install Save Publish" at bounding box center [553, 18] width 1106 height 37
click at [33, 15] on link "Exit" at bounding box center [29, 18] width 28 height 15
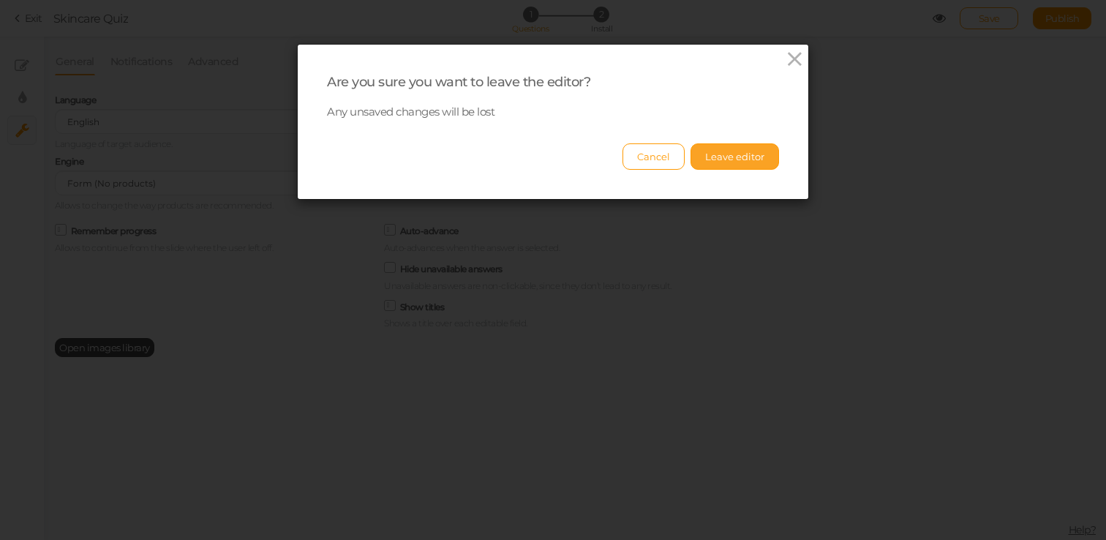
click at [736, 154] on button "Leave editor" at bounding box center [735, 156] width 89 height 26
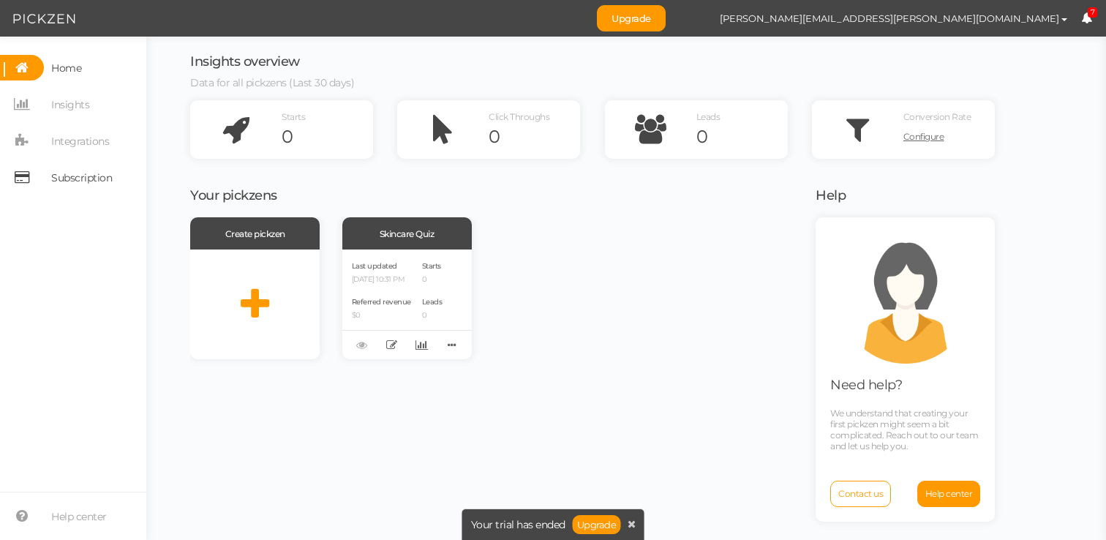
click at [94, 179] on span "Subscription" at bounding box center [81, 177] width 61 height 23
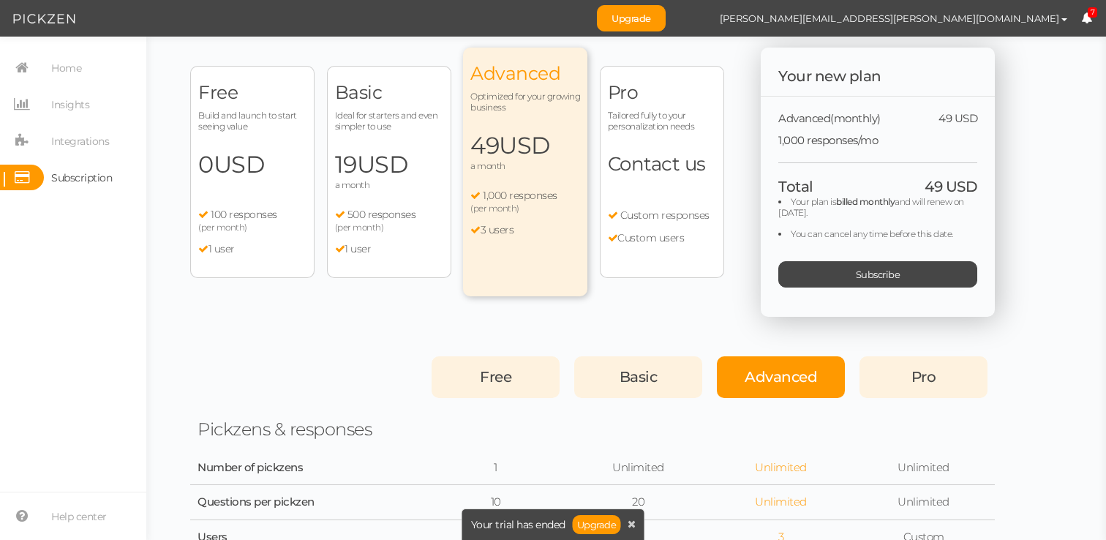
scroll to position [97, 0]
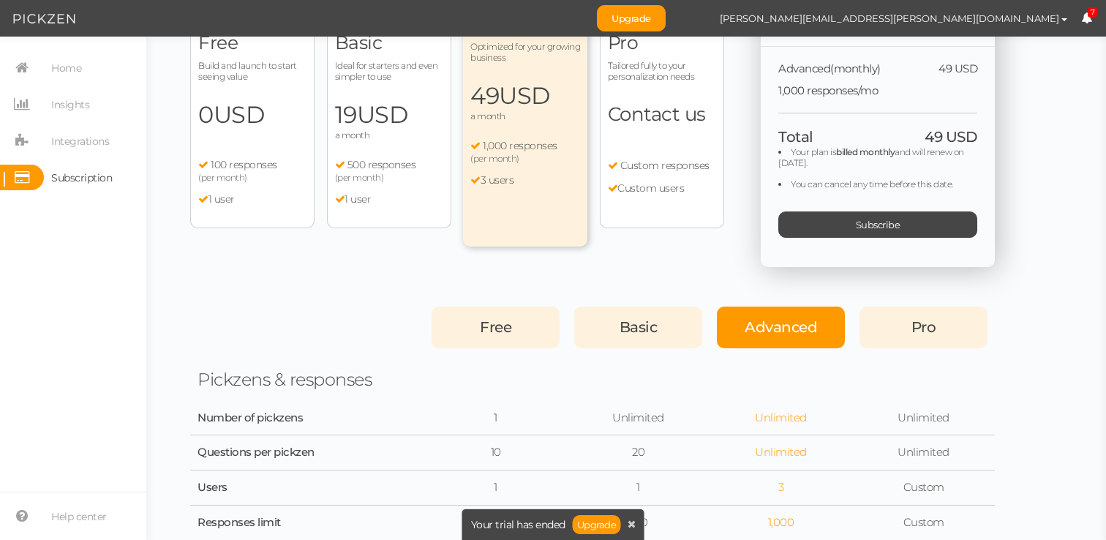
click at [691, 89] on div "Pro Tailored fully to your personalization needs Contact us Custom responses Cu…" at bounding box center [662, 122] width 124 height 212
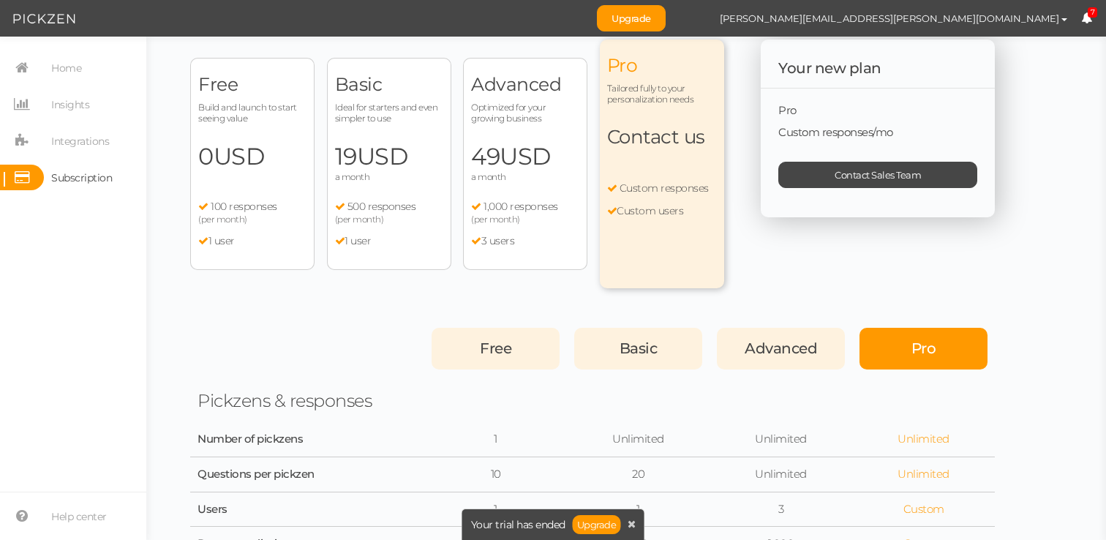
scroll to position [0, 0]
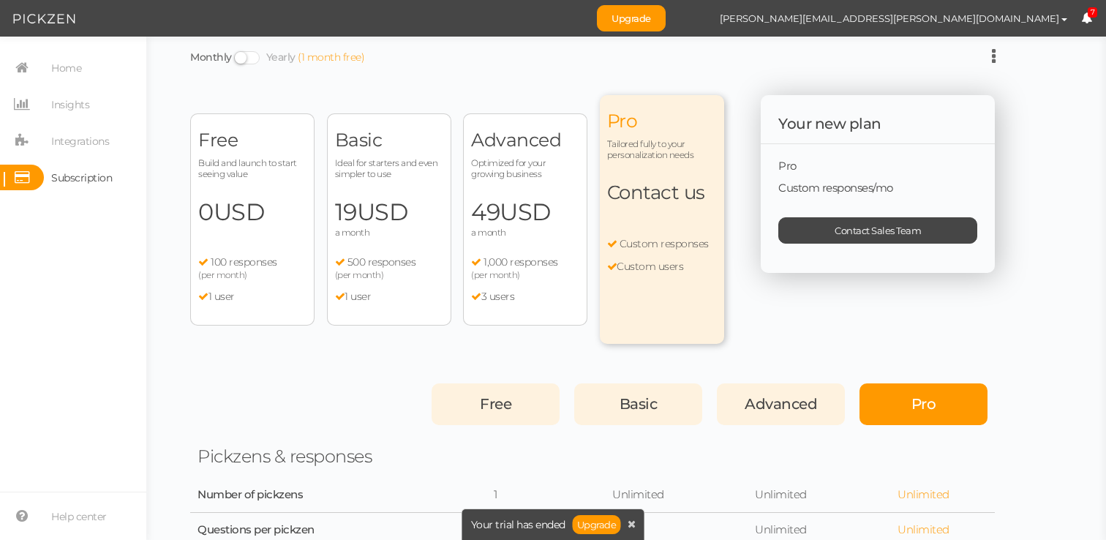
click at [561, 163] on span "Optimized for your growing business" at bounding box center [525, 168] width 108 height 22
